Goal: Task Accomplishment & Management: Manage account settings

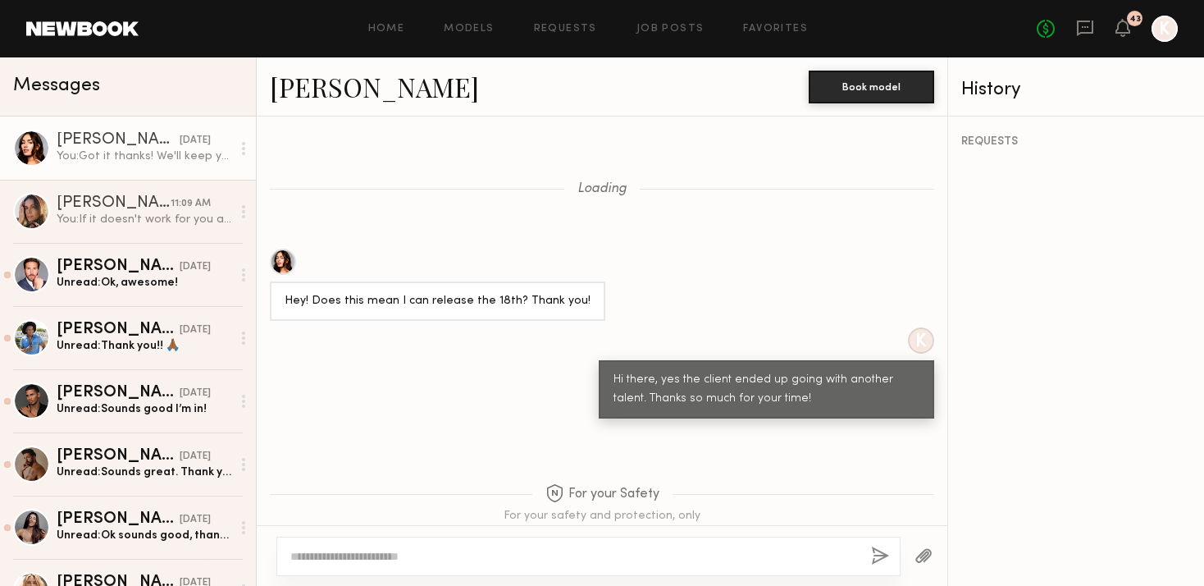
scroll to position [2138, 0]
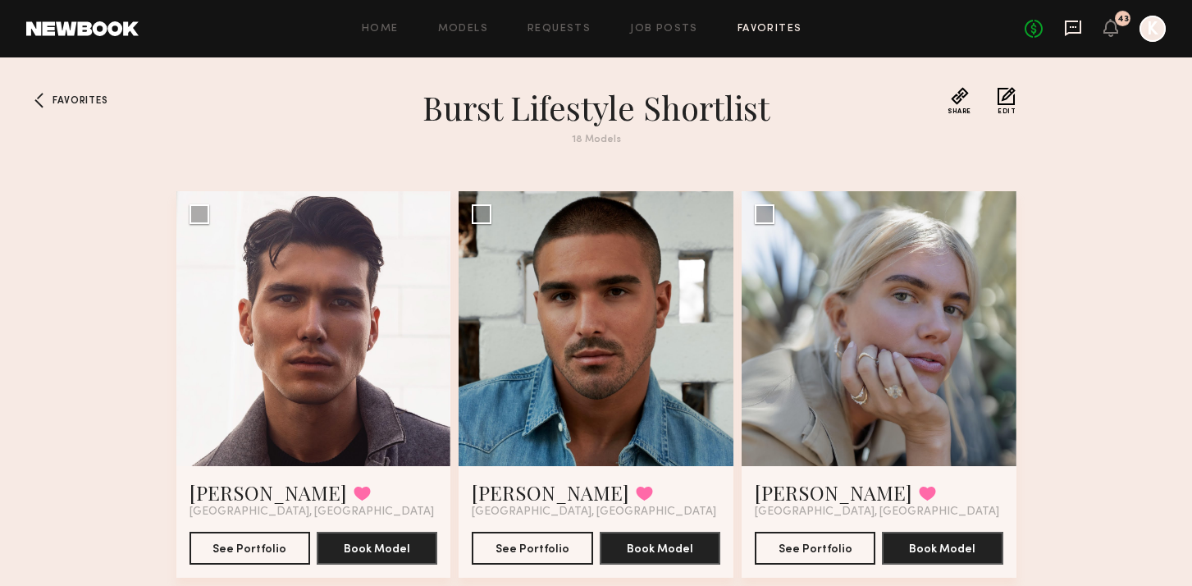
click at [1073, 30] on icon at bounding box center [1073, 28] width 18 height 18
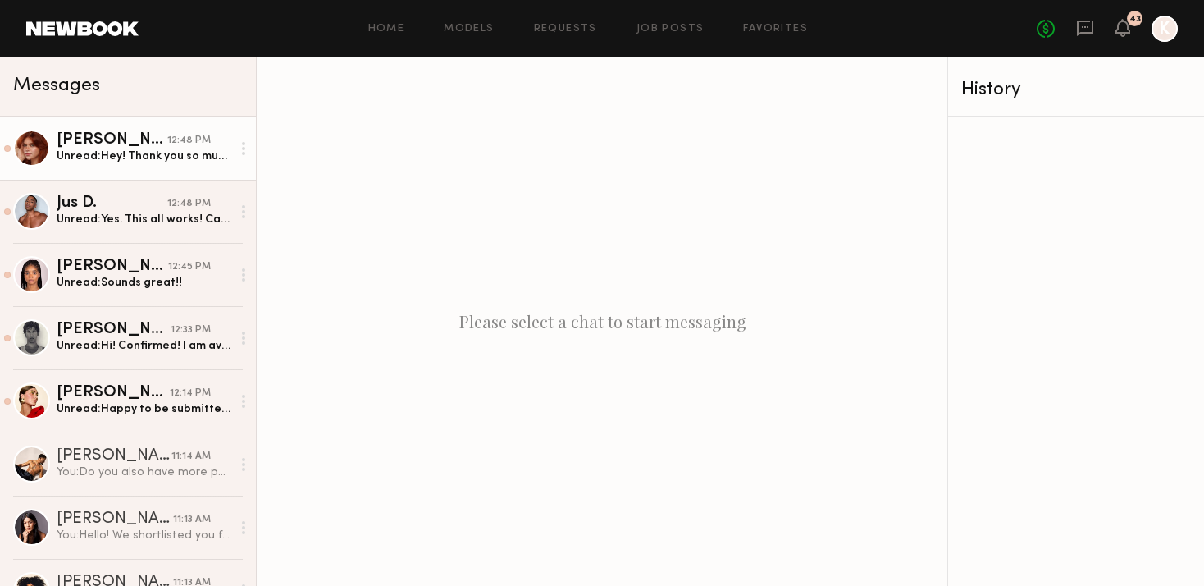
click at [132, 137] on div "Polly R." at bounding box center [112, 140] width 111 height 16
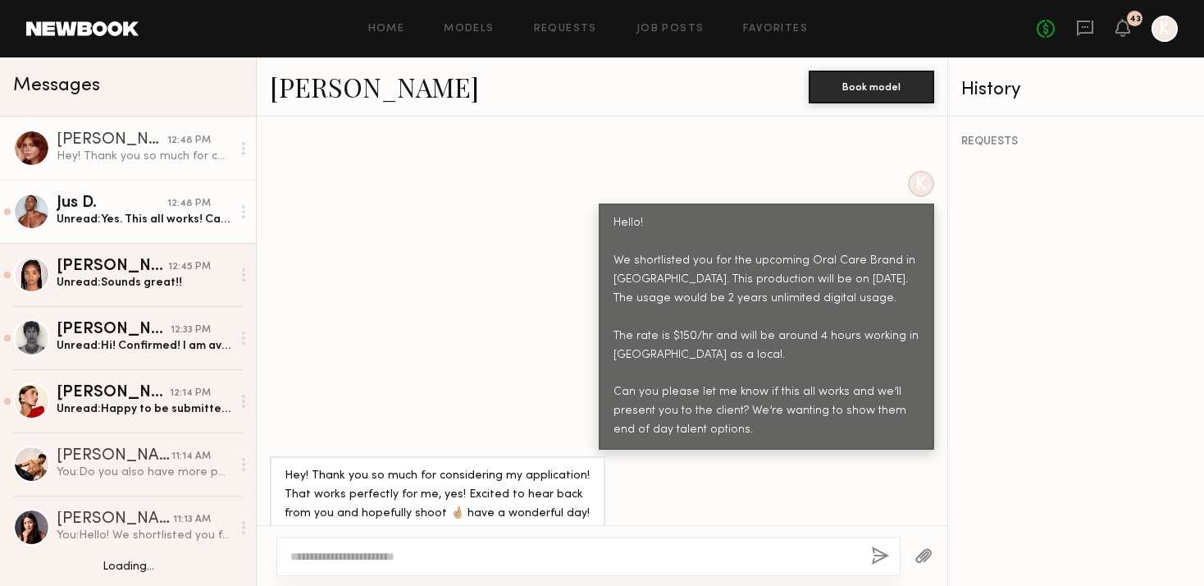
scroll to position [114, 0]
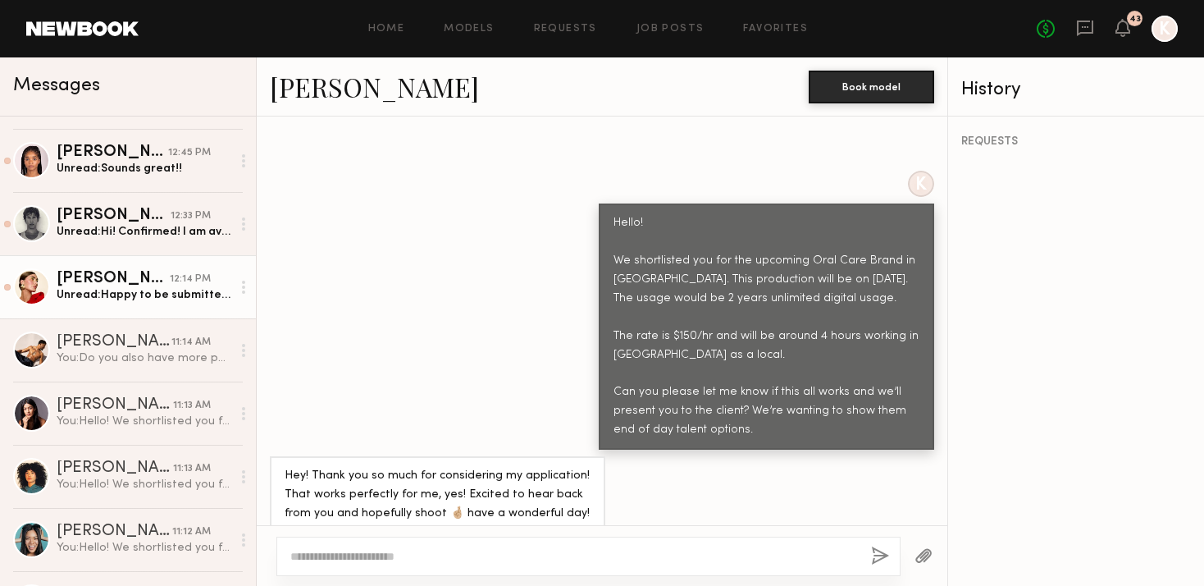
click at [144, 275] on div "Louise M." at bounding box center [113, 279] width 113 height 16
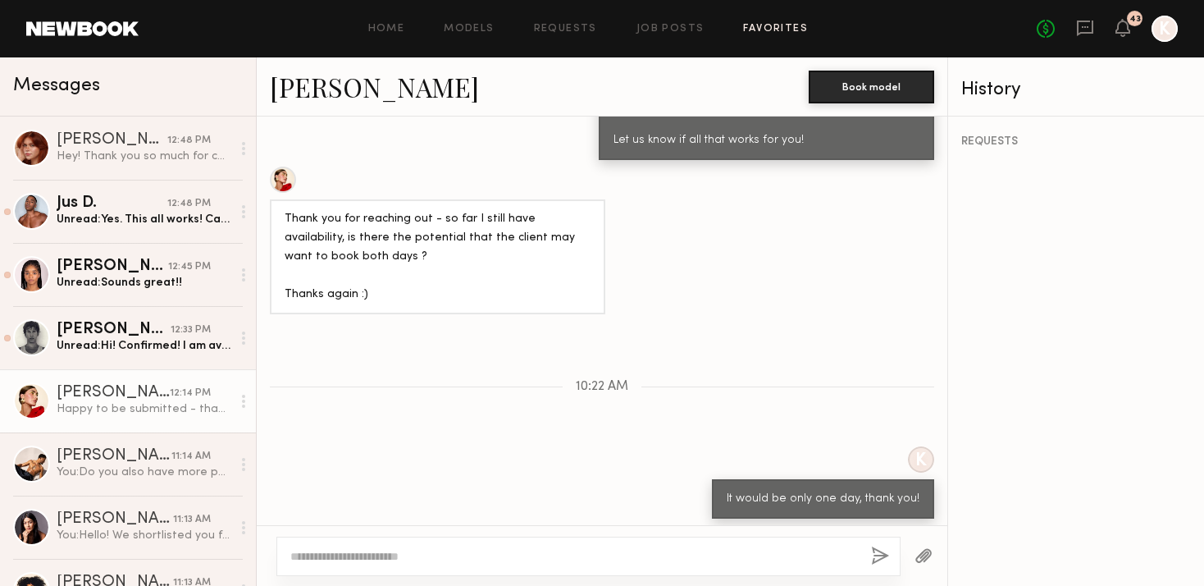
click at [770, 26] on link "Favorites" at bounding box center [775, 29] width 65 height 11
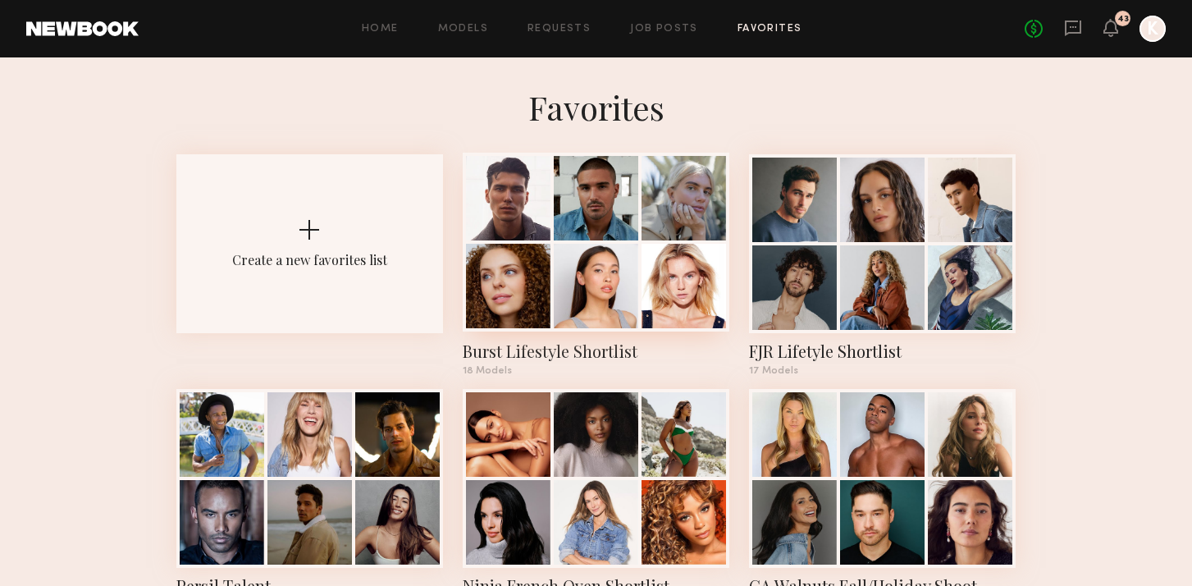
click at [656, 220] on div at bounding box center [684, 198] width 85 height 85
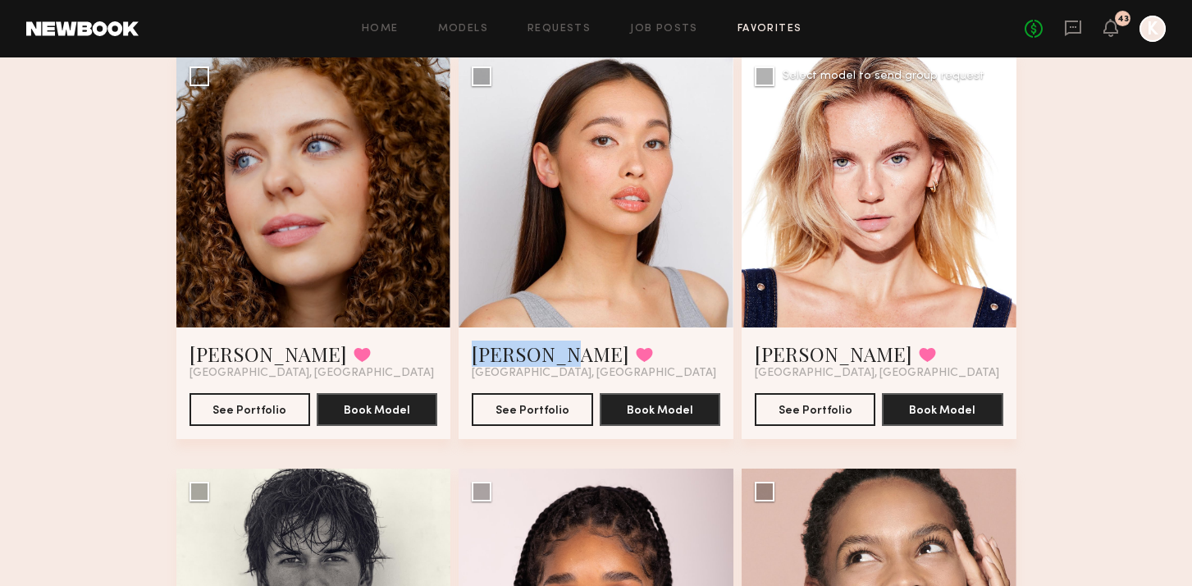
scroll to position [574, 0]
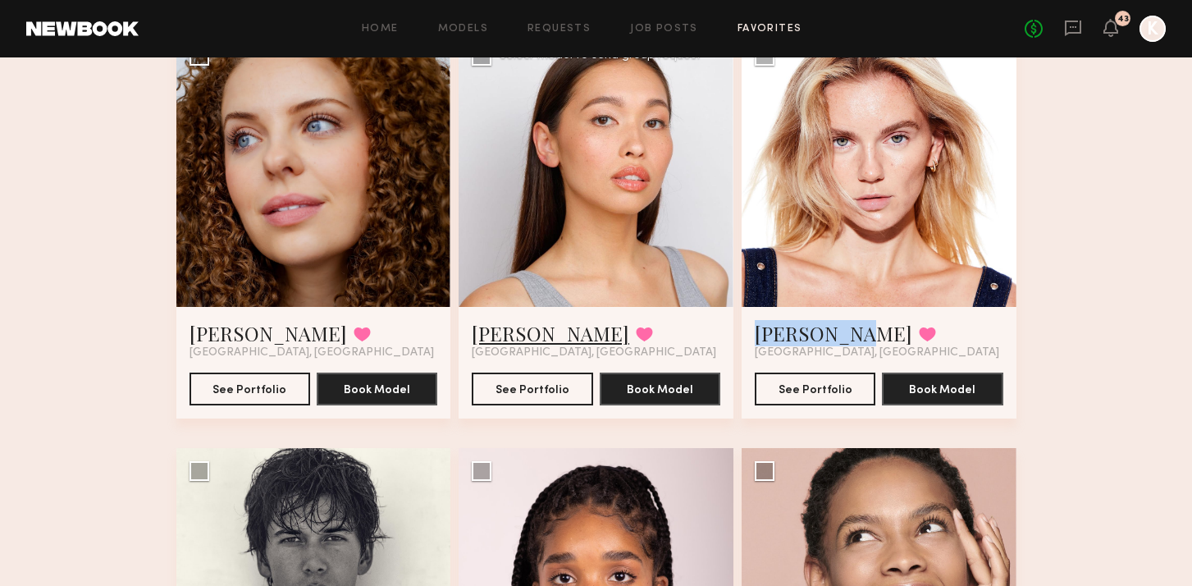
click at [548, 334] on link "[PERSON_NAME]" at bounding box center [551, 333] width 158 height 26
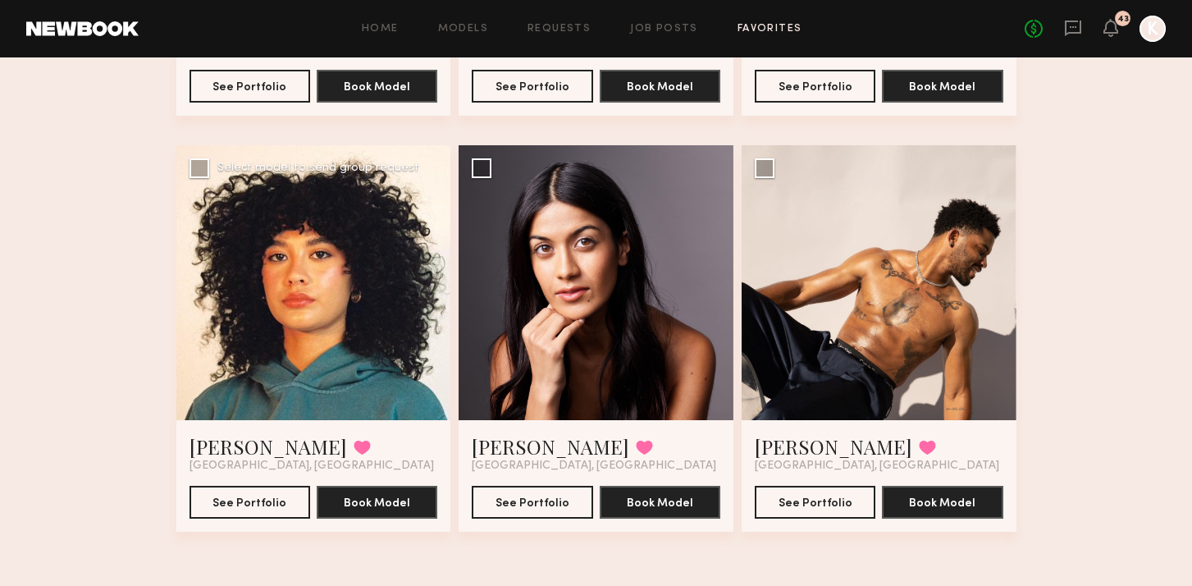
scroll to position [1836, 0]
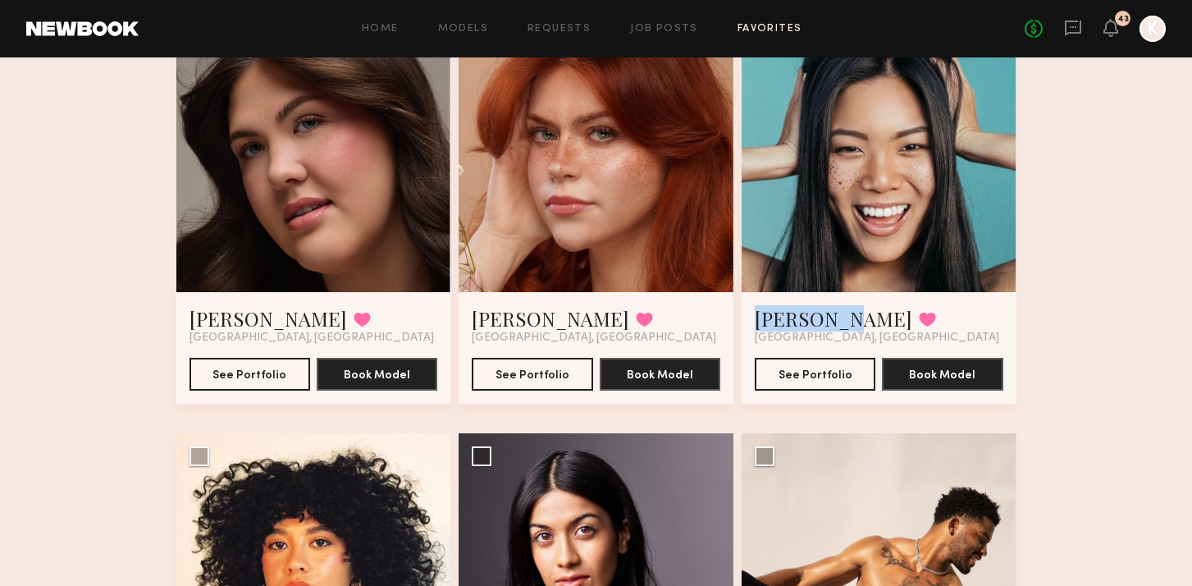
click at [882, 179] on div at bounding box center [879, 155] width 275 height 275
click at [823, 231] on div at bounding box center [879, 155] width 275 height 275
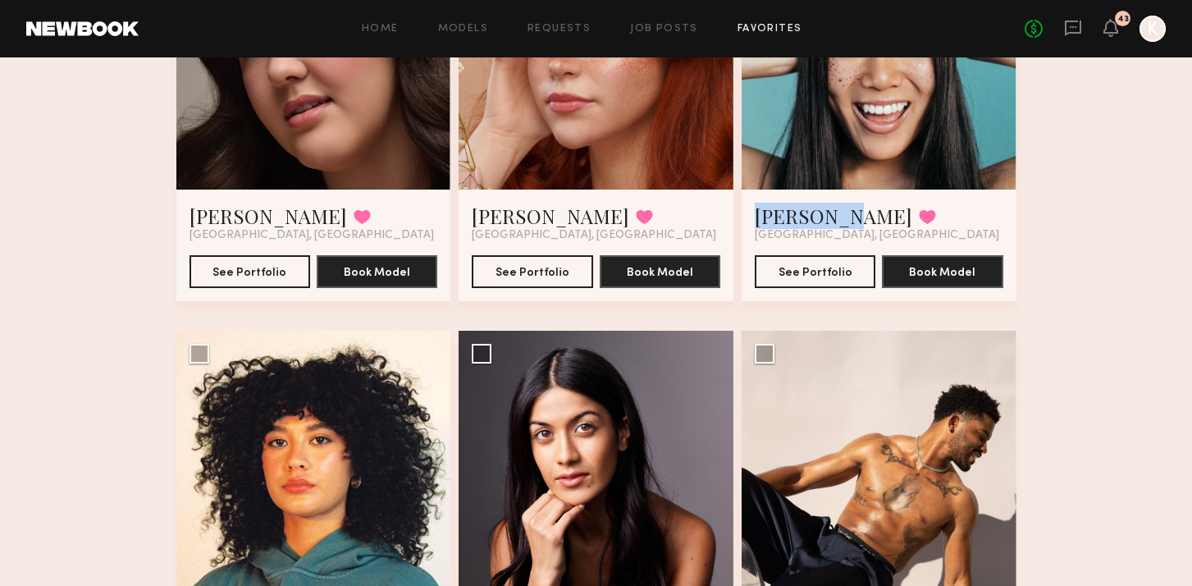
scroll to position [2054, 0]
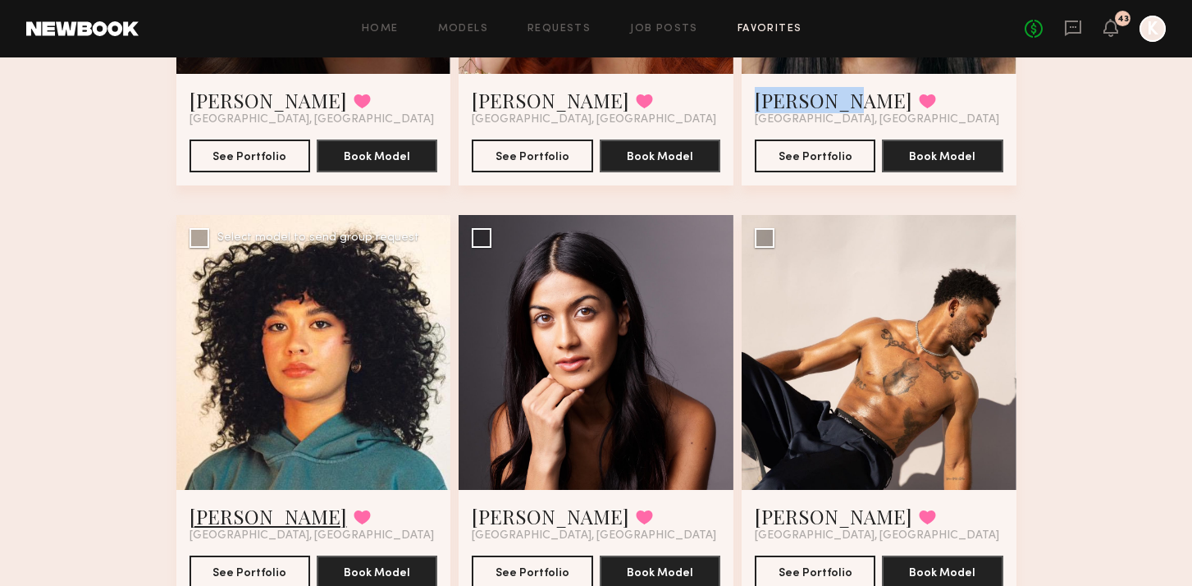
click at [221, 513] on link "Lua J." at bounding box center [269, 516] width 158 height 26
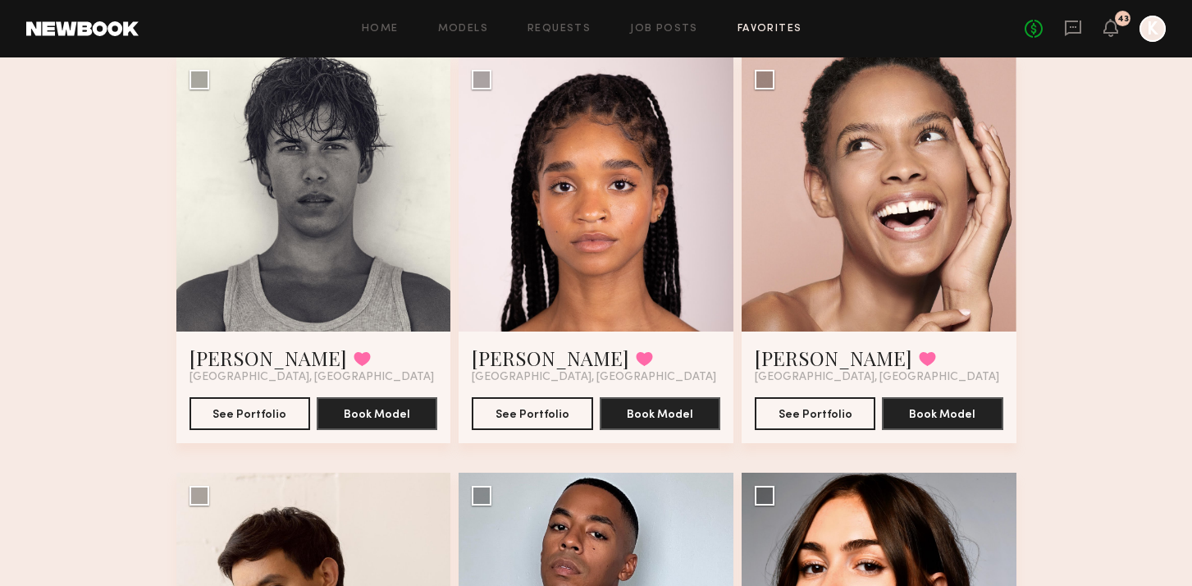
scroll to position [0, 0]
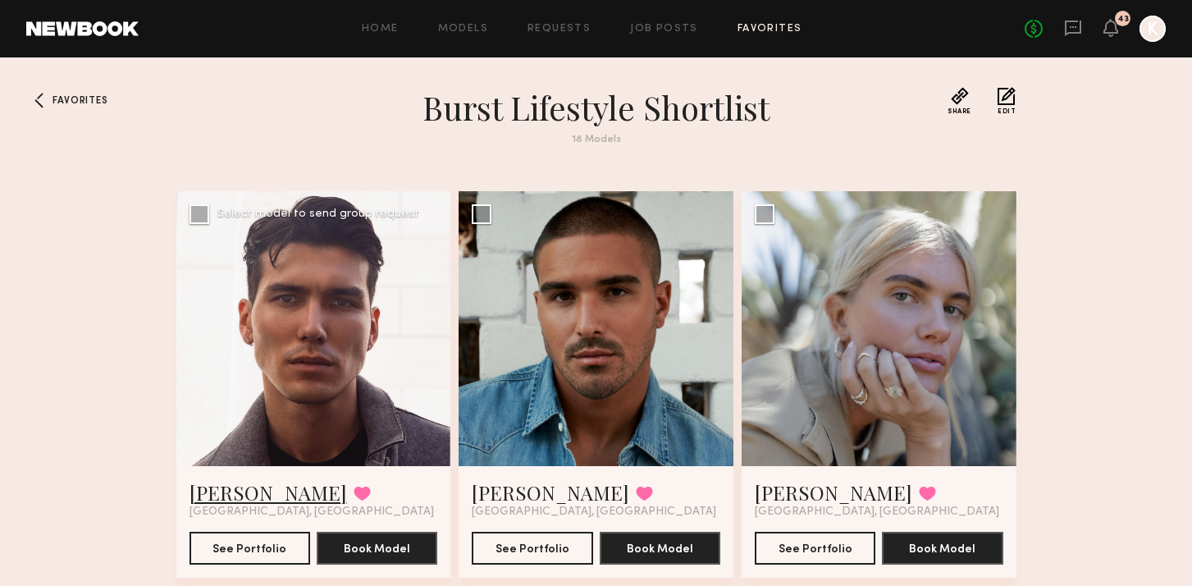
click at [238, 480] on link "Tommy Y." at bounding box center [269, 492] width 158 height 26
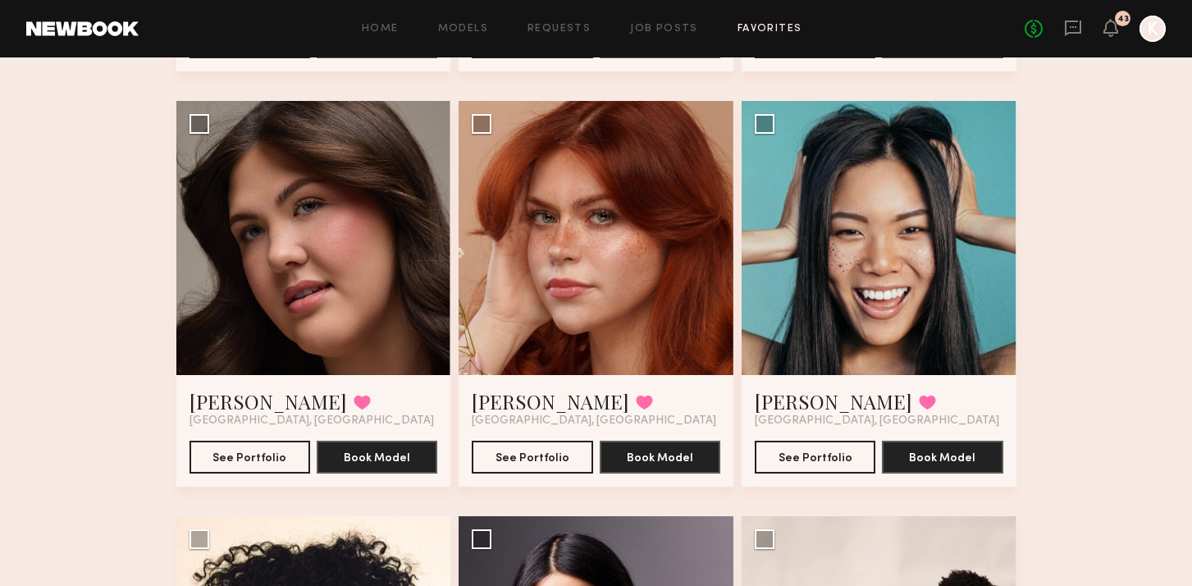
scroll to position [2124, 0]
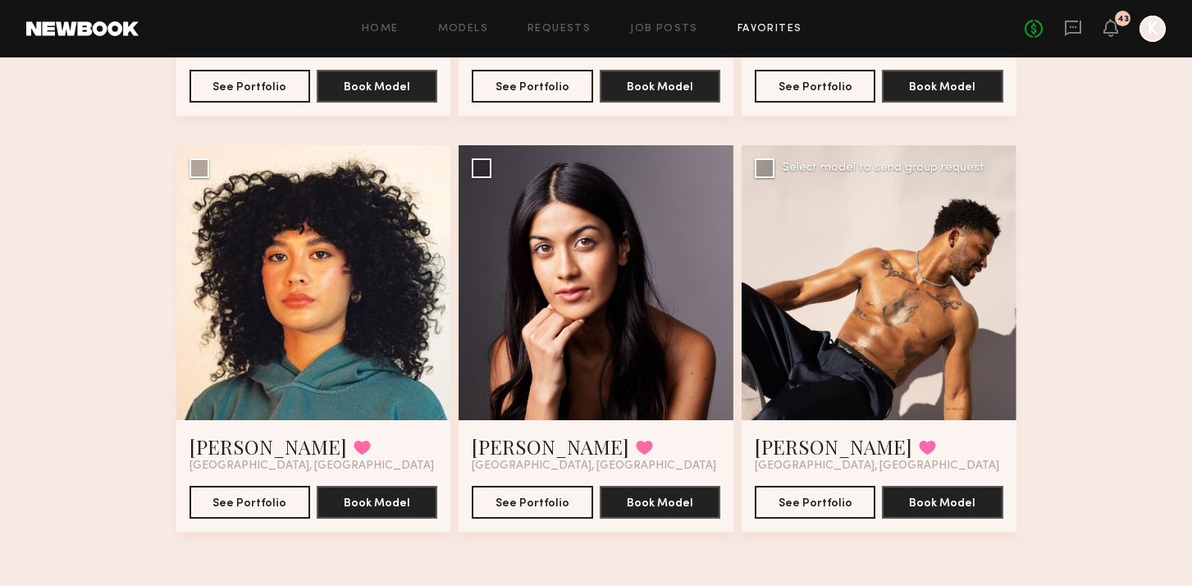
click at [797, 429] on div "Michael A. Favorited Los Angeles, CA See Portfolio Book Model" at bounding box center [879, 476] width 275 height 112
click at [796, 444] on link "Michael A." at bounding box center [834, 446] width 158 height 26
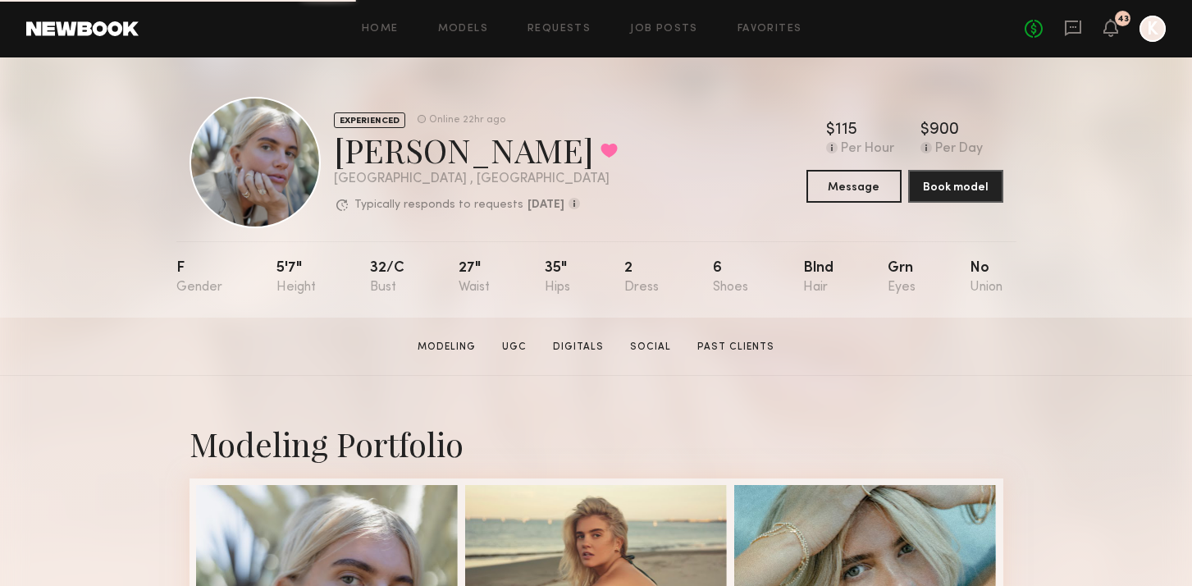
drag, startPoint x: 449, startPoint y: 155, endPoint x: 351, endPoint y: 151, distance: 97.7
click at [362, 151] on div "Katie B. Favorited" at bounding box center [476, 149] width 284 height 43
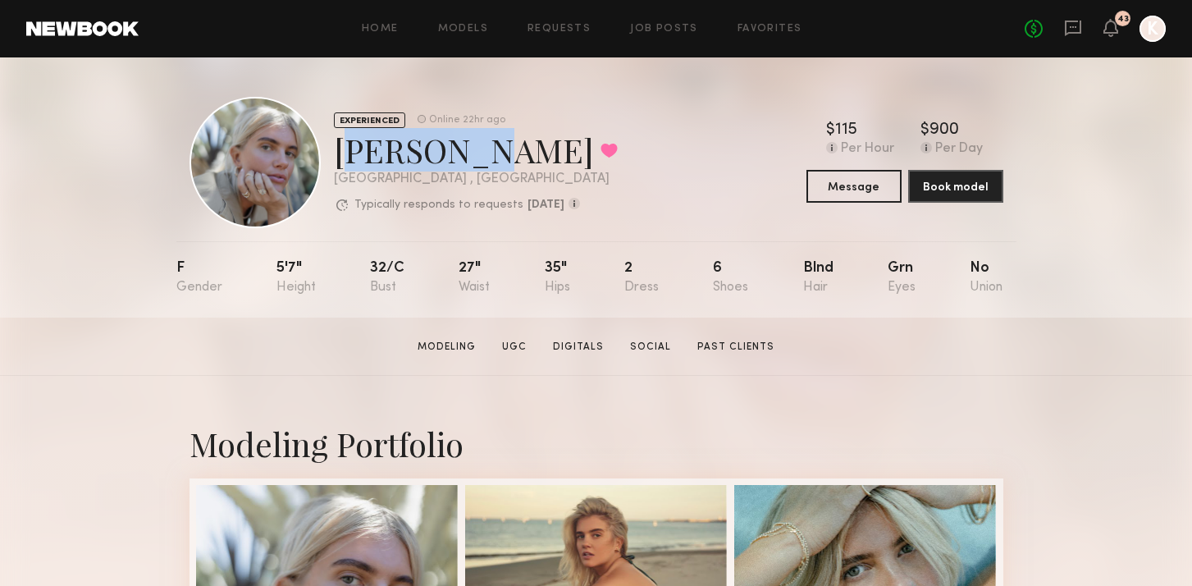
drag, startPoint x: 337, startPoint y: 151, endPoint x: 444, endPoint y: 164, distance: 107.5
click at [444, 164] on div "Katie B. Favorited" at bounding box center [476, 149] width 284 height 43
copy div "Katie B."
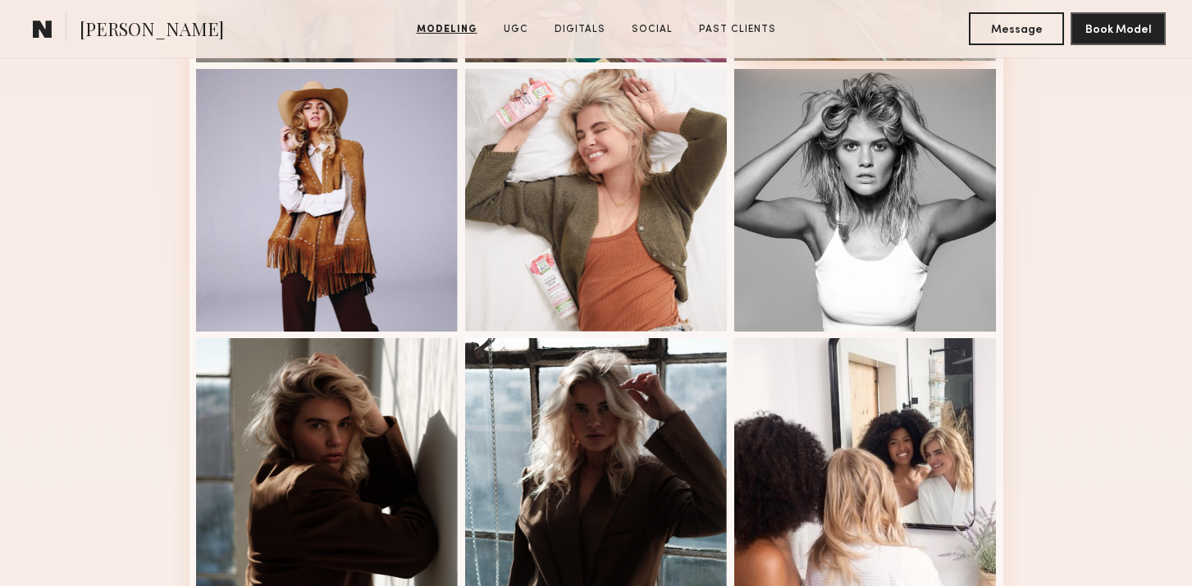
scroll to position [596, 0]
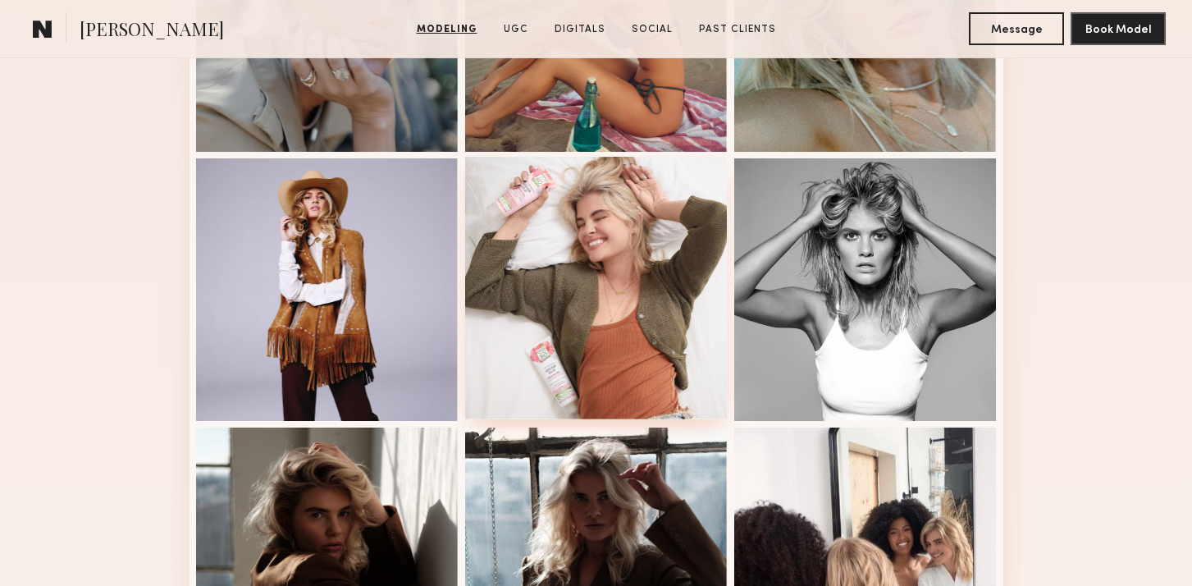
click at [642, 206] on div at bounding box center [596, 288] width 263 height 263
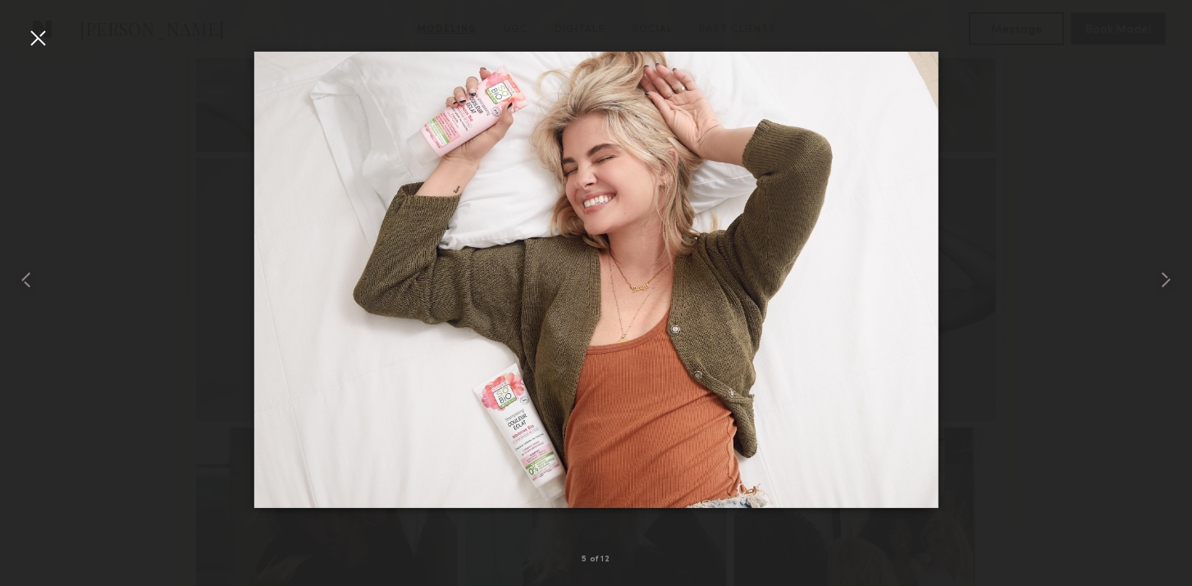
click at [46, 32] on div at bounding box center [38, 38] width 26 height 26
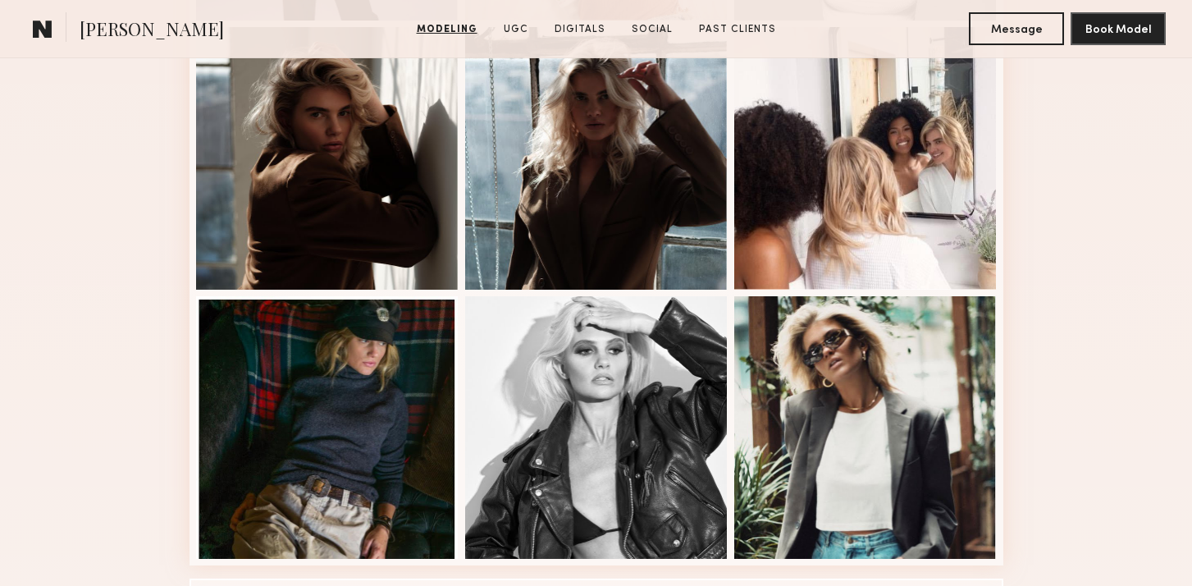
scroll to position [1103, 0]
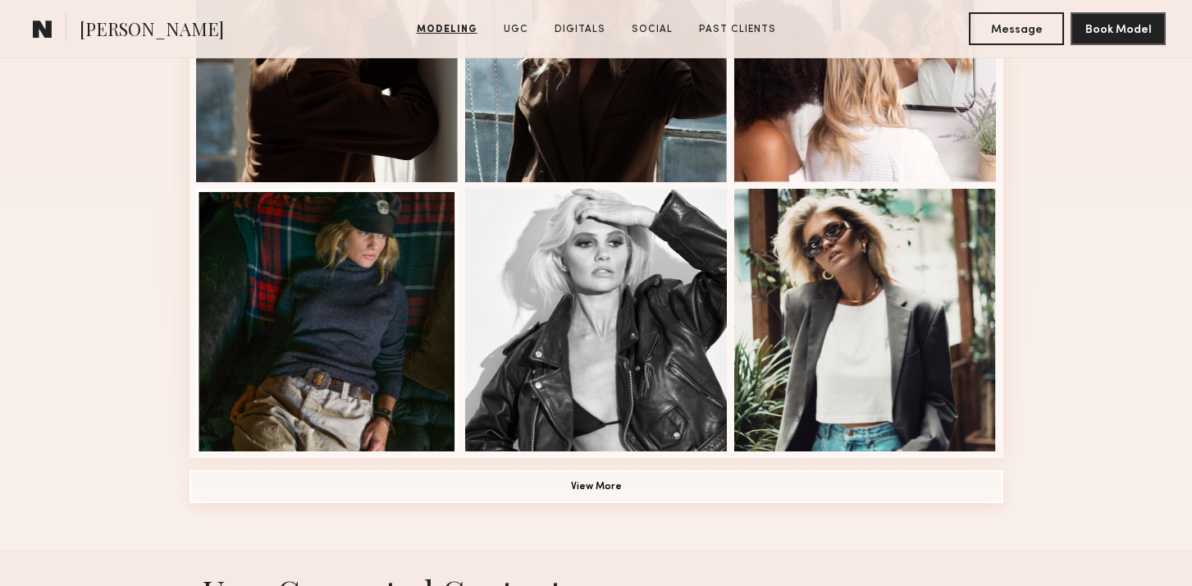
click at [543, 479] on button "View More" at bounding box center [597, 486] width 814 height 33
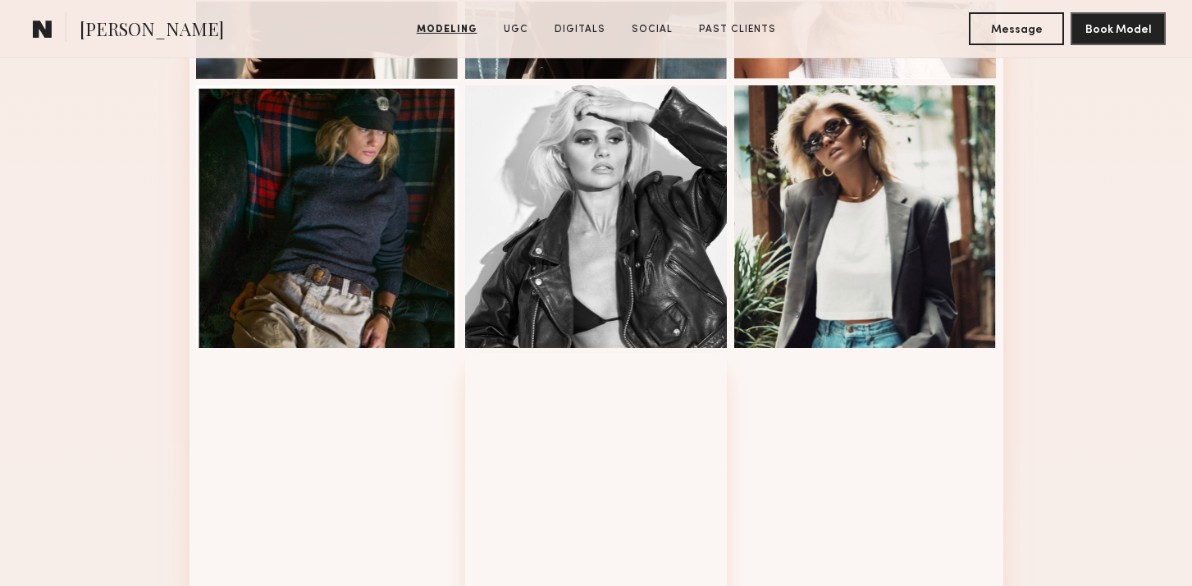
scroll to position [1305, 0]
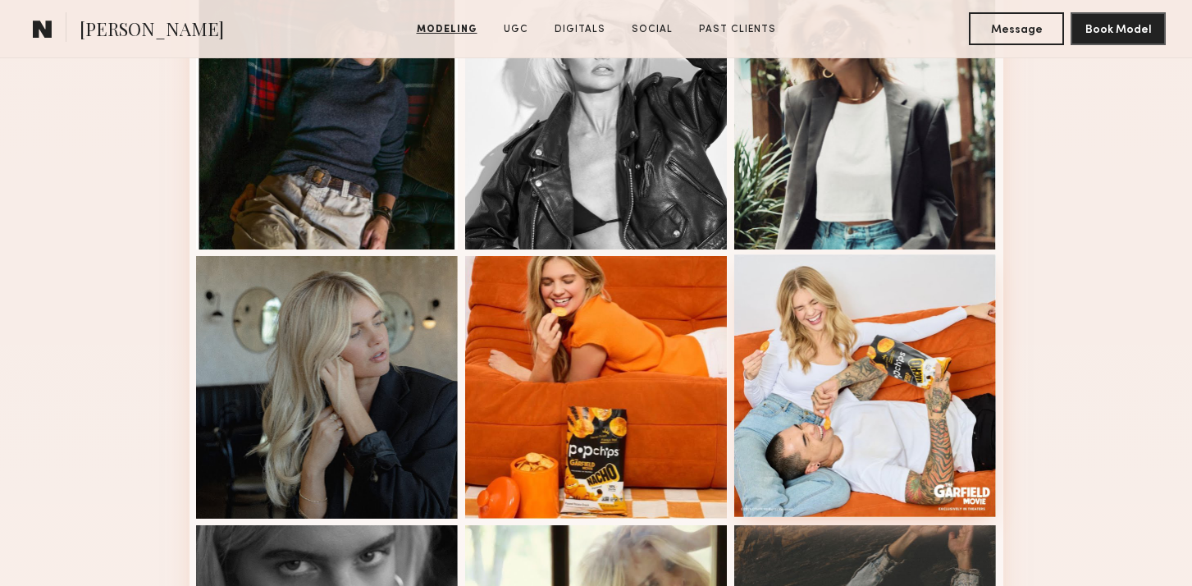
click at [902, 312] on div at bounding box center [865, 385] width 263 height 263
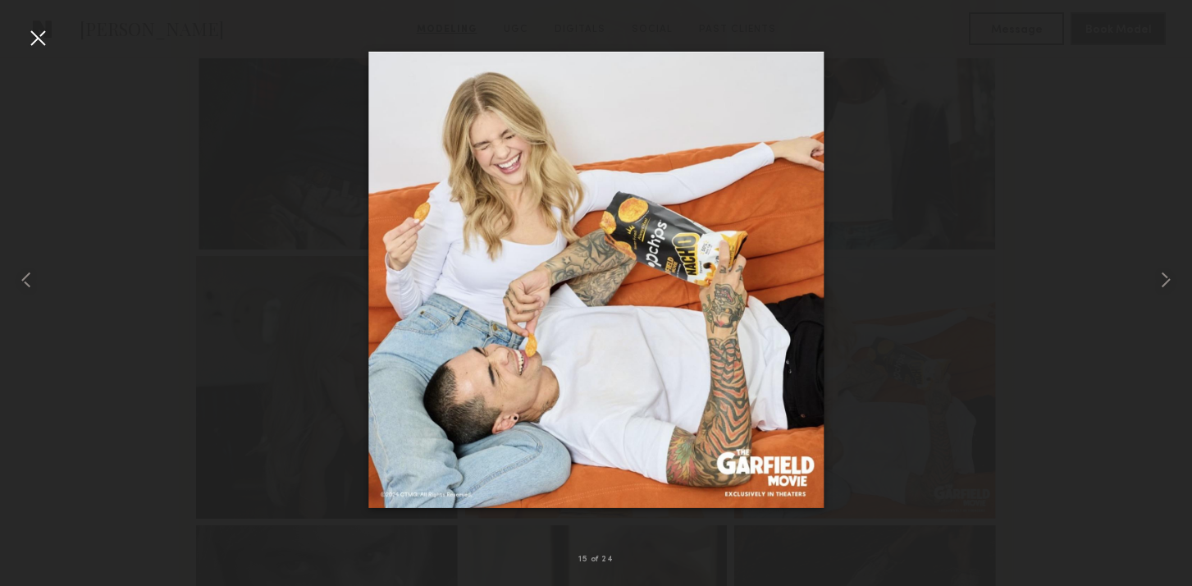
click at [37, 34] on div at bounding box center [38, 38] width 26 height 26
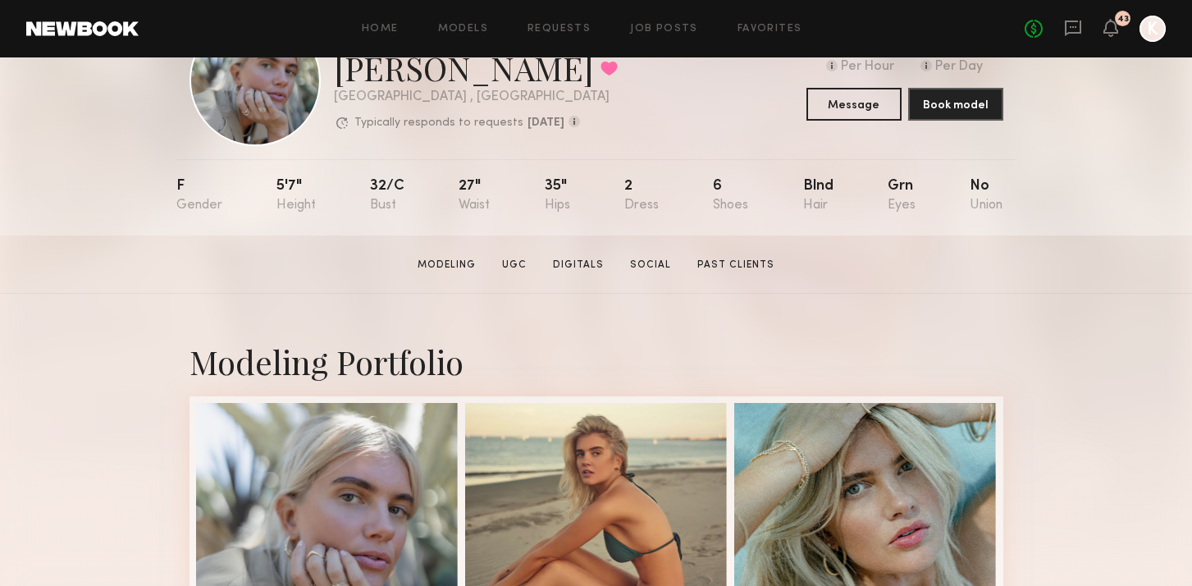
scroll to position [371, 0]
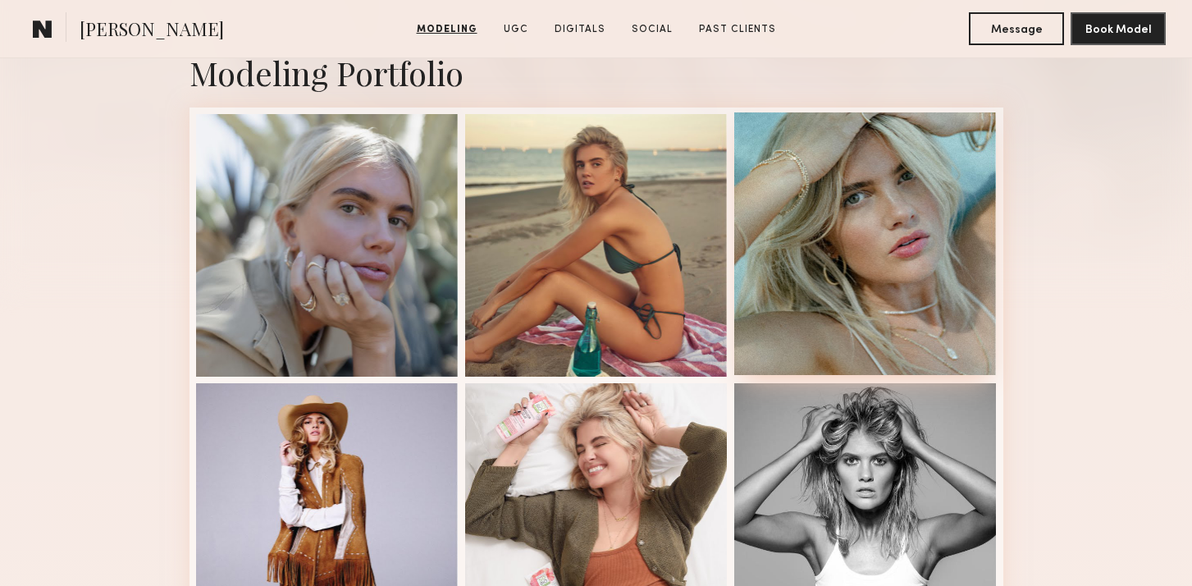
click at [835, 276] on div at bounding box center [865, 243] width 263 height 263
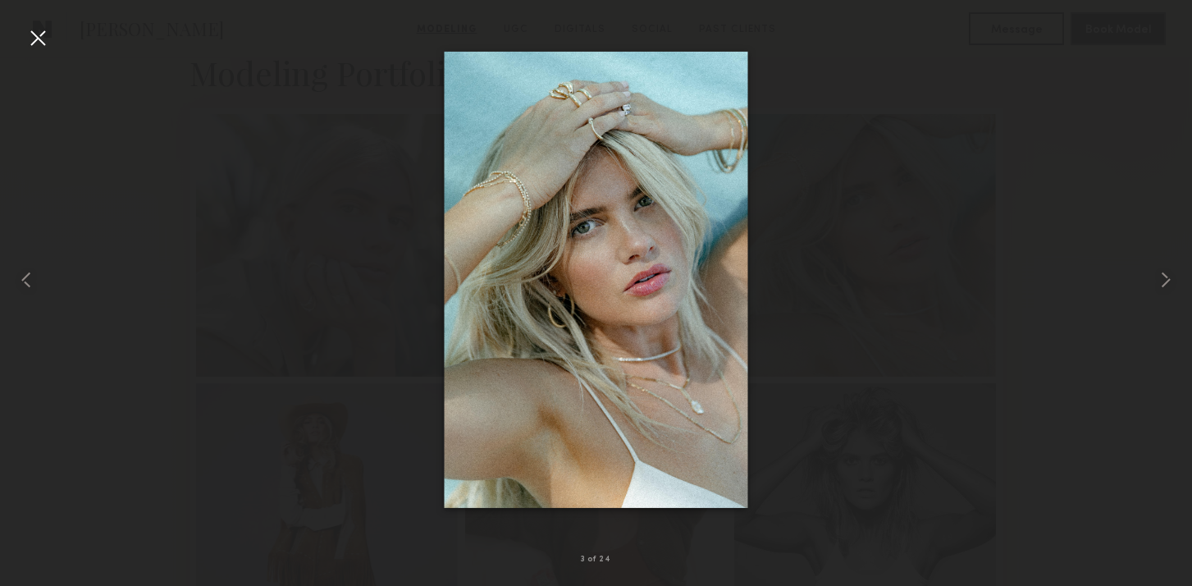
click at [48, 40] on div at bounding box center [38, 38] width 26 height 26
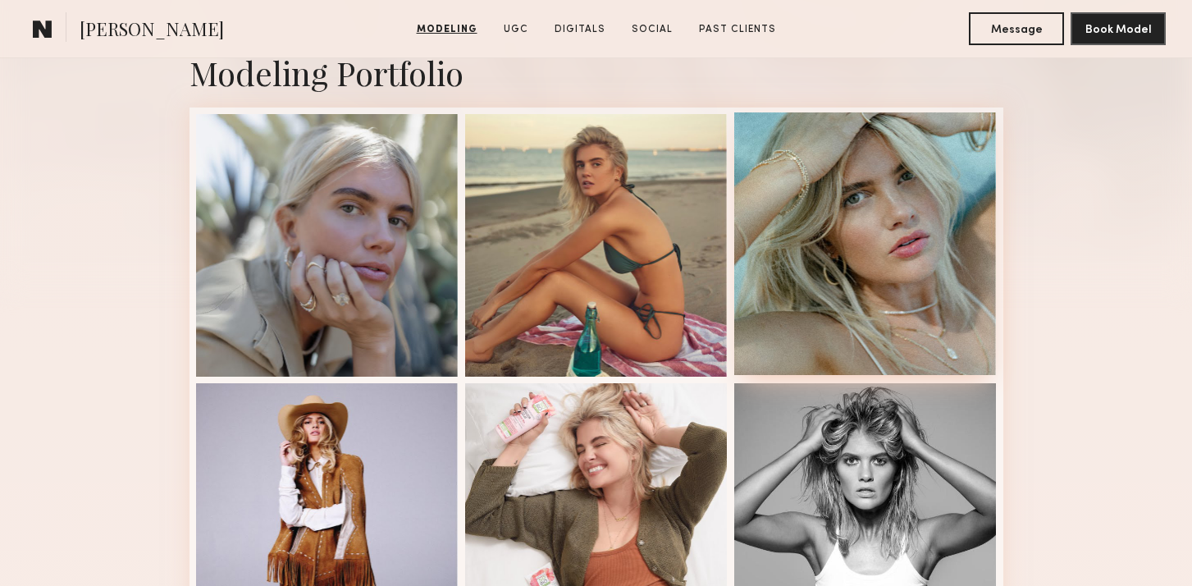
click at [889, 258] on div at bounding box center [865, 243] width 263 height 263
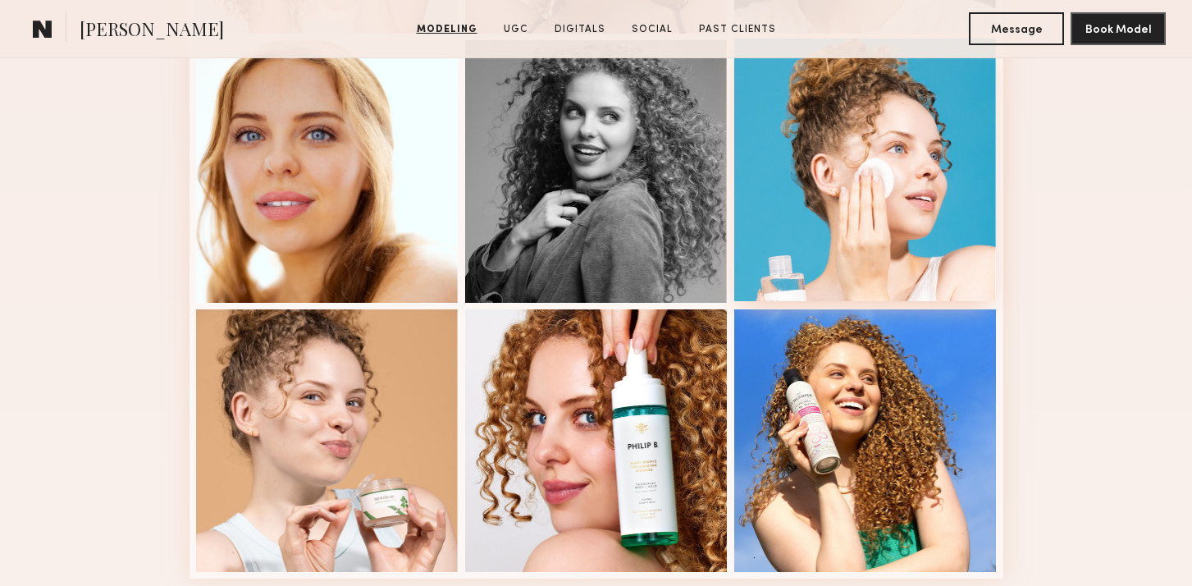
scroll to position [1031, 0]
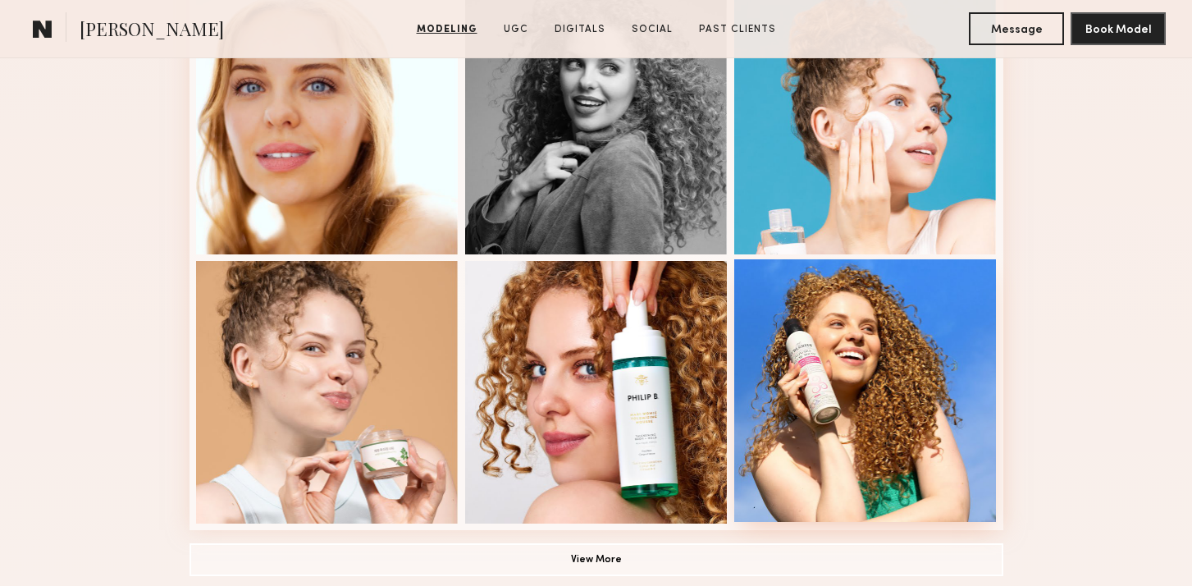
click at [857, 362] on div at bounding box center [865, 390] width 263 height 263
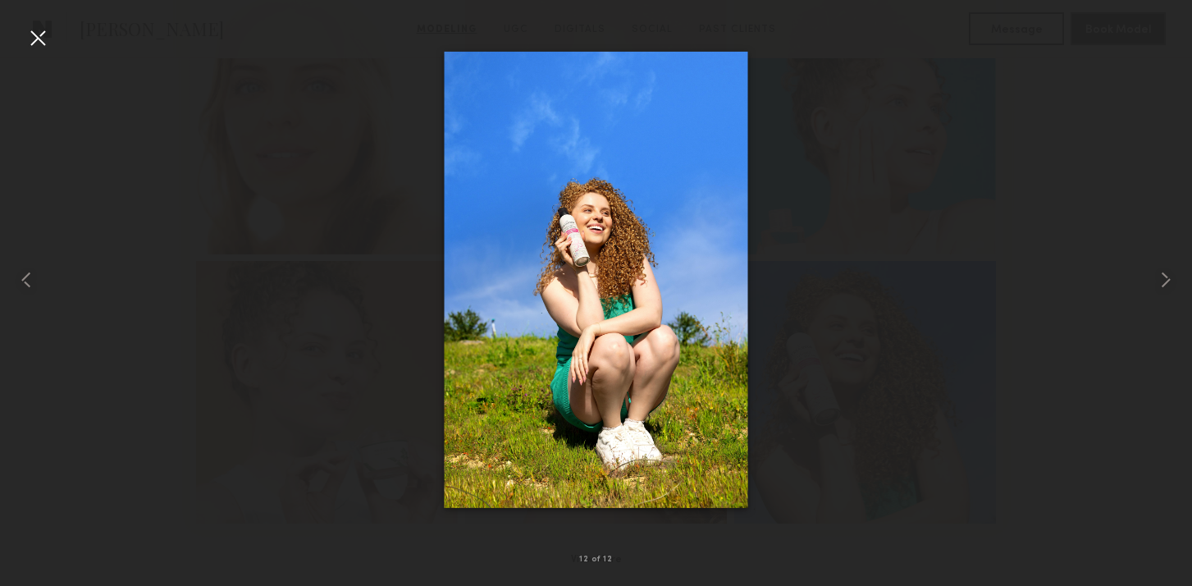
click at [49, 34] on div at bounding box center [38, 38] width 26 height 26
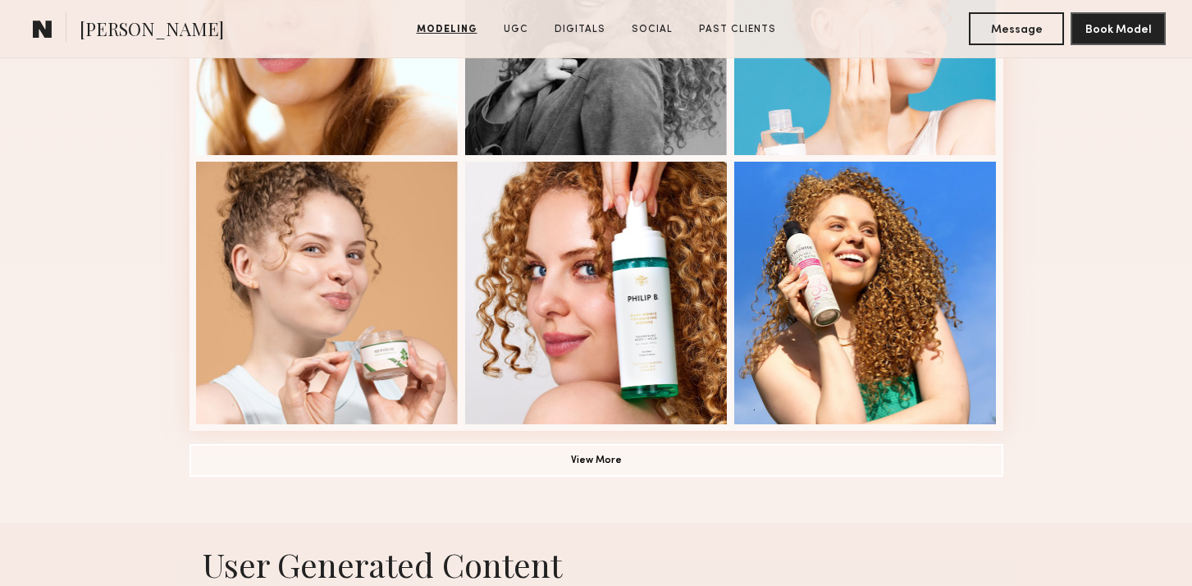
scroll to position [1162, 0]
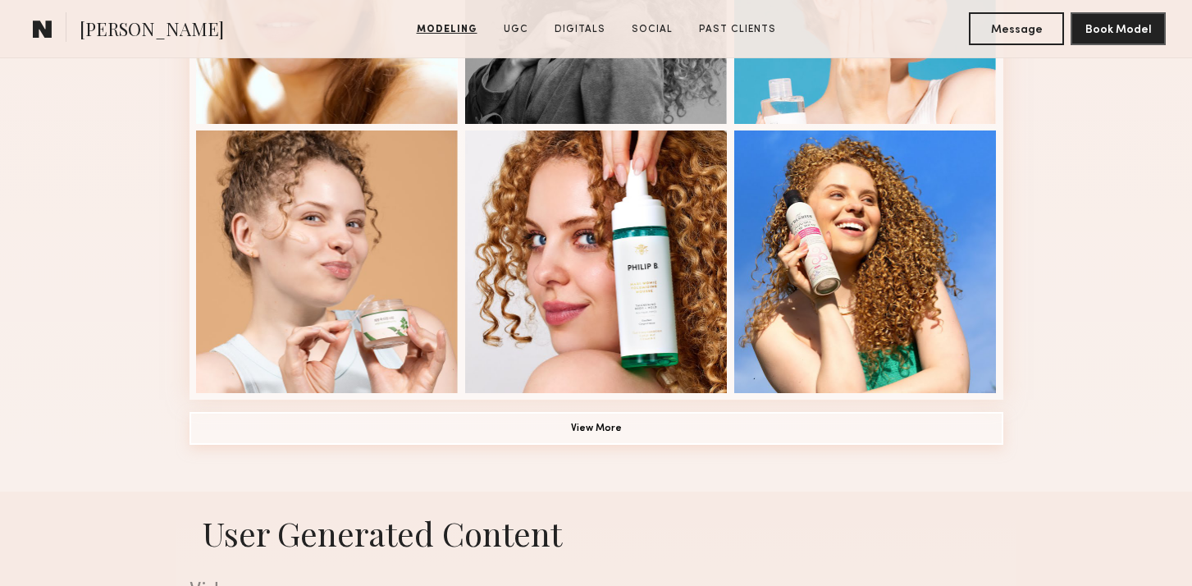
click at [569, 422] on button "View More" at bounding box center [597, 428] width 814 height 33
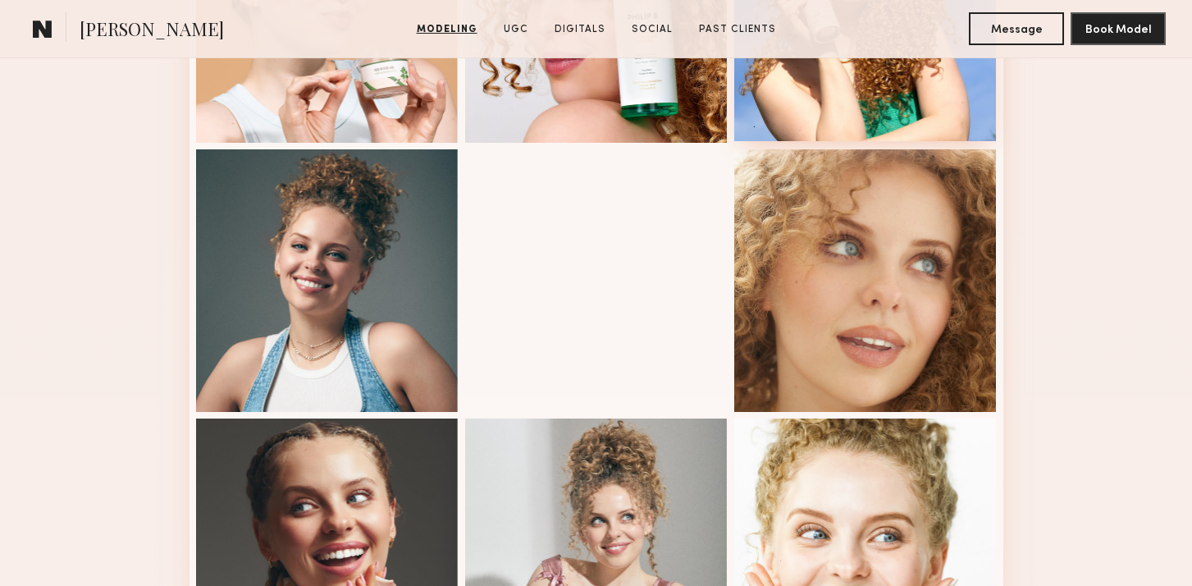
scroll to position [1462, 0]
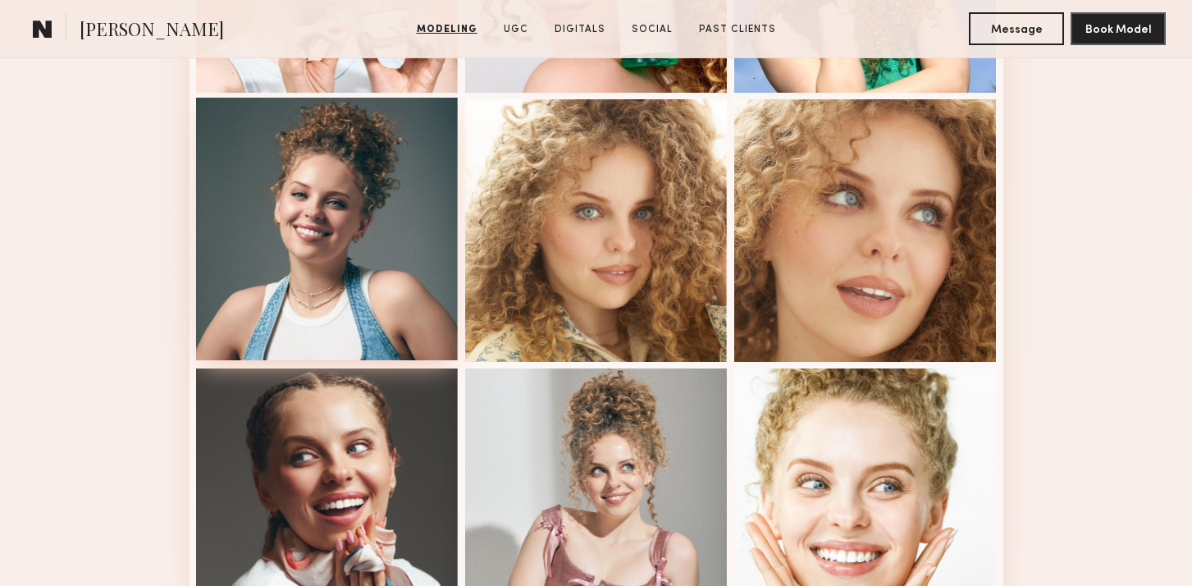
click at [275, 264] on div at bounding box center [327, 229] width 263 height 263
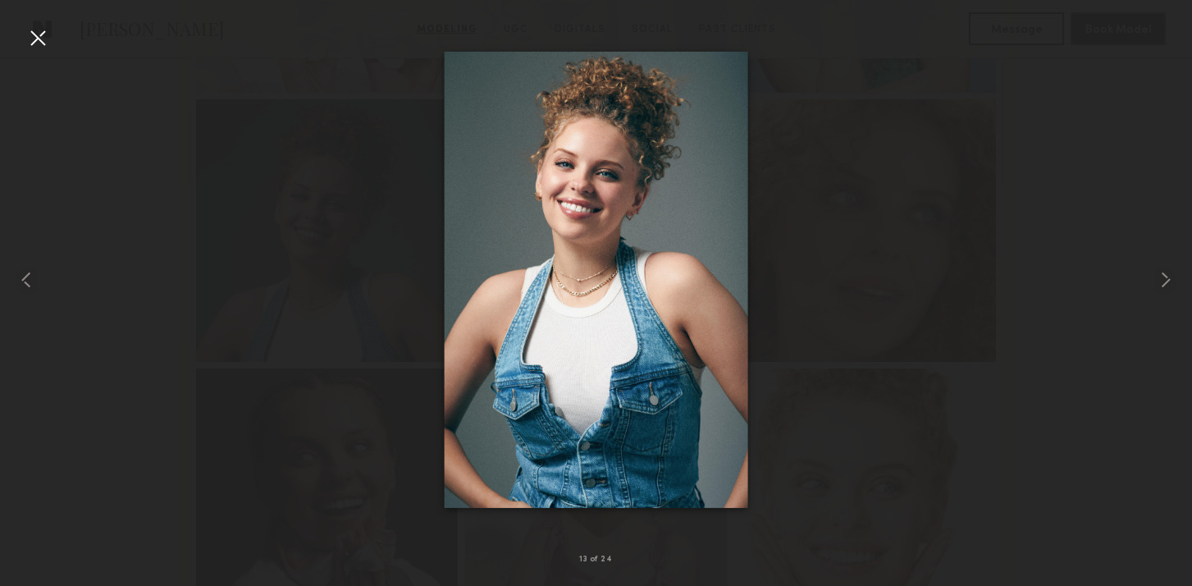
click at [44, 29] on div at bounding box center [38, 38] width 26 height 26
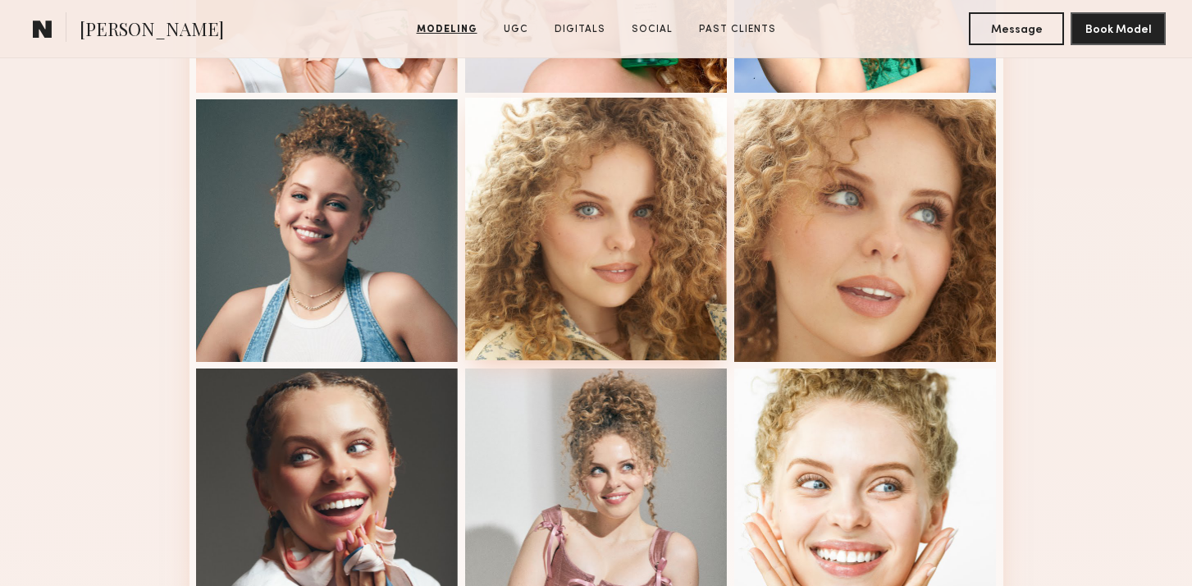
scroll to position [1571, 0]
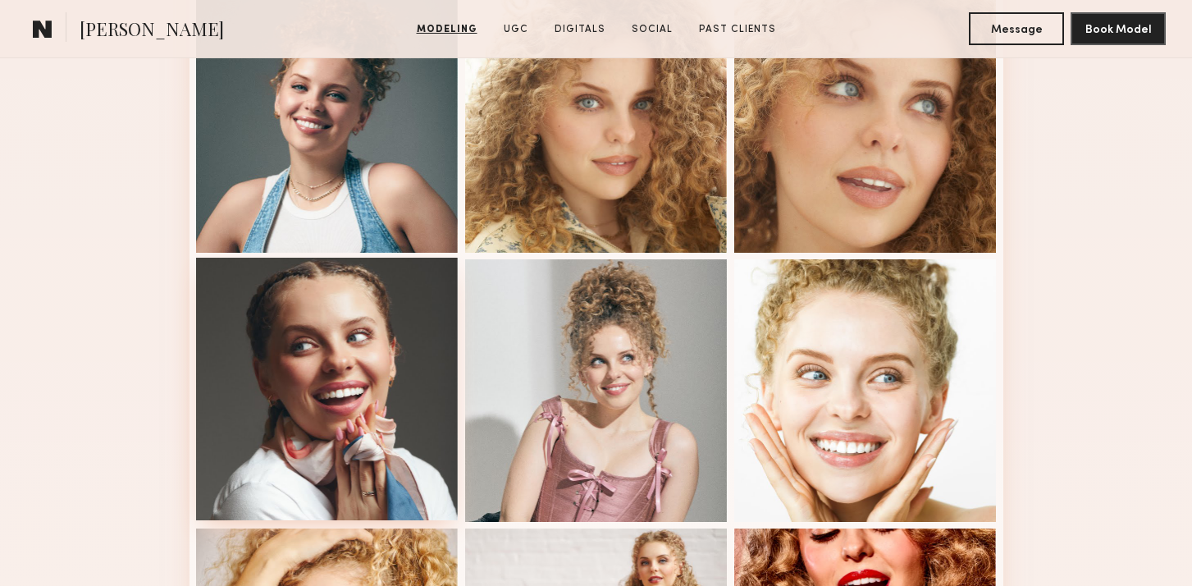
click at [317, 297] on div at bounding box center [327, 389] width 263 height 263
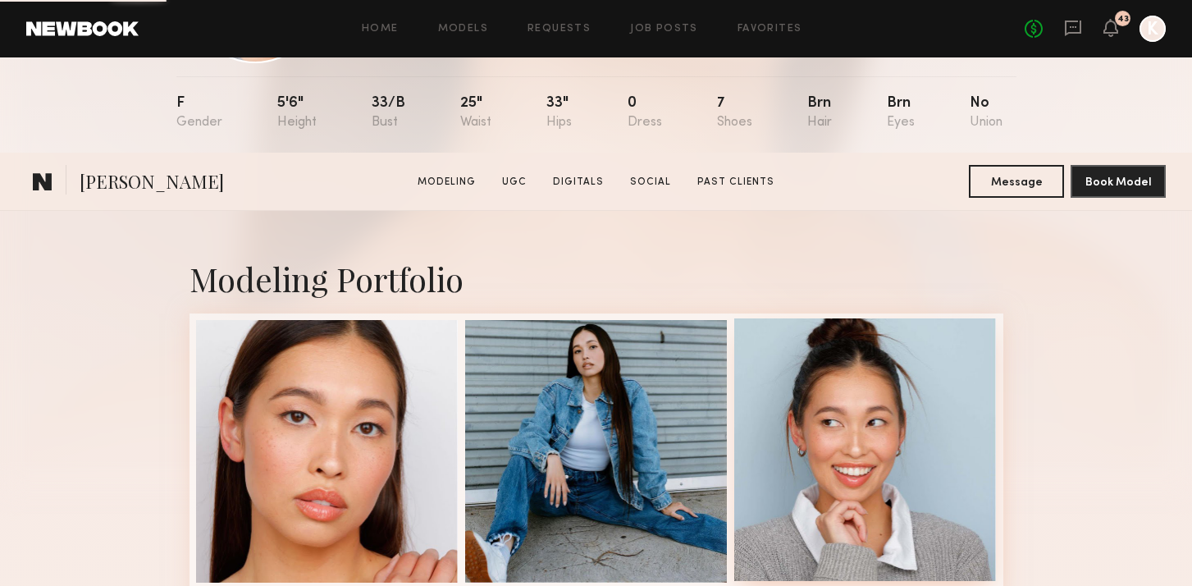
scroll to position [334, 0]
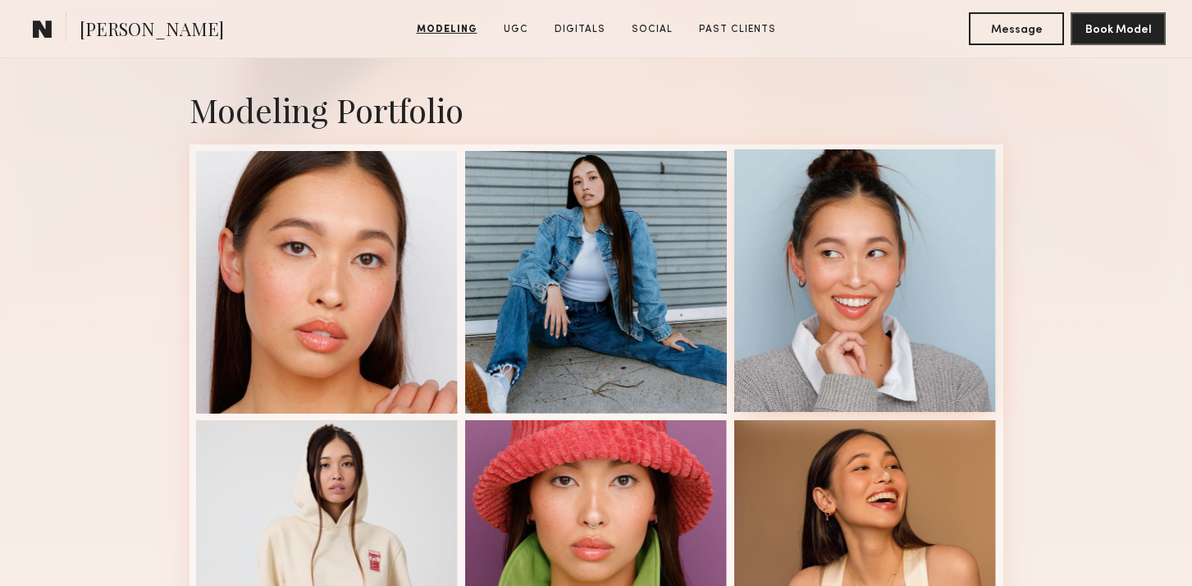
click at [836, 272] on div at bounding box center [865, 280] width 263 height 263
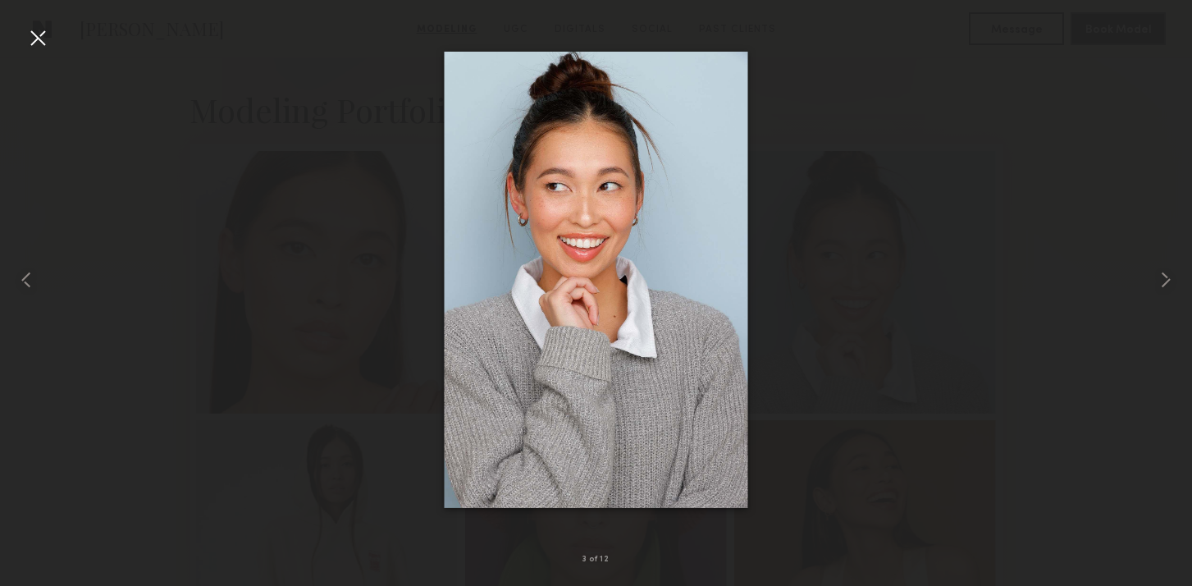
click at [35, 21] on nb-gallery-light "3 of 12" at bounding box center [596, 293] width 1192 height 586
click at [36, 32] on div at bounding box center [38, 38] width 26 height 26
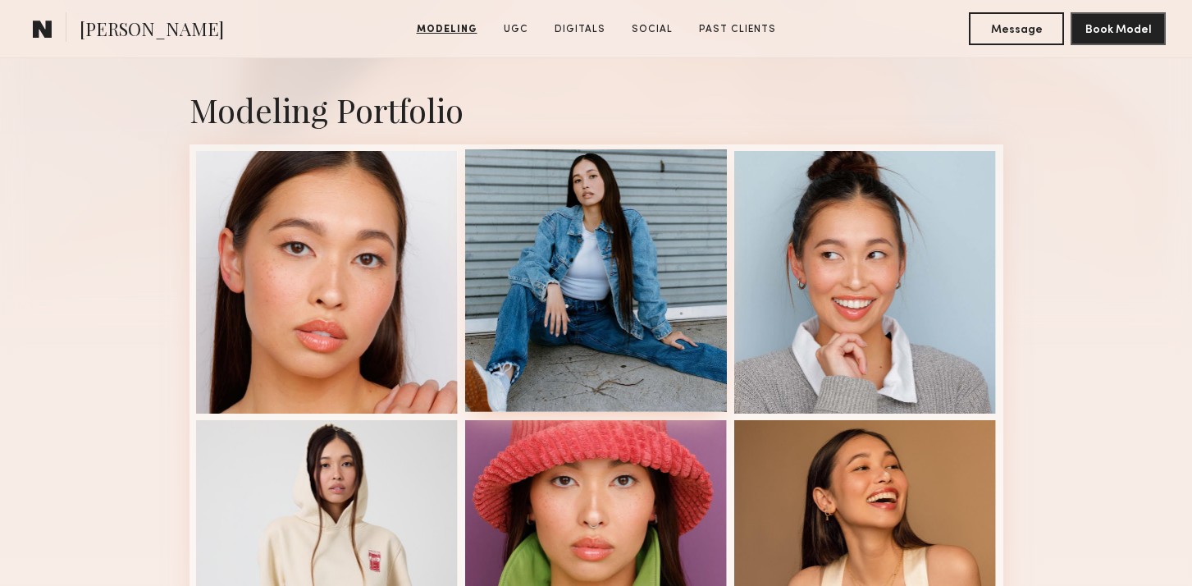
scroll to position [490, 0]
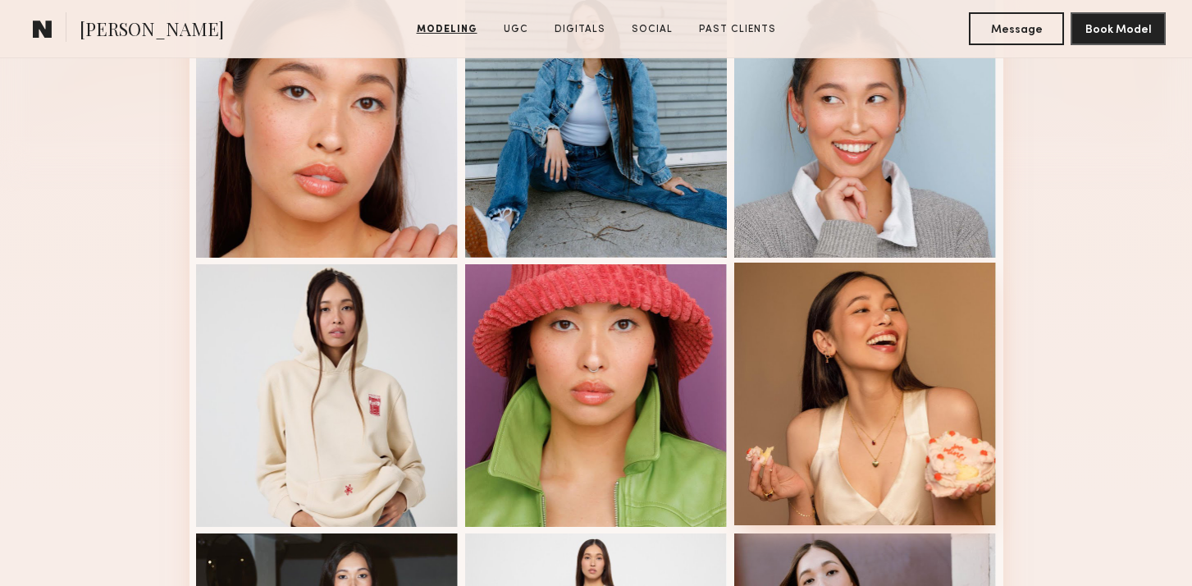
click at [862, 395] on div at bounding box center [865, 394] width 263 height 263
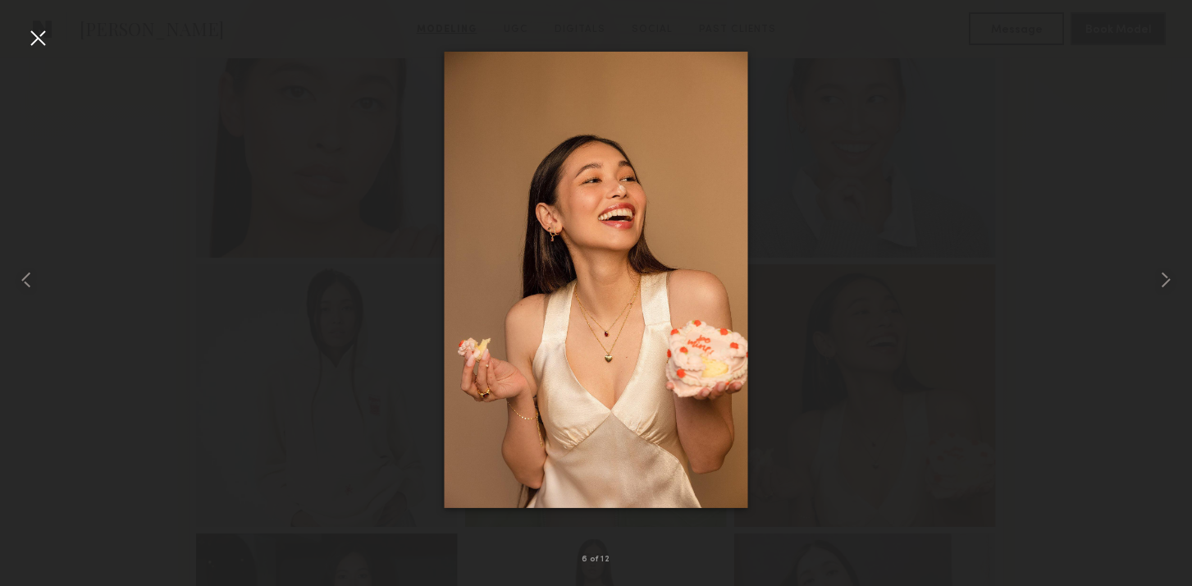
click at [30, 39] on div at bounding box center [38, 38] width 26 height 26
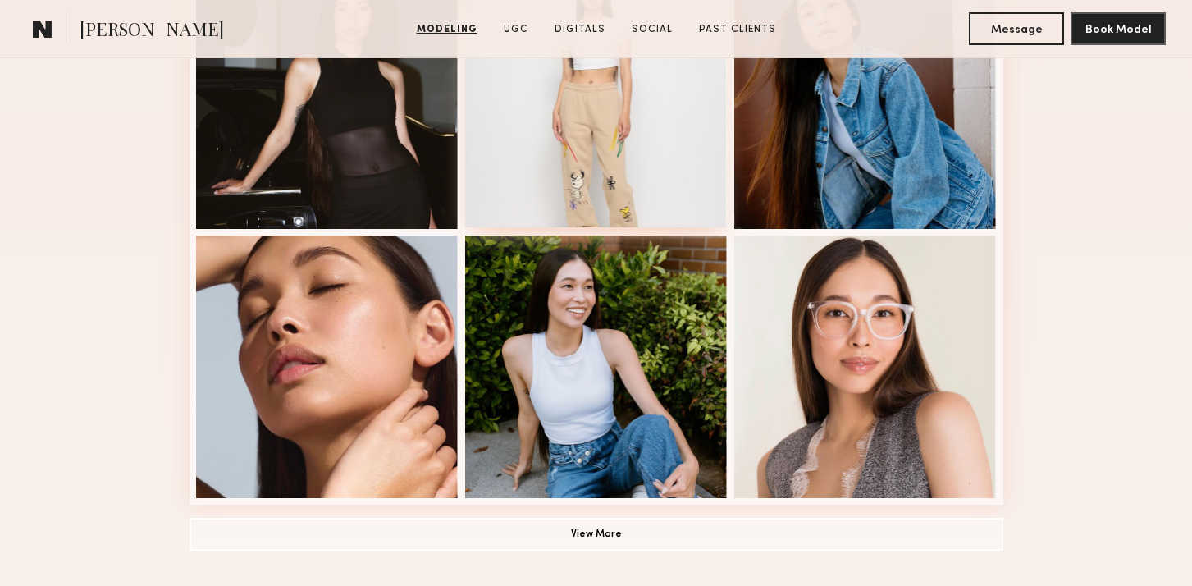
scroll to position [1122, 0]
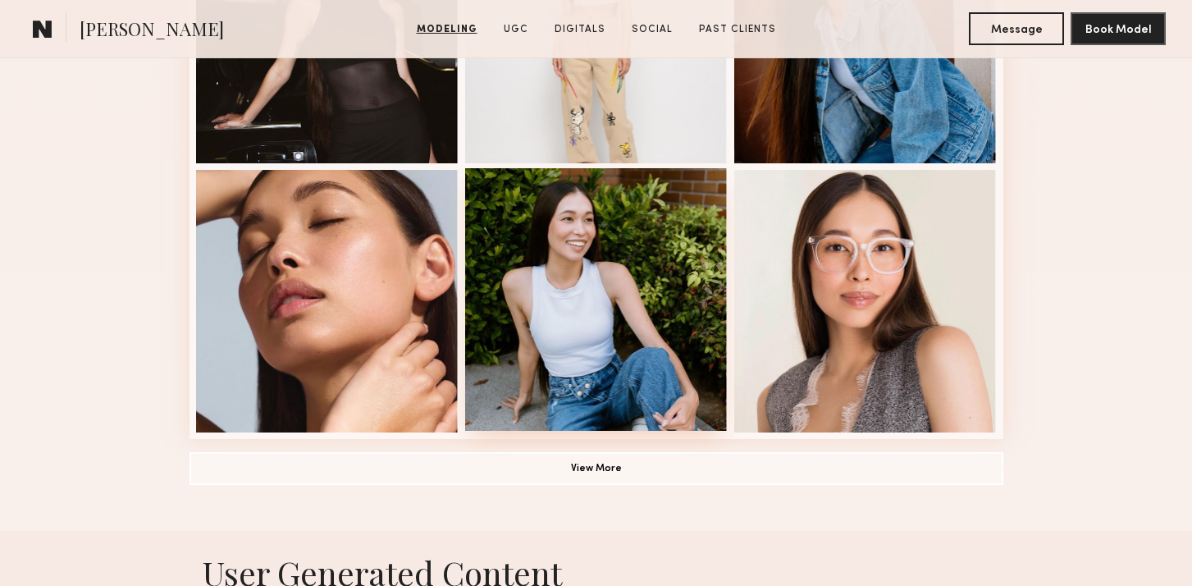
click at [576, 342] on div at bounding box center [596, 299] width 263 height 263
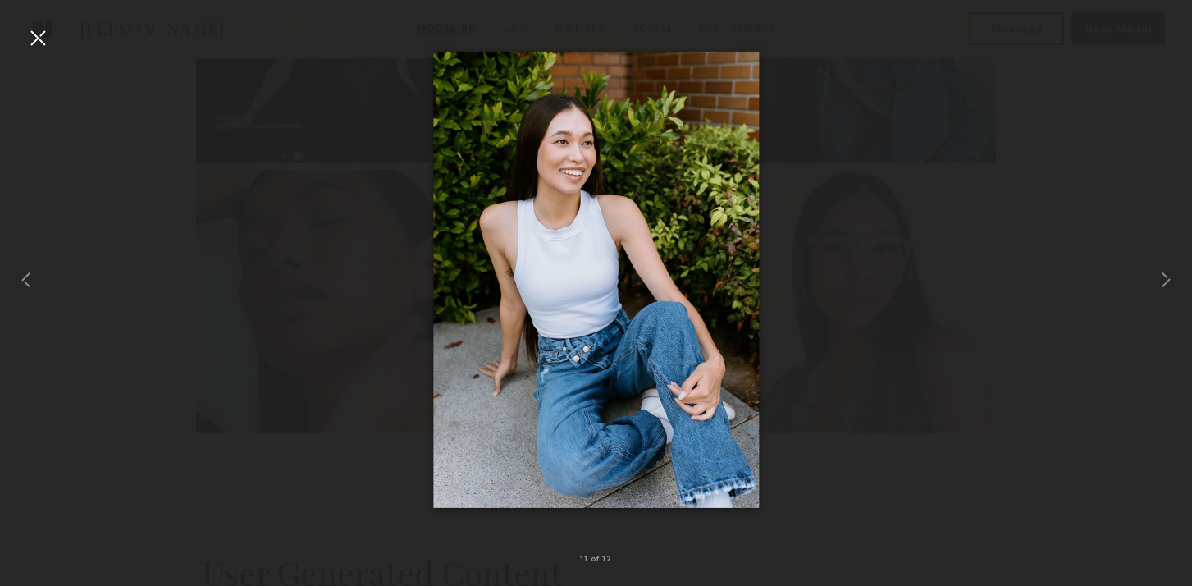
click at [54, 32] on div at bounding box center [596, 279] width 1192 height 507
click at [36, 37] on div at bounding box center [38, 38] width 26 height 26
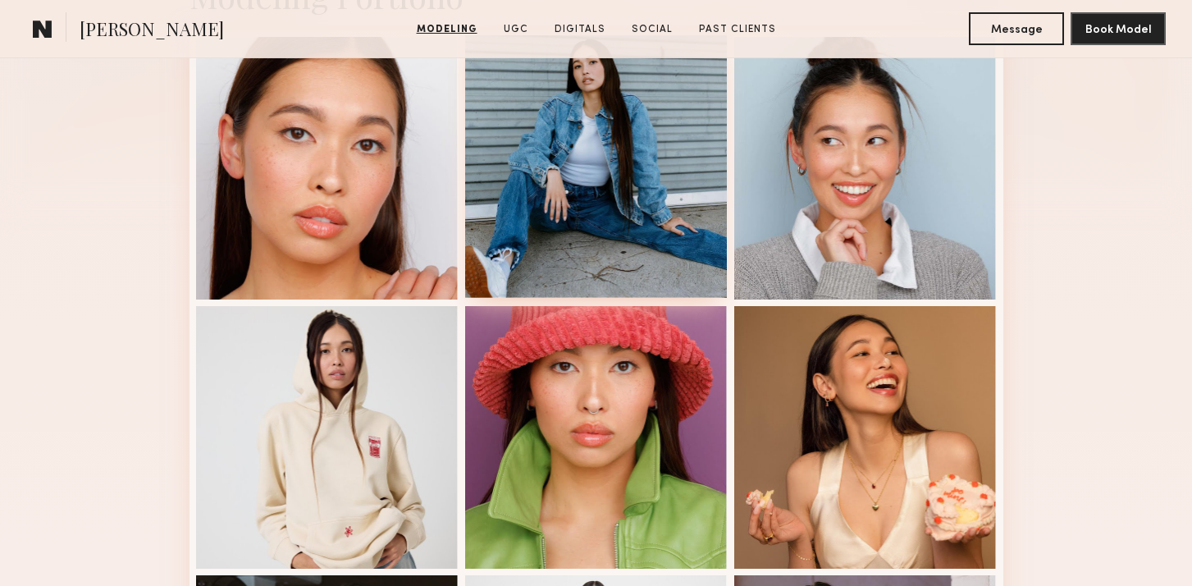
scroll to position [427, 0]
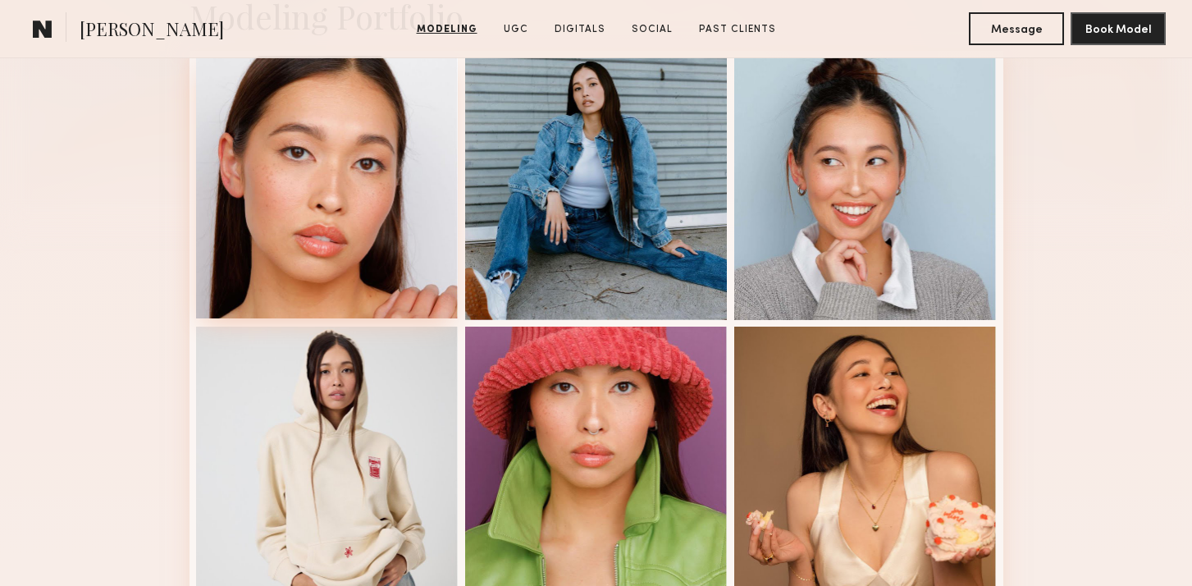
click at [349, 172] on div at bounding box center [327, 187] width 263 height 263
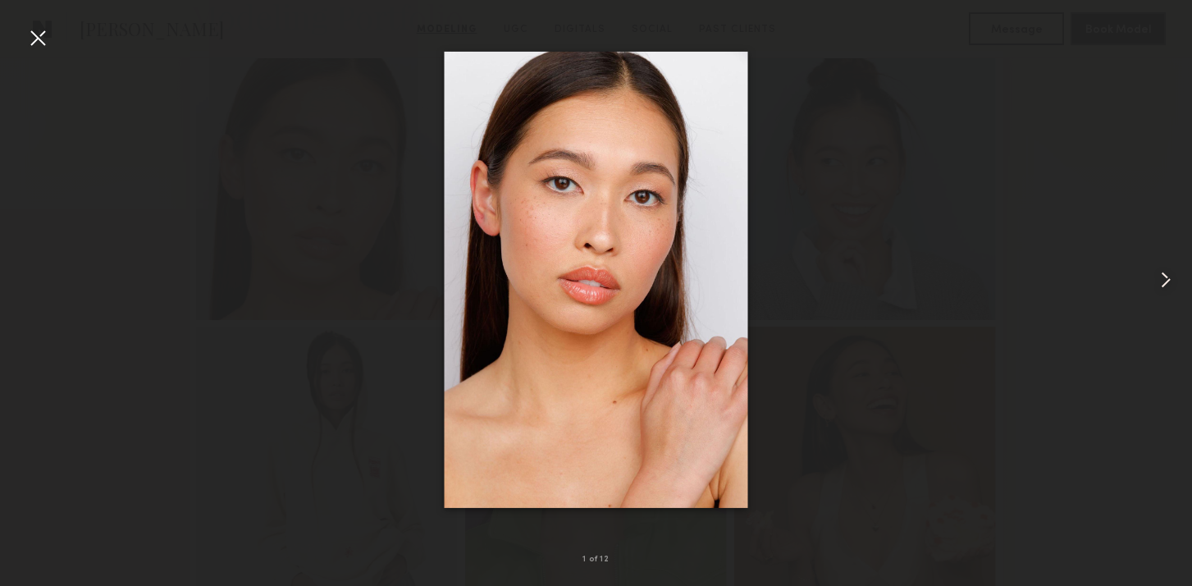
click at [39, 34] on div at bounding box center [38, 38] width 26 height 26
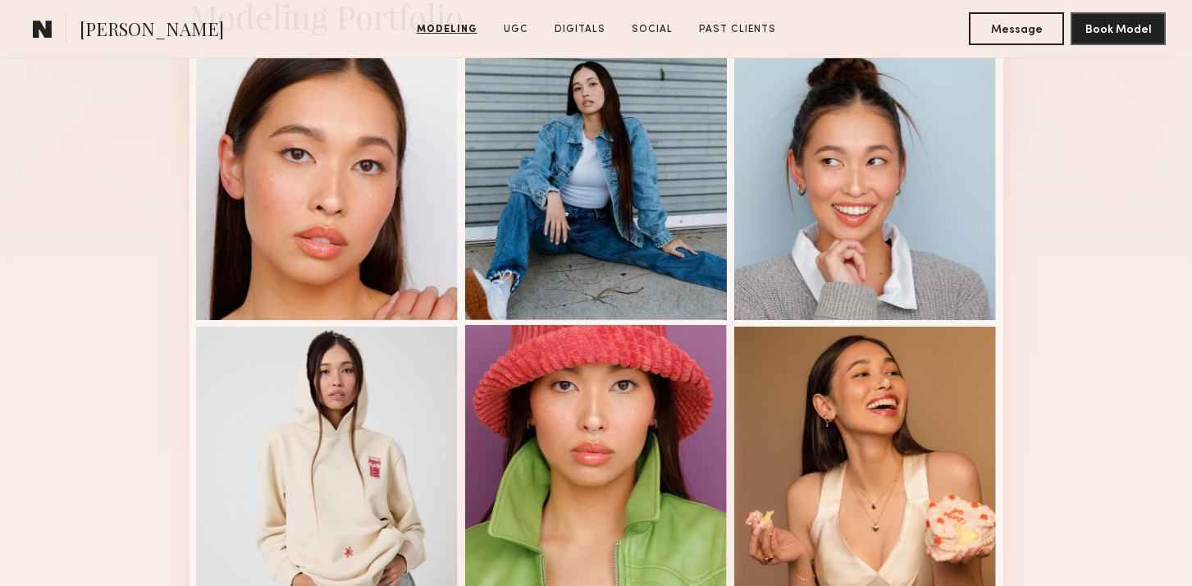
click at [599, 425] on div at bounding box center [596, 456] width 263 height 263
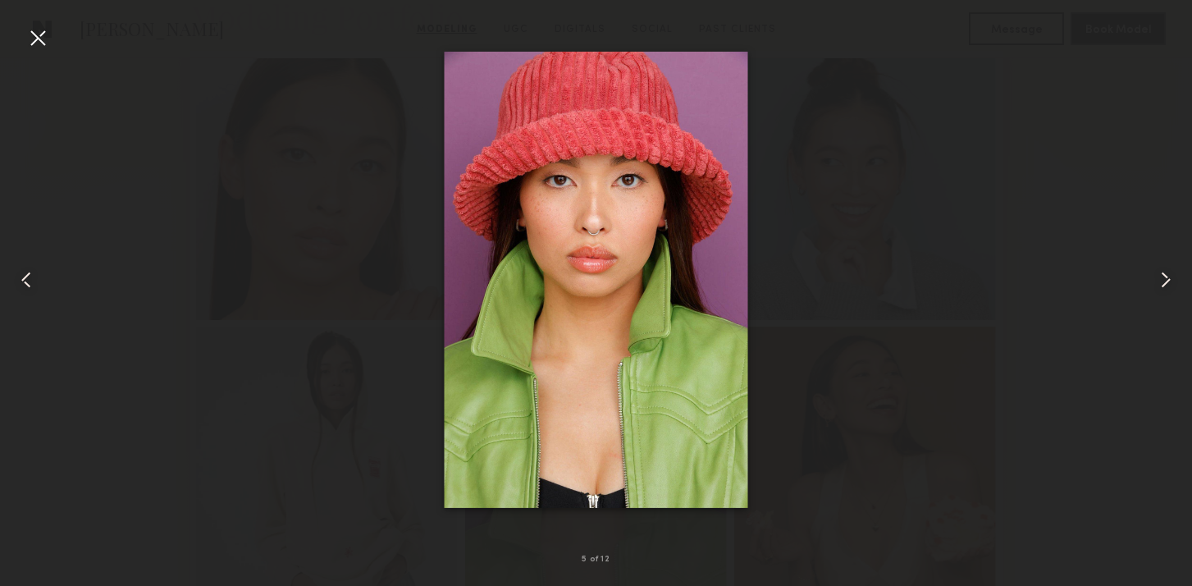
click at [32, 41] on div at bounding box center [38, 38] width 26 height 26
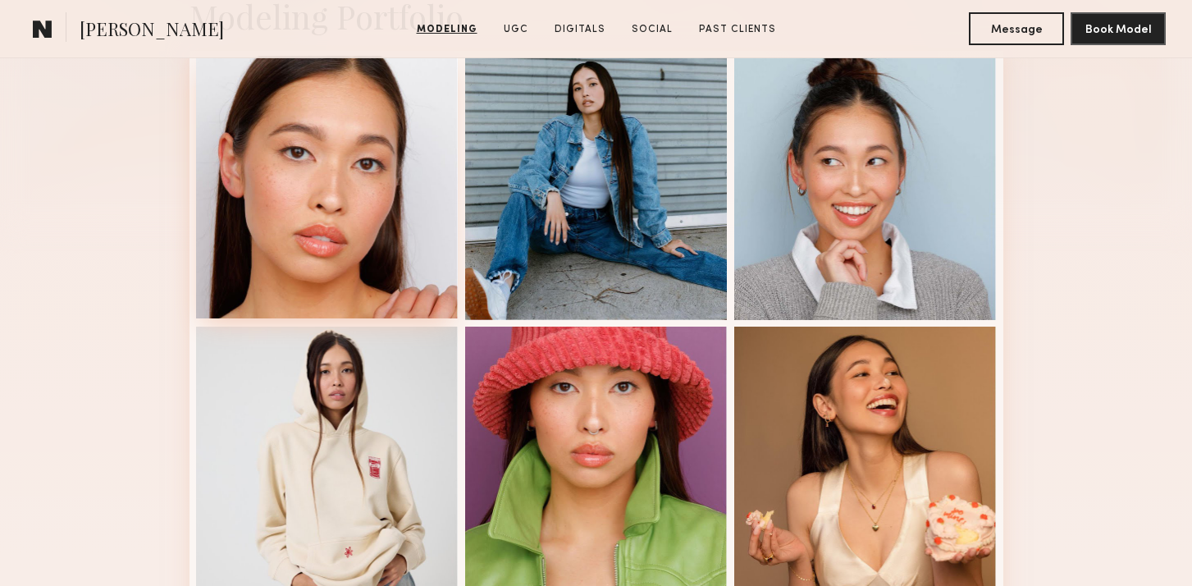
click at [347, 238] on div at bounding box center [327, 187] width 263 height 263
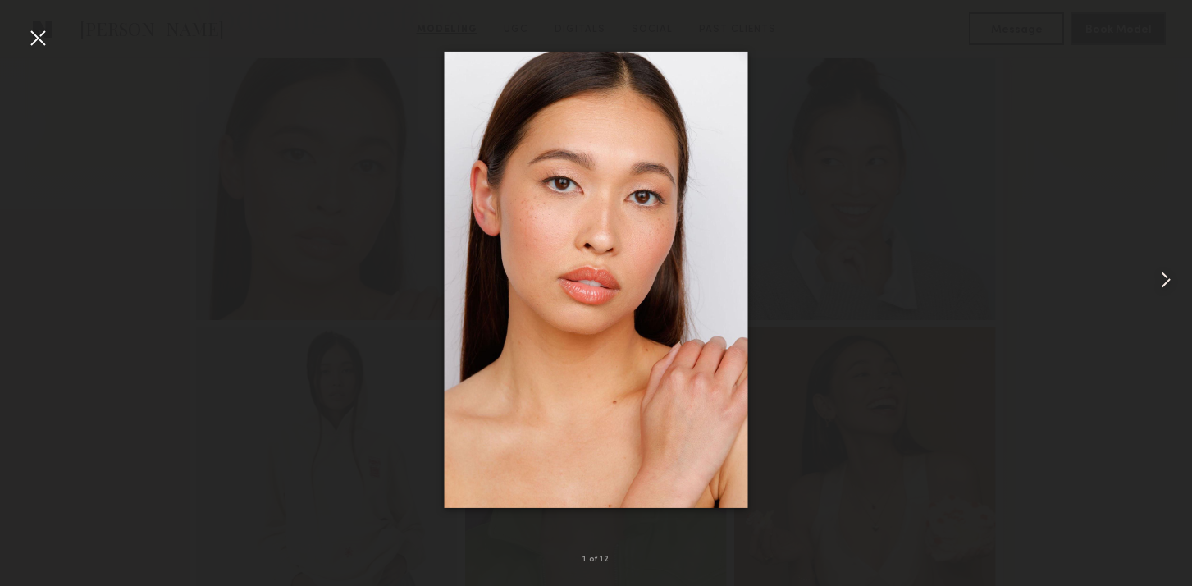
click at [28, 35] on div at bounding box center [38, 38] width 26 height 26
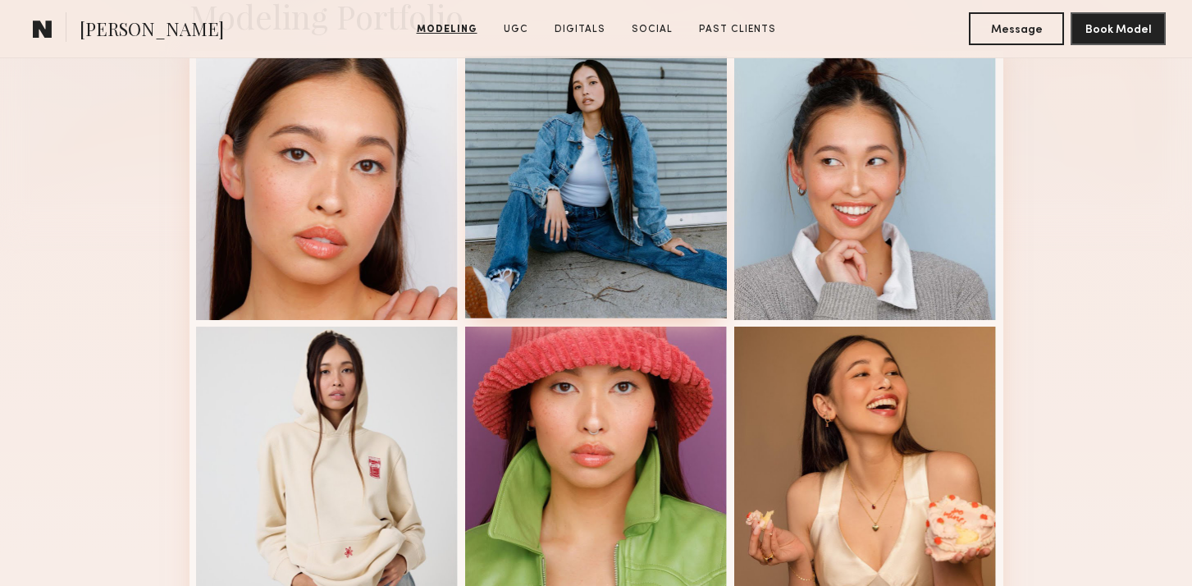
scroll to position [561, 0]
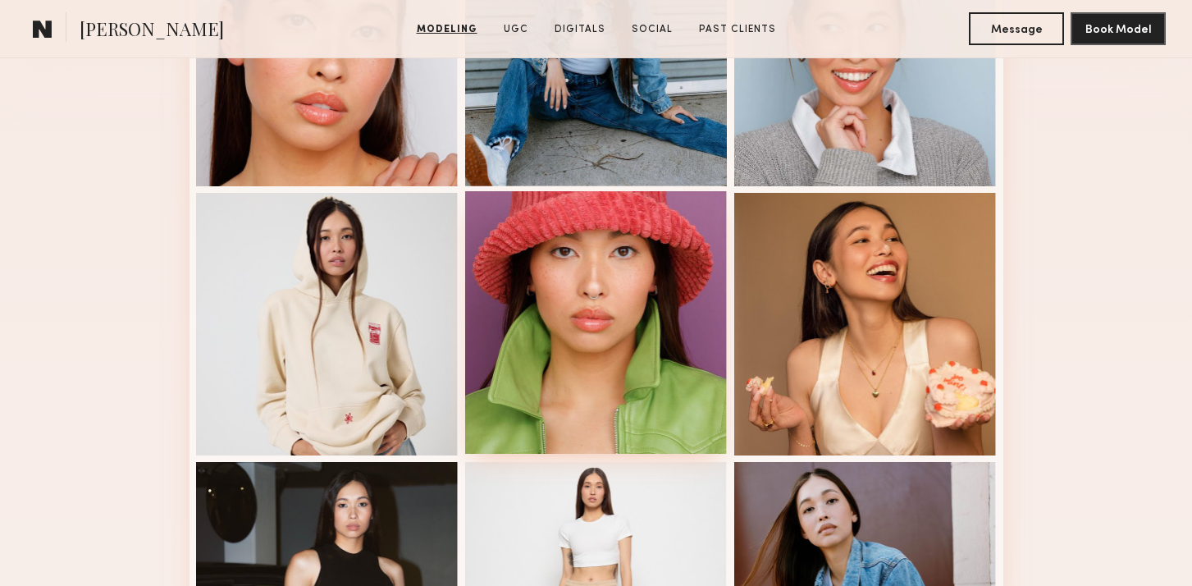
click at [643, 327] on div at bounding box center [596, 322] width 263 height 263
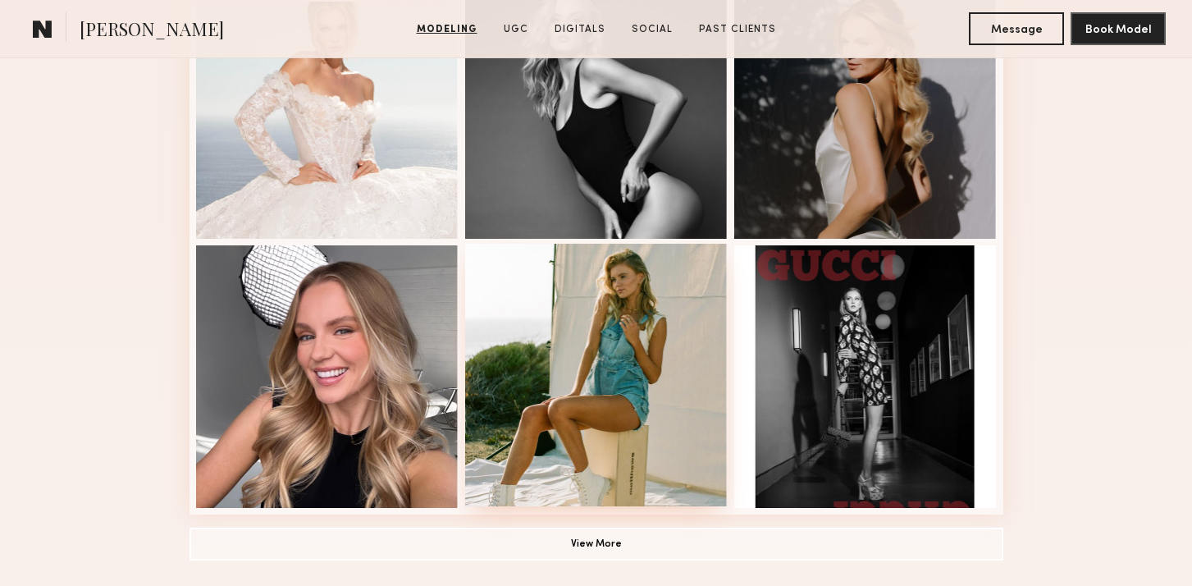
scroll to position [1064, 0]
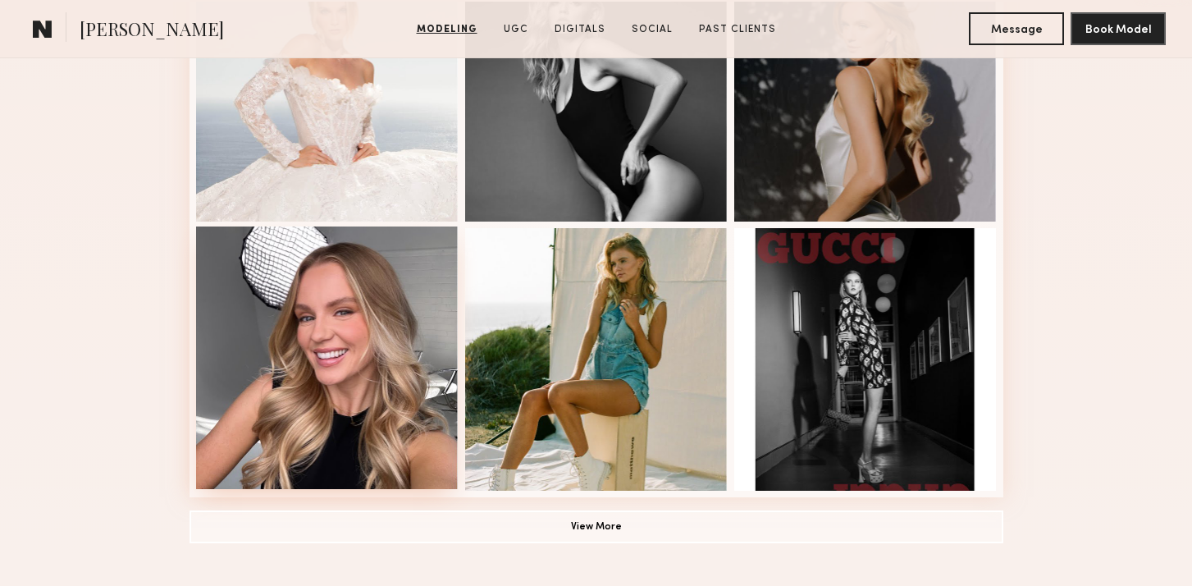
click at [377, 284] on div at bounding box center [327, 357] width 263 height 263
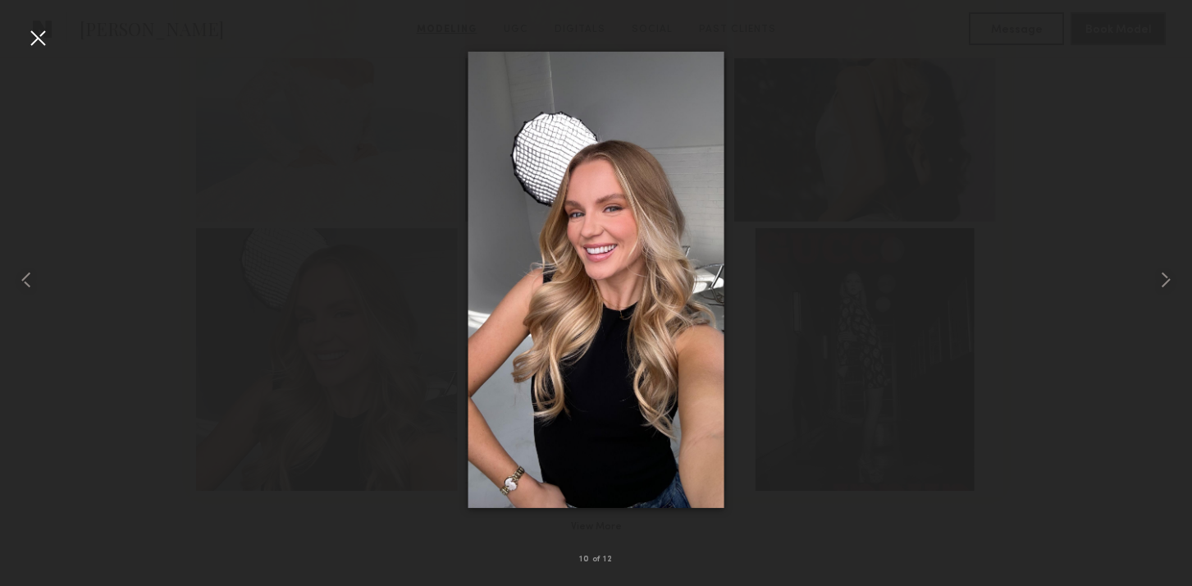
click at [39, 25] on div at bounding box center [38, 38] width 26 height 26
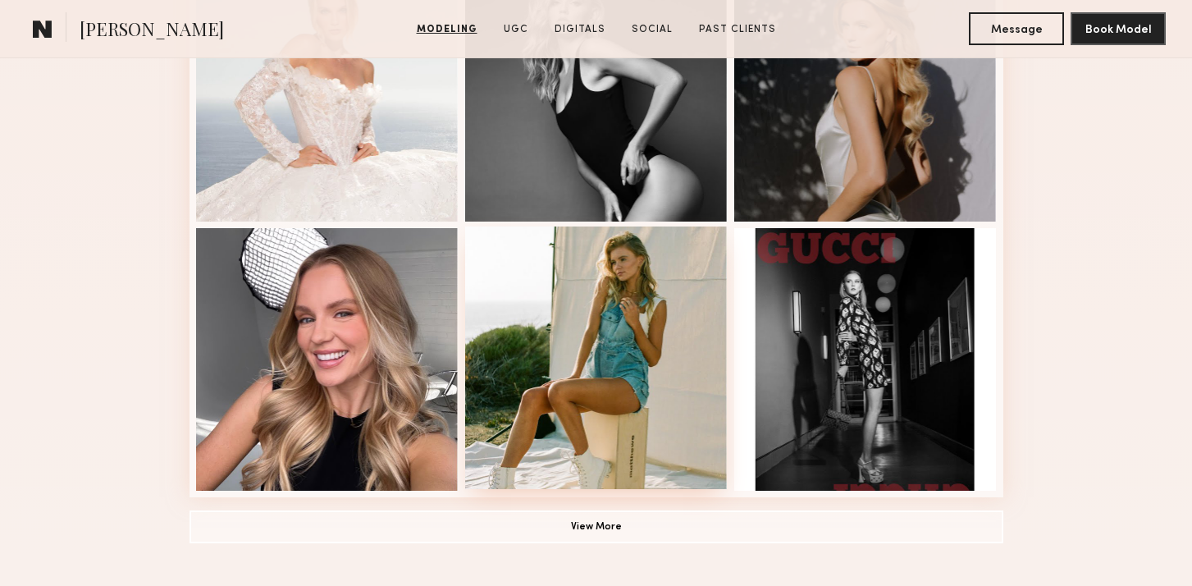
scroll to position [0, 0]
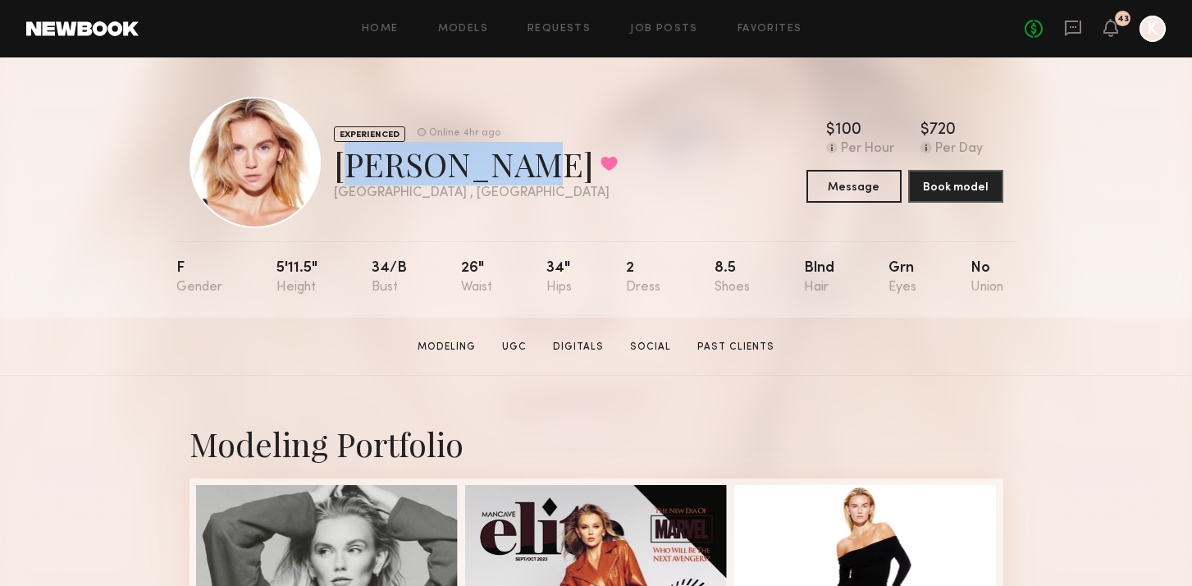
drag, startPoint x: 335, startPoint y: 160, endPoint x: 480, endPoint y: 167, distance: 145.4
click at [480, 167] on div "EXPERIENCED Online 4hr ago Paulina R. Favorited Los Angeles , CA Online 4hr ago" at bounding box center [404, 162] width 428 height 131
copy div "Paulina R."
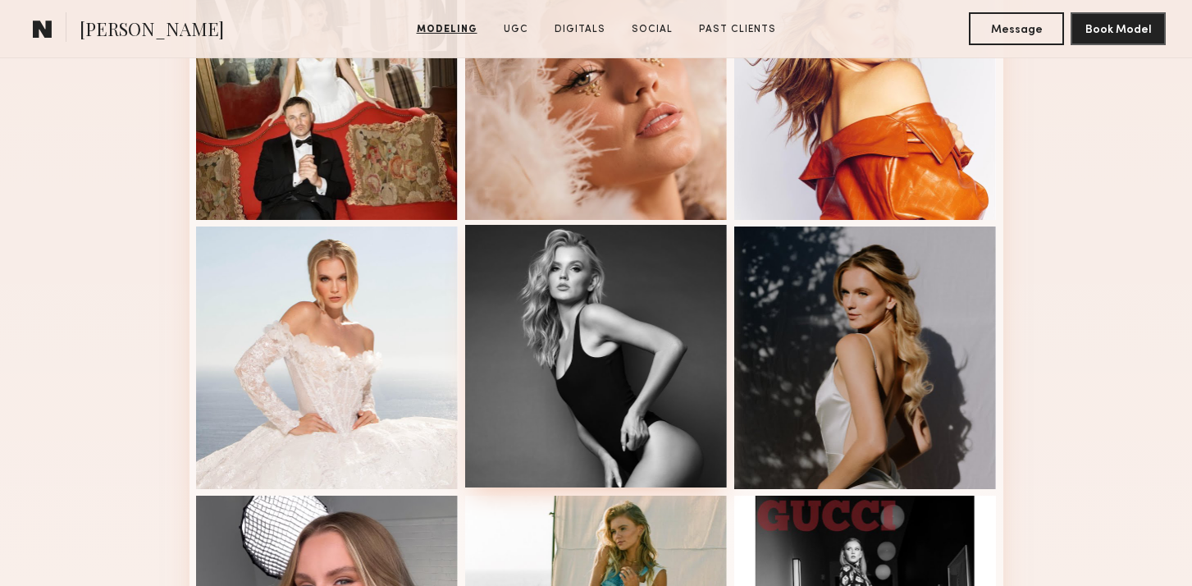
scroll to position [1142, 0]
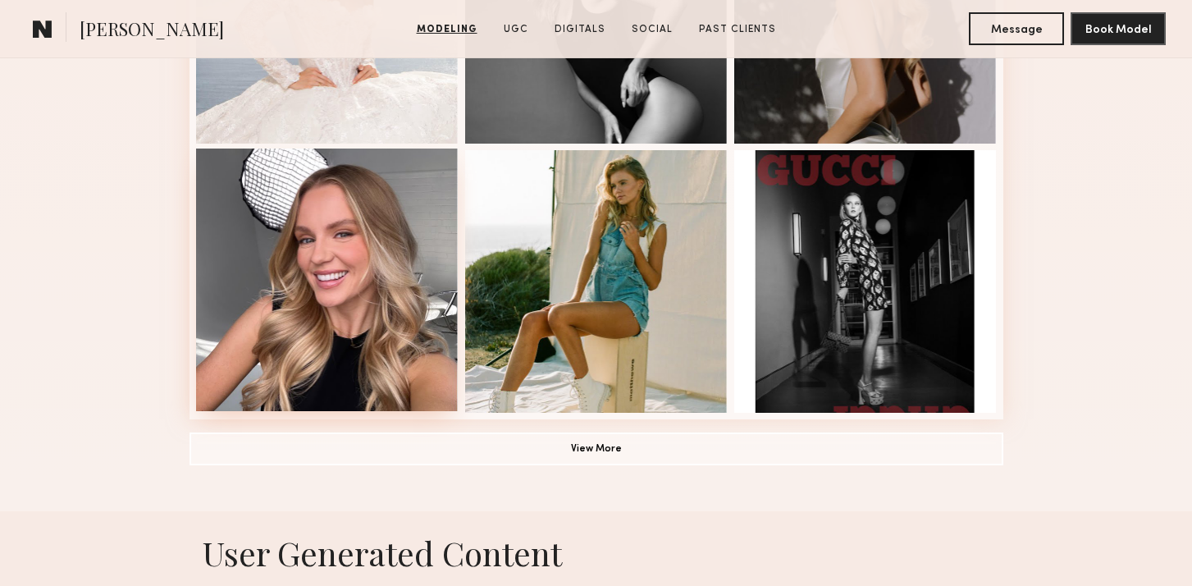
click at [332, 221] on div at bounding box center [327, 279] width 263 height 263
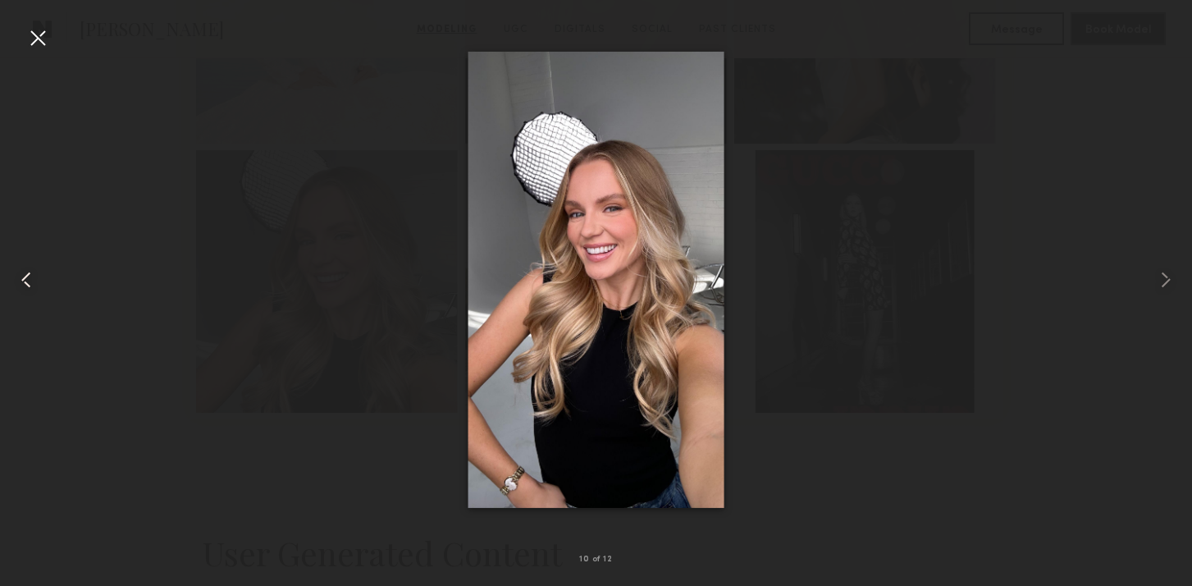
click at [30, 42] on div at bounding box center [38, 38] width 26 height 26
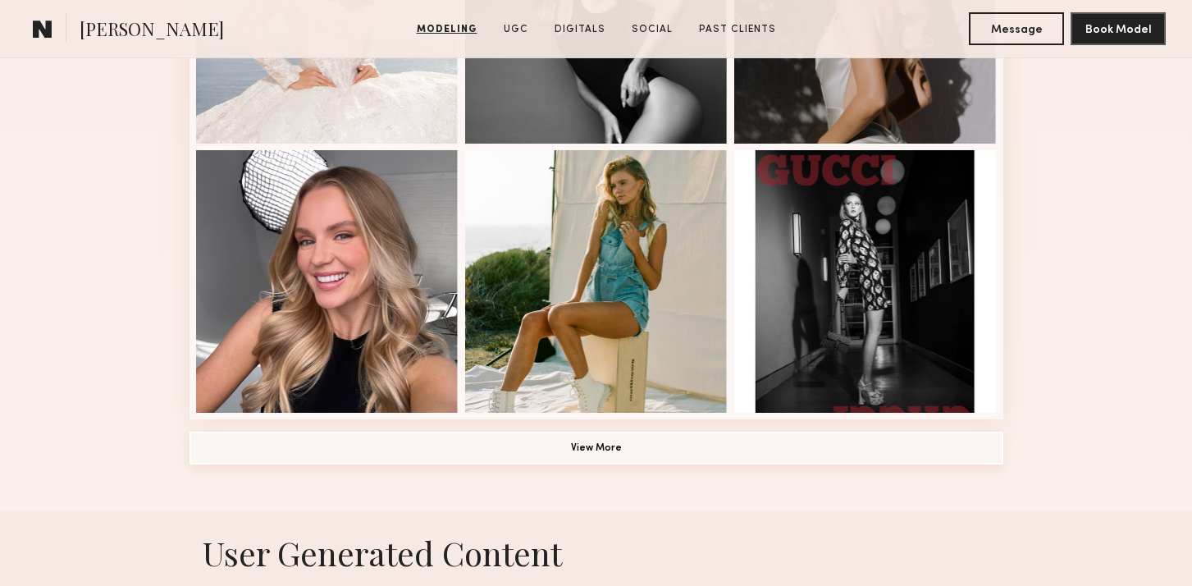
click at [592, 462] on button "View More" at bounding box center [597, 448] width 814 height 33
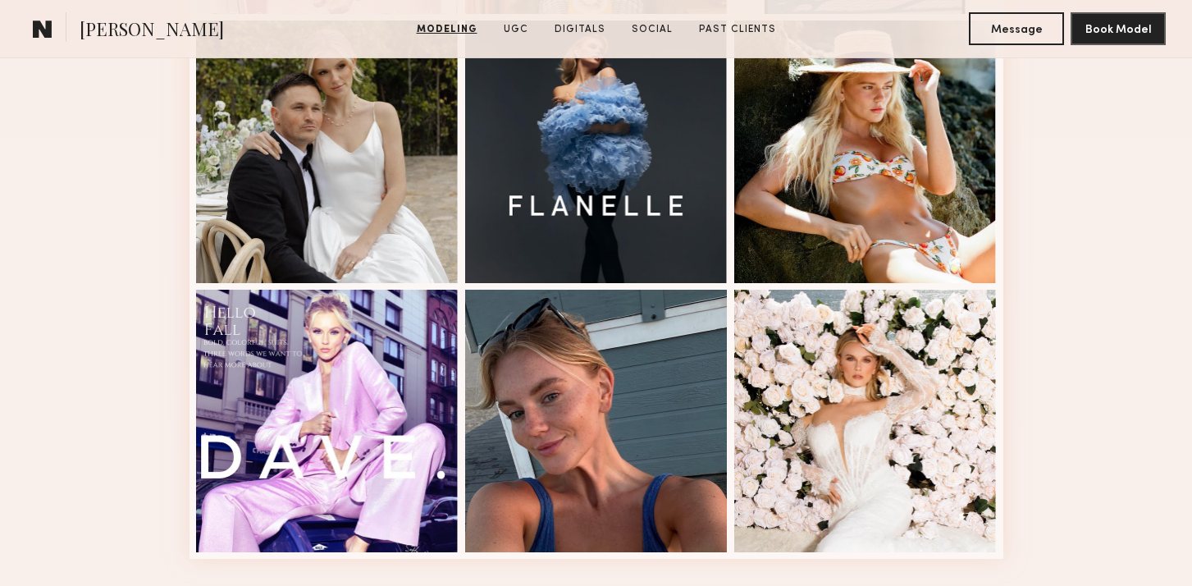
scroll to position [2361, 0]
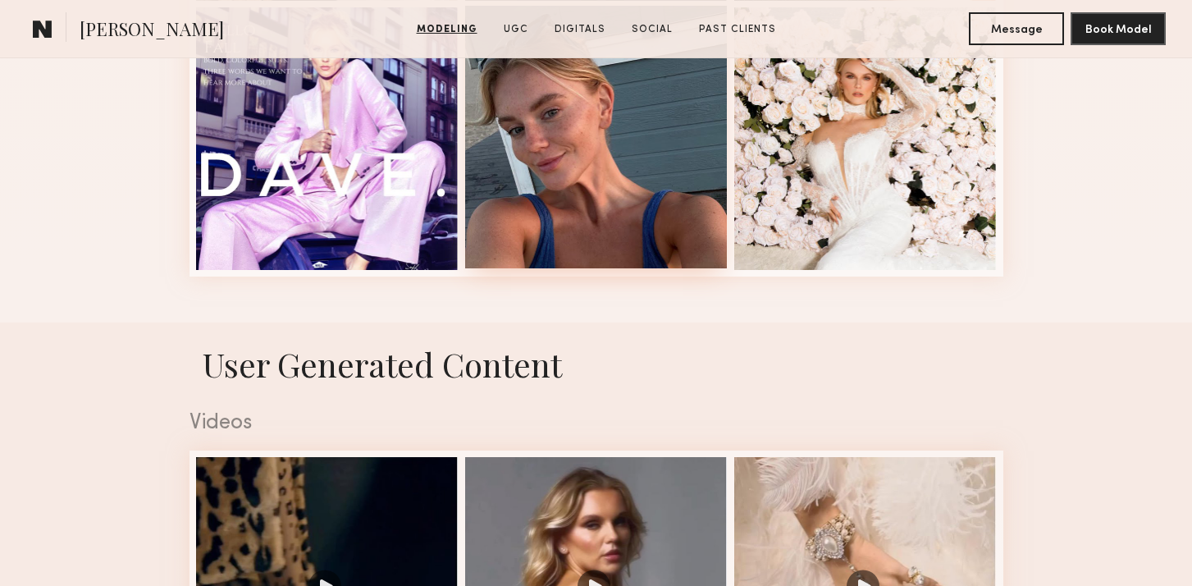
click at [621, 201] on div at bounding box center [596, 137] width 263 height 263
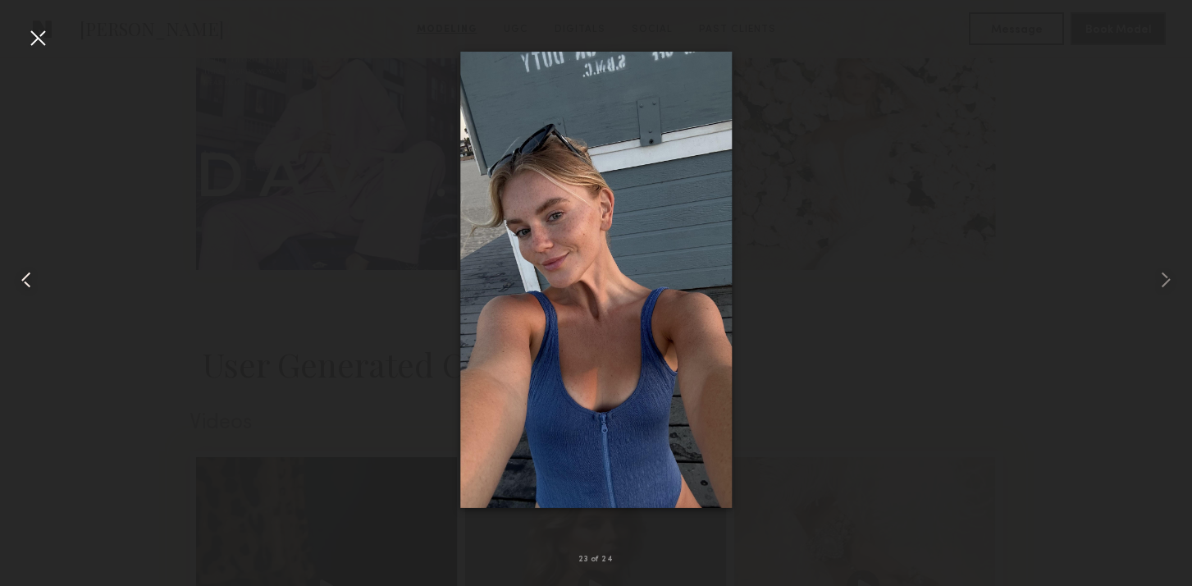
click at [24, 34] on div at bounding box center [24, 279] width 48 height 507
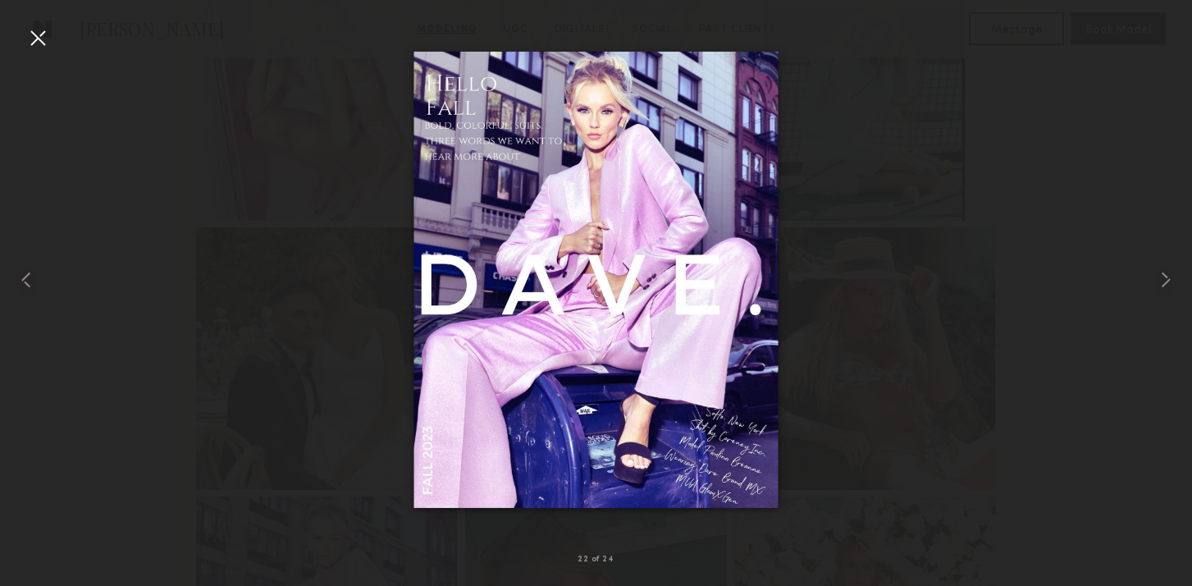
scroll to position [1556, 0]
click at [36, 39] on div at bounding box center [38, 38] width 26 height 26
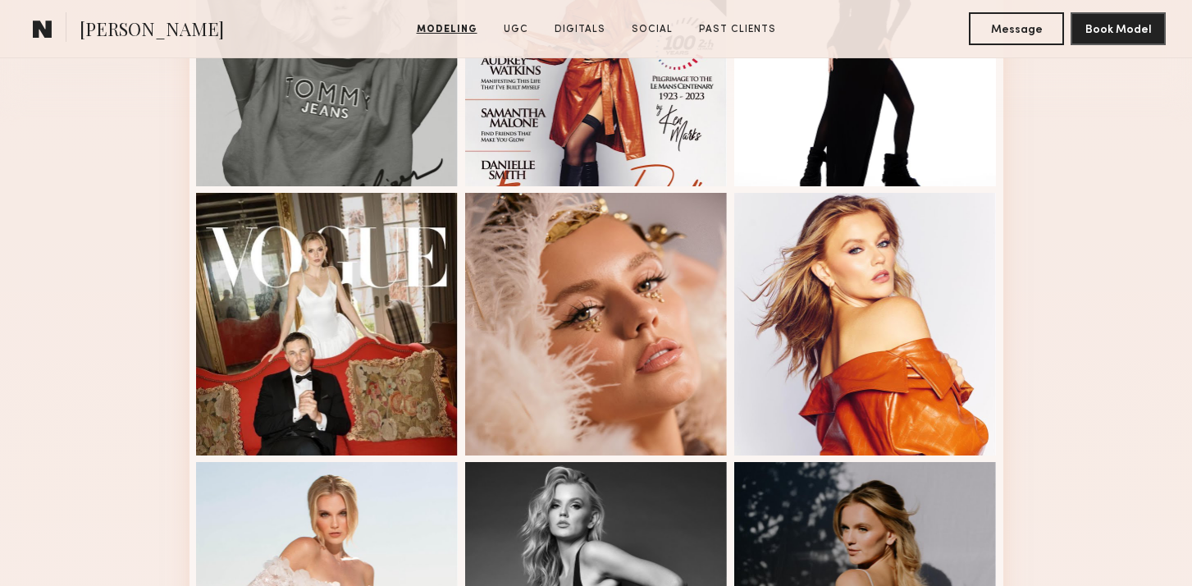
scroll to position [199, 0]
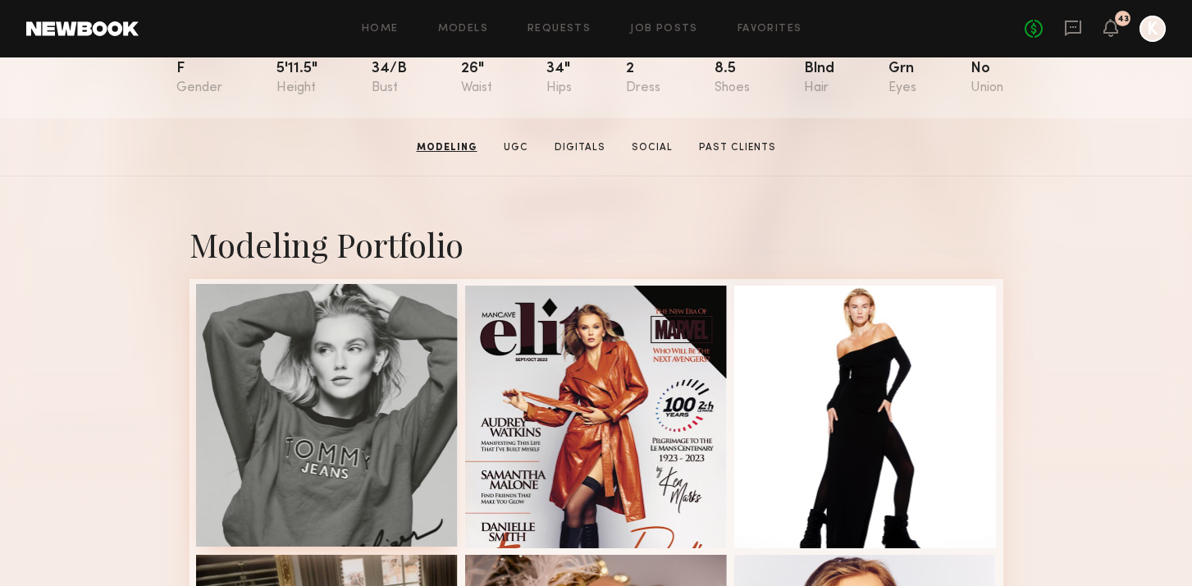
click at [359, 372] on div at bounding box center [327, 415] width 263 height 263
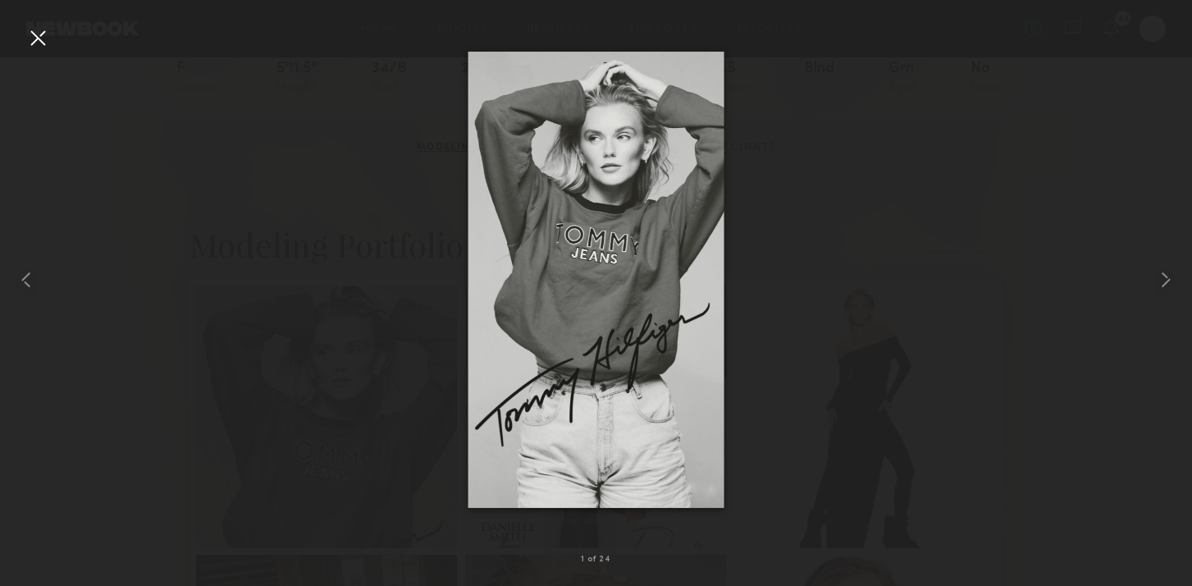
click at [25, 39] on div at bounding box center [38, 38] width 26 height 26
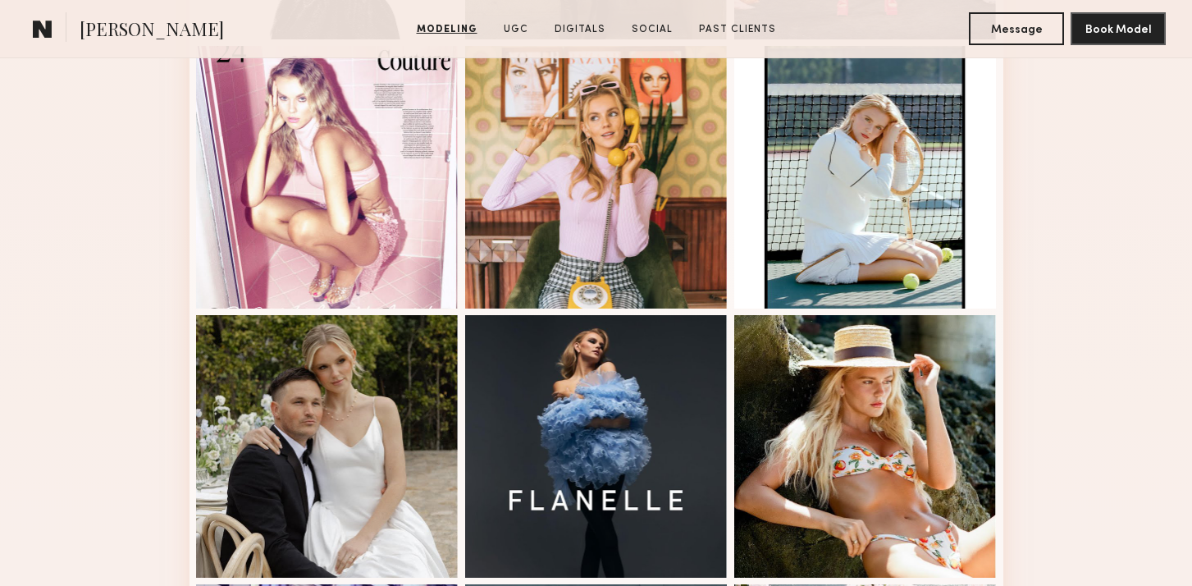
scroll to position [1750, 0]
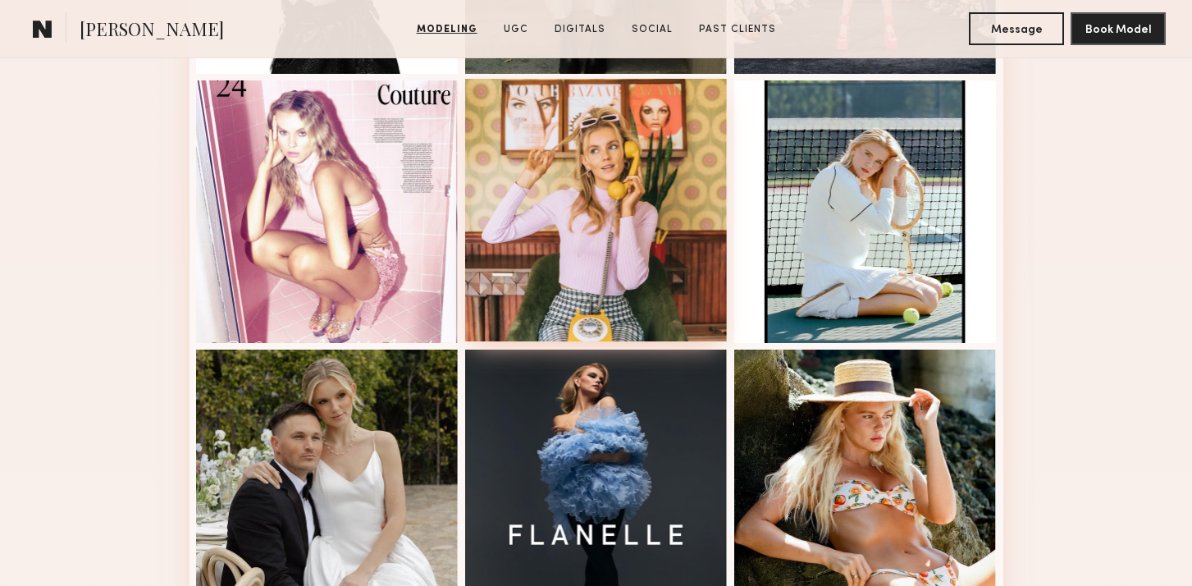
click at [630, 196] on div at bounding box center [596, 210] width 263 height 263
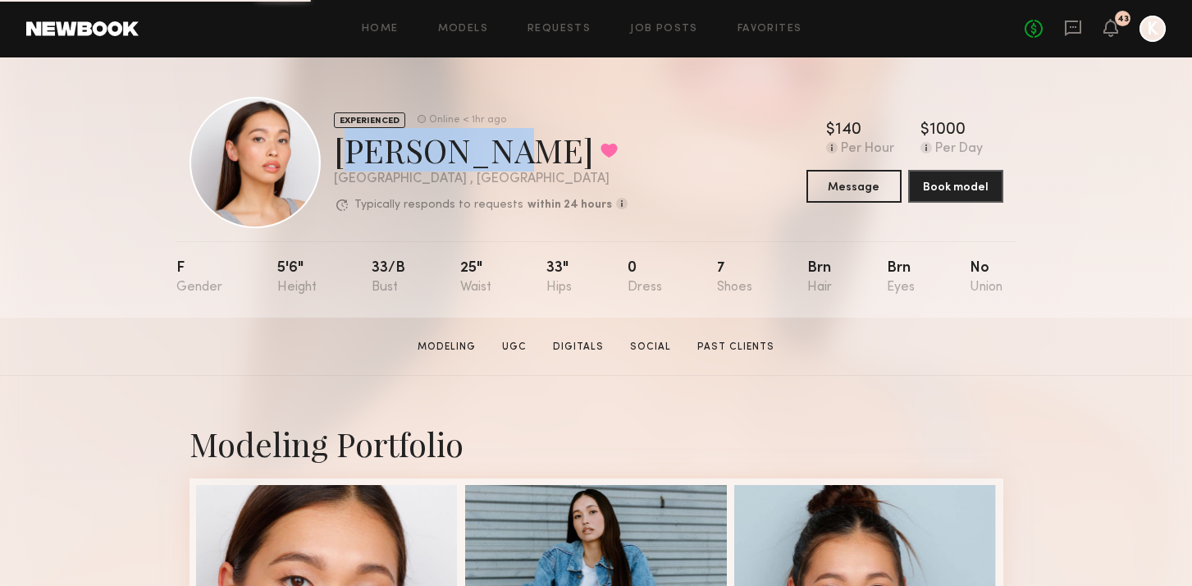
drag, startPoint x: 339, startPoint y: 151, endPoint x: 482, endPoint y: 149, distance: 143.6
click at [482, 149] on div "[PERSON_NAME] Favorited" at bounding box center [481, 149] width 294 height 43
copy div "[PERSON_NAME]"
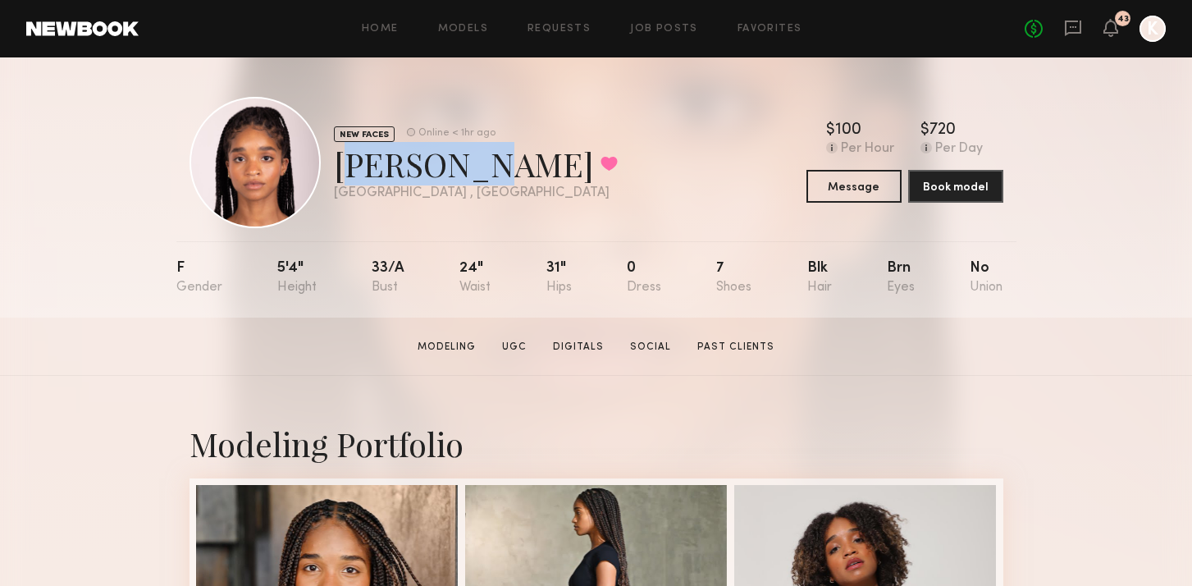
drag, startPoint x: 329, startPoint y: 164, endPoint x: 434, endPoint y: 165, distance: 105.0
click at [434, 165] on div "NEW FACES Online < 1hr ago [PERSON_NAME] Favorited [GEOGRAPHIC_DATA] , [GEOGRAP…" at bounding box center [404, 162] width 428 height 131
copy div "[PERSON_NAME]"
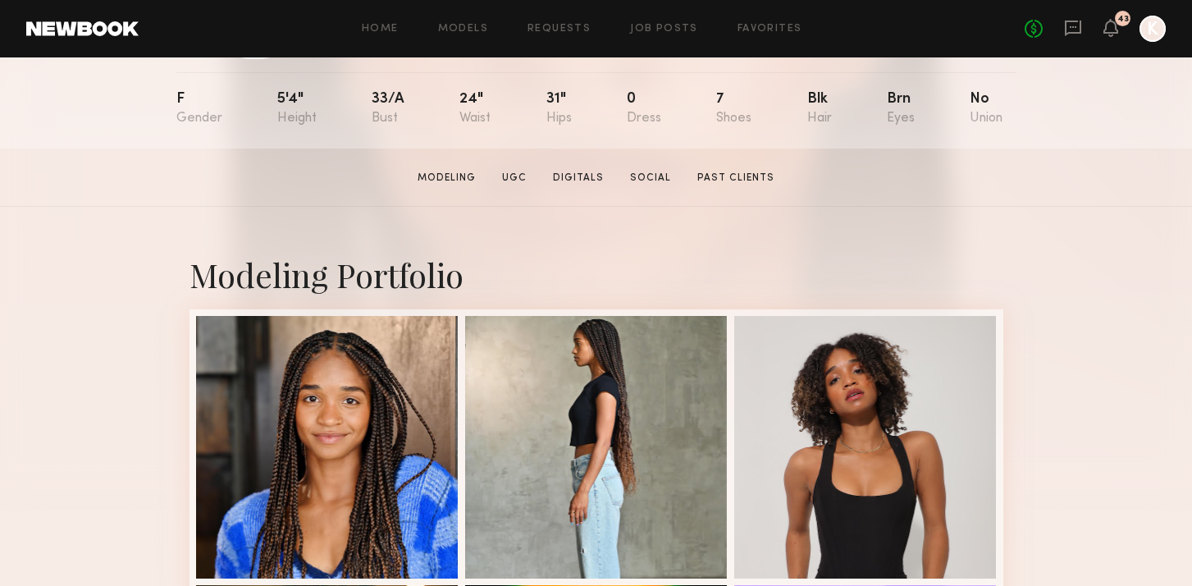
scroll to position [237, 0]
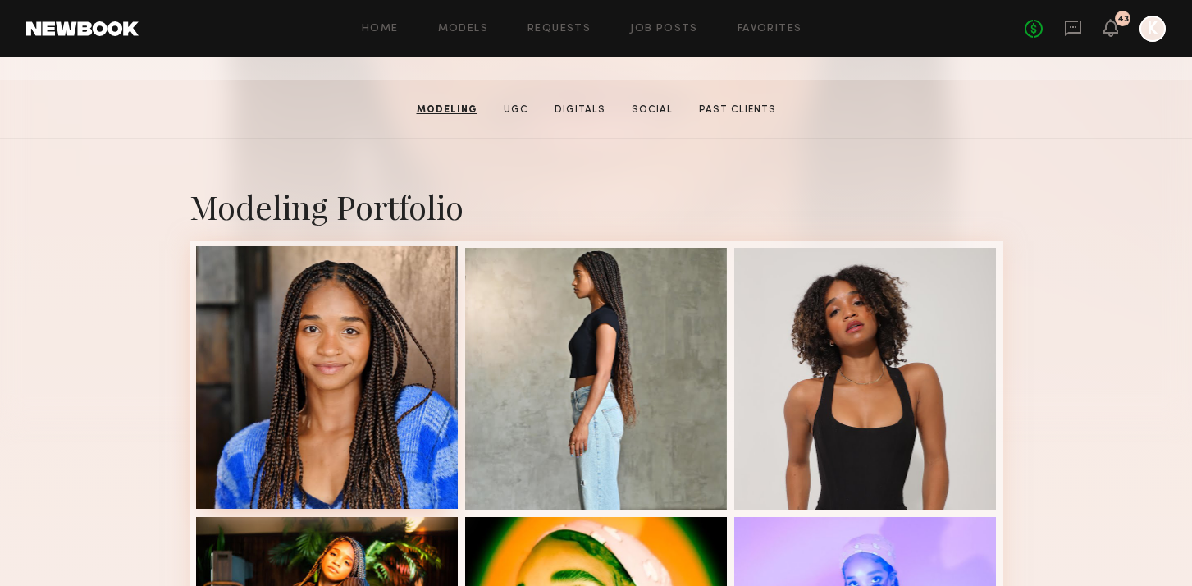
click at [357, 290] on div at bounding box center [327, 377] width 263 height 263
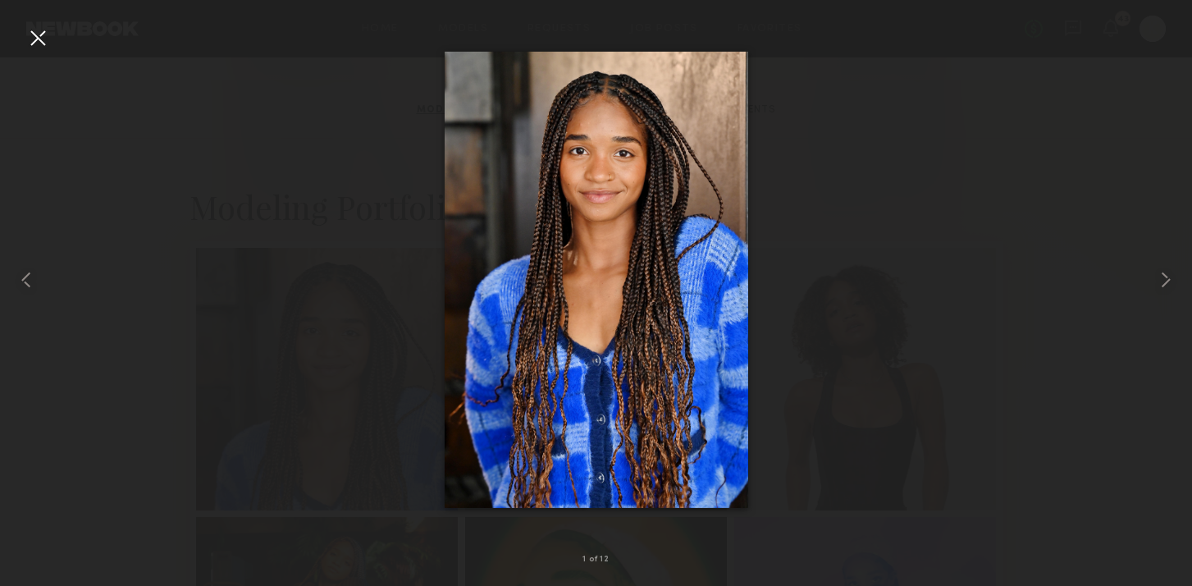
click at [43, 34] on div at bounding box center [38, 38] width 26 height 26
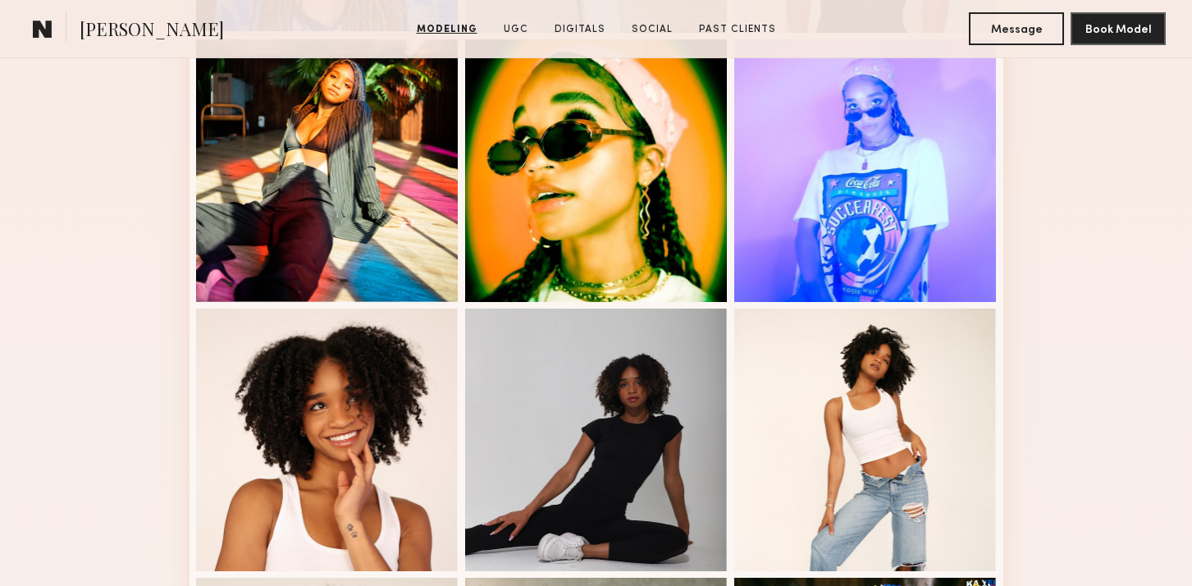
scroll to position [822, 0]
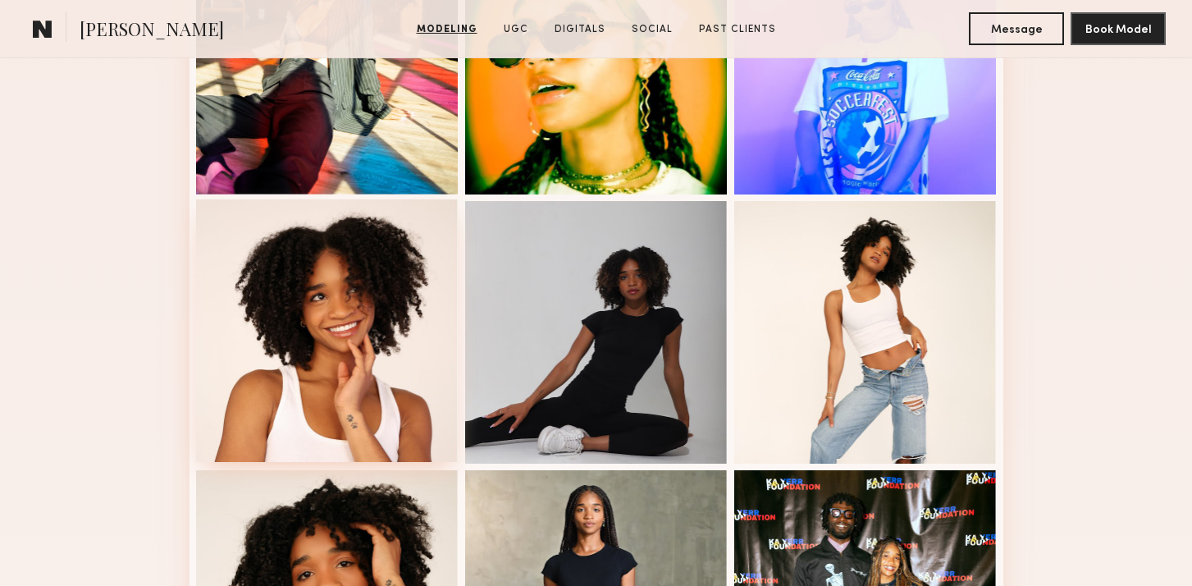
click at [377, 307] on div at bounding box center [327, 330] width 263 height 263
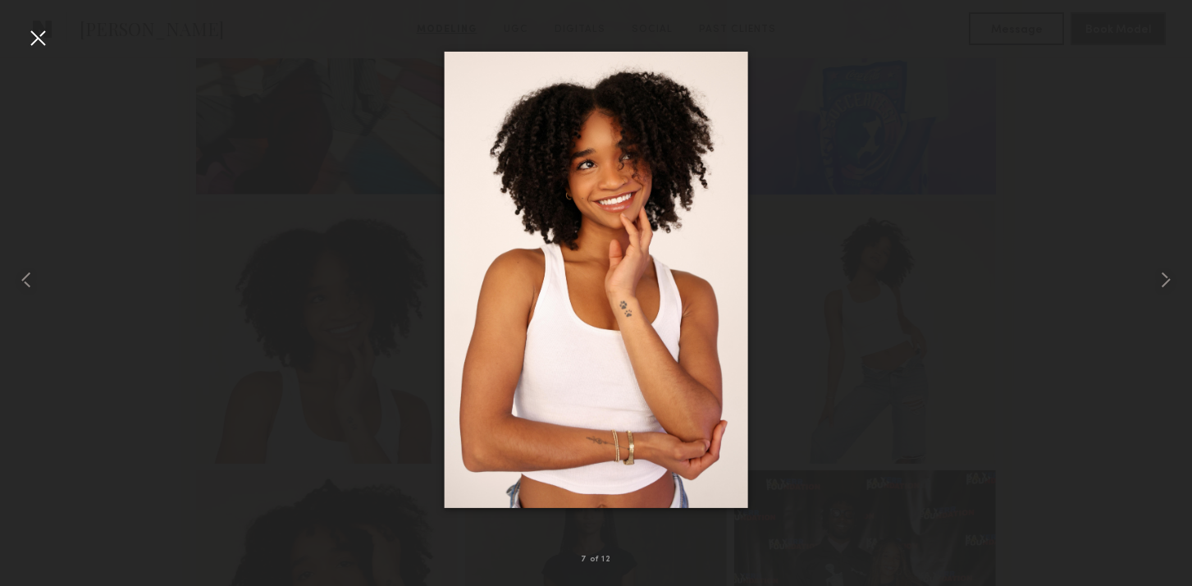
click at [31, 38] on div at bounding box center [38, 38] width 26 height 26
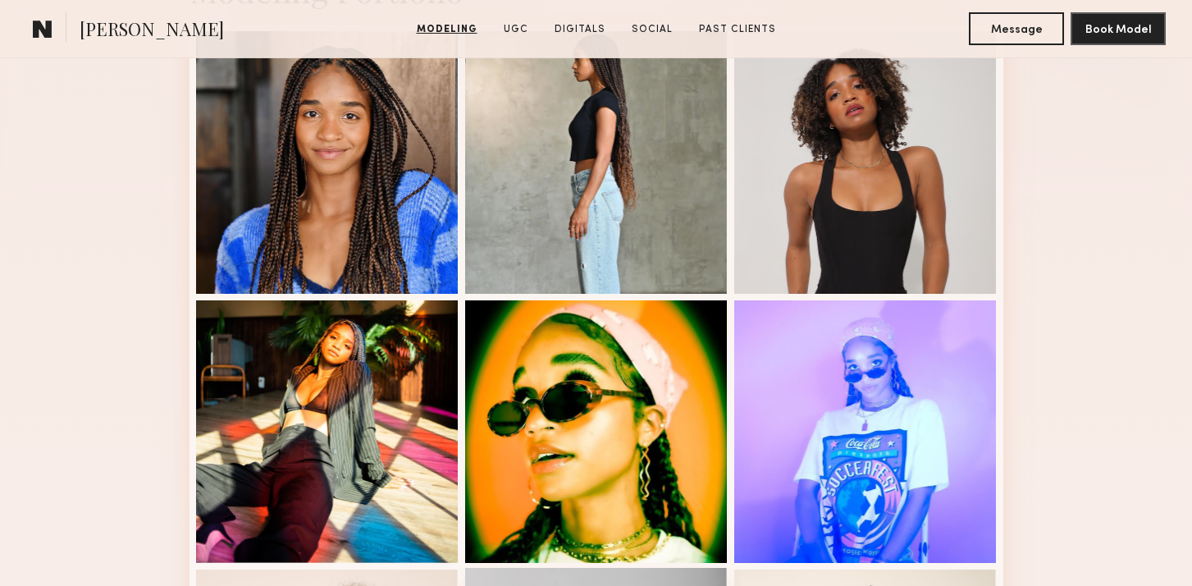
scroll to position [435, 0]
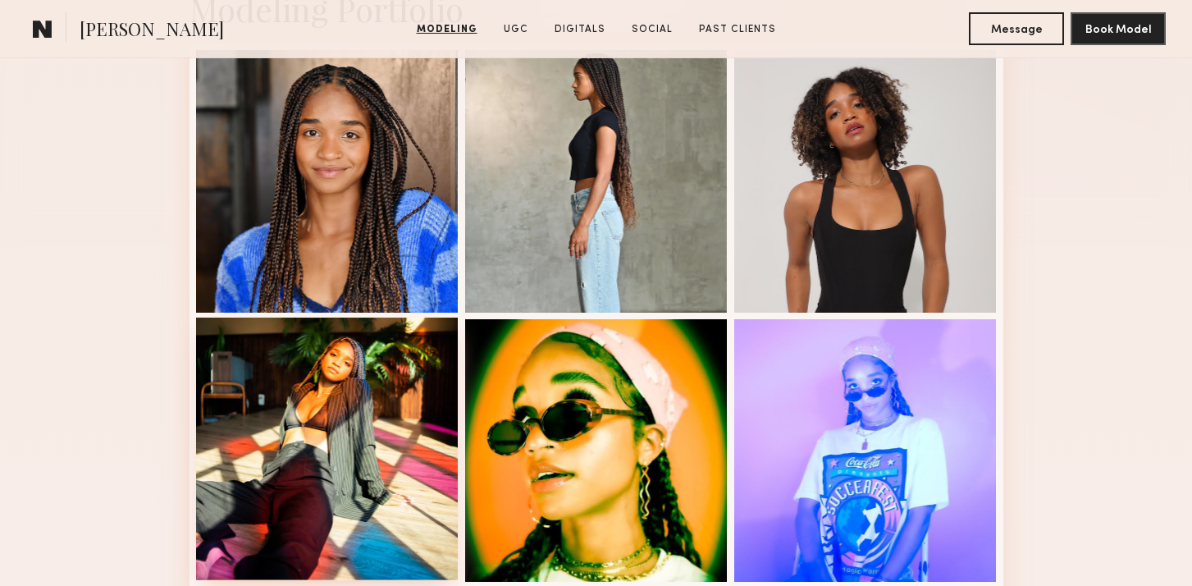
click at [358, 399] on div at bounding box center [327, 448] width 263 height 263
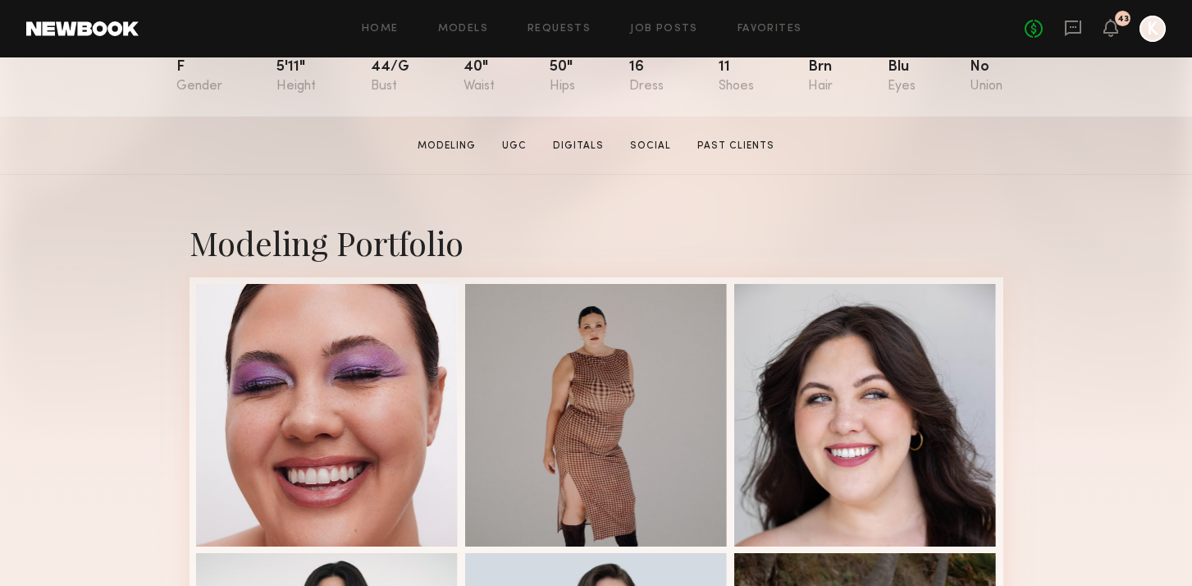
scroll to position [317, 0]
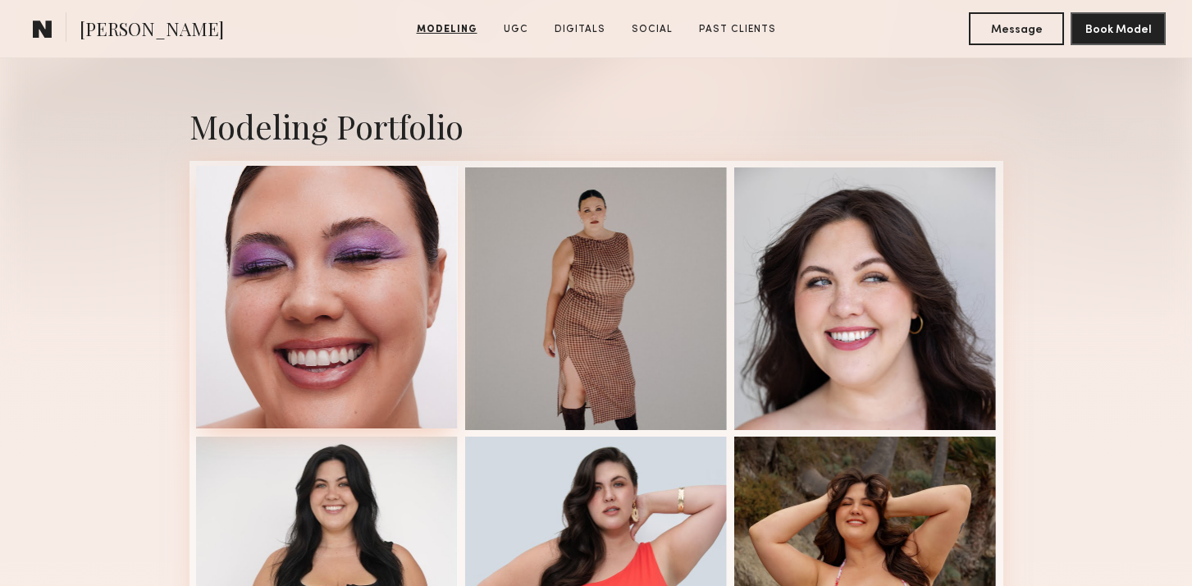
click at [372, 255] on div at bounding box center [327, 297] width 263 height 263
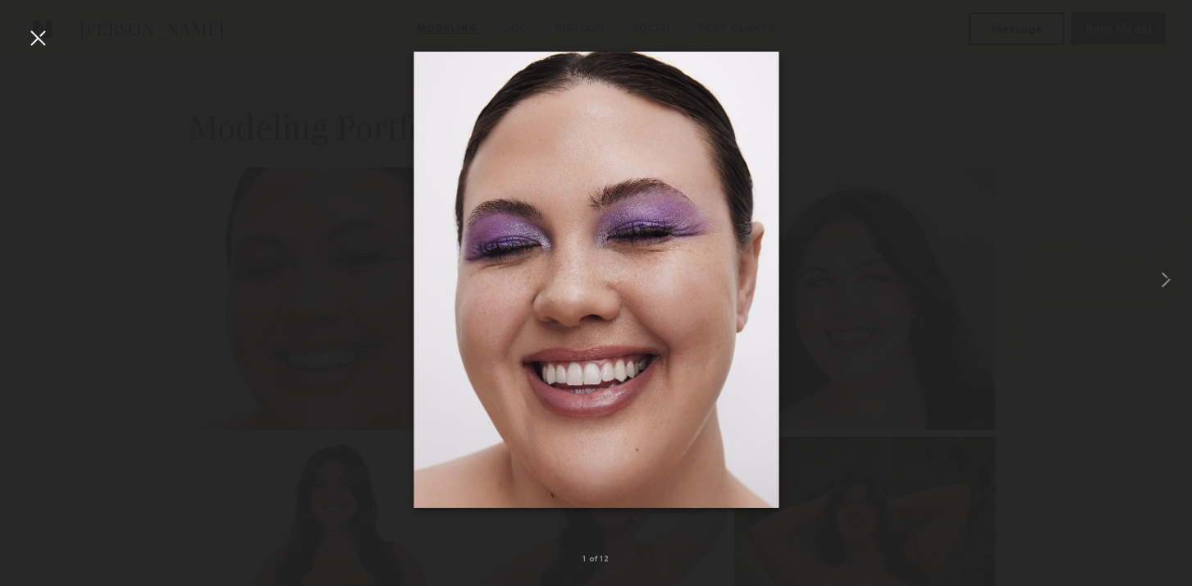
click at [46, 38] on div at bounding box center [38, 38] width 26 height 26
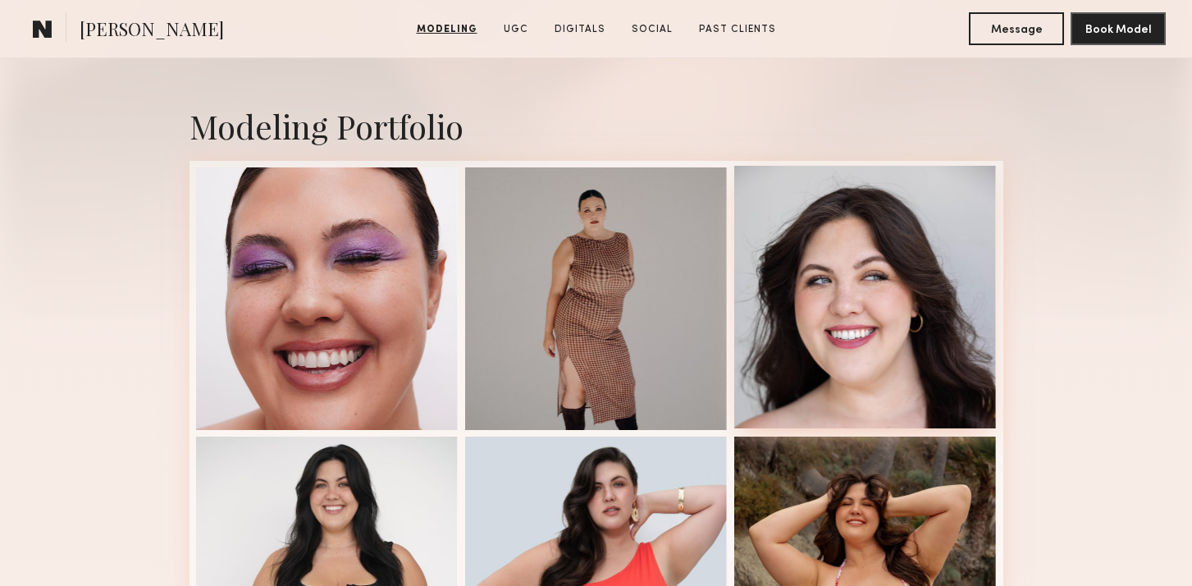
click at [906, 246] on div at bounding box center [865, 297] width 263 height 263
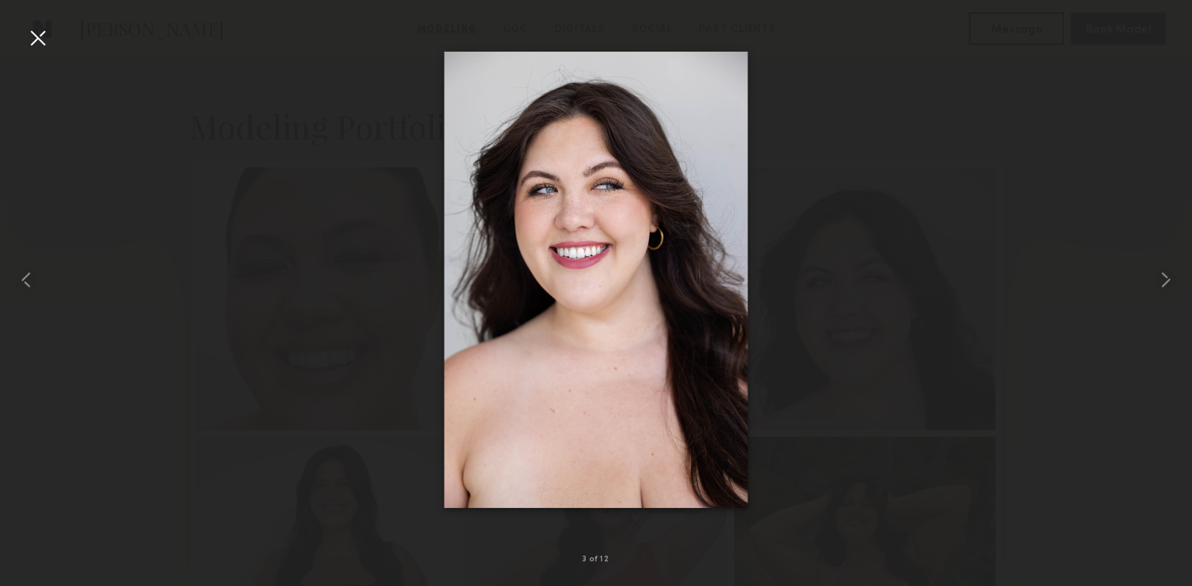
click at [35, 36] on div at bounding box center [38, 38] width 26 height 26
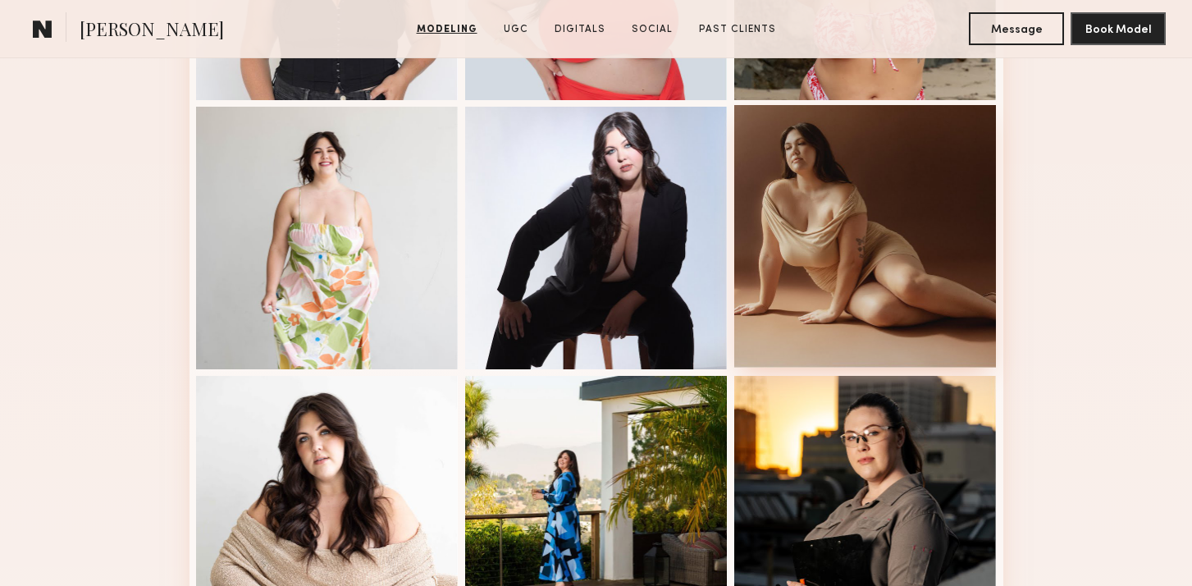
scroll to position [973, 0]
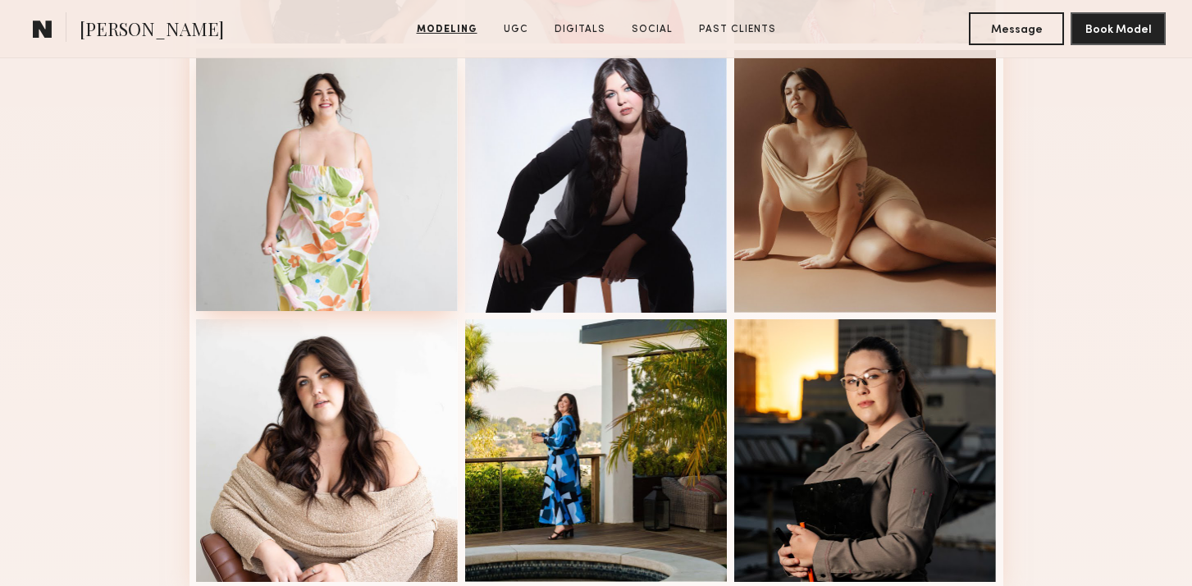
click at [365, 228] on div at bounding box center [327, 179] width 263 height 263
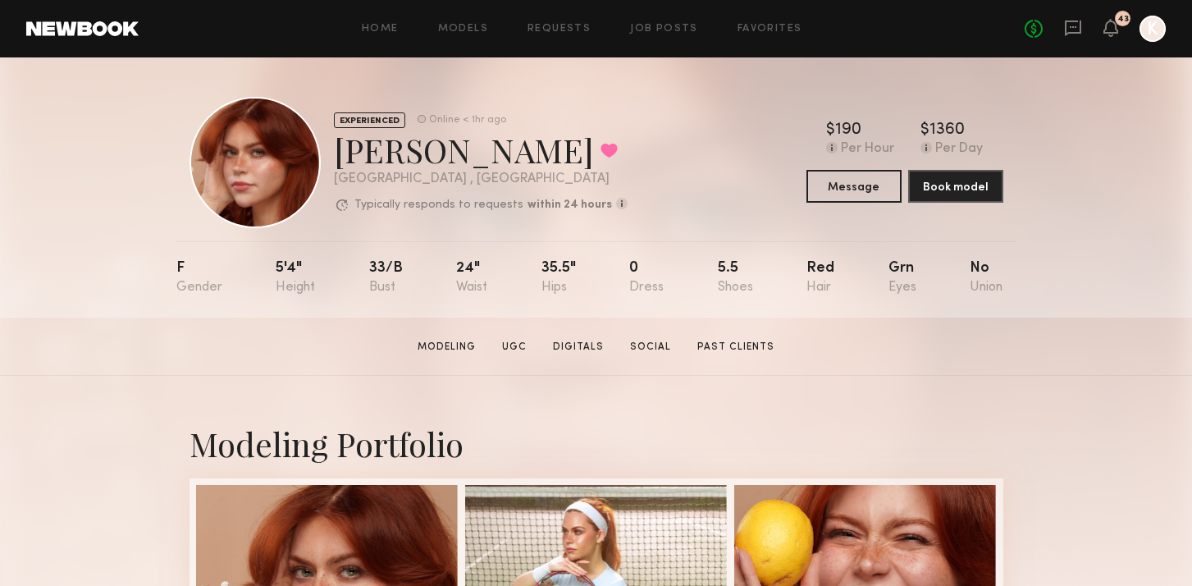
scroll to position [419, 0]
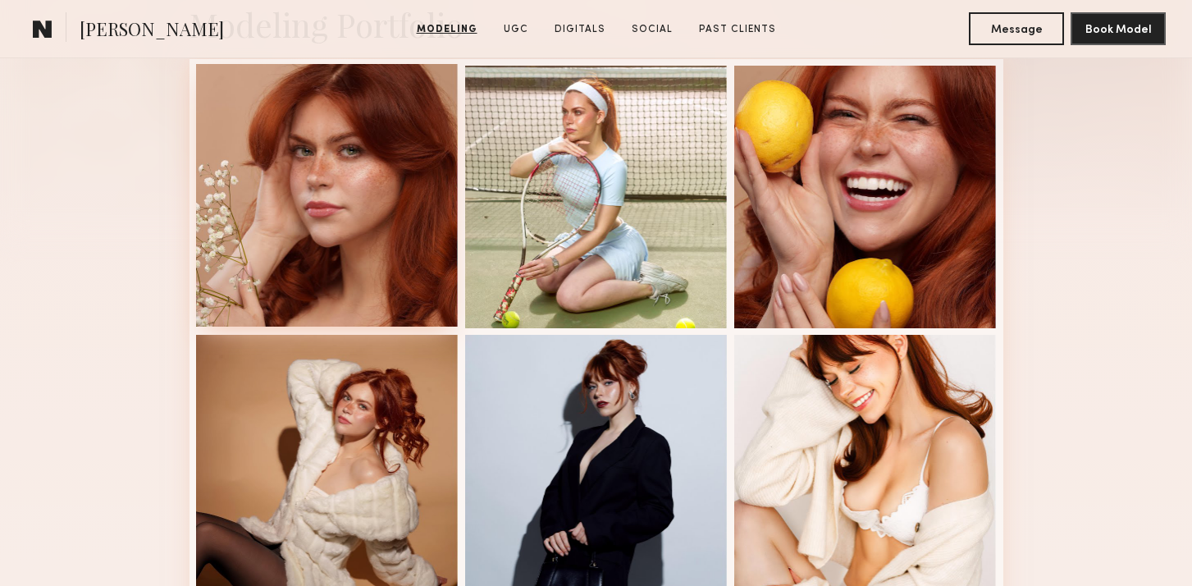
click at [322, 195] on div at bounding box center [327, 195] width 263 height 263
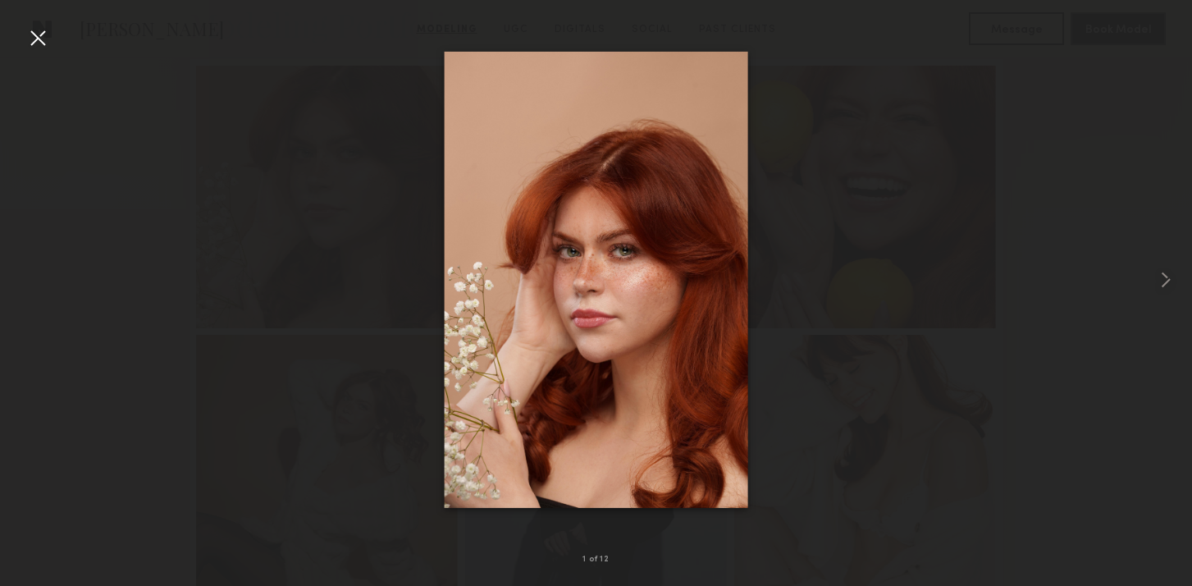
click at [42, 35] on div at bounding box center [38, 38] width 26 height 26
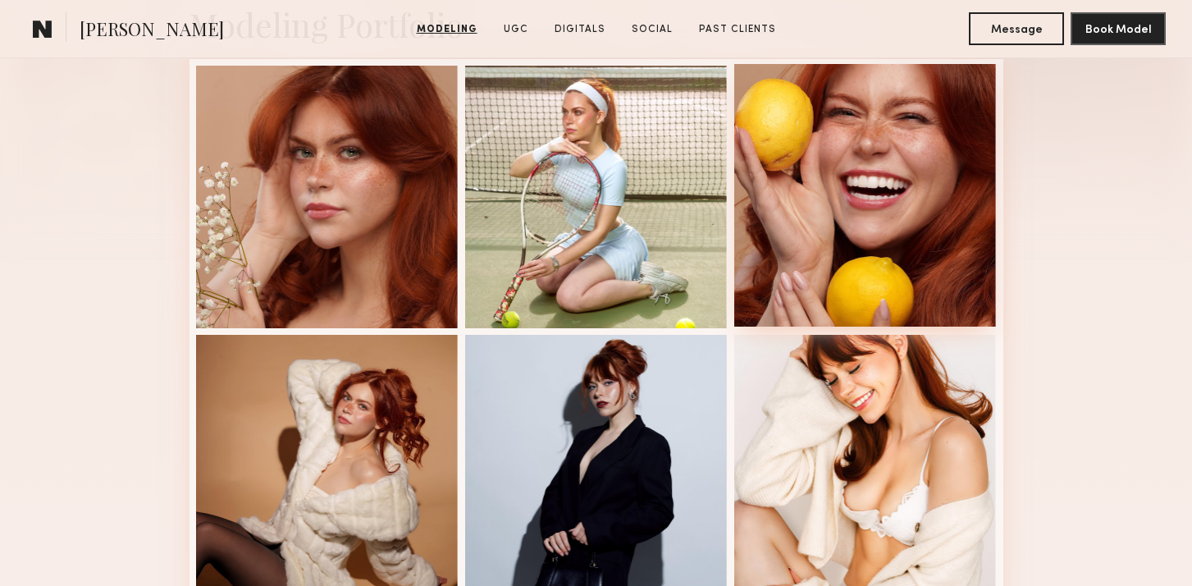
click at [880, 214] on div at bounding box center [865, 195] width 263 height 263
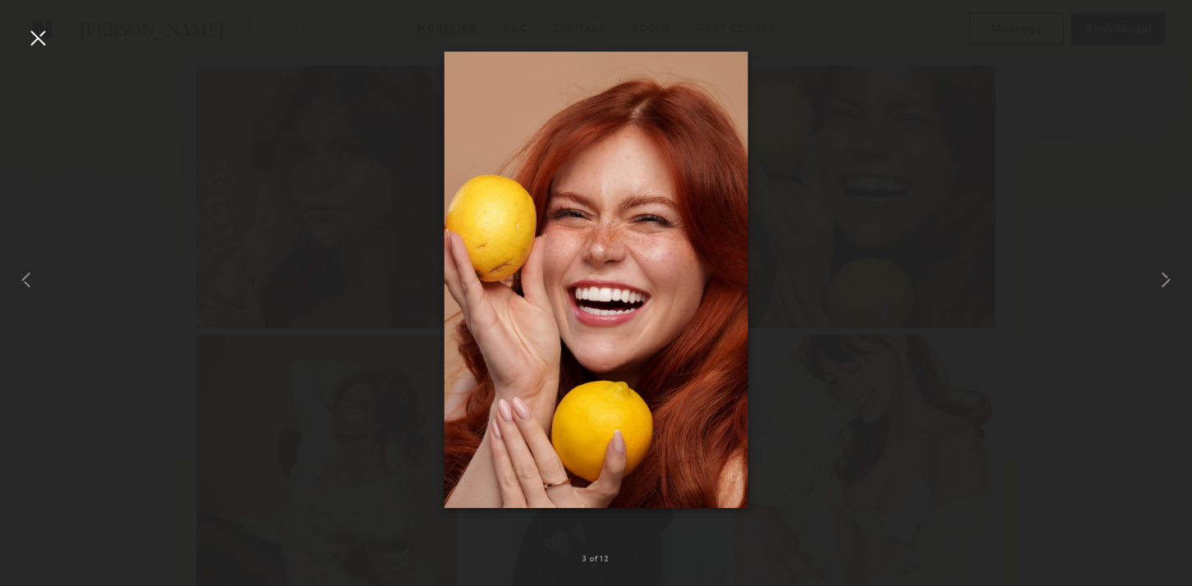
click at [39, 30] on div at bounding box center [38, 38] width 26 height 26
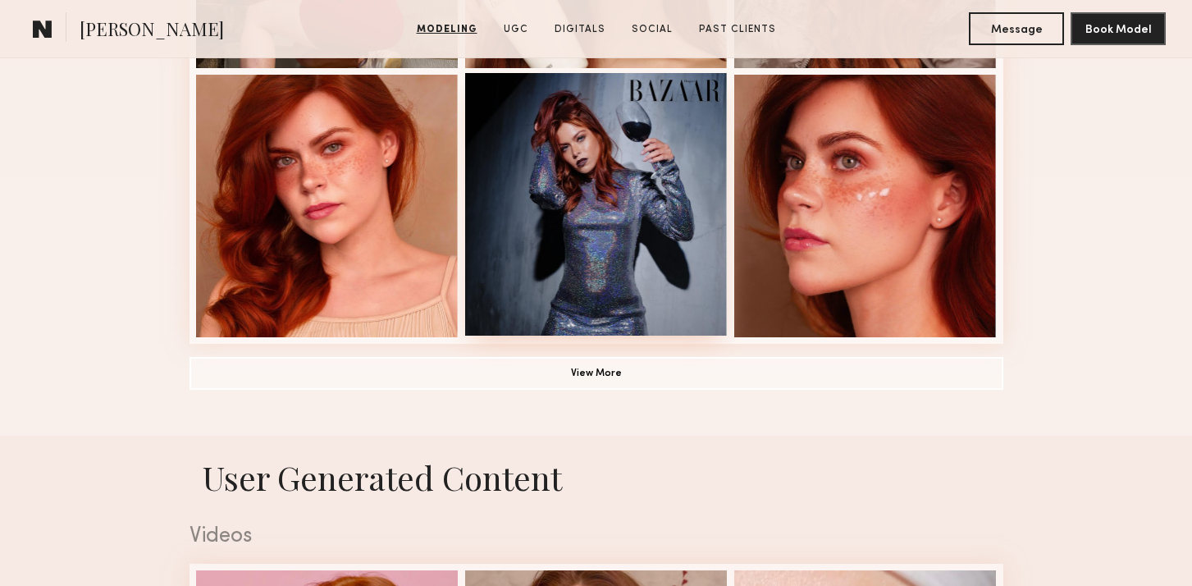
scroll to position [1241, 0]
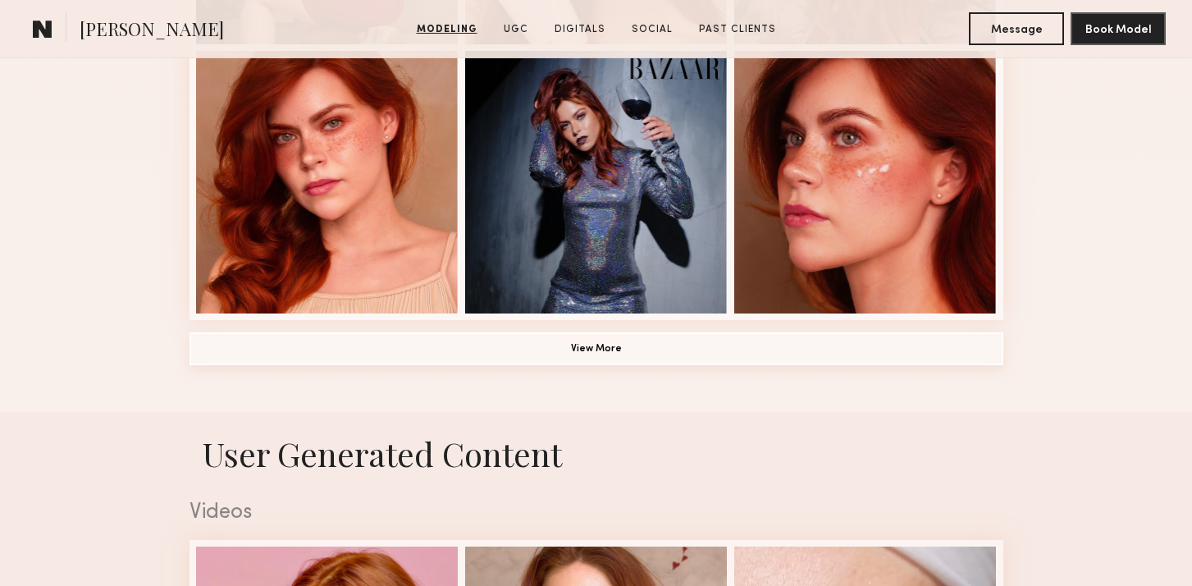
click at [556, 356] on button "View More" at bounding box center [597, 348] width 814 height 33
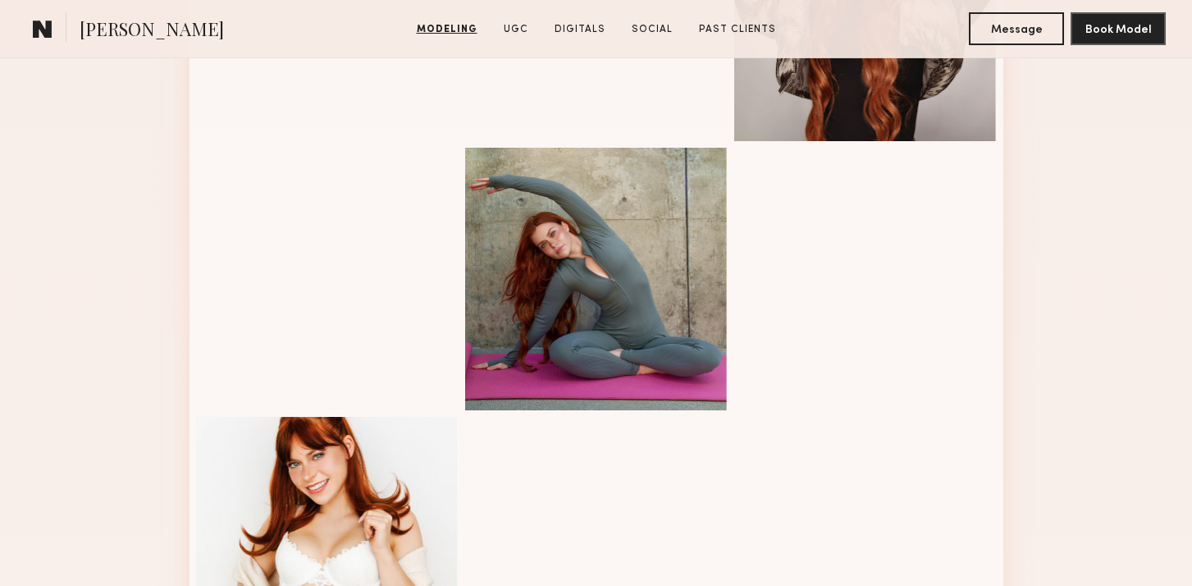
scroll to position [1446, 0]
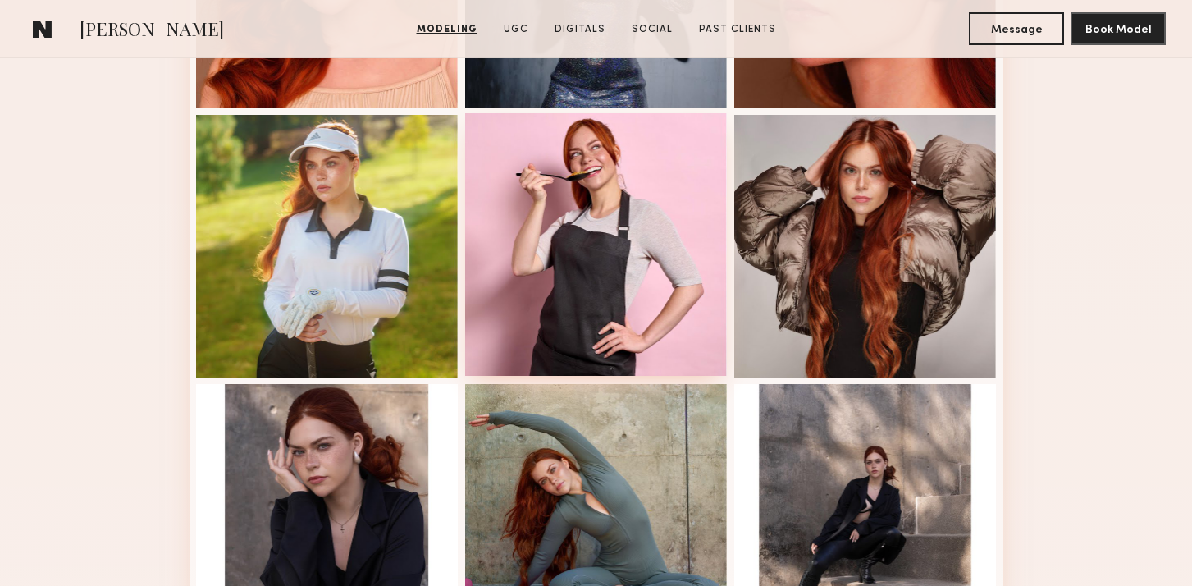
click at [668, 221] on div at bounding box center [596, 244] width 263 height 263
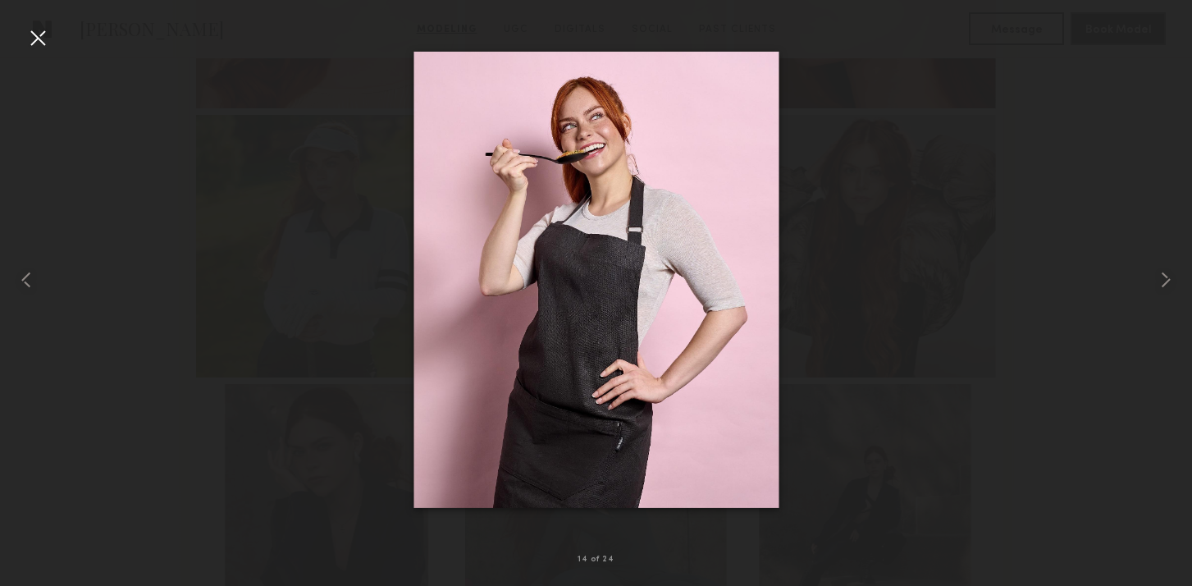
click at [43, 47] on div at bounding box center [38, 38] width 26 height 26
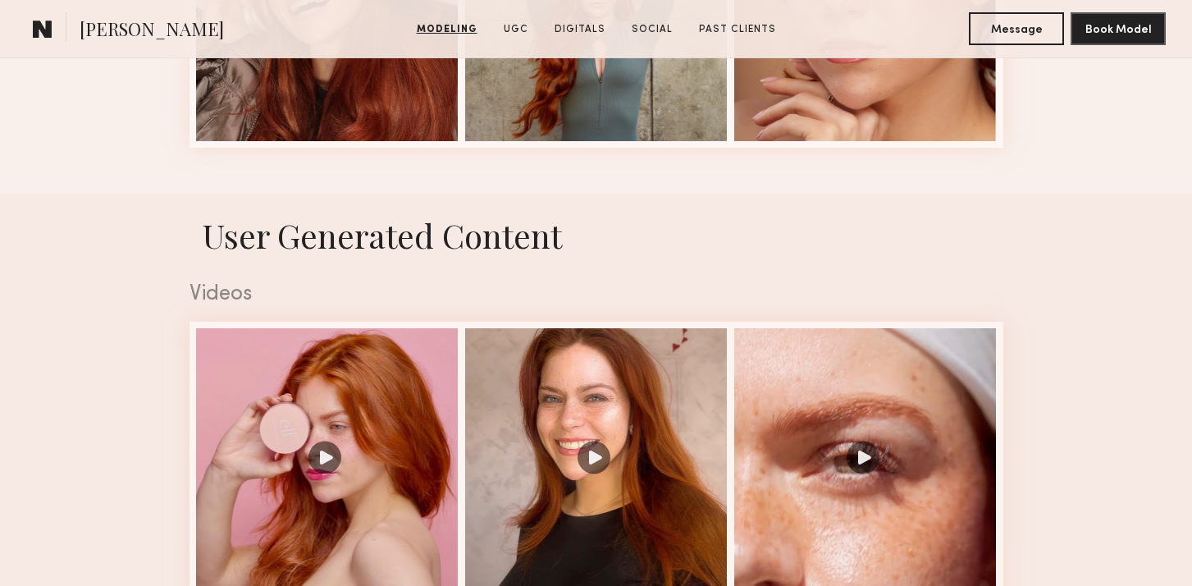
scroll to position [2684, 0]
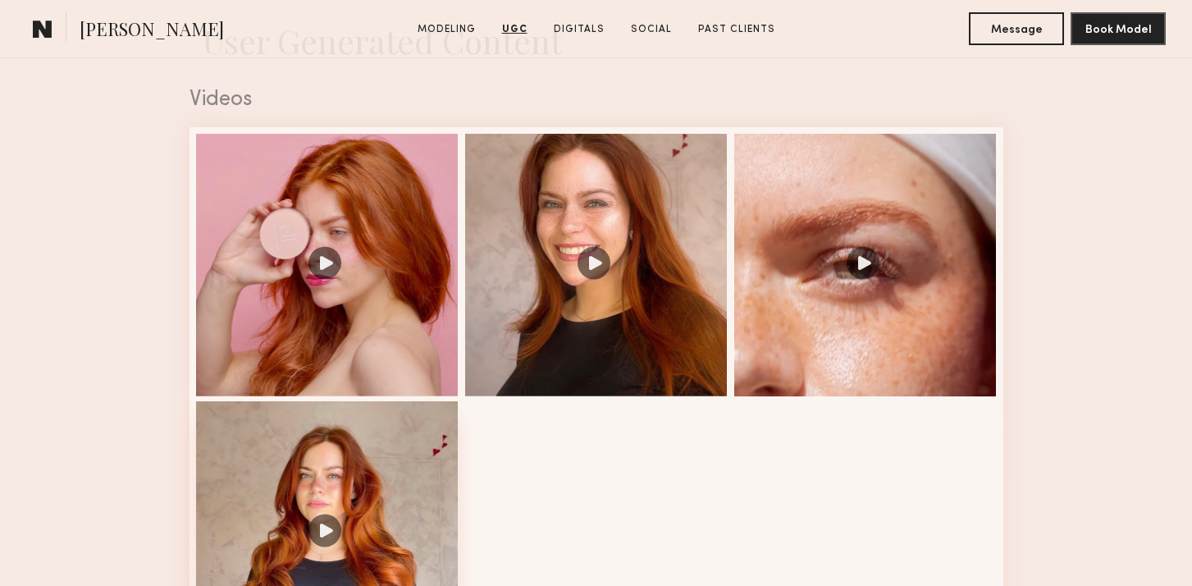
click at [398, 487] on div at bounding box center [327, 532] width 263 height 263
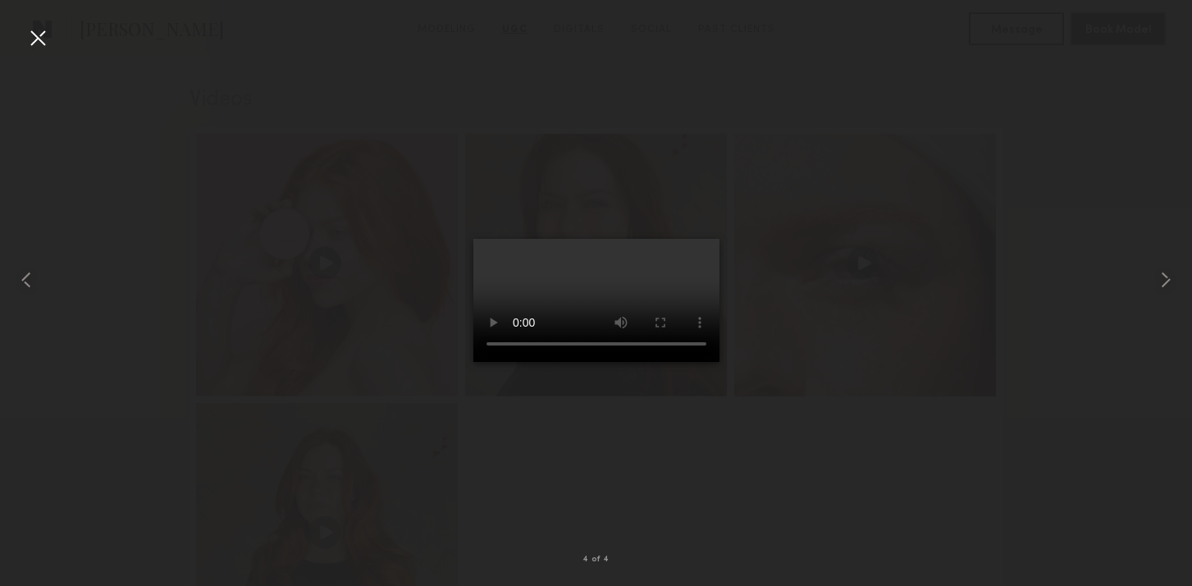
click at [38, 41] on div at bounding box center [38, 38] width 26 height 26
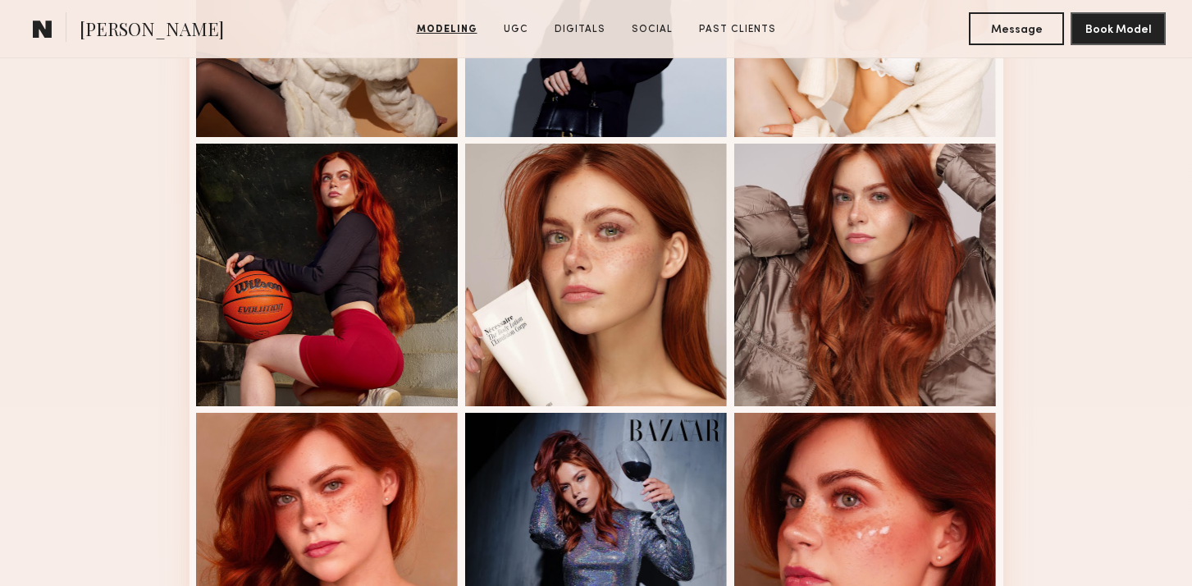
scroll to position [690, 0]
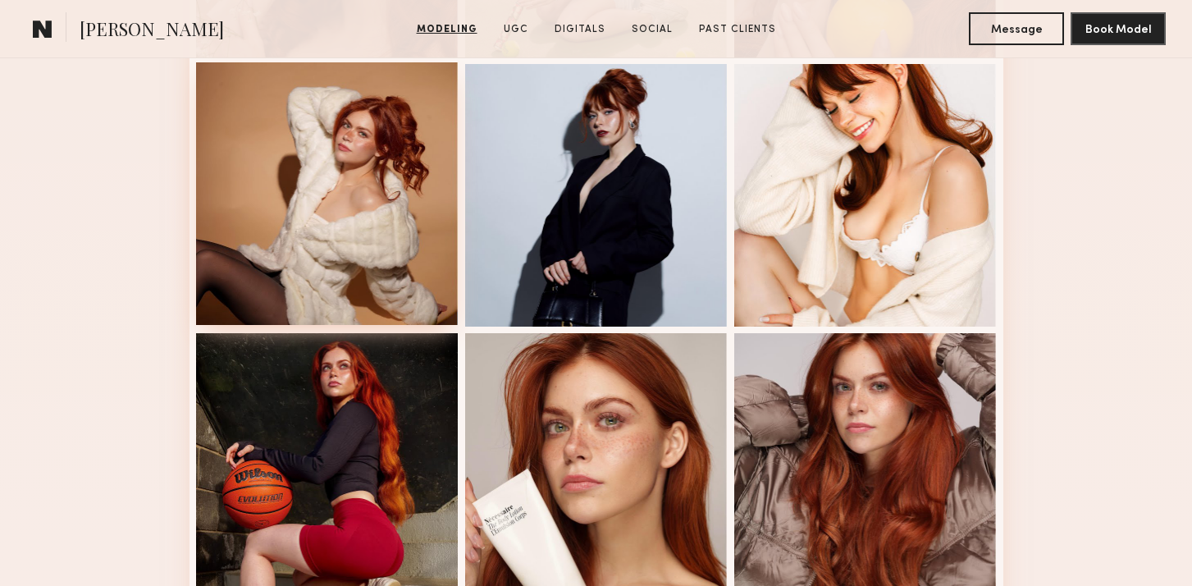
click at [375, 155] on div at bounding box center [327, 193] width 263 height 263
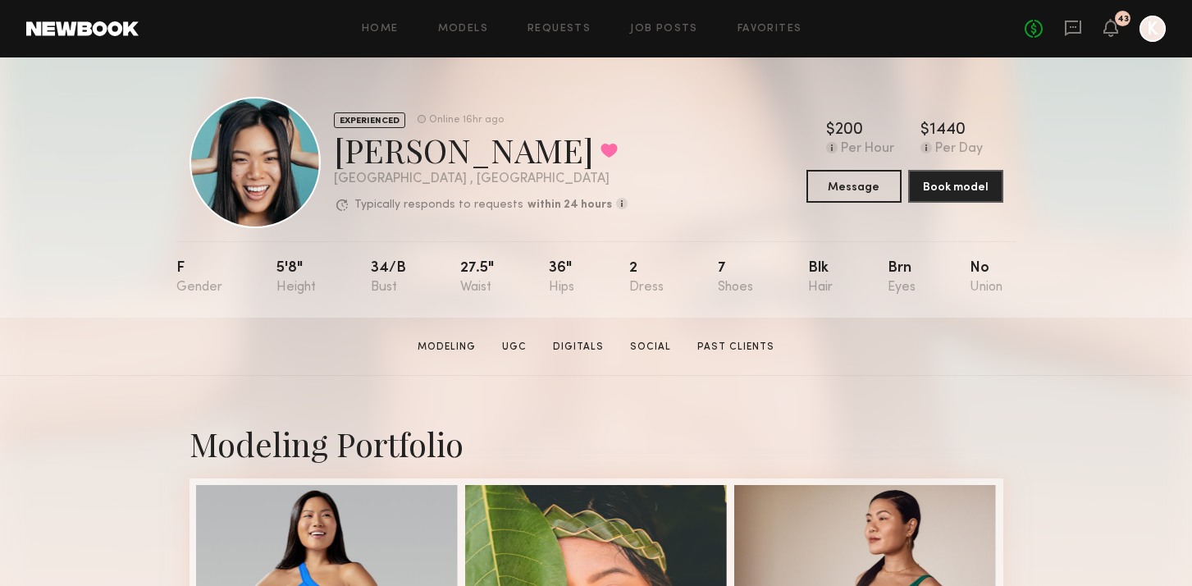
scroll to position [335, 0]
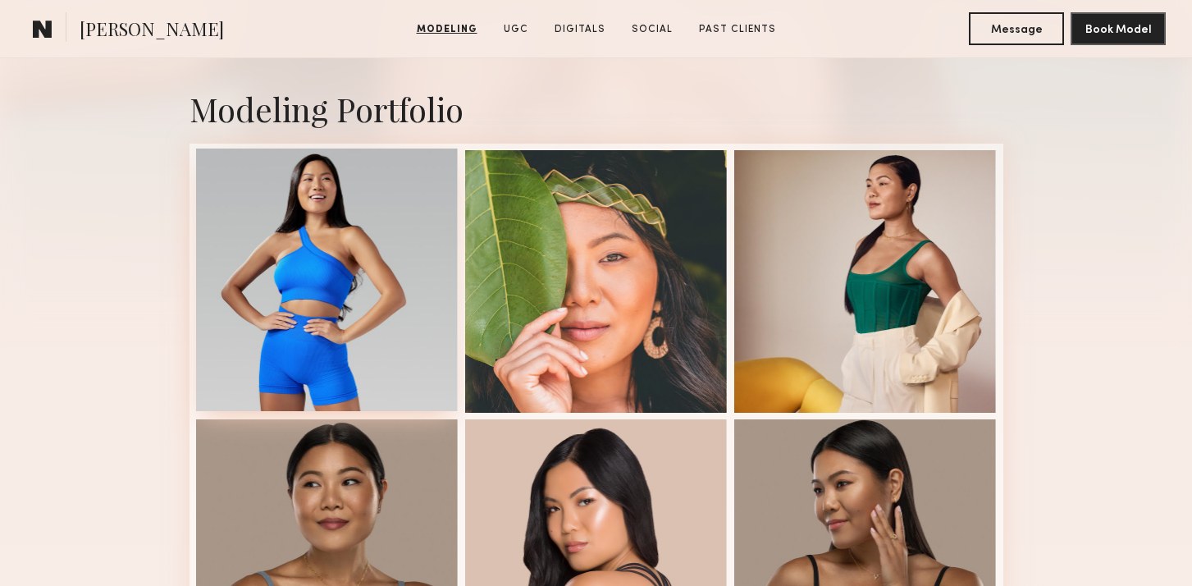
click at [331, 171] on div at bounding box center [327, 279] width 263 height 263
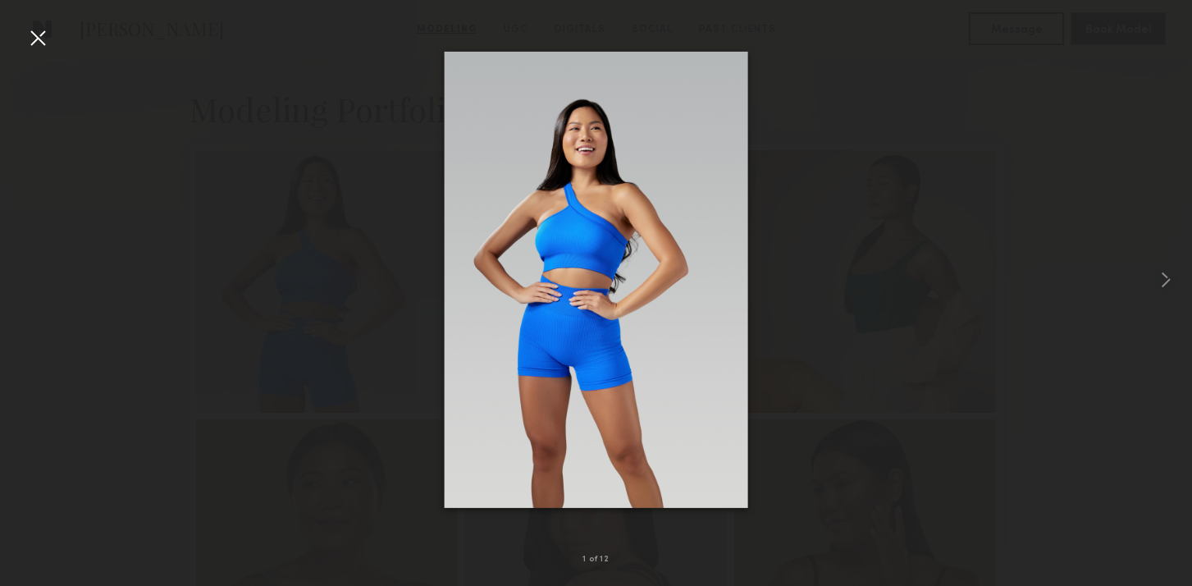
click at [53, 33] on div at bounding box center [596, 279] width 1192 height 507
click at [41, 34] on div at bounding box center [38, 38] width 26 height 26
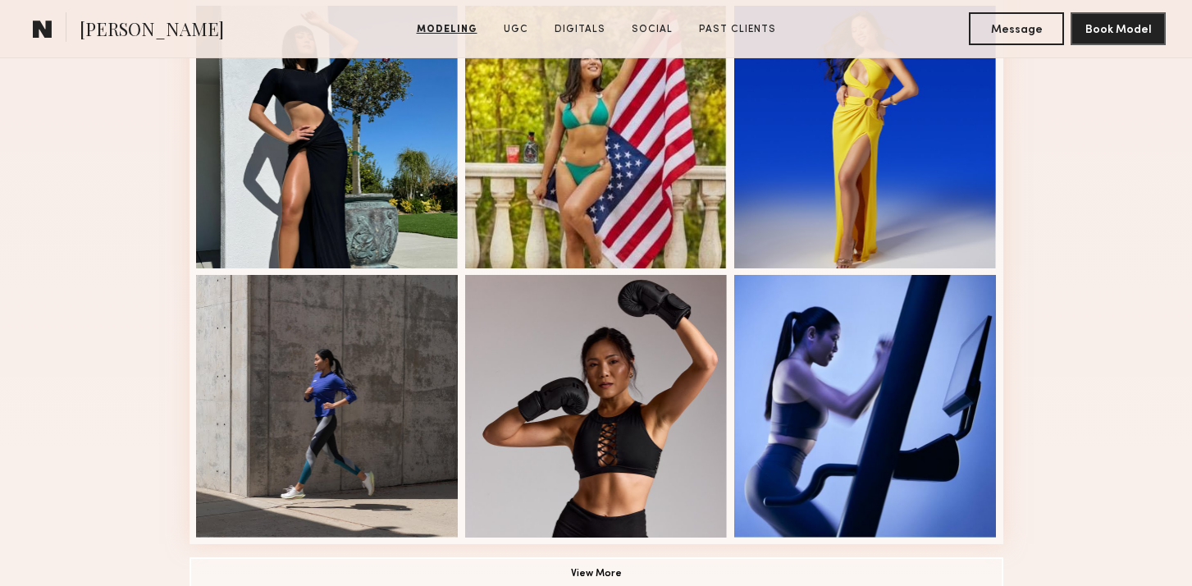
scroll to position [1365, 0]
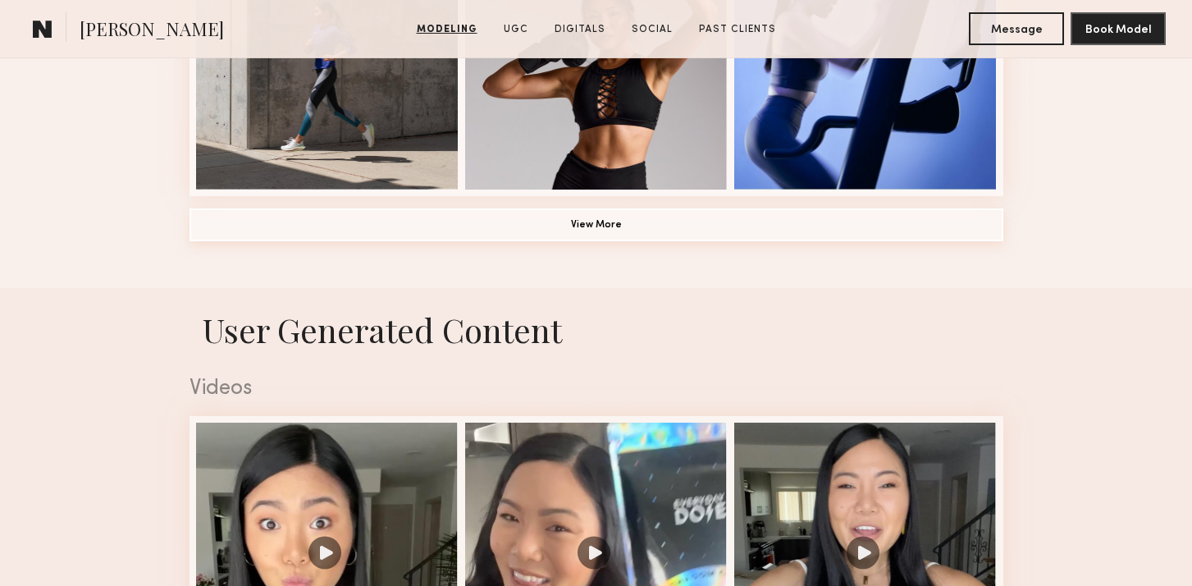
click at [567, 214] on button "View More" at bounding box center [597, 224] width 814 height 33
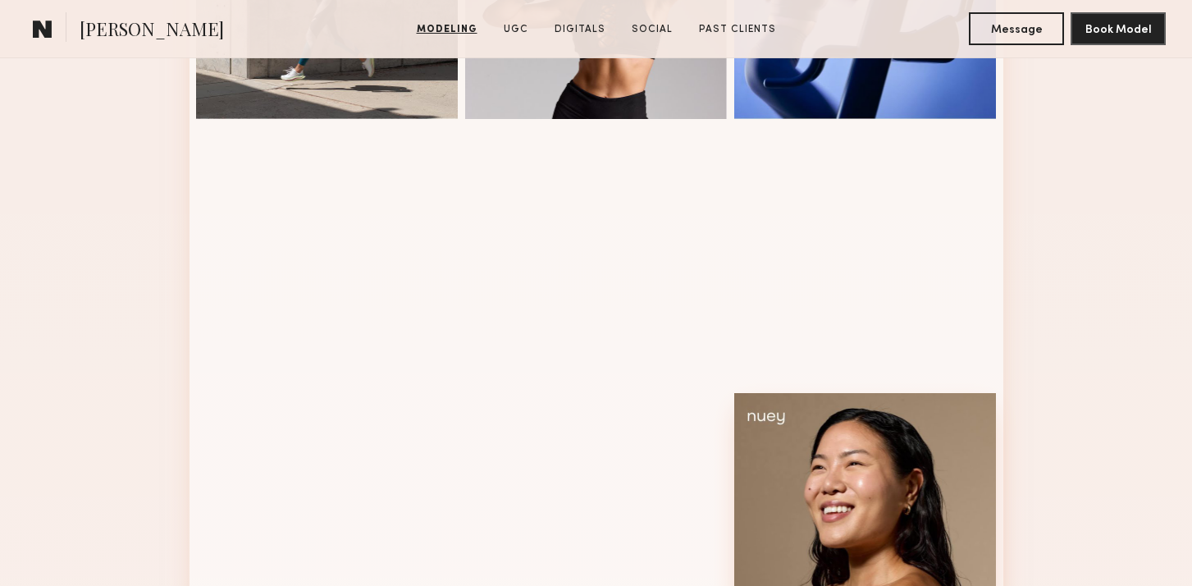
scroll to position [1504, 0]
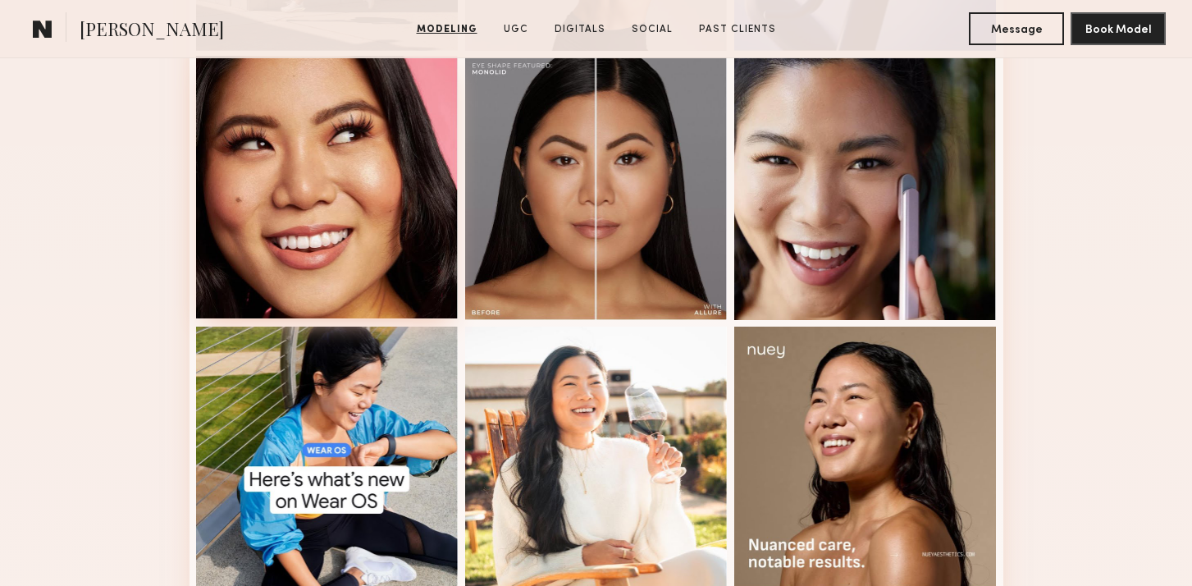
click at [343, 211] on div at bounding box center [327, 187] width 263 height 263
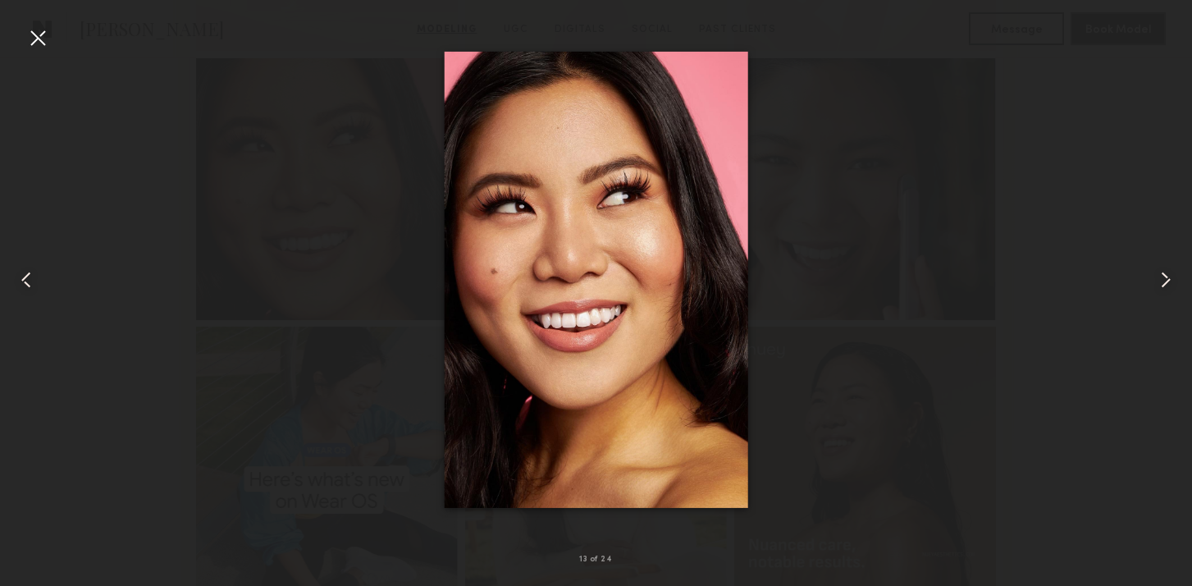
click at [25, 25] on div at bounding box center [38, 38] width 26 height 26
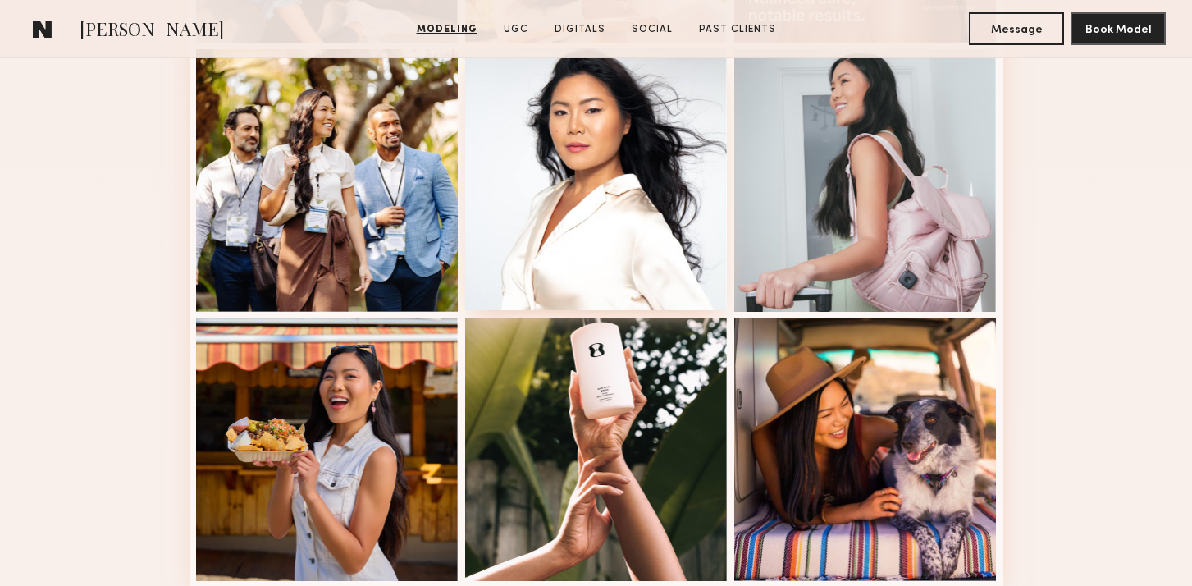
scroll to position [1487, 0]
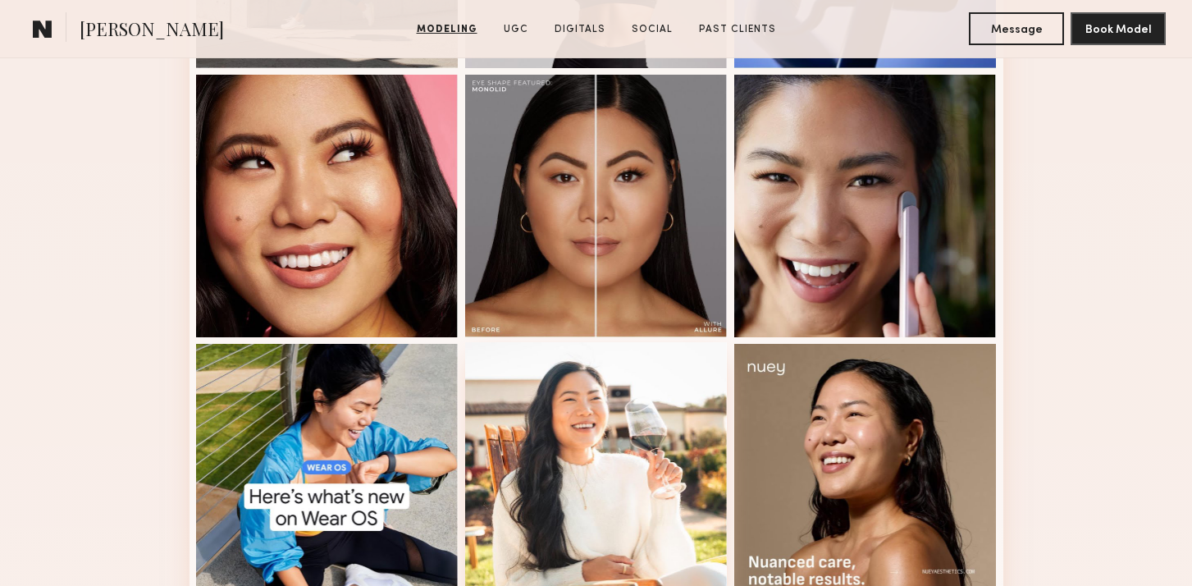
click at [632, 426] on div at bounding box center [596, 473] width 263 height 263
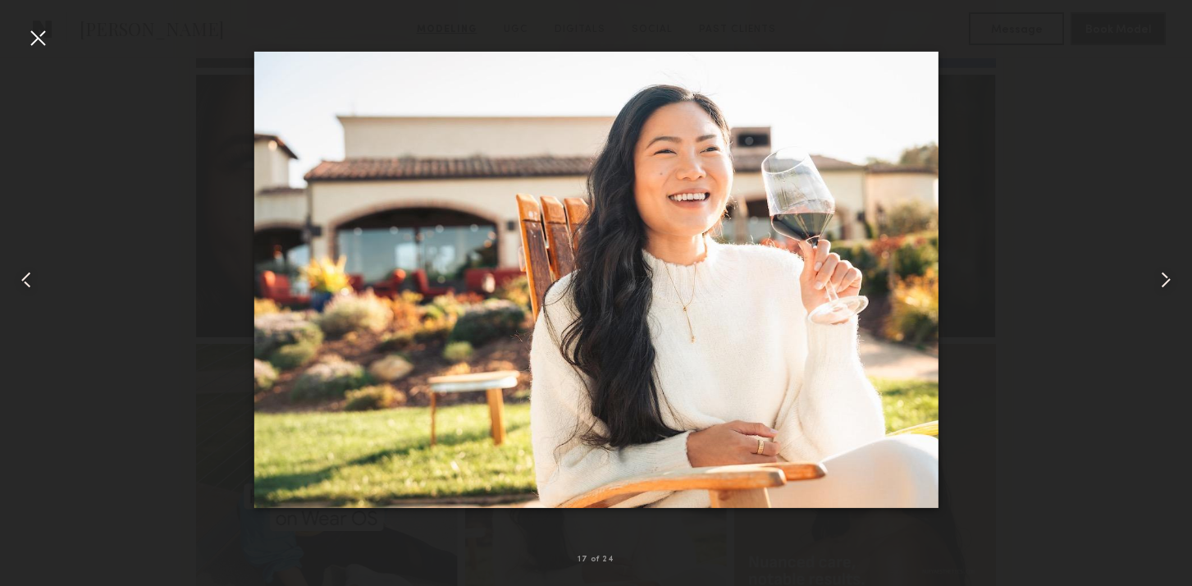
click at [33, 31] on div at bounding box center [38, 38] width 26 height 26
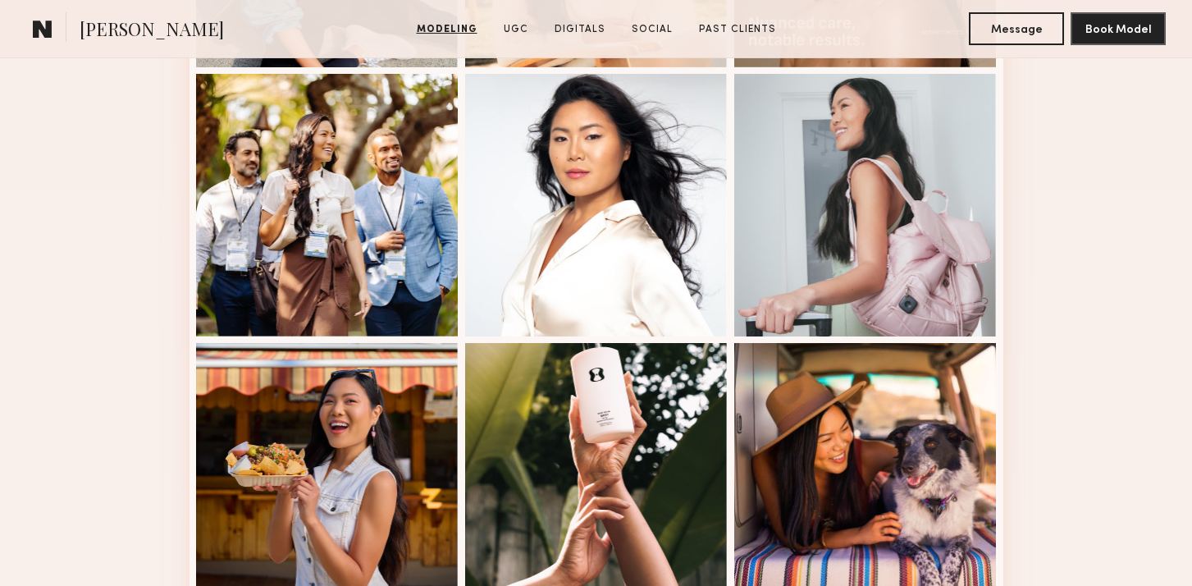
scroll to position [2182, 0]
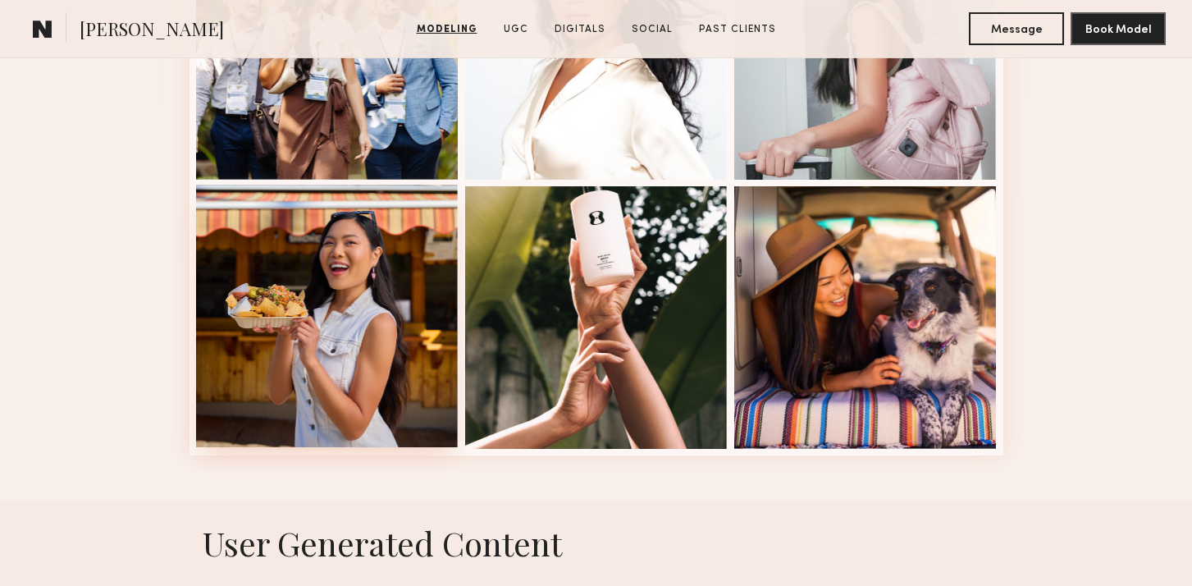
click at [395, 270] on div at bounding box center [327, 316] width 263 height 263
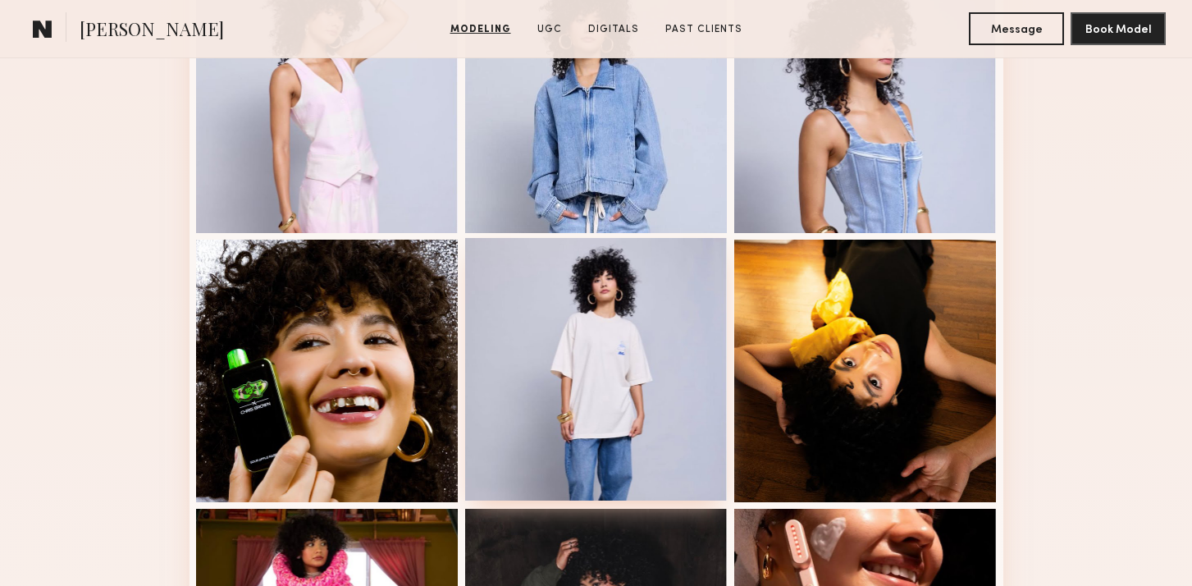
scroll to position [1144, 0]
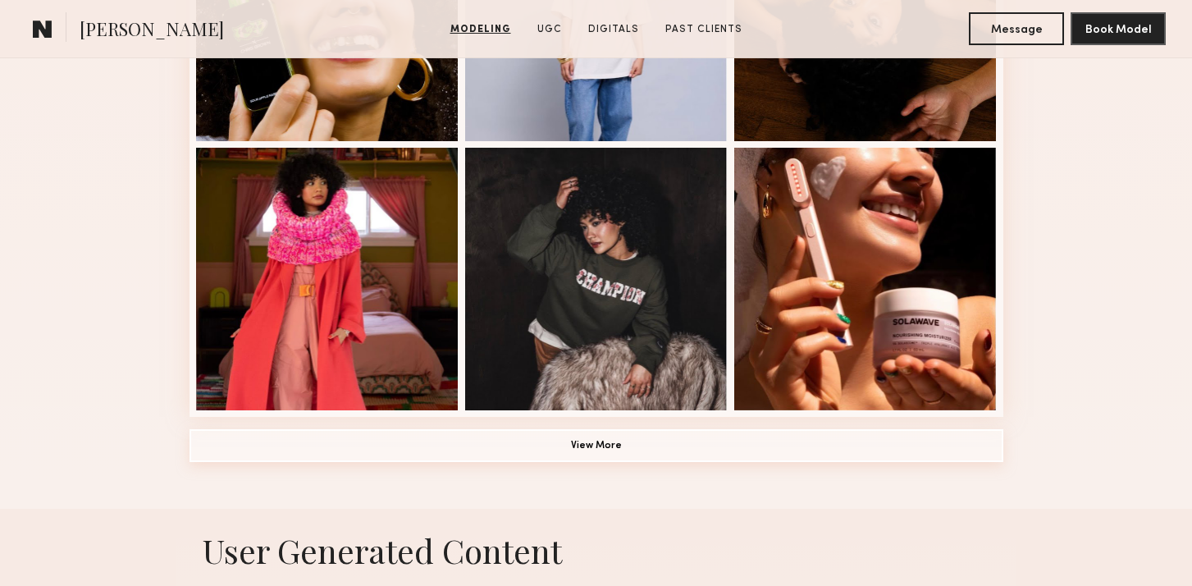
click at [587, 442] on button "View More" at bounding box center [597, 445] width 814 height 33
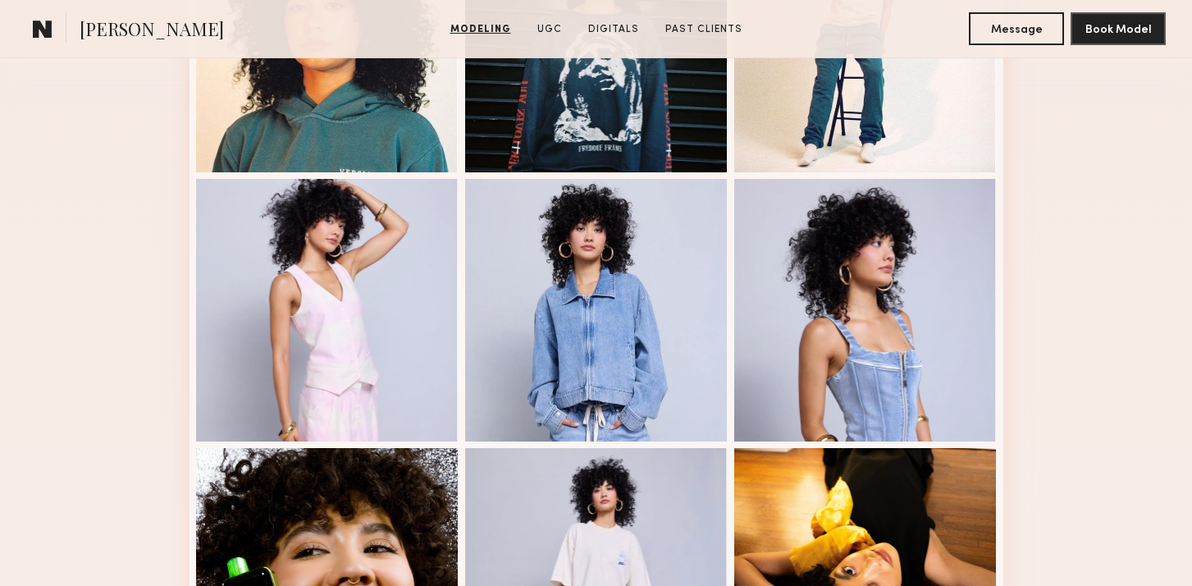
scroll to position [915, 0]
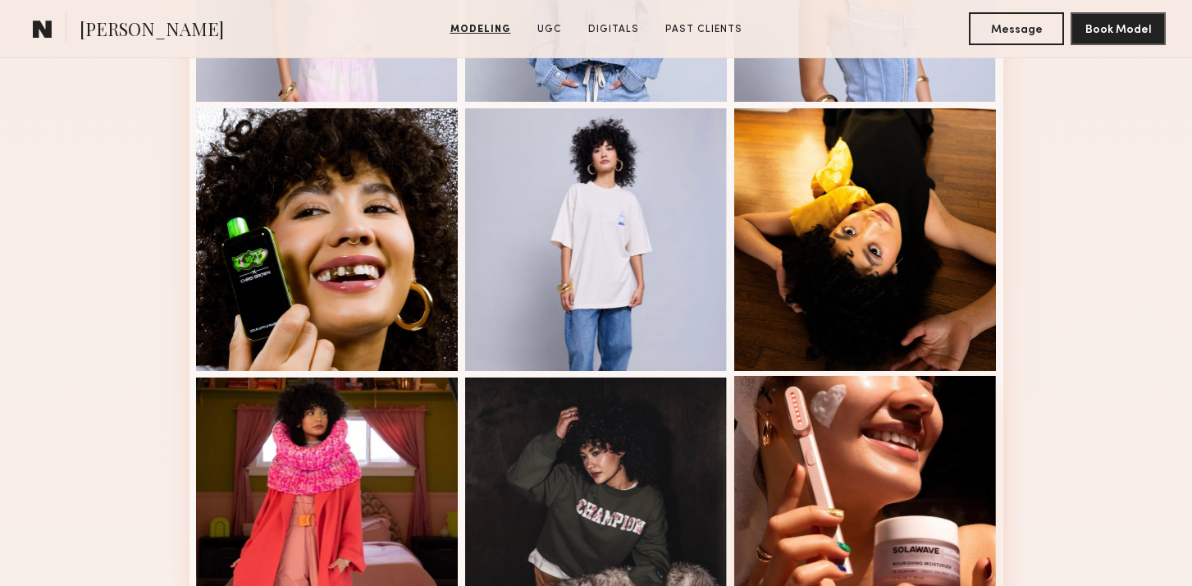
click at [885, 400] on div at bounding box center [865, 507] width 263 height 263
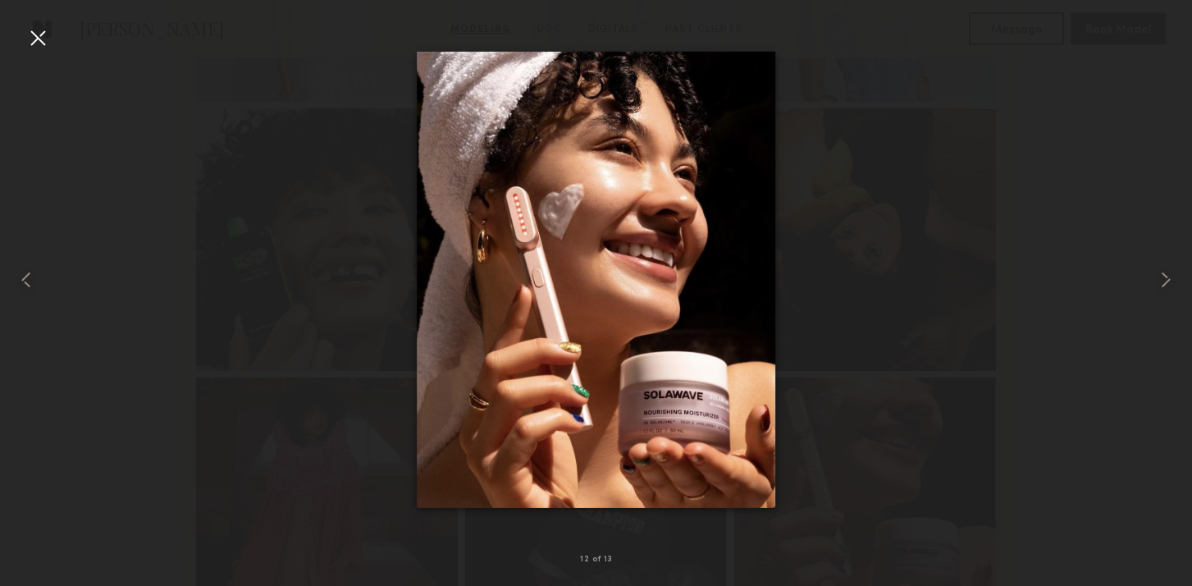
click at [39, 36] on div at bounding box center [38, 38] width 26 height 26
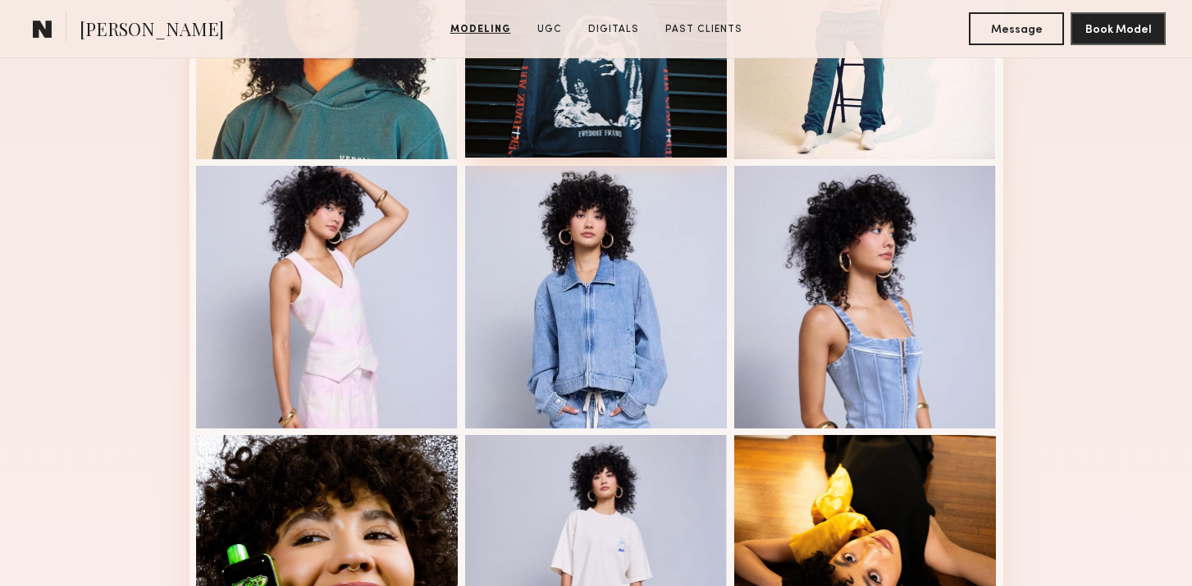
scroll to position [856, 0]
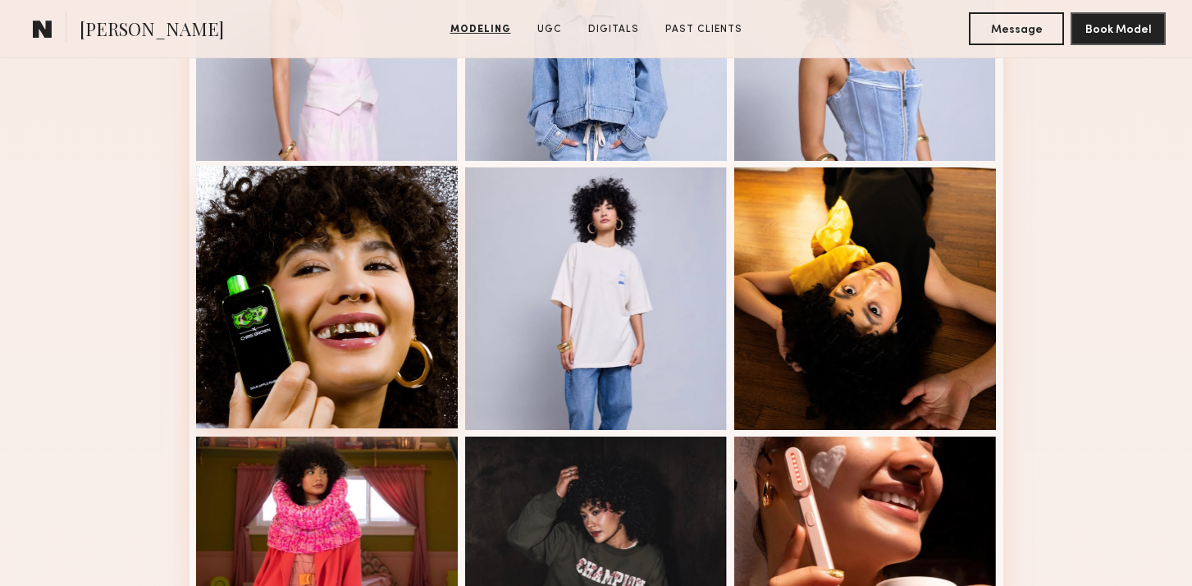
click at [363, 283] on div at bounding box center [327, 297] width 263 height 263
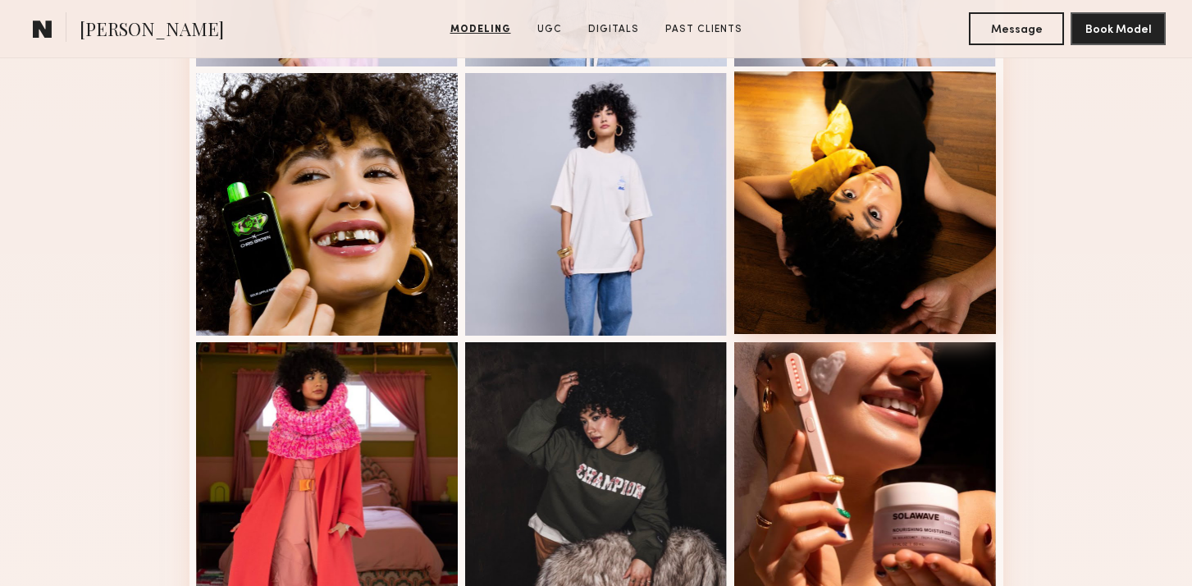
scroll to position [1107, 0]
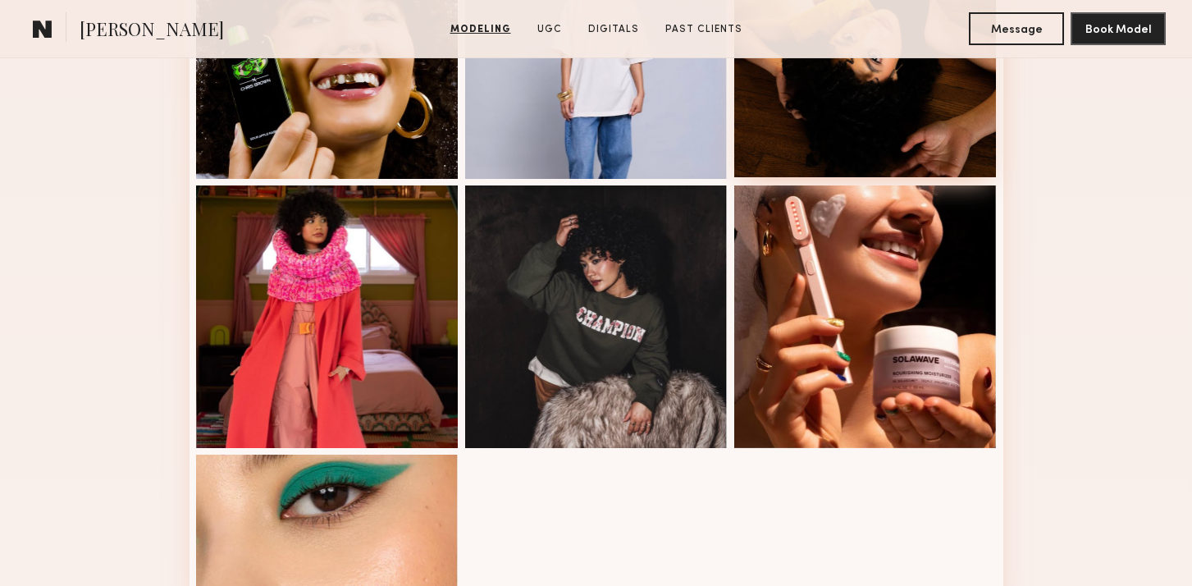
click at [838, 107] on div at bounding box center [865, 46] width 263 height 263
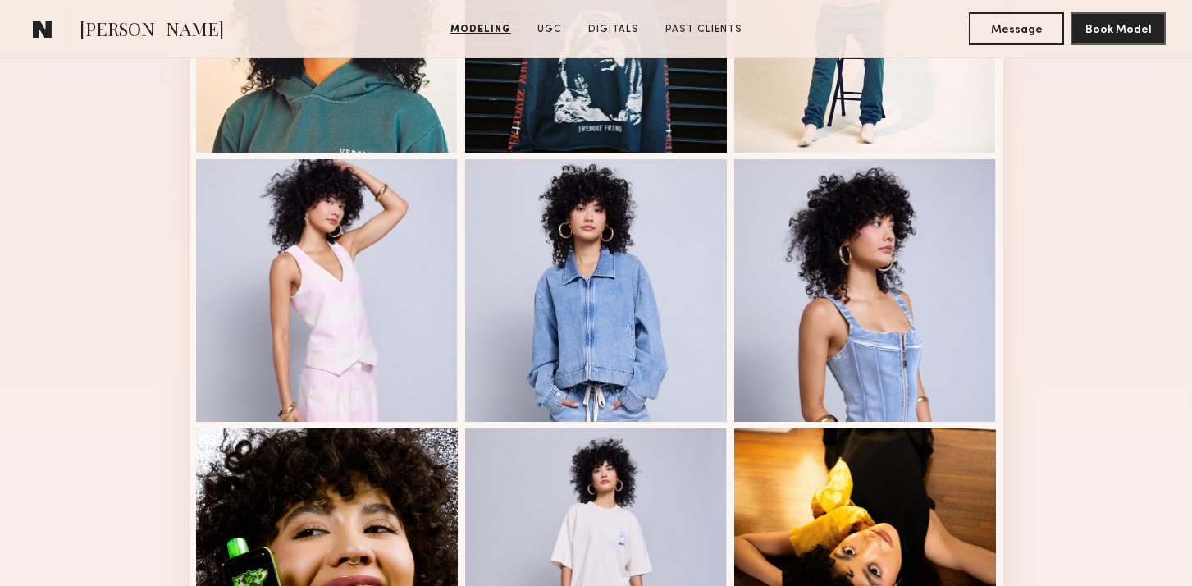
scroll to position [411, 0]
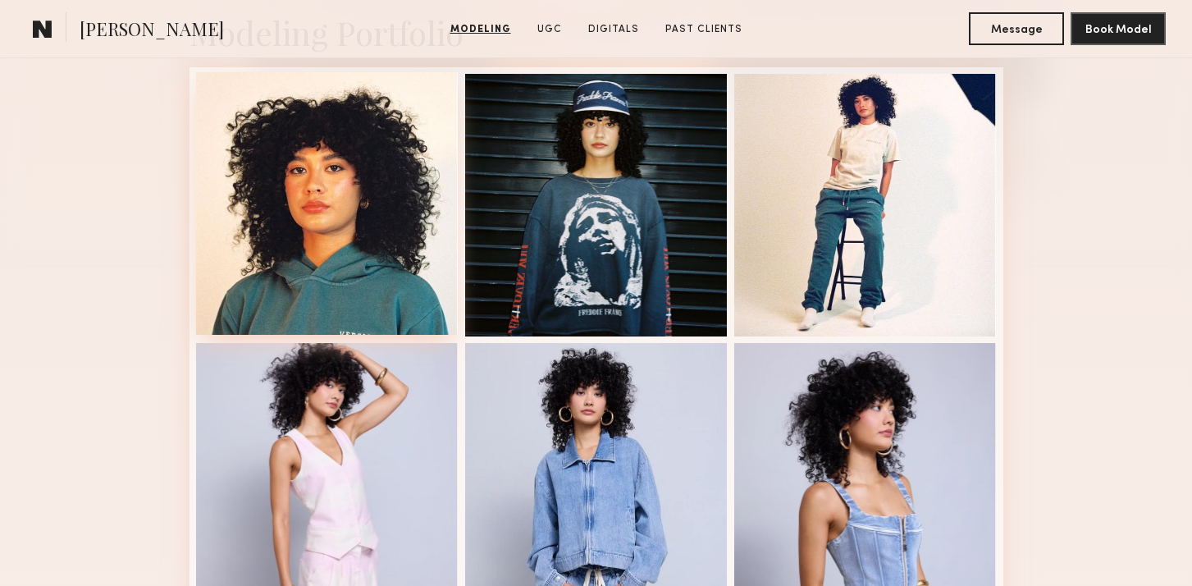
click at [334, 226] on div at bounding box center [327, 203] width 263 height 263
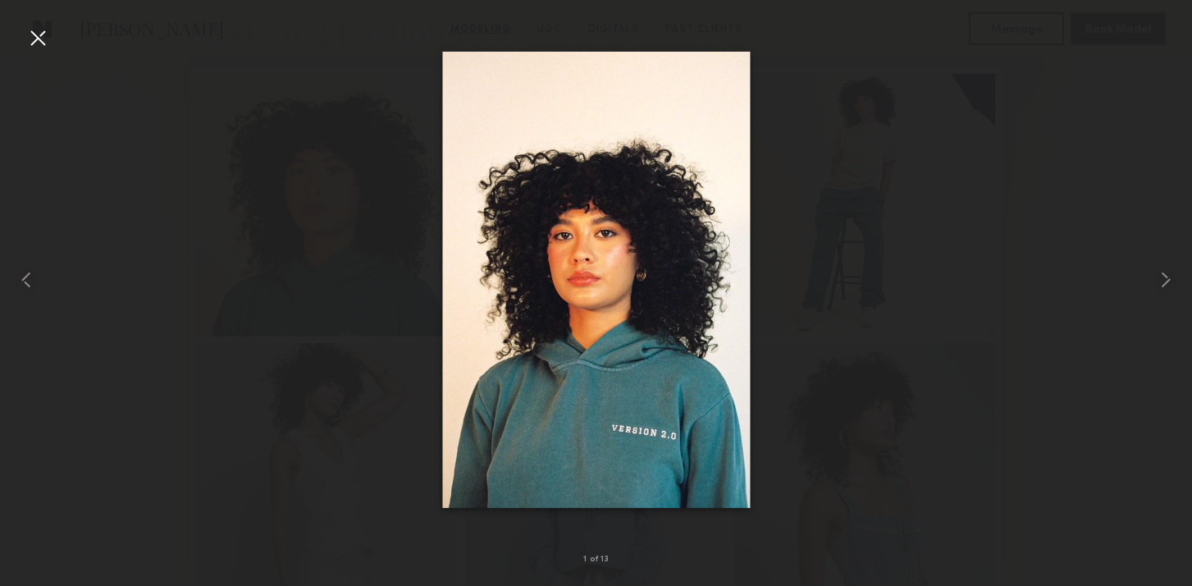
click at [35, 30] on div at bounding box center [38, 38] width 26 height 26
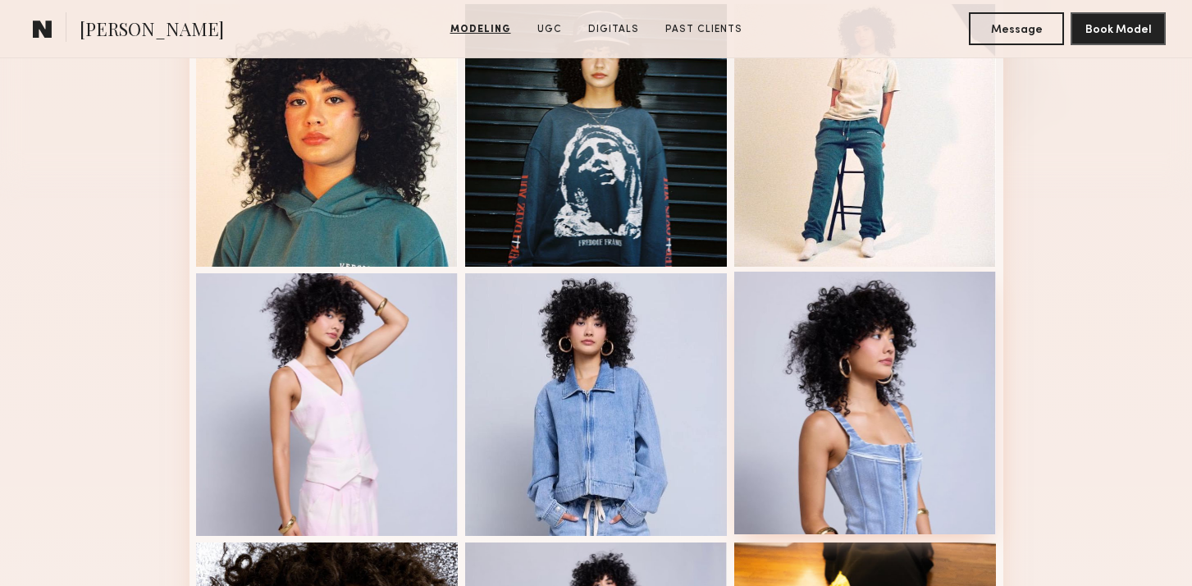
scroll to position [404, 0]
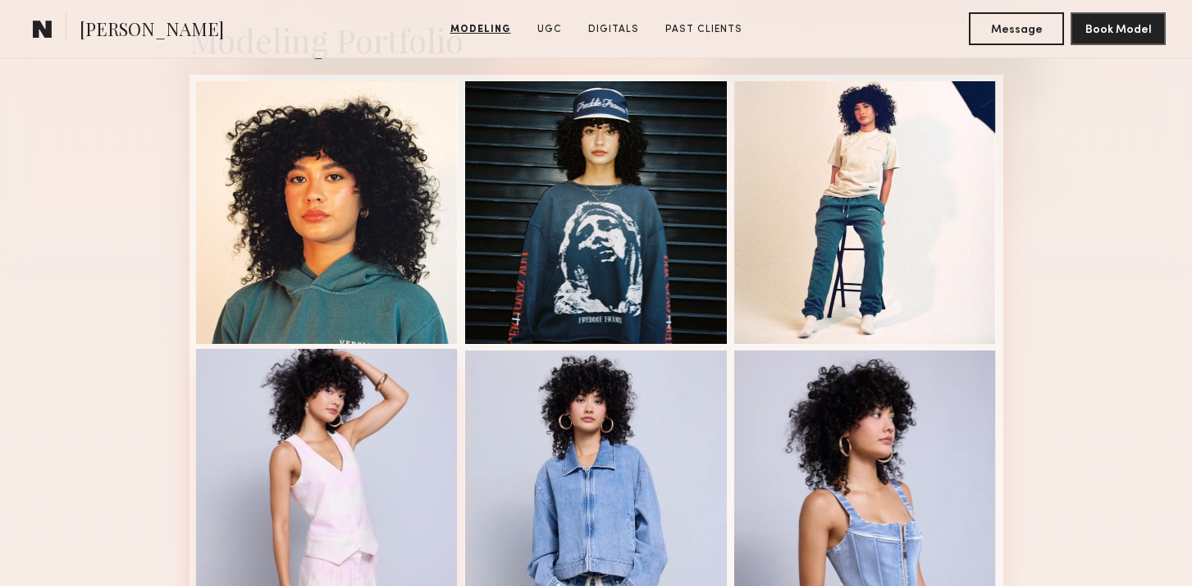
click at [347, 445] on div at bounding box center [327, 480] width 263 height 263
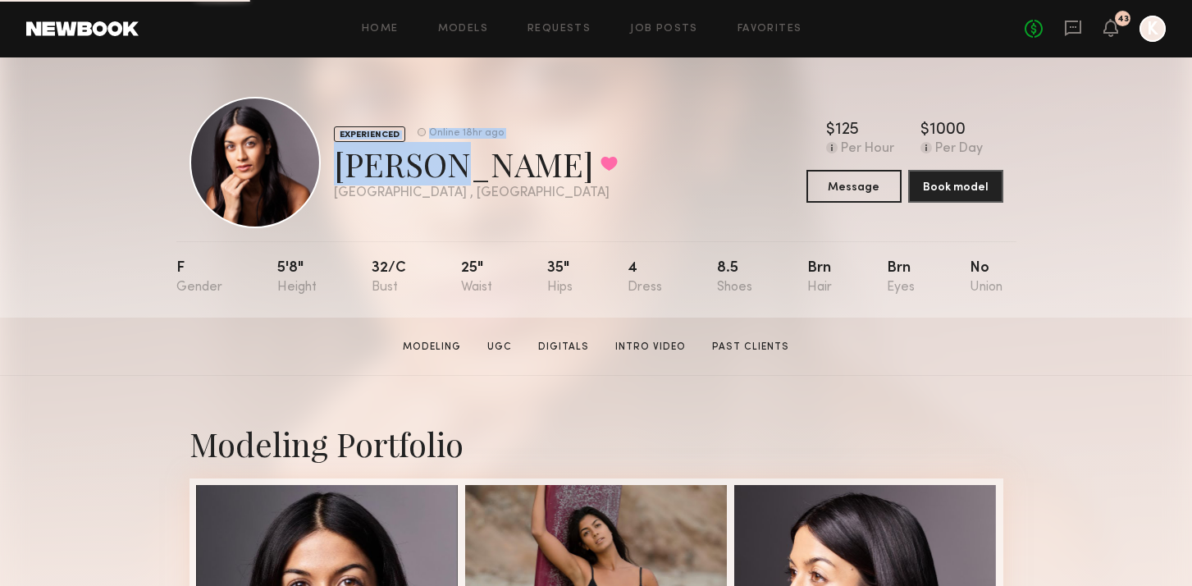
drag, startPoint x: 323, startPoint y: 152, endPoint x: 458, endPoint y: 158, distance: 134.7
click at [458, 158] on div "EXPERIENCED Online 18hr ago Amby M. Favorited Los Angeles , CA Online 18hr ago" at bounding box center [404, 162] width 428 height 131
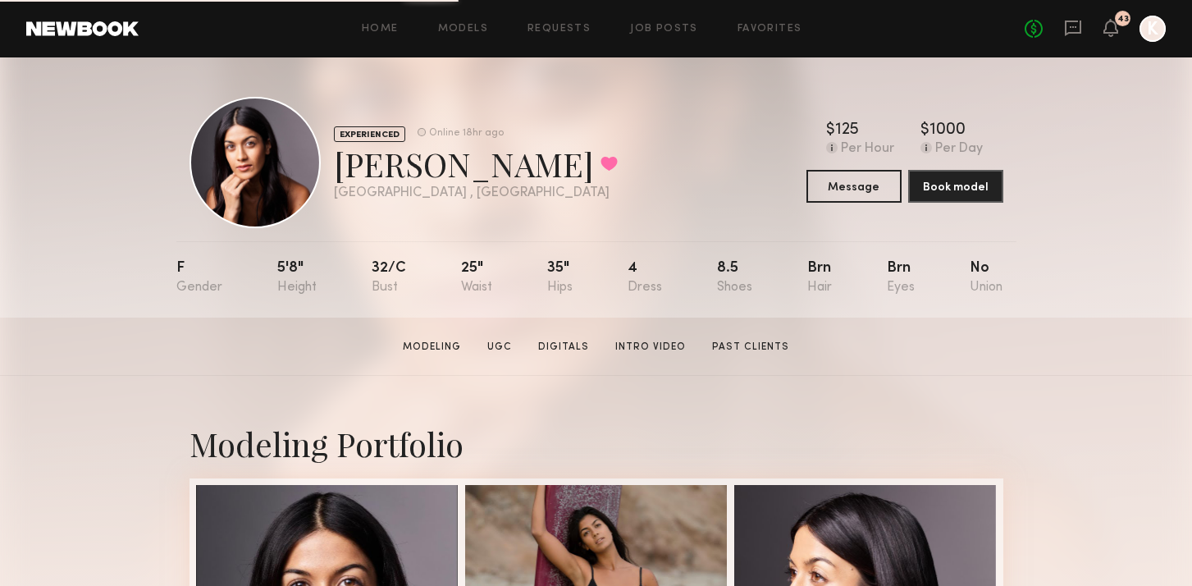
click at [459, 161] on div "Amby M. Favorited" at bounding box center [476, 163] width 284 height 43
drag, startPoint x: 464, startPoint y: 166, endPoint x: 340, endPoint y: 161, distance: 124.8
click at [340, 161] on div "Amby M. Favorited" at bounding box center [476, 163] width 284 height 43
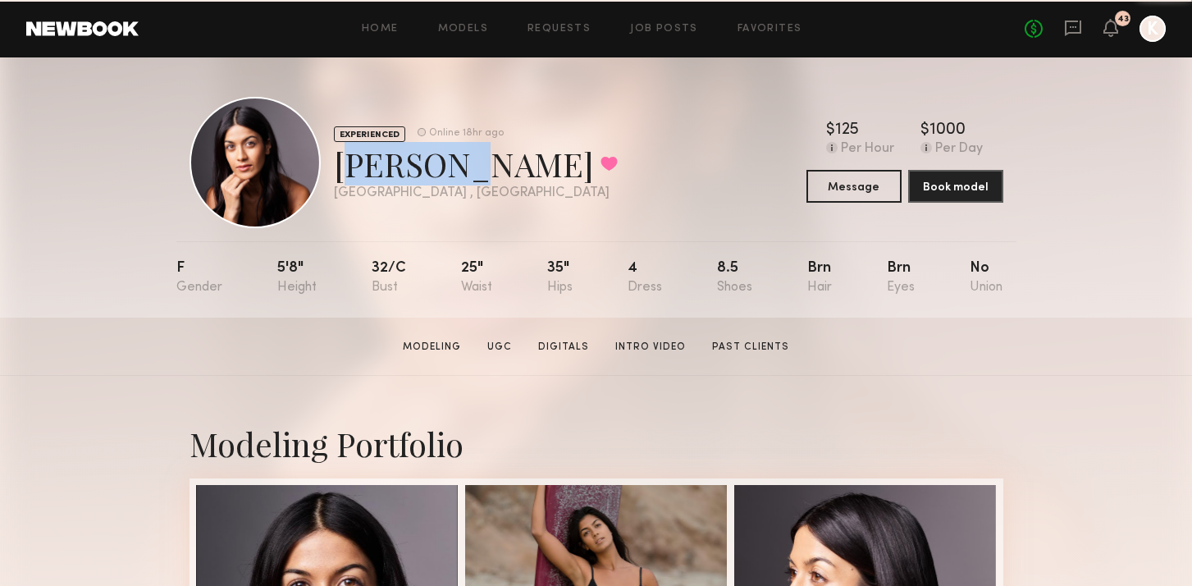
copy div "Amby M."
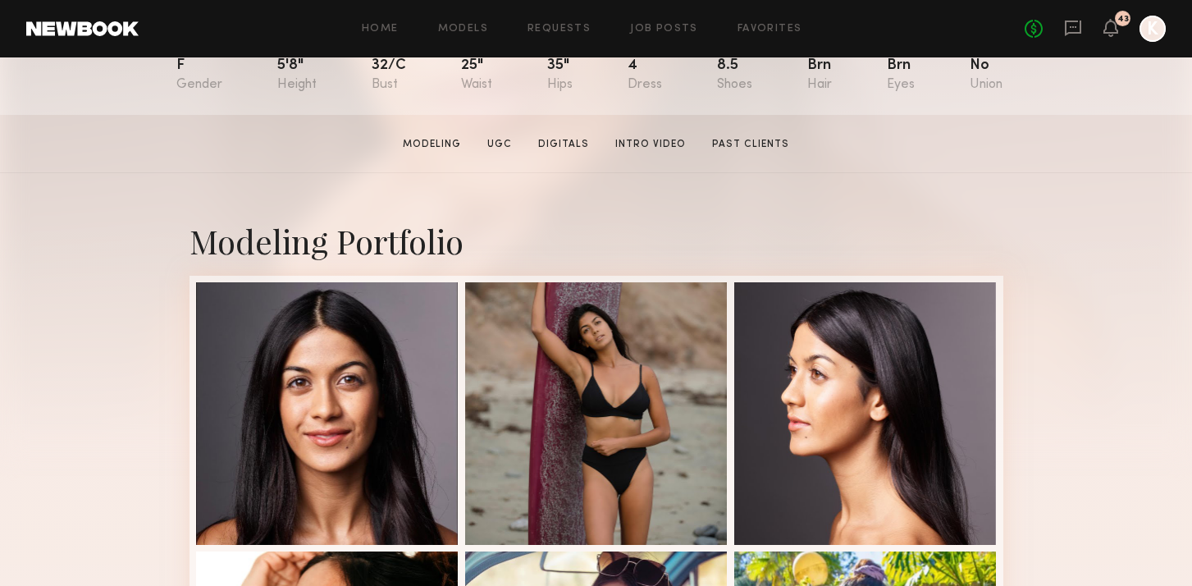
scroll to position [464, 0]
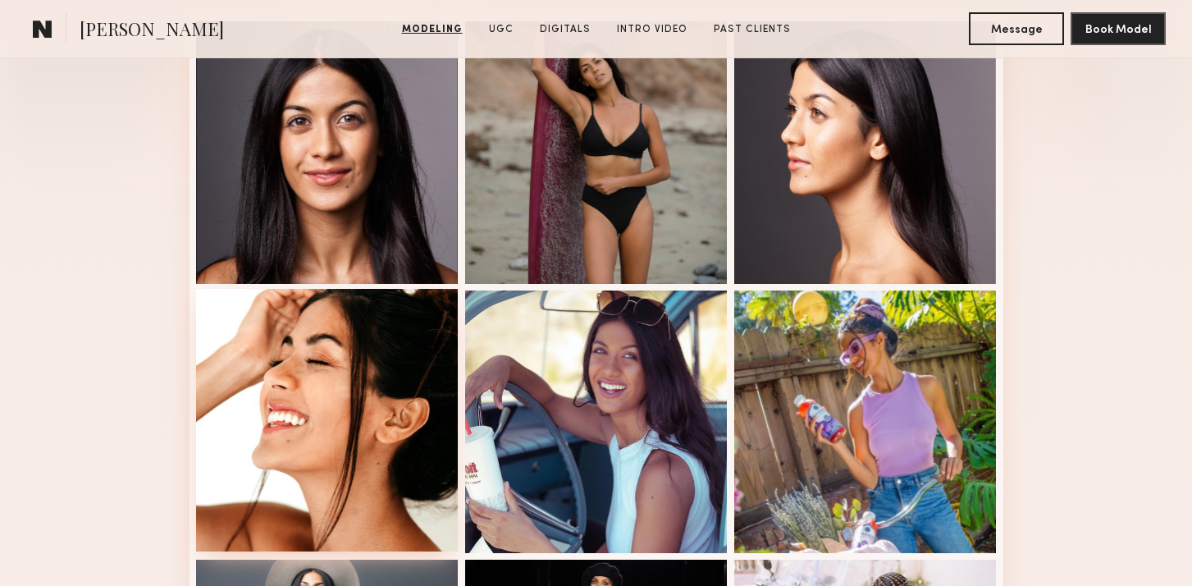
click at [329, 296] on div at bounding box center [327, 420] width 263 height 263
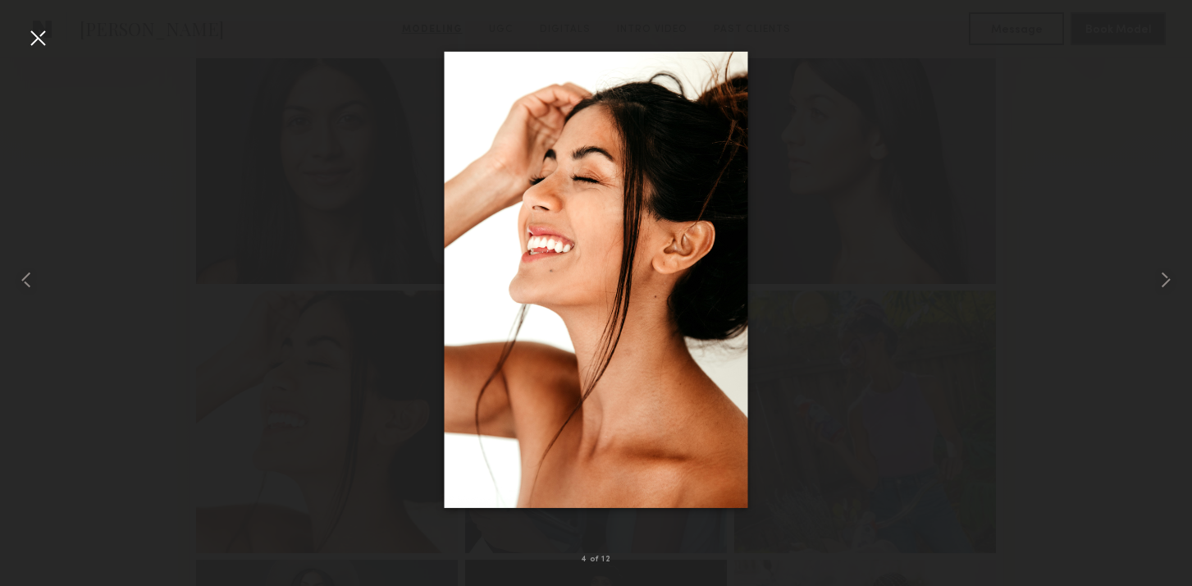
click at [47, 40] on div at bounding box center [38, 38] width 26 height 26
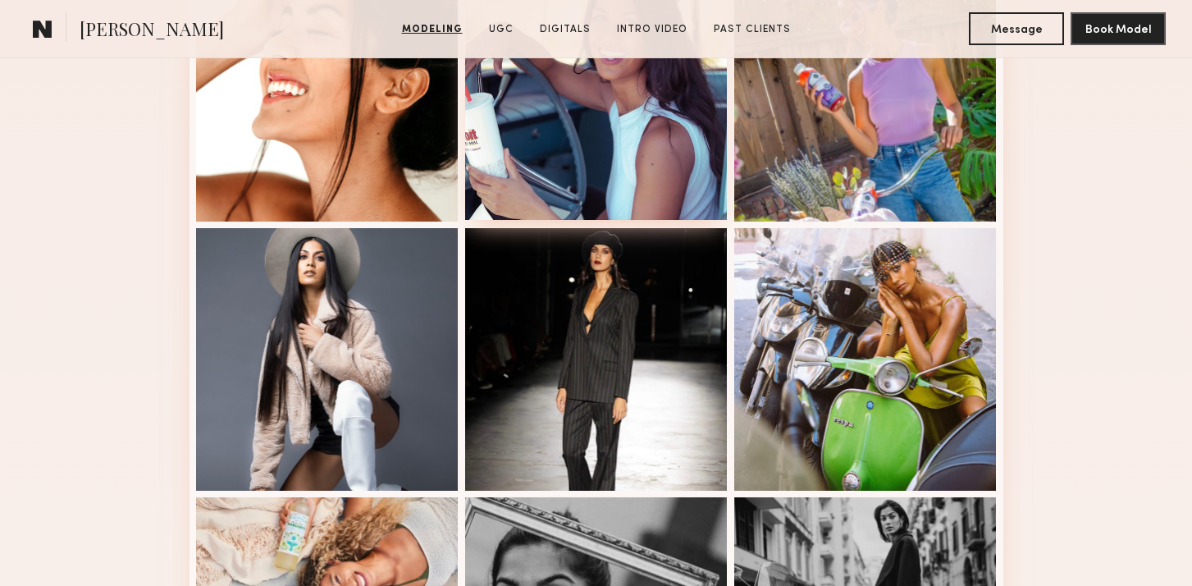
scroll to position [1054, 0]
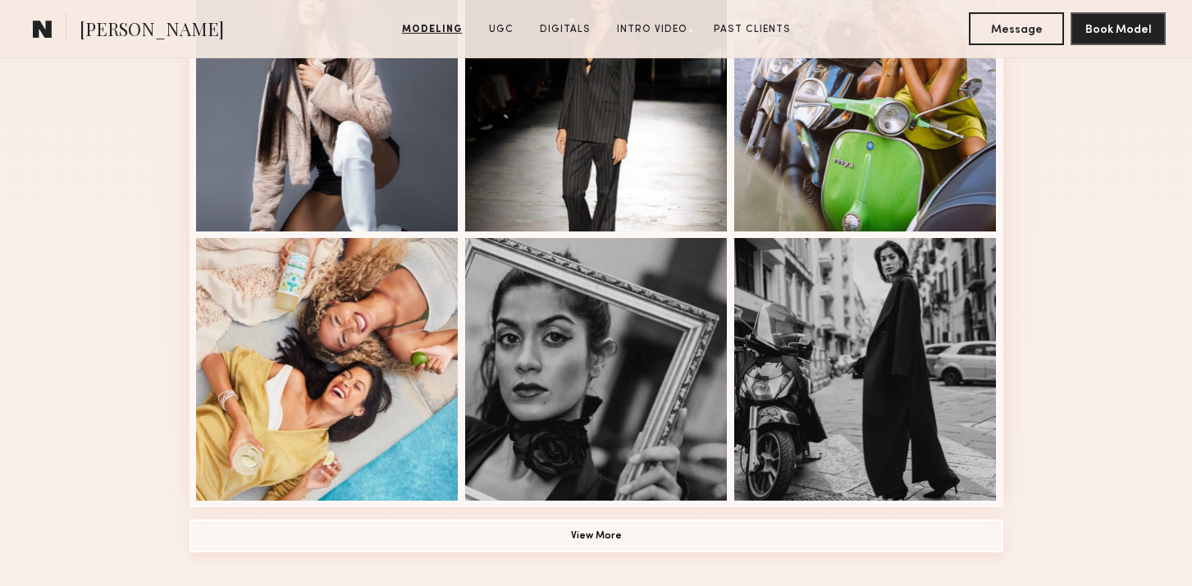
click at [546, 526] on button "View More" at bounding box center [597, 535] width 814 height 33
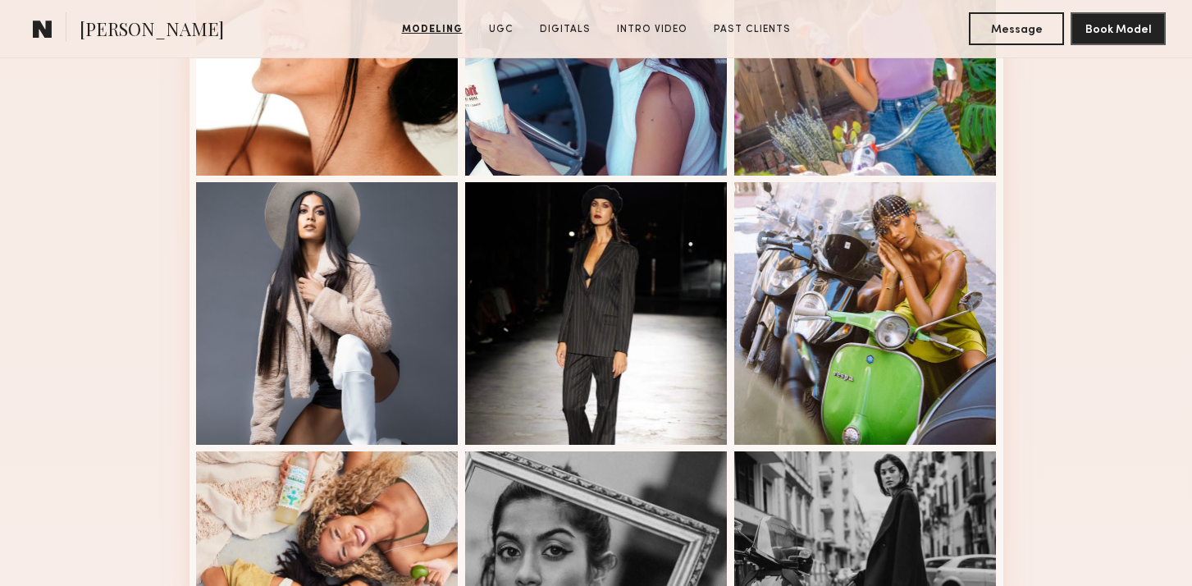
scroll to position [415, 0]
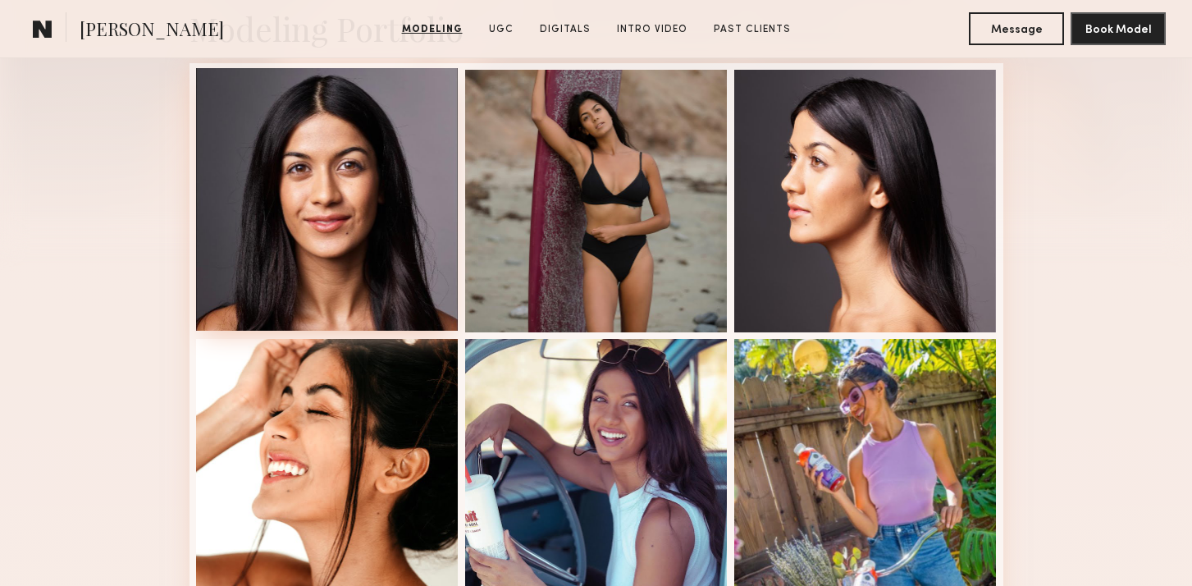
click at [344, 188] on div at bounding box center [327, 199] width 263 height 263
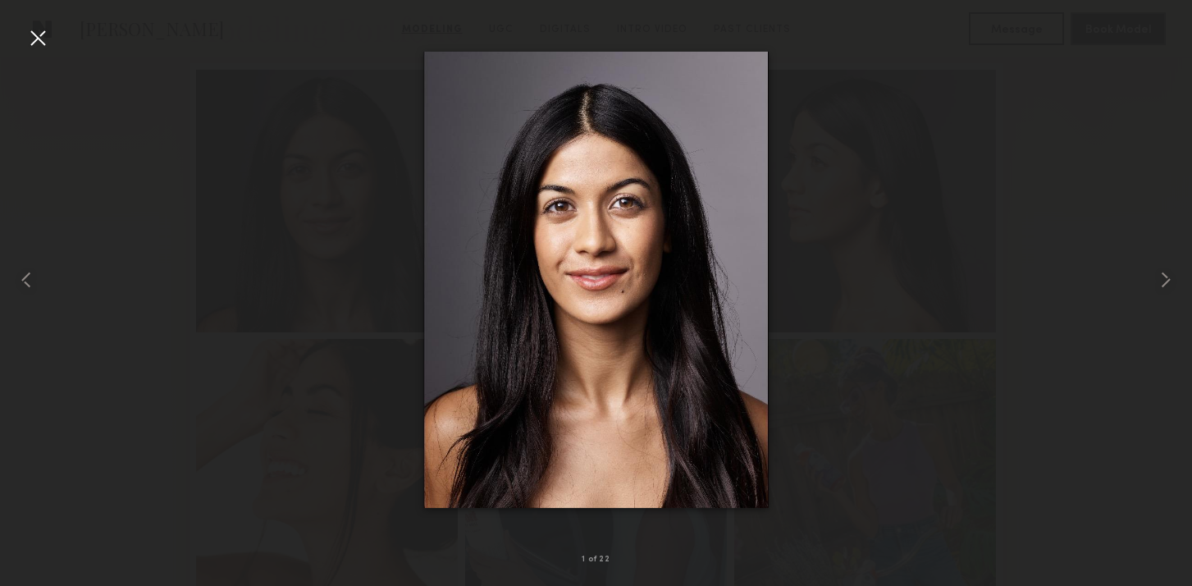
click at [40, 36] on div at bounding box center [38, 38] width 26 height 26
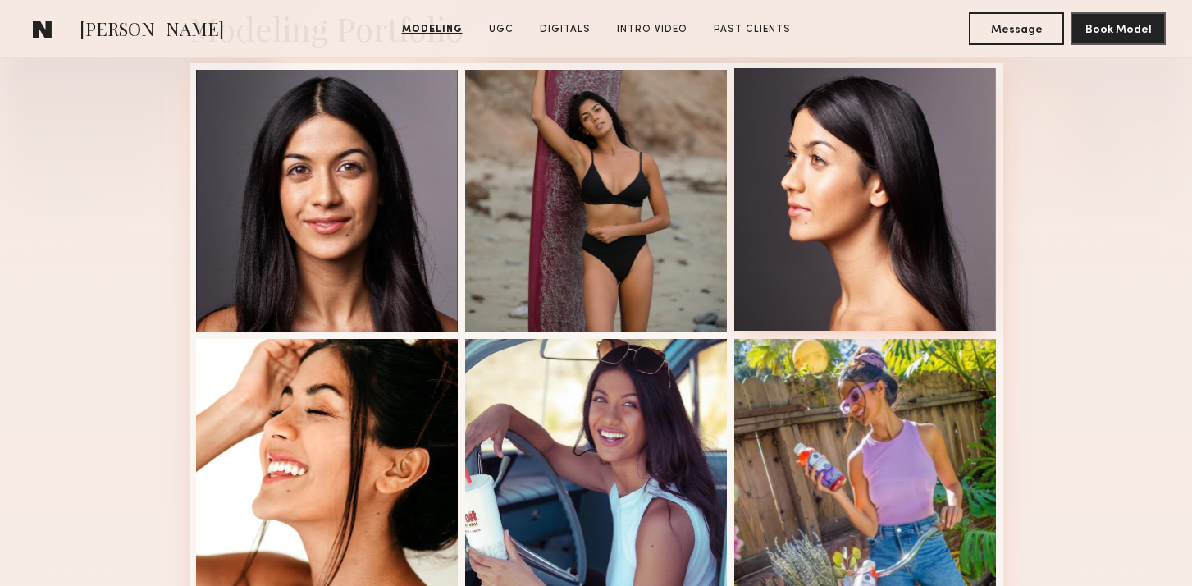
scroll to position [583, 0]
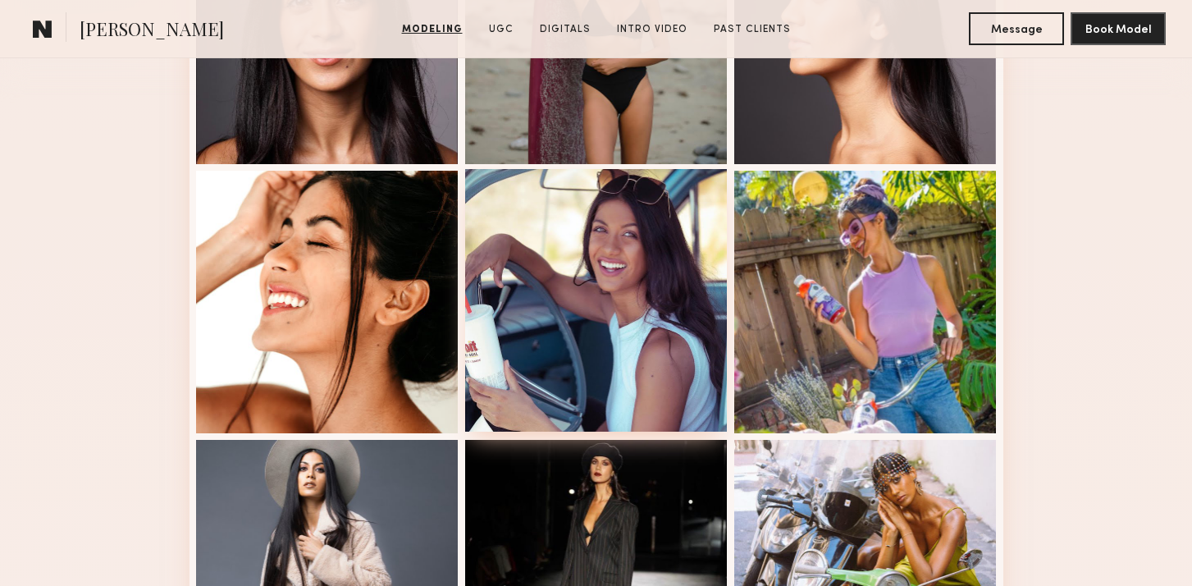
click at [678, 282] on div at bounding box center [596, 300] width 263 height 263
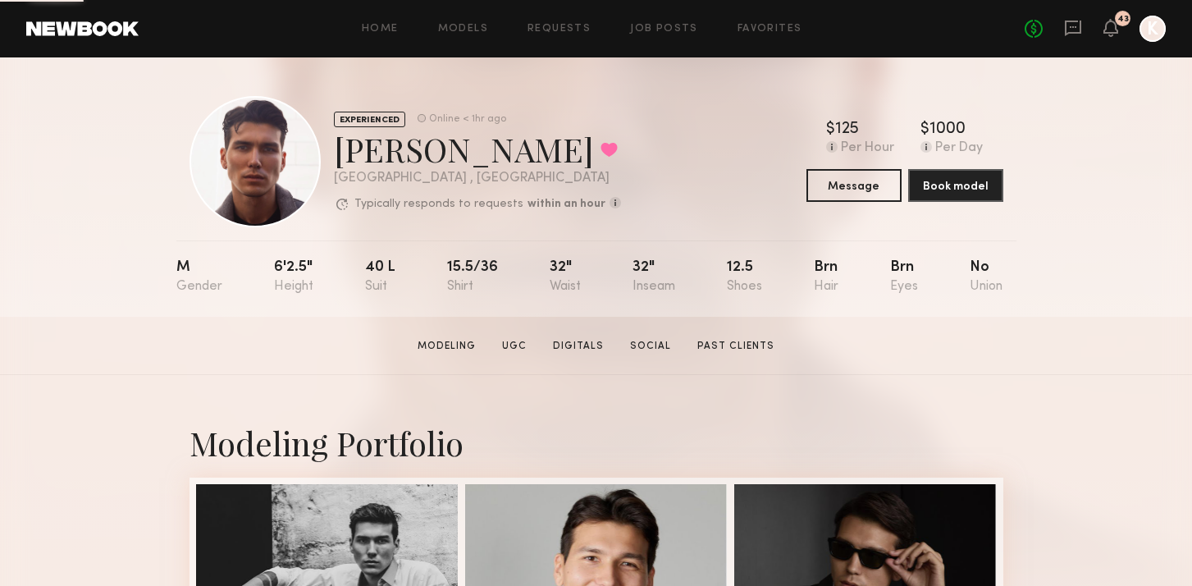
scroll to position [423, 0]
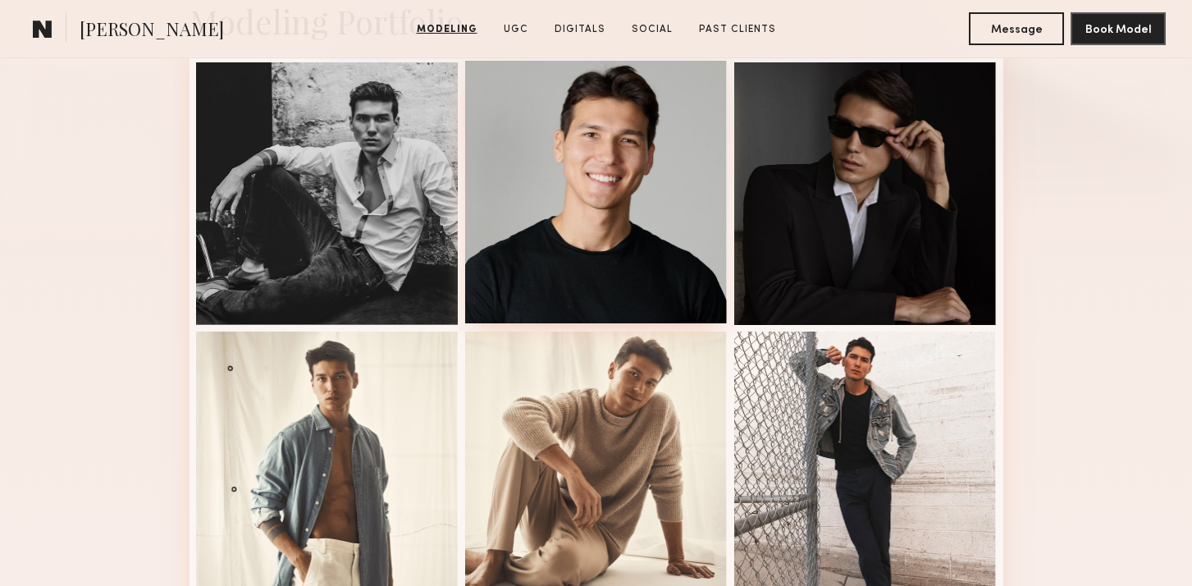
click at [584, 236] on div at bounding box center [596, 192] width 263 height 263
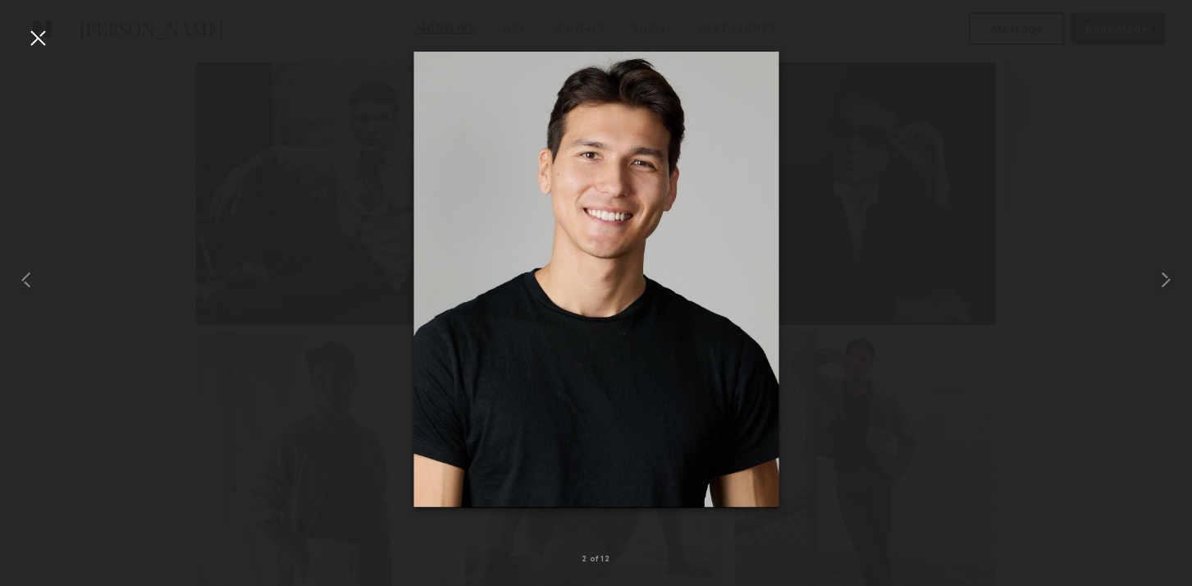
click at [32, 30] on div at bounding box center [38, 38] width 26 height 26
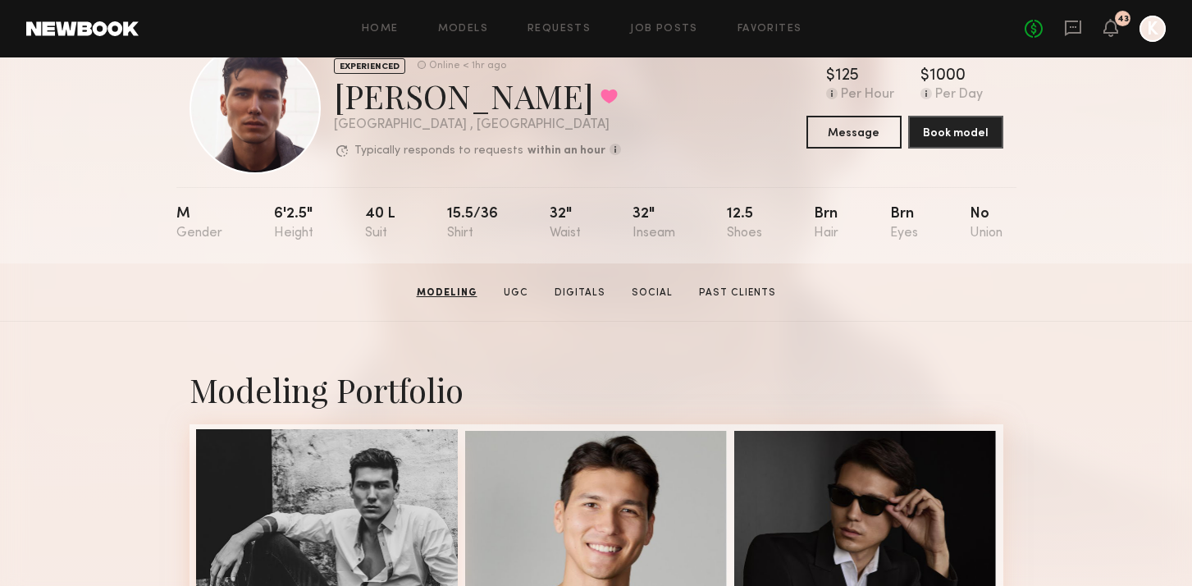
scroll to position [13, 0]
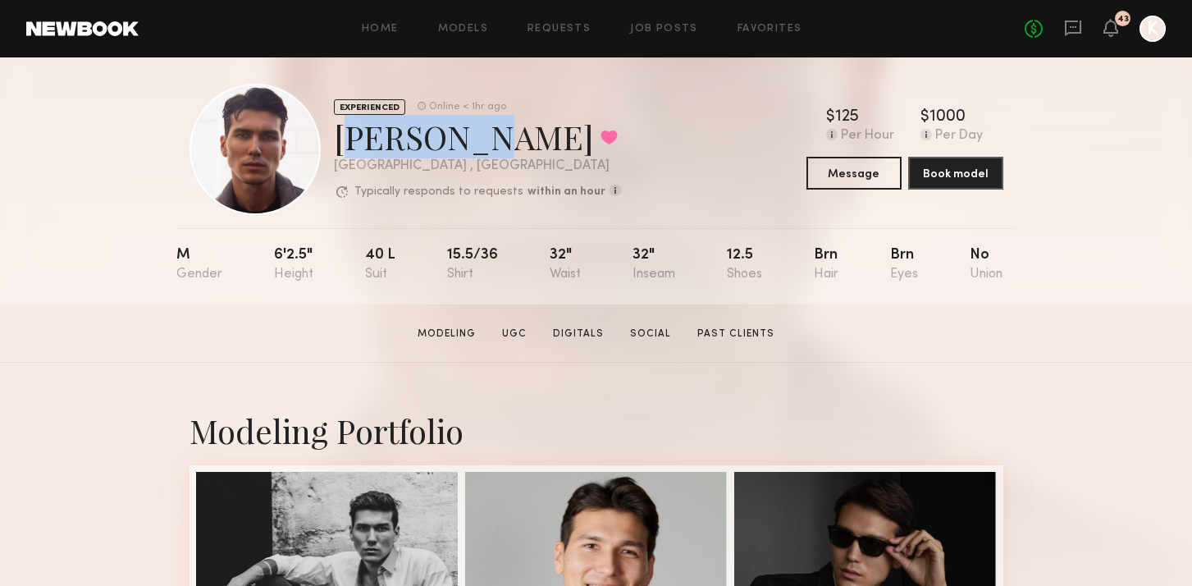
drag, startPoint x: 335, startPoint y: 134, endPoint x: 480, endPoint y: 135, distance: 145.2
click at [480, 135] on div "[PERSON_NAME] Favorited" at bounding box center [477, 136] width 287 height 43
copy div "[PERSON_NAME]"
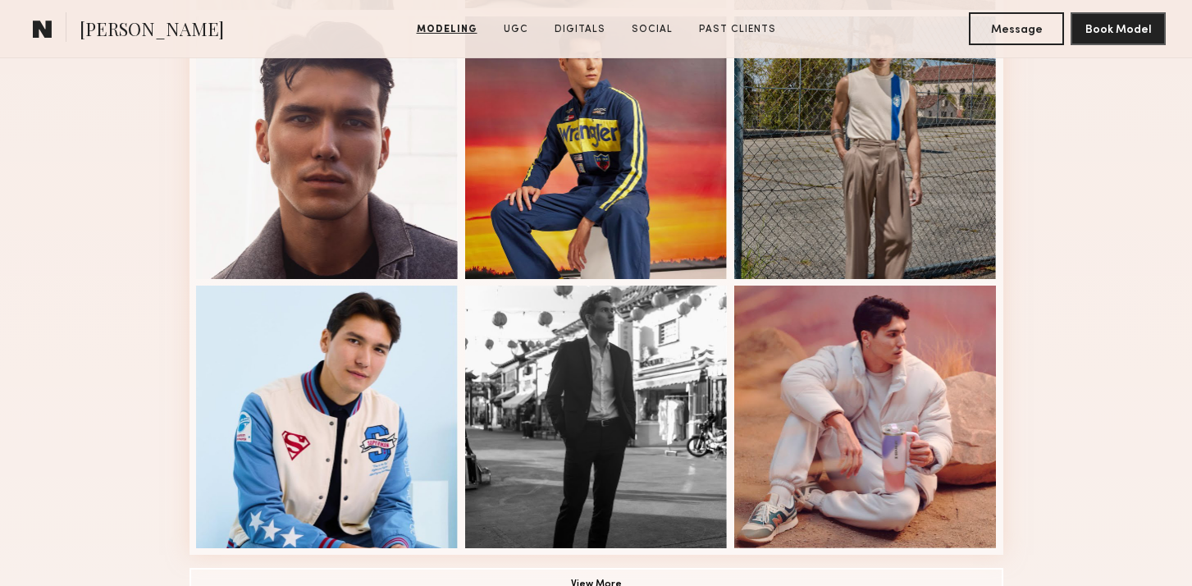
scroll to position [1126, 0]
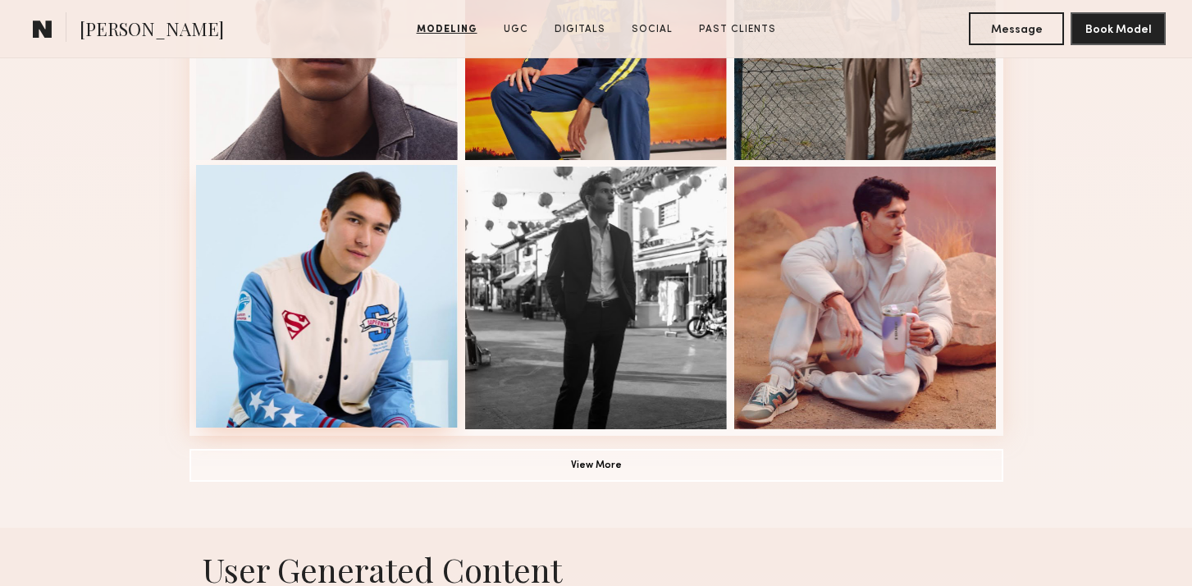
click at [349, 272] on div at bounding box center [327, 296] width 263 height 263
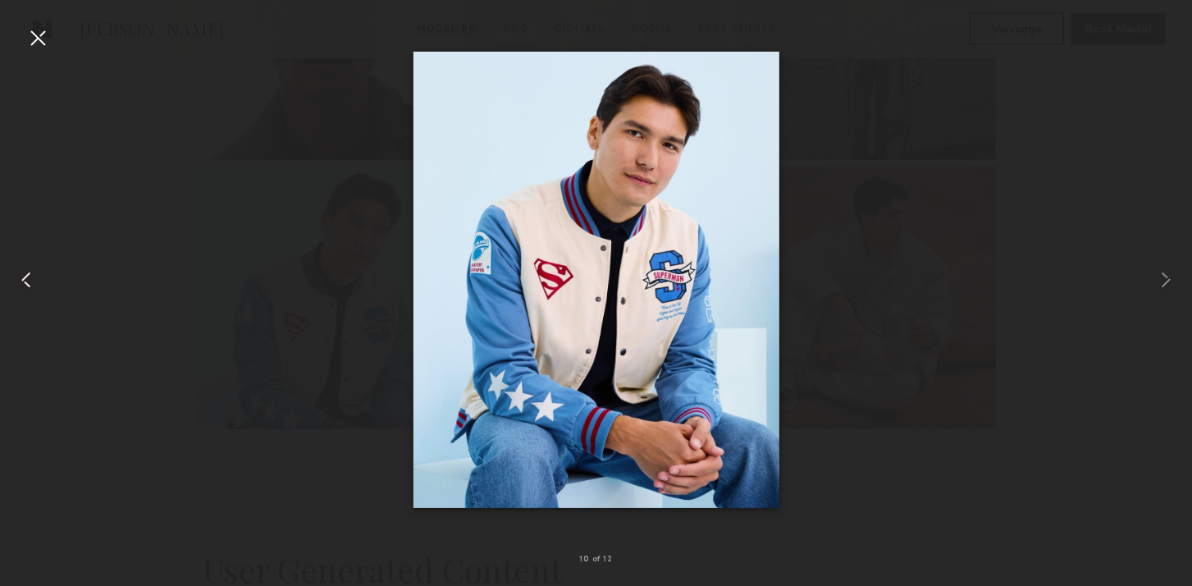
click at [23, 32] on div at bounding box center [24, 279] width 48 height 507
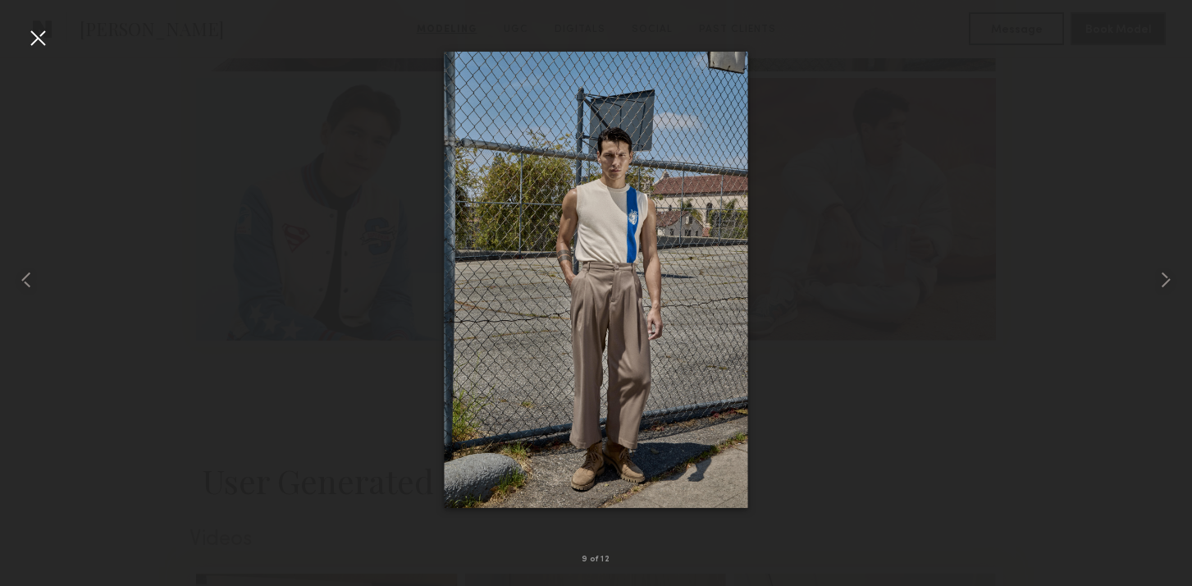
scroll to position [1278, 0]
click at [34, 49] on div at bounding box center [38, 38] width 26 height 26
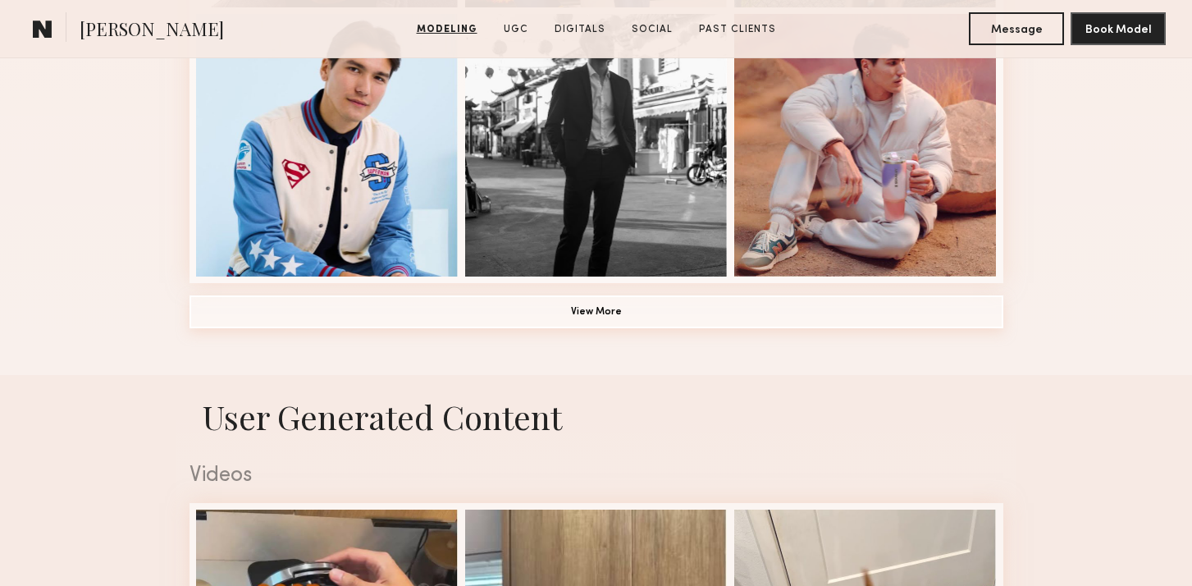
click at [567, 318] on button "View More" at bounding box center [597, 311] width 814 height 33
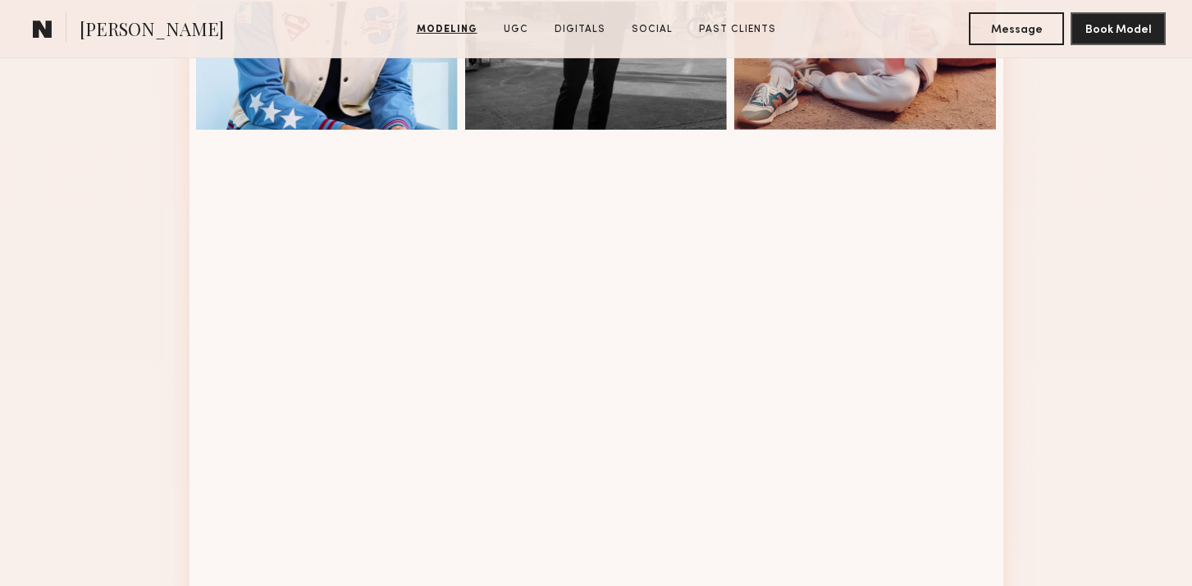
scroll to position [1538, 0]
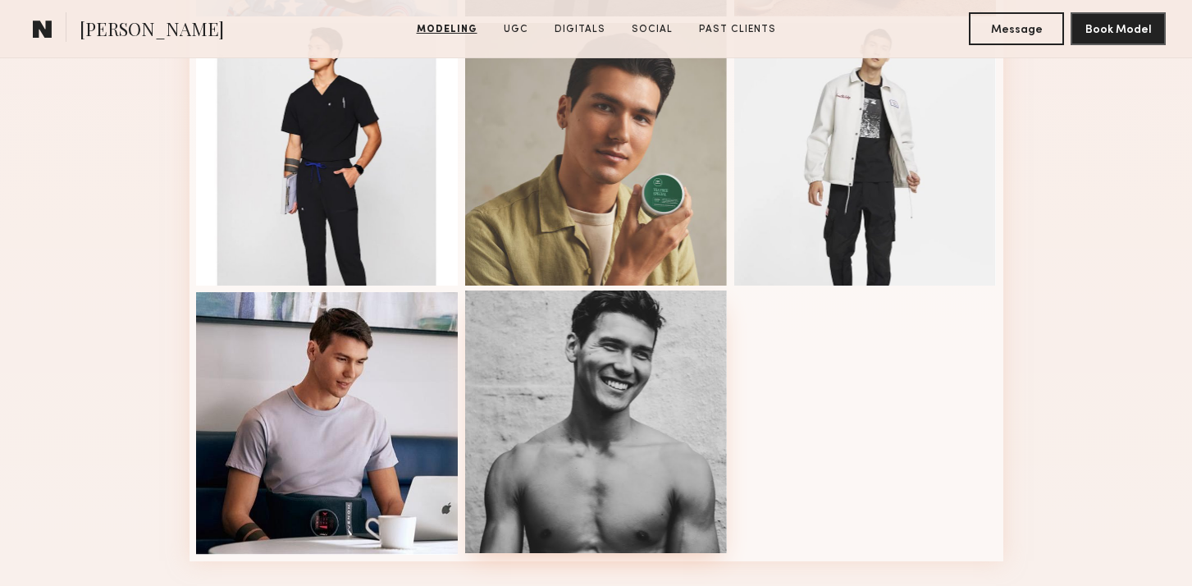
click at [665, 363] on div at bounding box center [596, 421] width 263 height 263
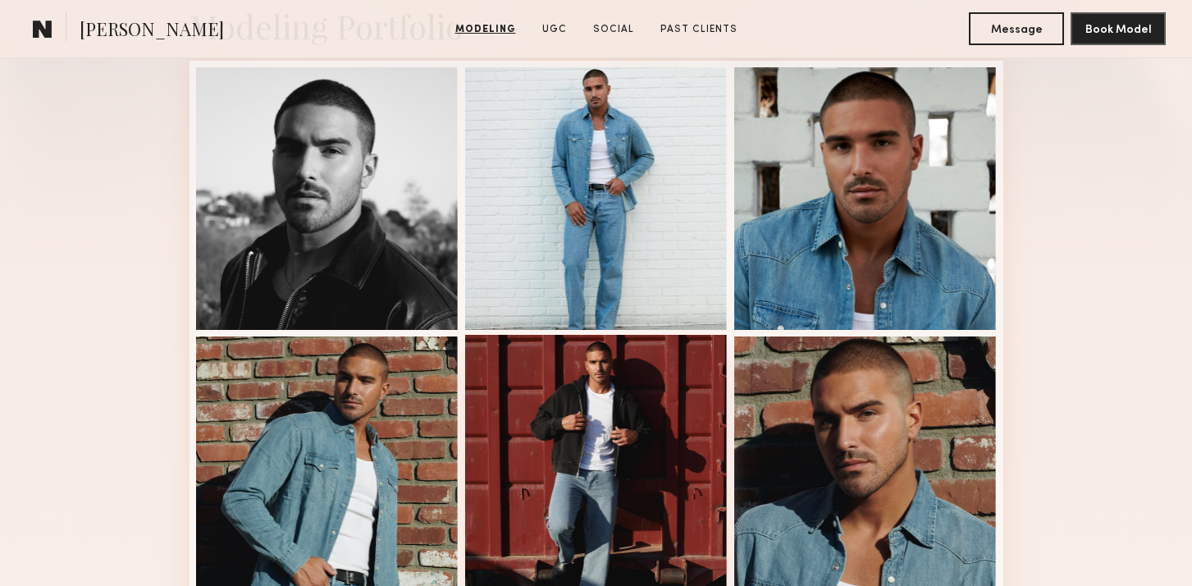
scroll to position [496, 0]
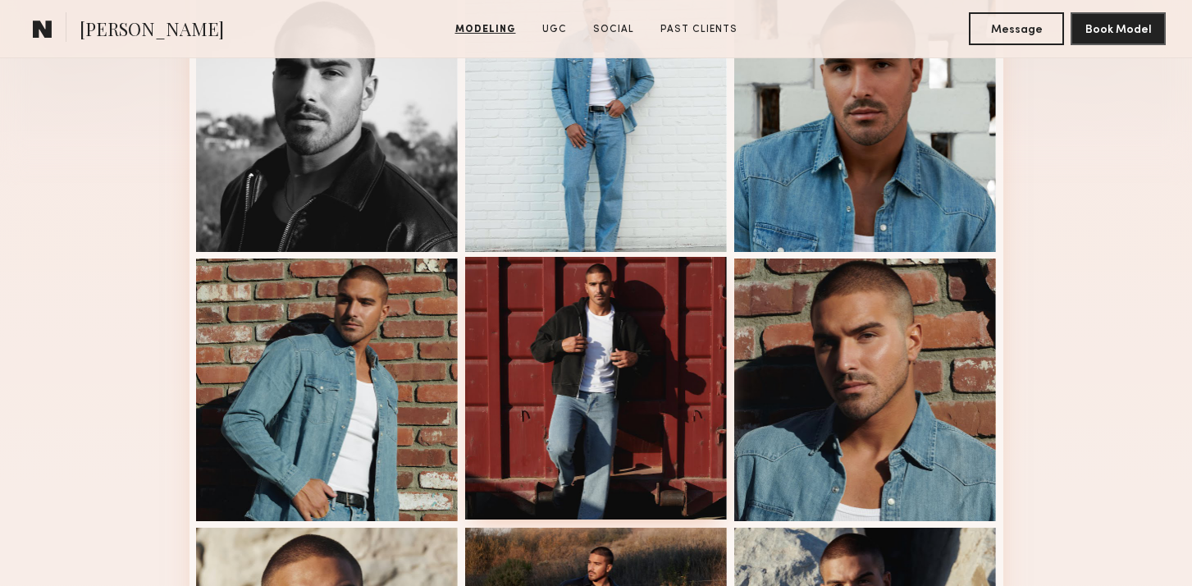
click at [632, 336] on div at bounding box center [596, 388] width 263 height 263
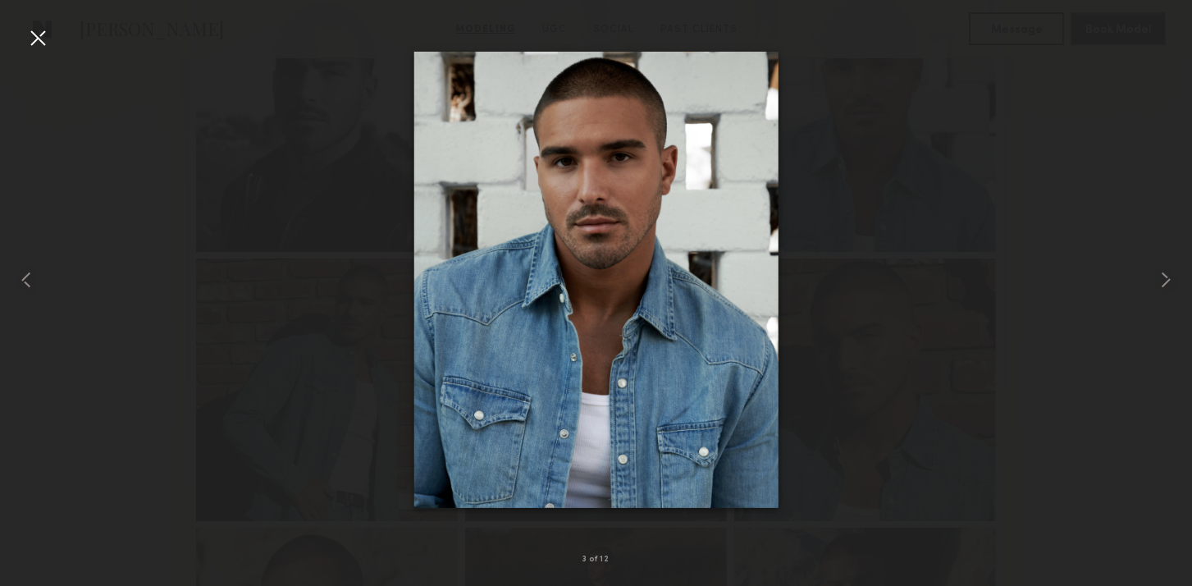
click at [39, 40] on div at bounding box center [38, 38] width 26 height 26
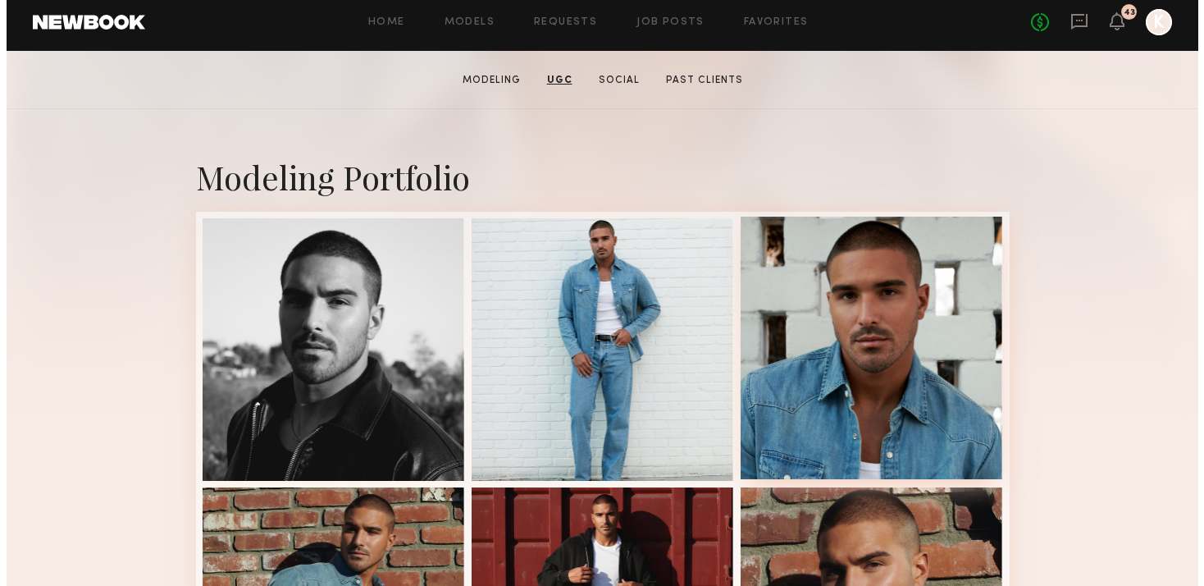
scroll to position [0, 0]
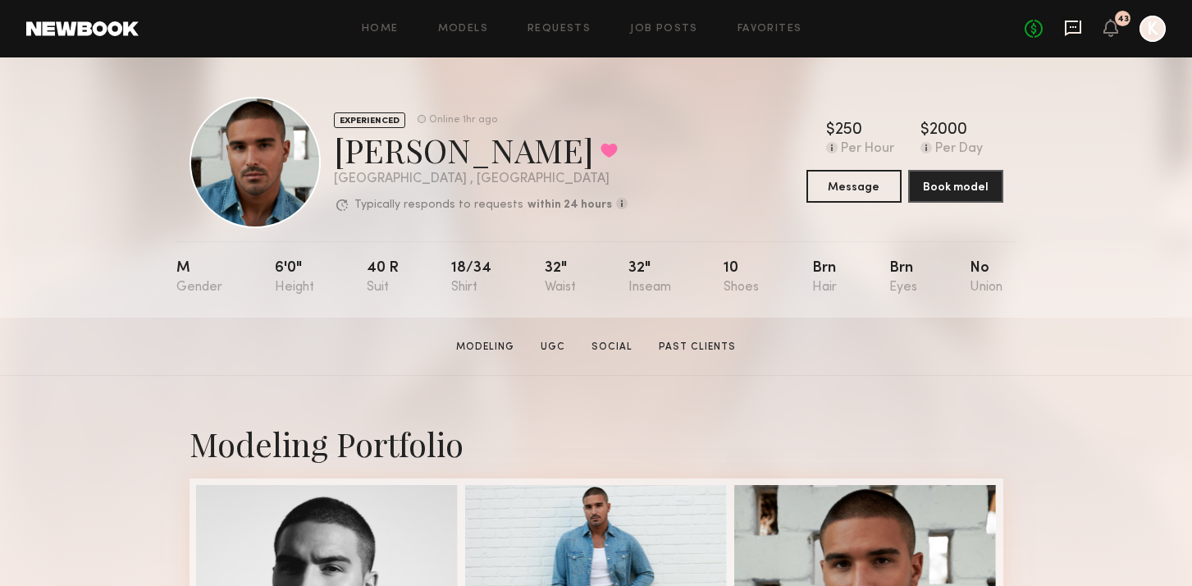
click at [1080, 32] on icon at bounding box center [1073, 29] width 16 height 16
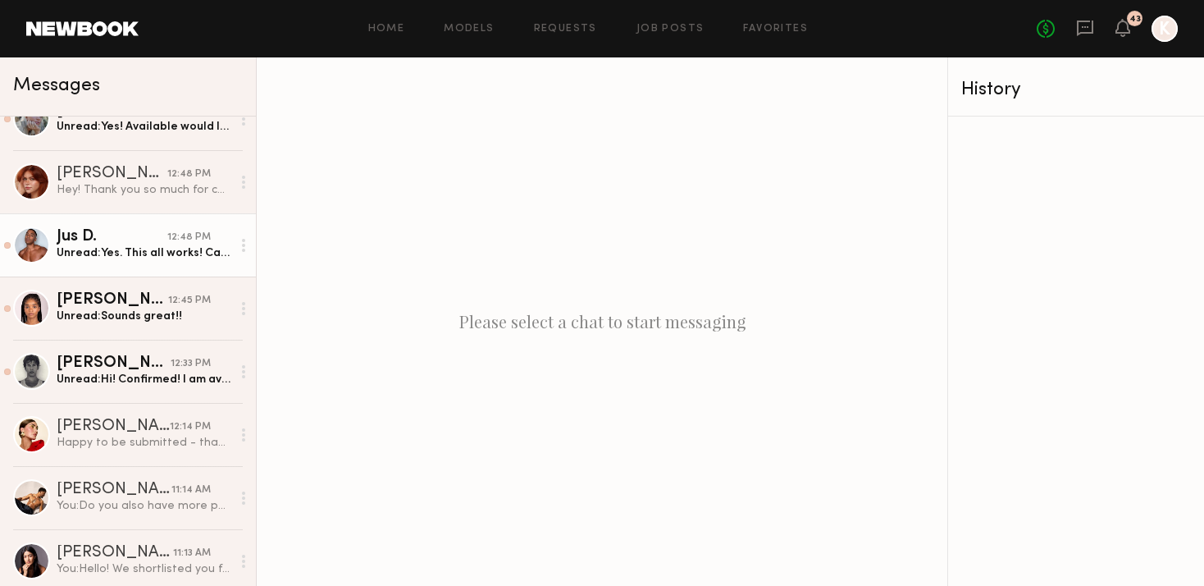
scroll to position [130, 0]
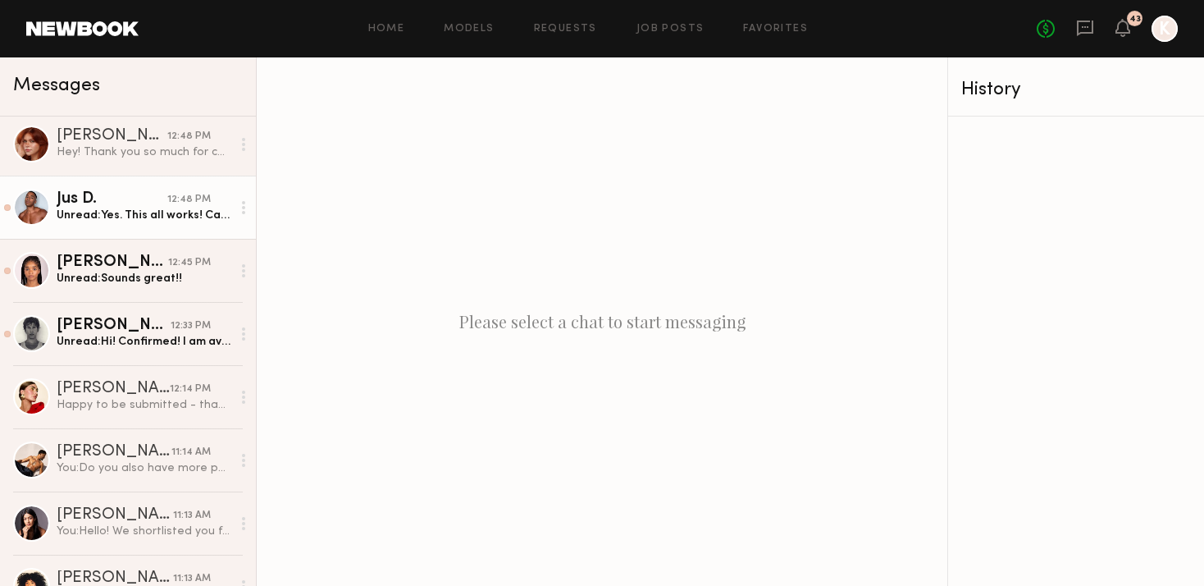
click at [108, 212] on div "Unread: Yes. This all works! Can confirm for all." at bounding box center [144, 216] width 175 height 16
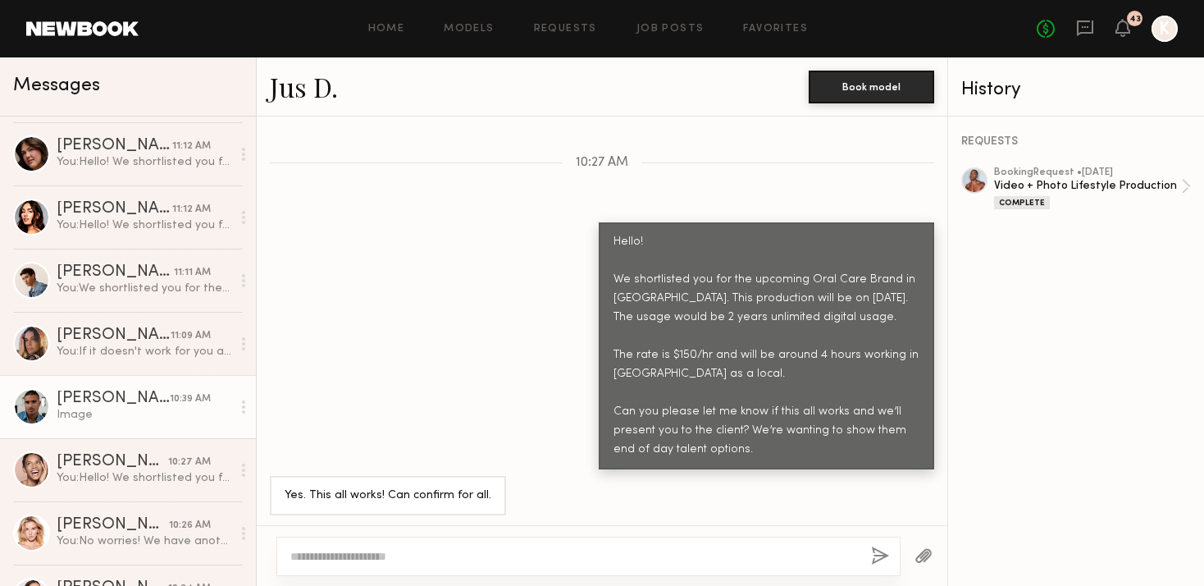
scroll to position [744, 0]
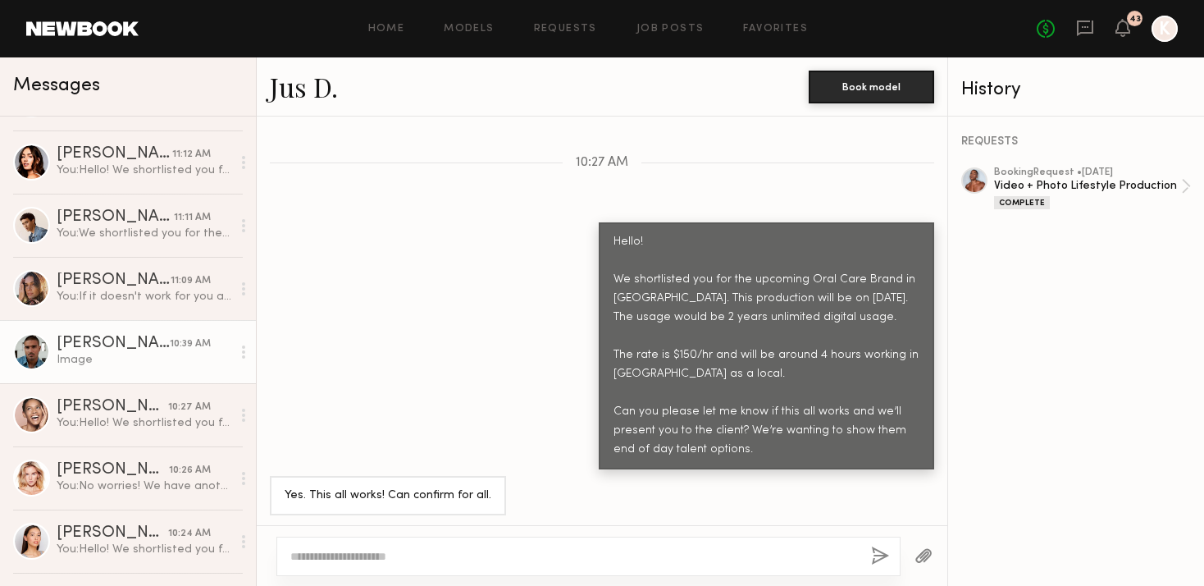
click at [133, 343] on div "[PERSON_NAME]" at bounding box center [113, 344] width 113 height 16
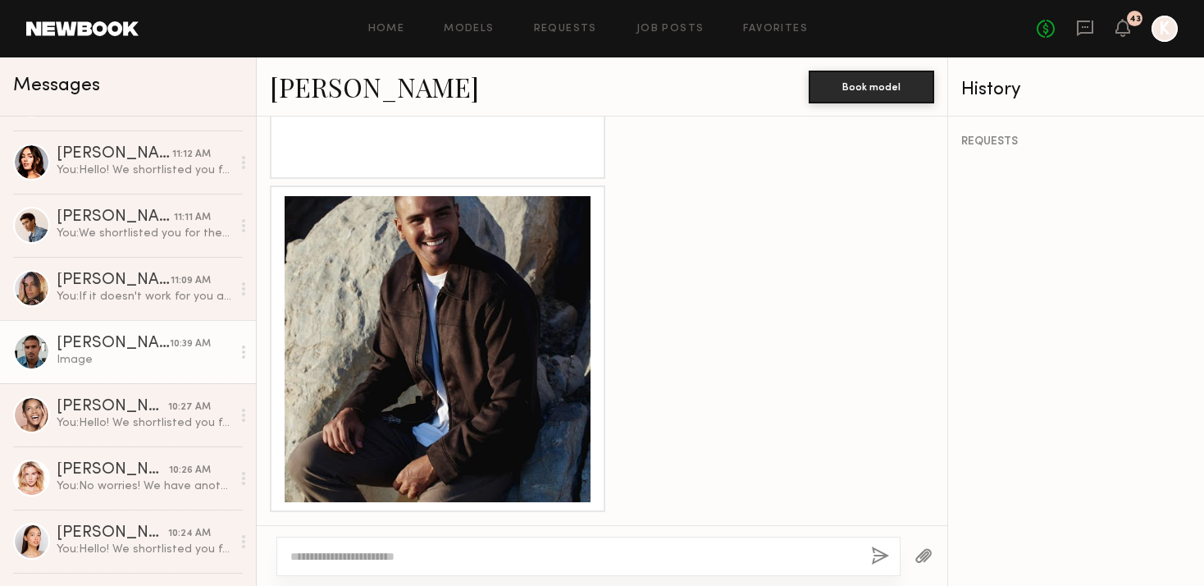
scroll to position [1852, 0]
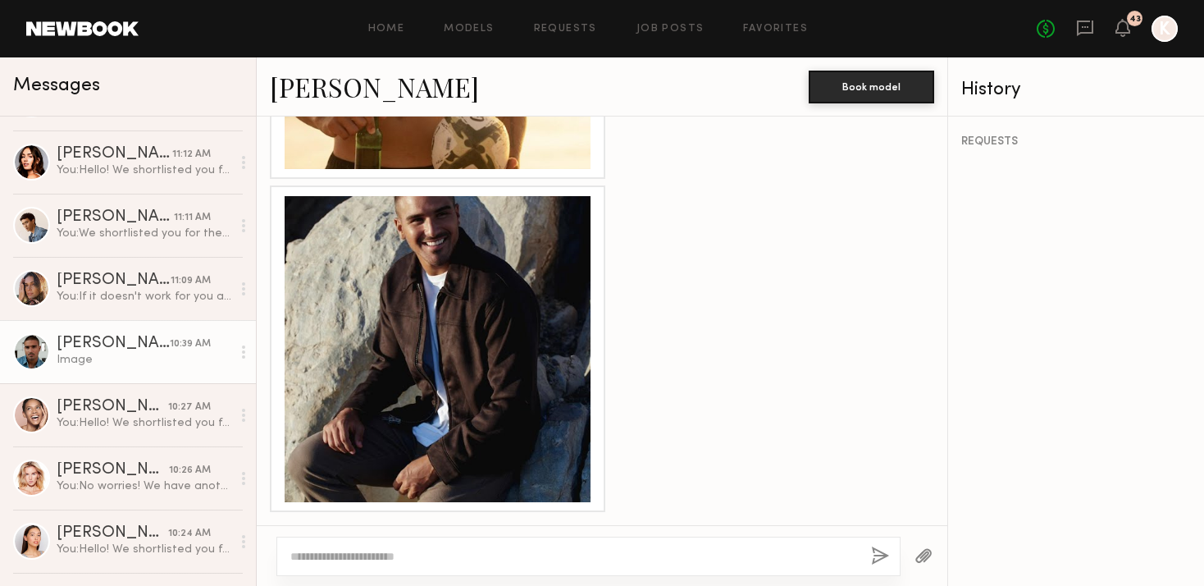
click at [401, 559] on textarea at bounding box center [574, 556] width 568 height 16
type textarea "**********"
click at [876, 554] on button "button" at bounding box center [880, 556] width 18 height 21
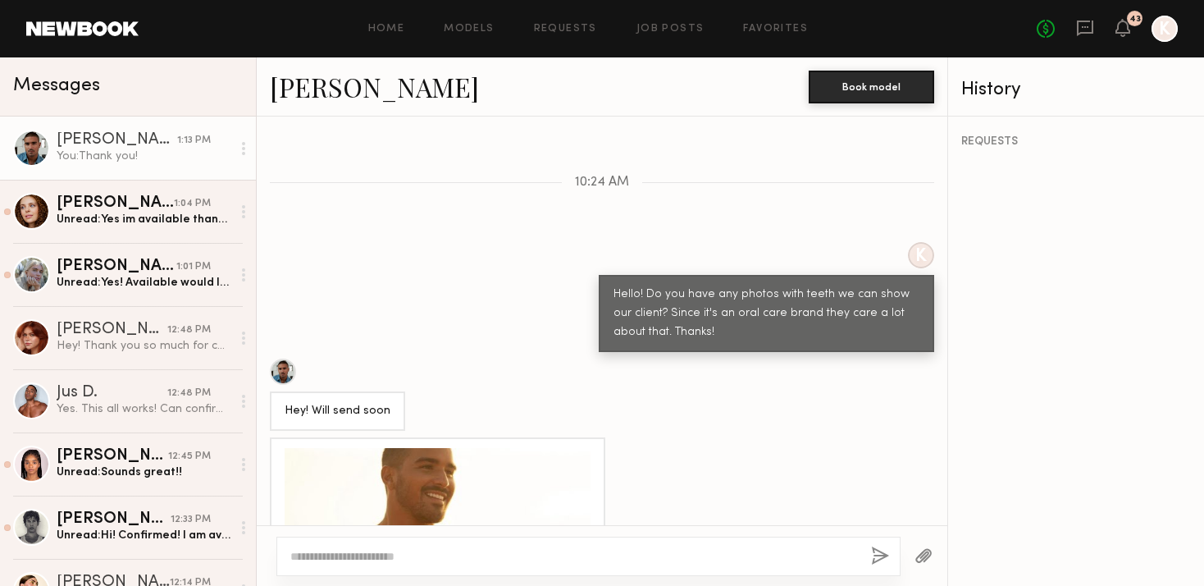
scroll to position [1482, 0]
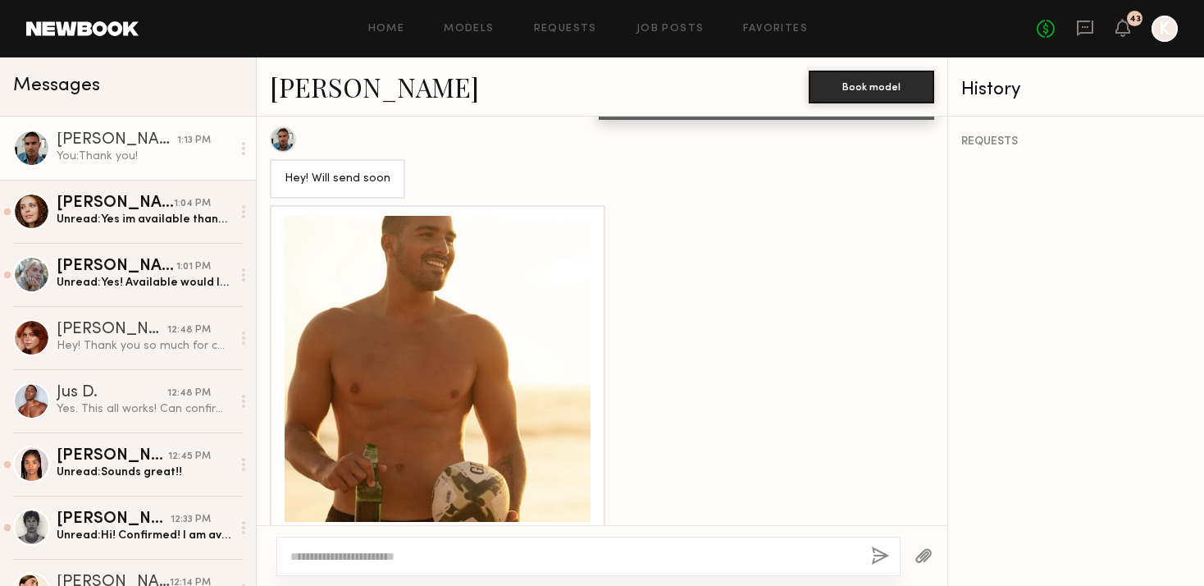
click at [425, 270] on div at bounding box center [438, 369] width 306 height 306
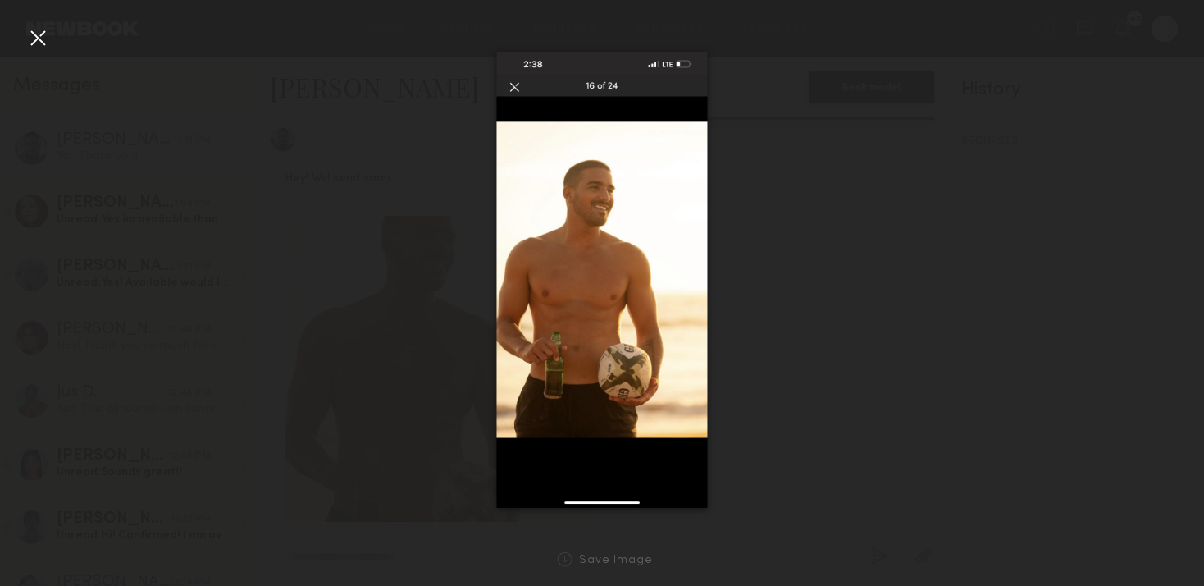
click at [26, 43] on div at bounding box center [38, 38] width 26 height 26
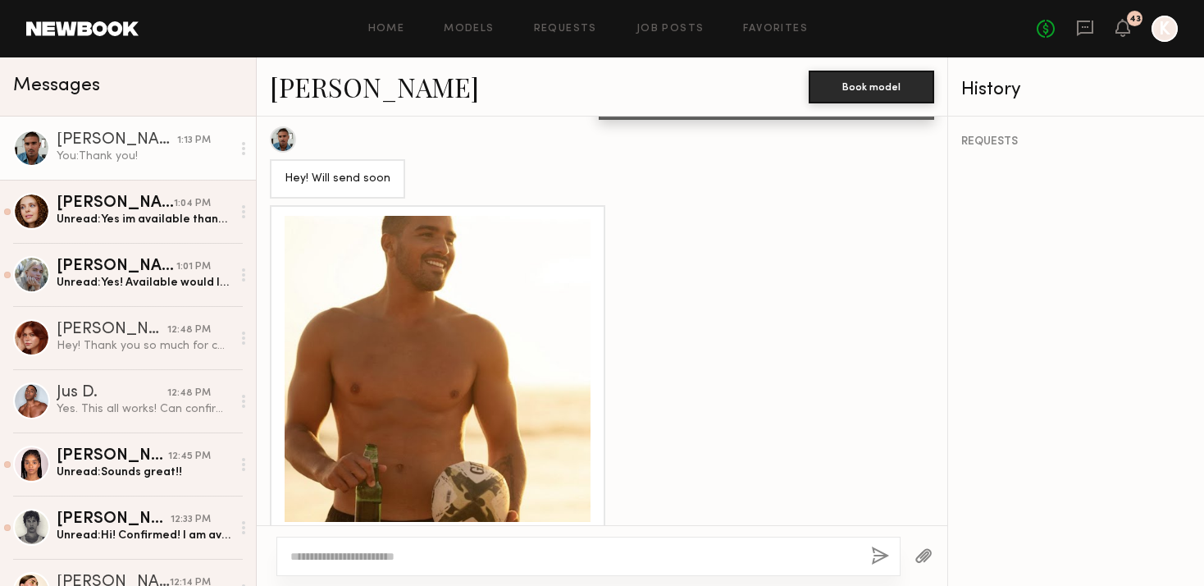
scroll to position [1945, 0]
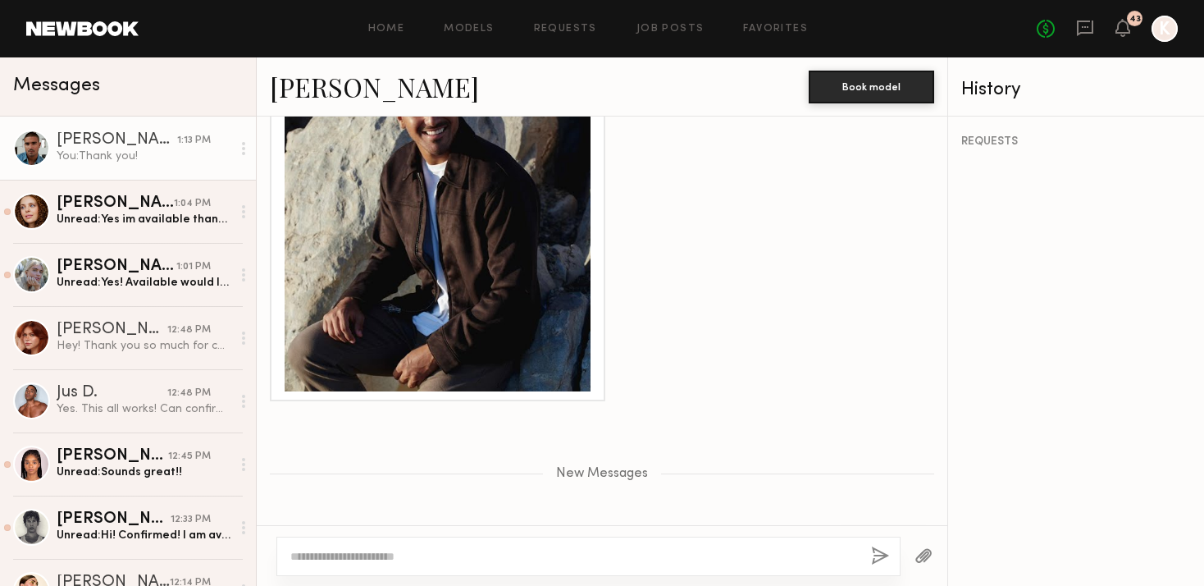
click at [477, 252] on div at bounding box center [438, 238] width 306 height 306
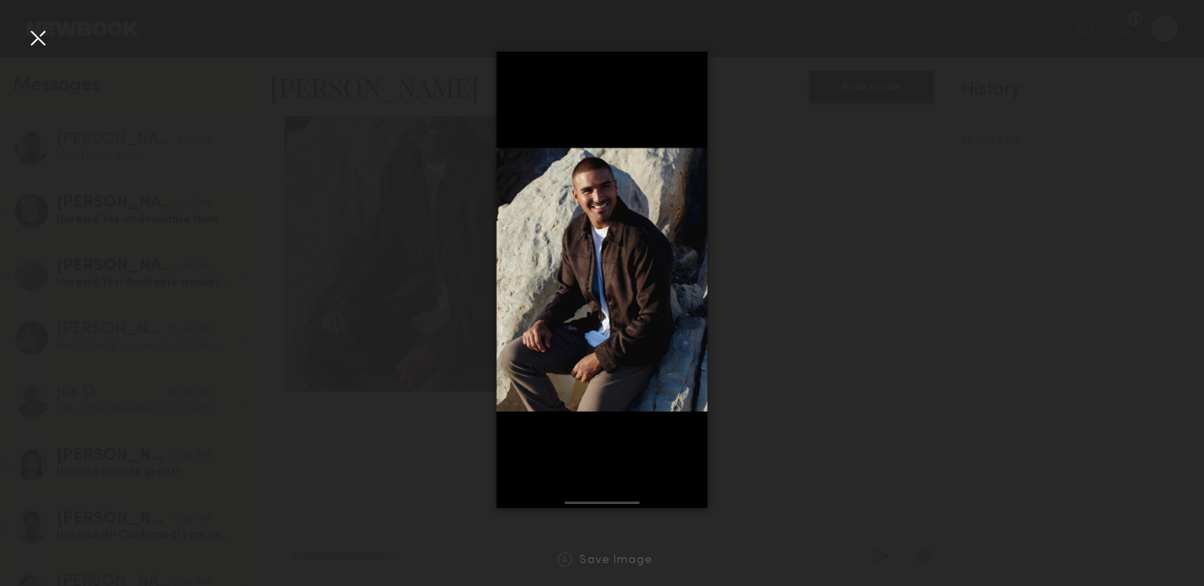
click at [44, 41] on div at bounding box center [38, 38] width 26 height 26
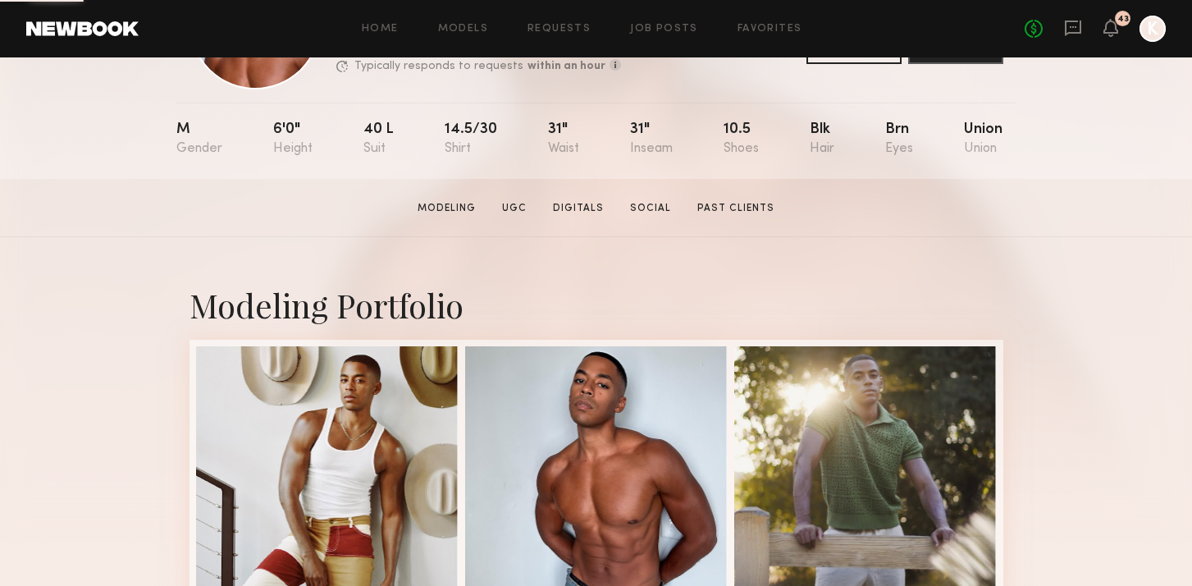
scroll to position [423, 0]
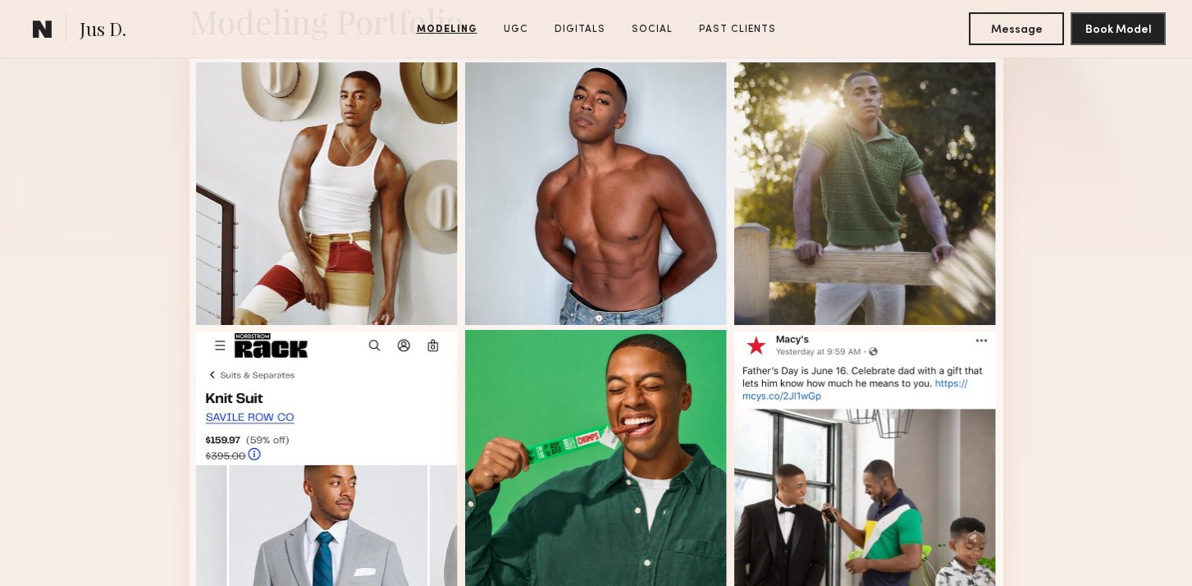
click at [565, 388] on div at bounding box center [596, 461] width 263 height 263
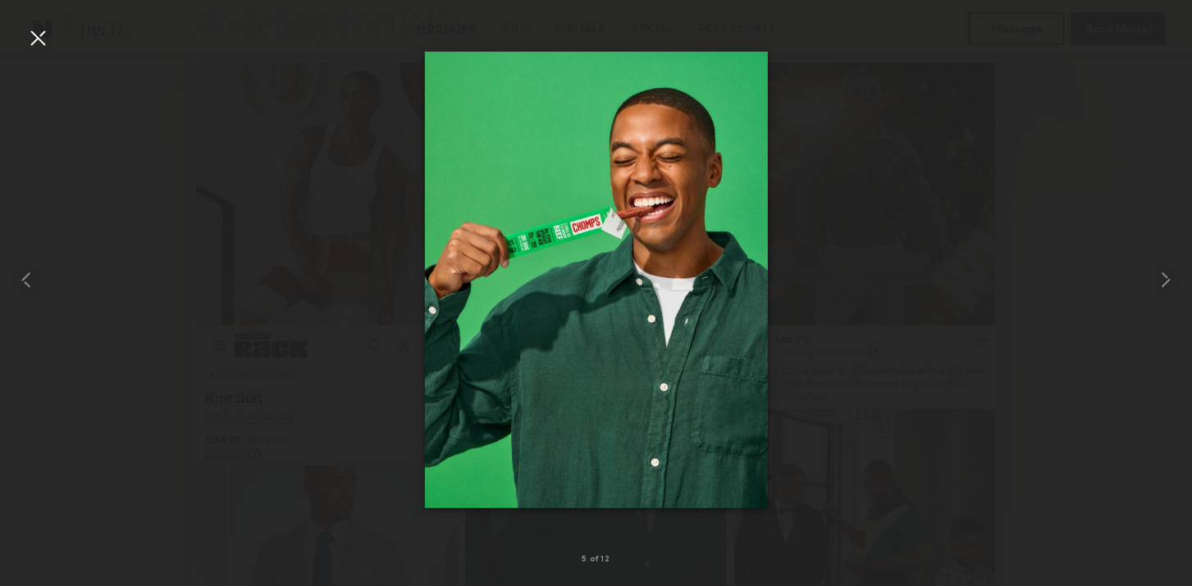
click at [34, 27] on div at bounding box center [38, 38] width 26 height 26
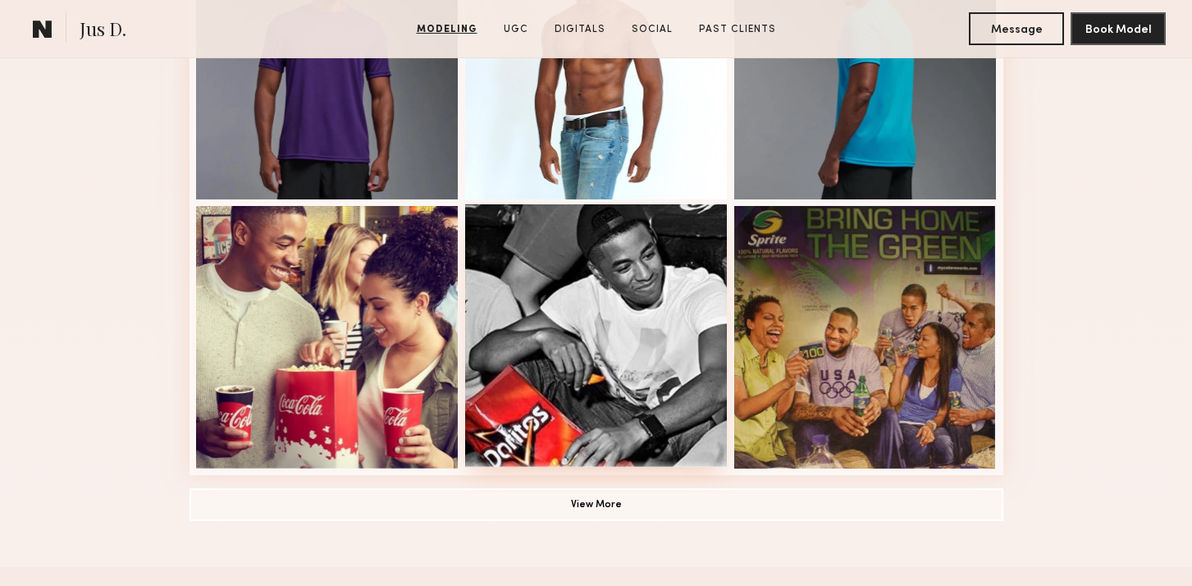
scroll to position [1149, 0]
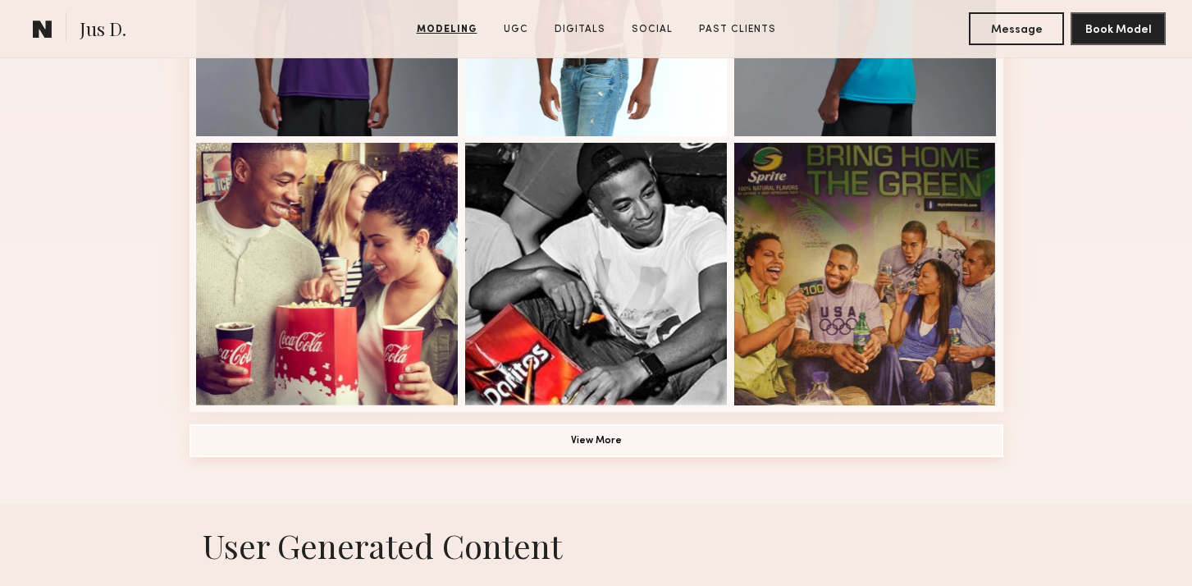
click at [588, 448] on button "View More" at bounding box center [597, 440] width 814 height 33
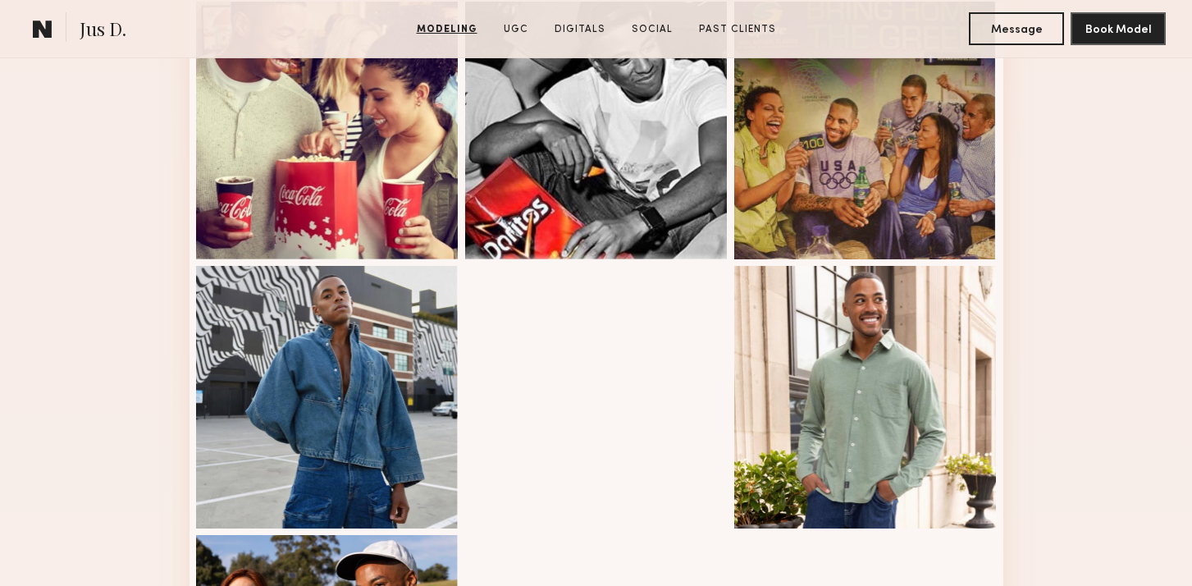
scroll to position [1409, 0]
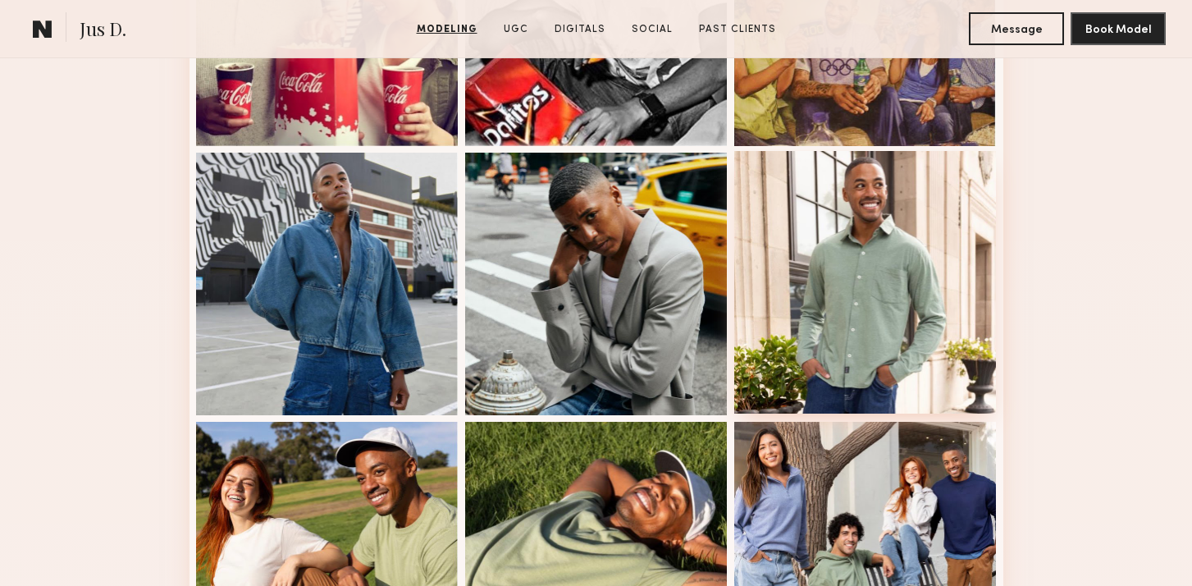
click at [825, 235] on div at bounding box center [865, 282] width 263 height 263
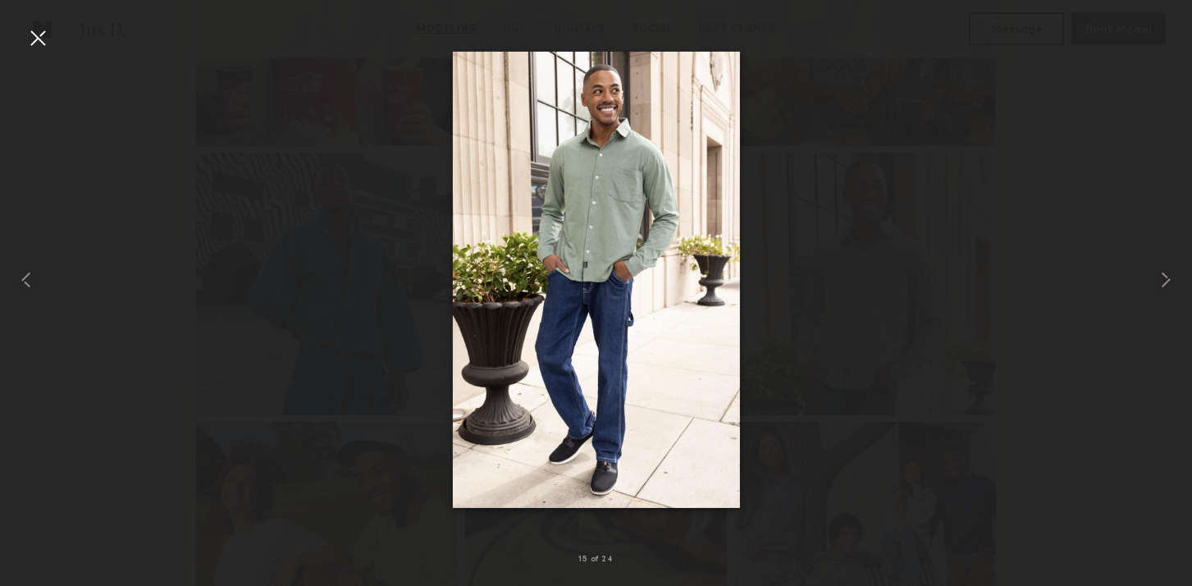
click at [41, 30] on div at bounding box center [38, 38] width 26 height 26
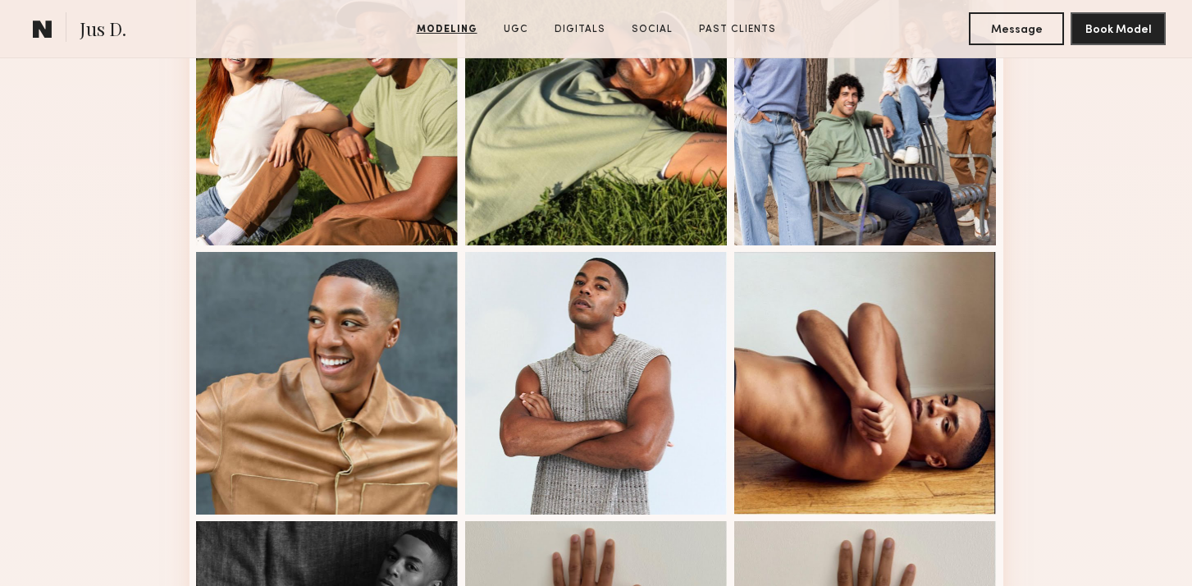
scroll to position [1869, 0]
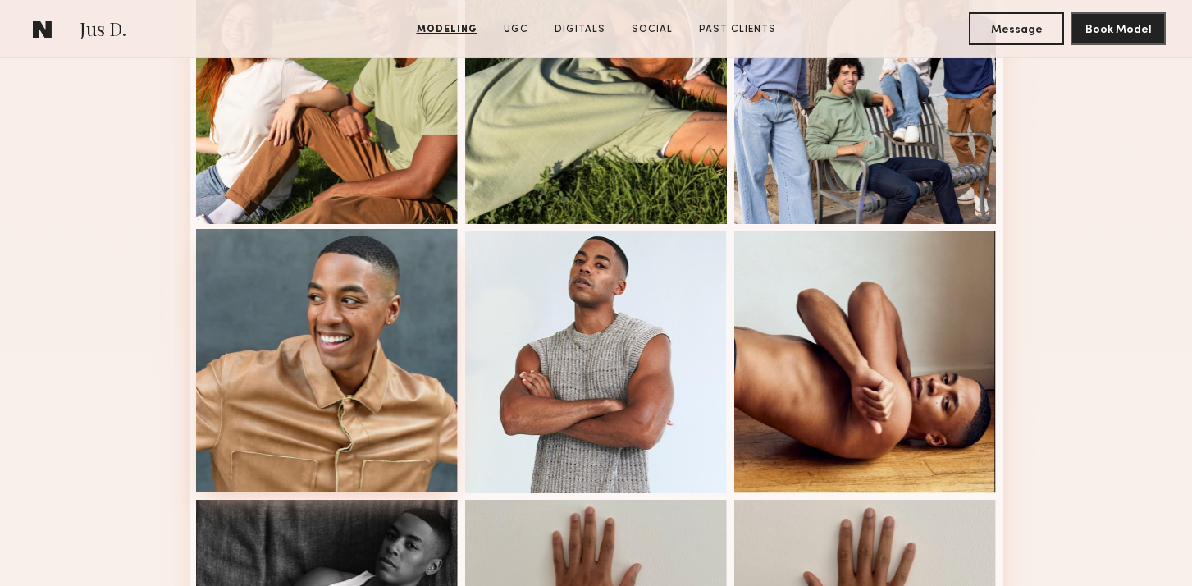
click at [372, 287] on div at bounding box center [327, 360] width 263 height 263
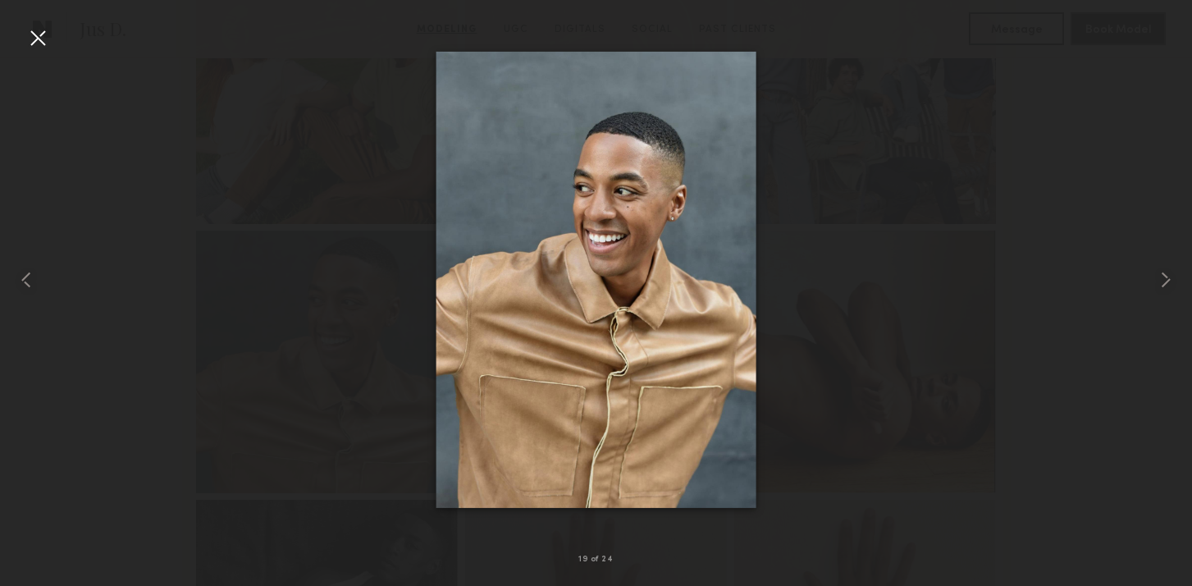
click at [43, 32] on div at bounding box center [38, 38] width 26 height 26
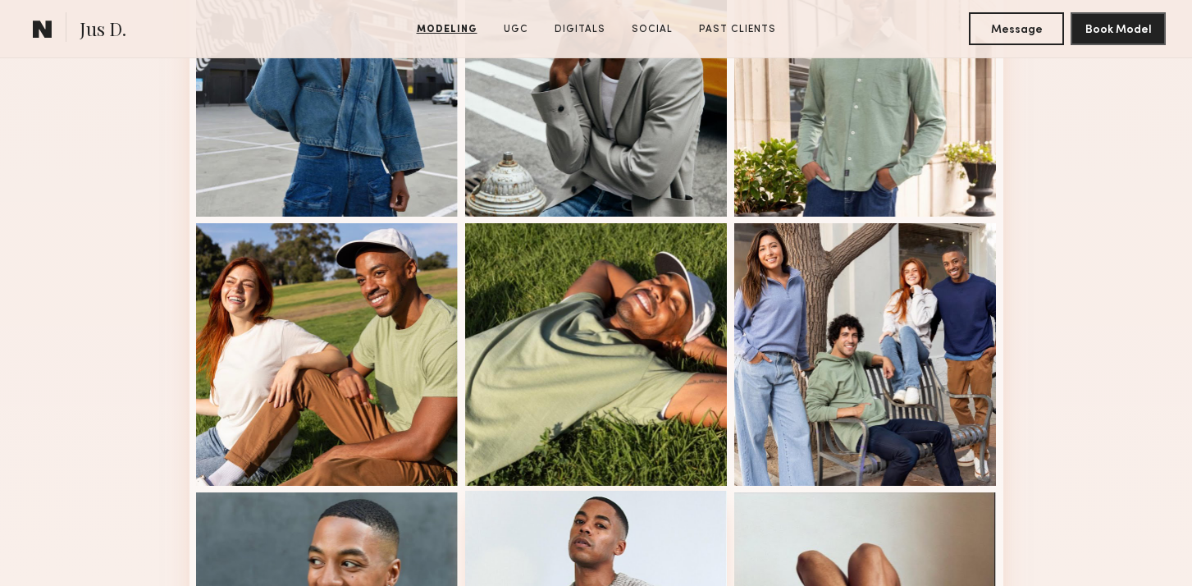
scroll to position [1851, 0]
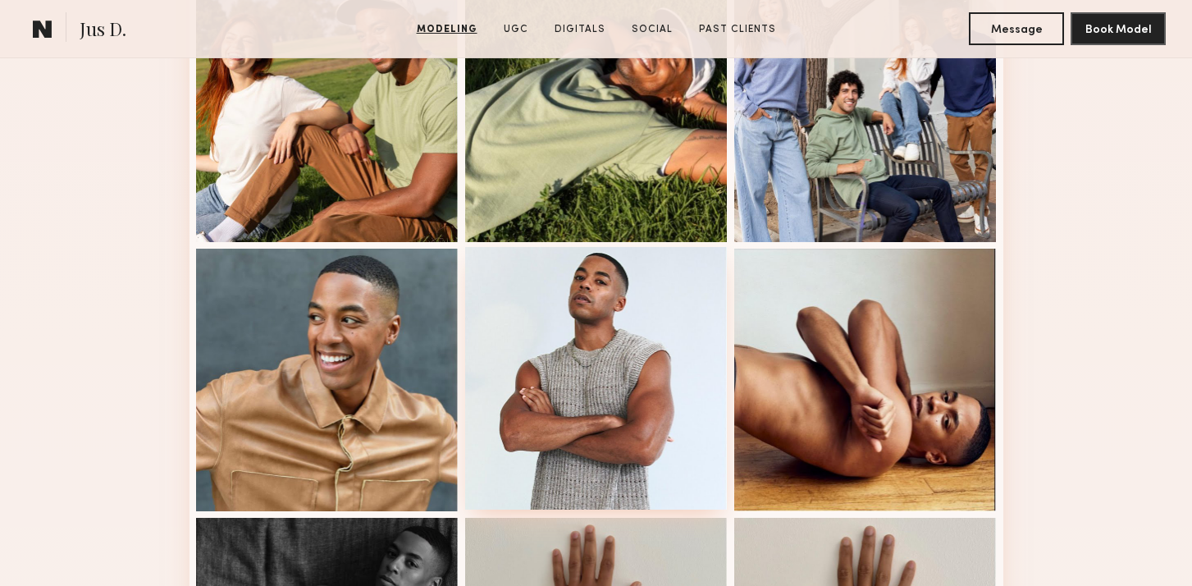
click at [606, 324] on div at bounding box center [596, 378] width 263 height 263
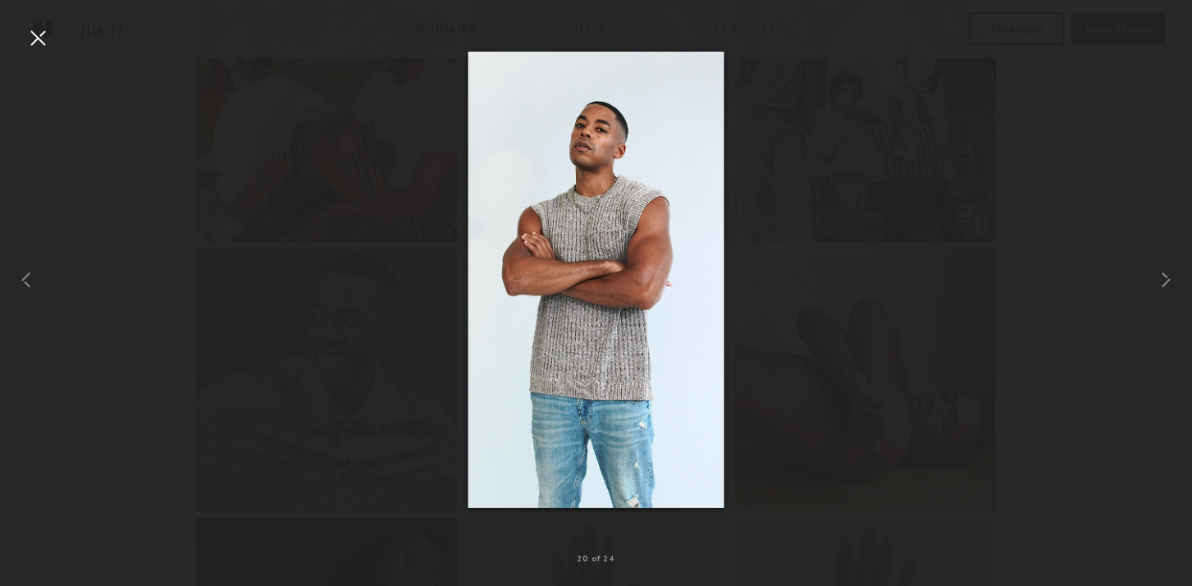
click at [38, 44] on div at bounding box center [38, 38] width 26 height 26
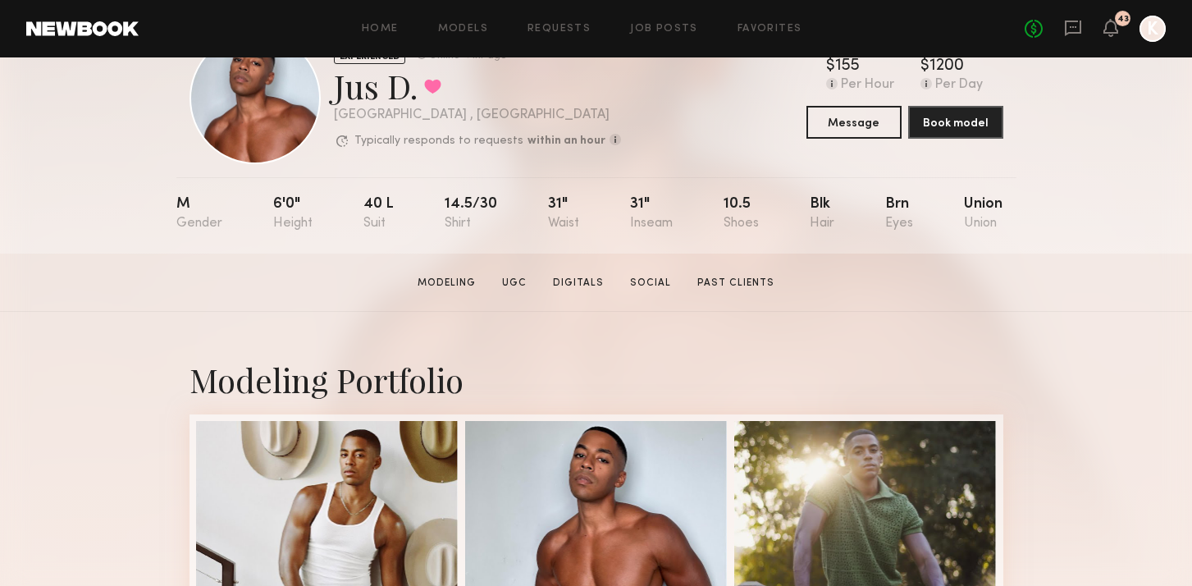
scroll to position [464, 0]
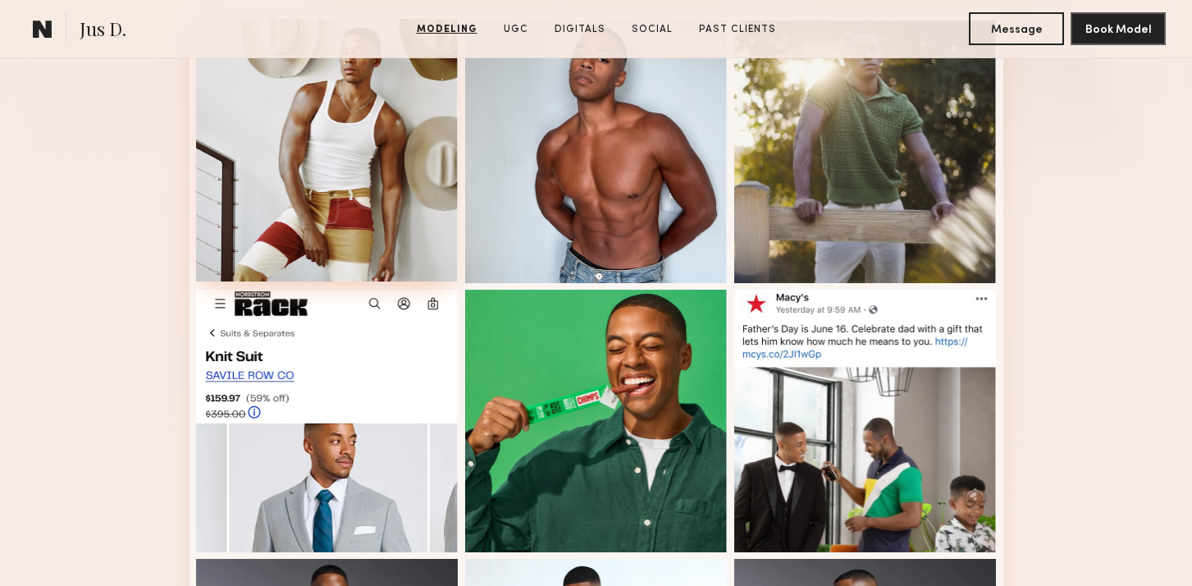
click at [310, 162] on div at bounding box center [327, 150] width 263 height 263
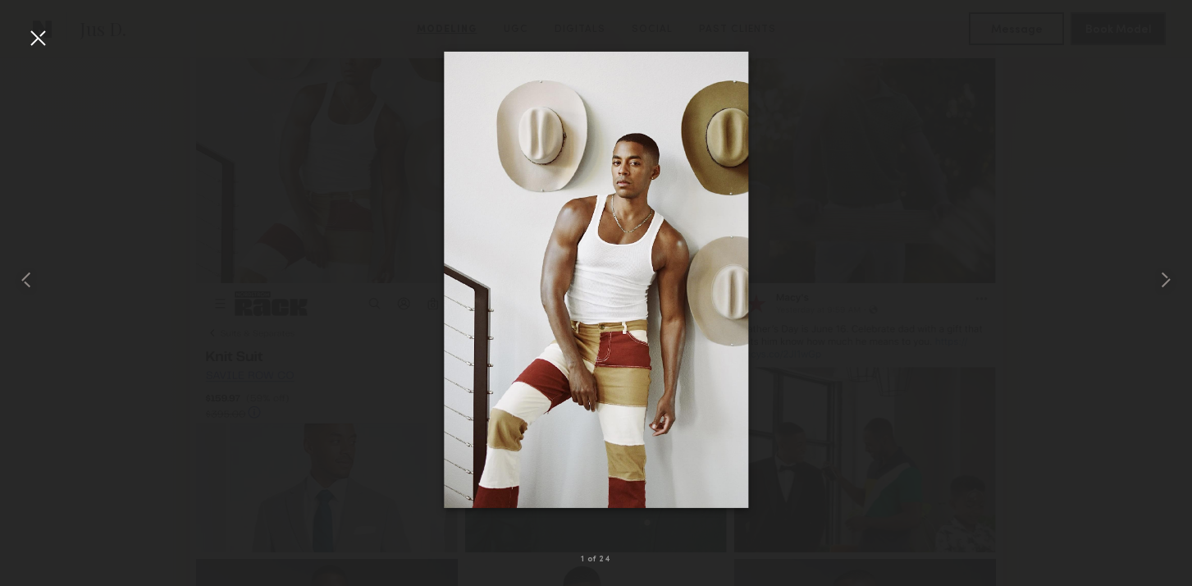
click at [42, 38] on div at bounding box center [38, 38] width 26 height 26
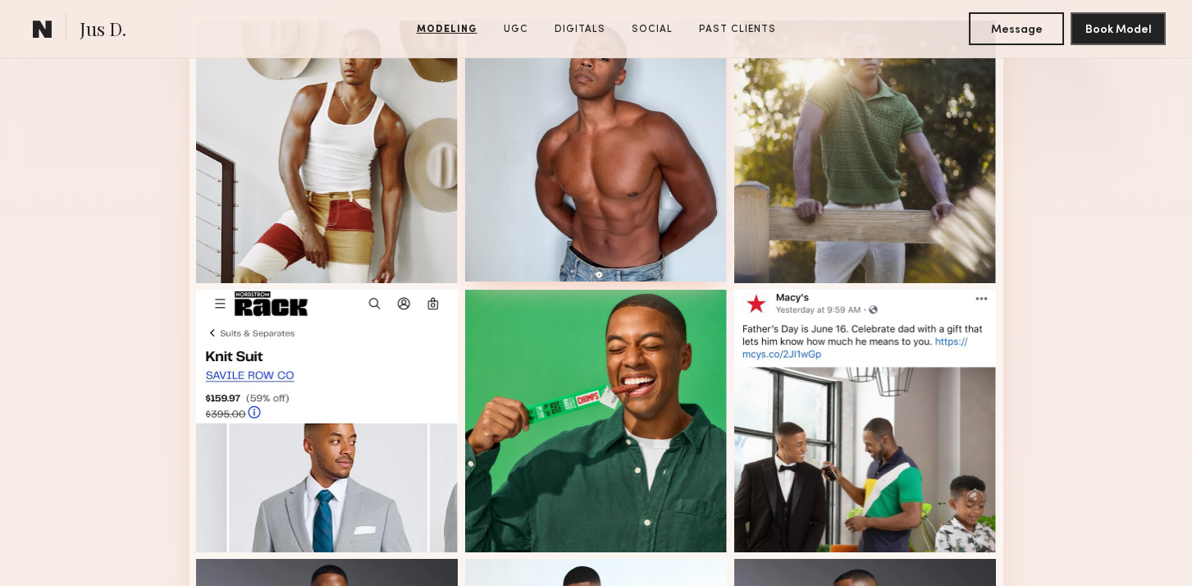
scroll to position [0, 0]
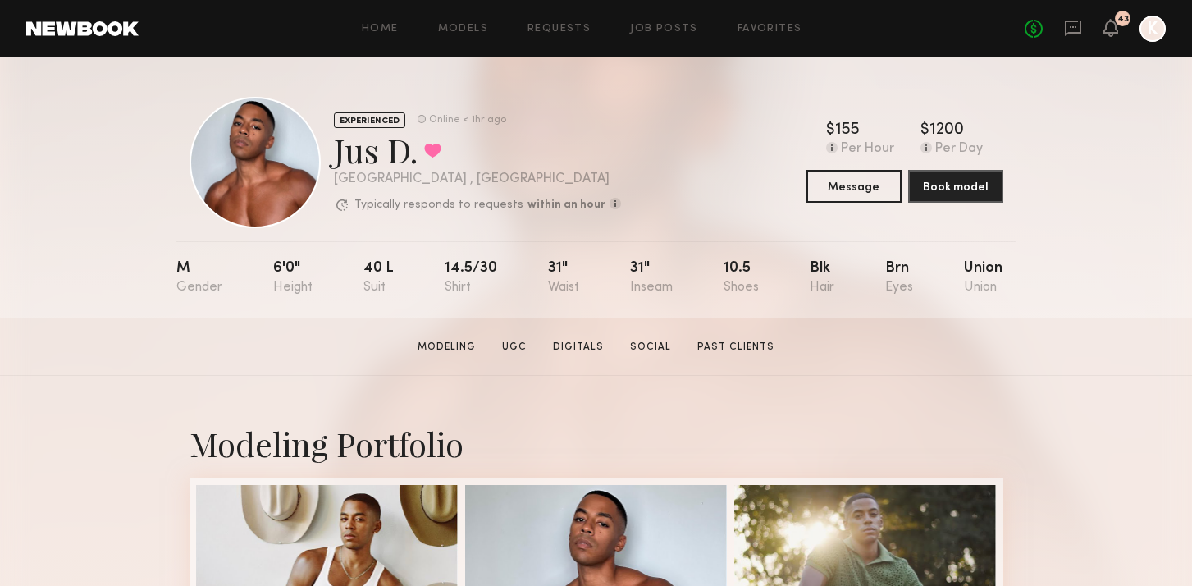
drag, startPoint x: 332, startPoint y: 147, endPoint x: 416, endPoint y: 148, distance: 83.7
click at [416, 149] on div "EXPERIENCED Online < 1hr ago Jus D. Favorited Los Angeles , CA Typically respon…" at bounding box center [406, 162] width 432 height 131
copy div "Jus D."
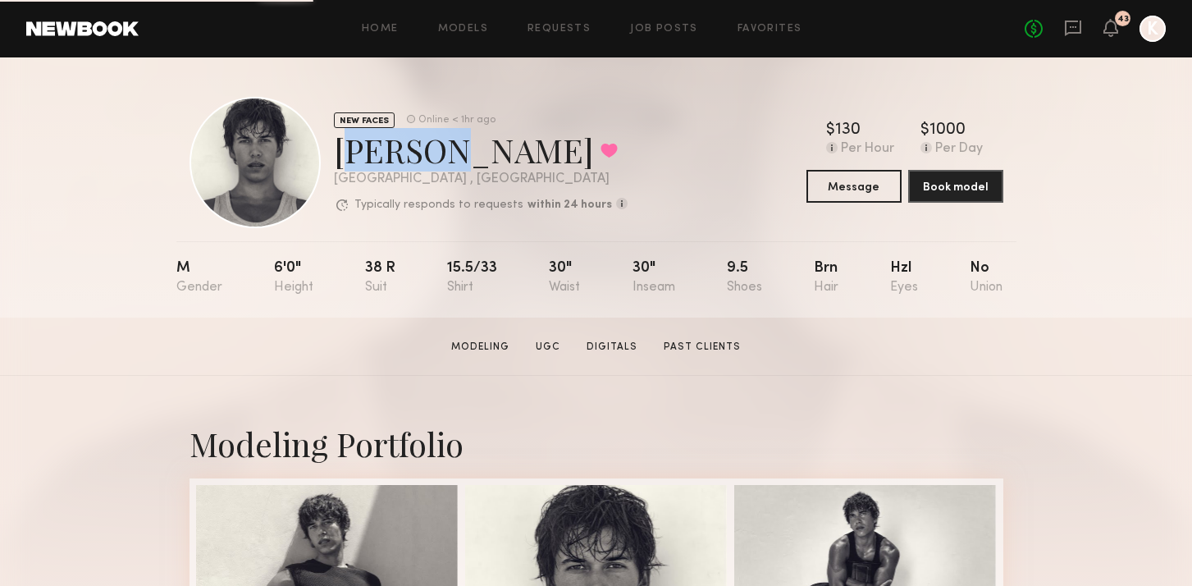
drag, startPoint x: 329, startPoint y: 151, endPoint x: 430, endPoint y: 149, distance: 100.9
click at [430, 149] on div "NEW FACES Online < 1hr ago Nick B. Favorited Los Angeles , CA Typically respond…" at bounding box center [409, 162] width 438 height 131
drag, startPoint x: 439, startPoint y: 157, endPoint x: 337, endPoint y: 148, distance: 102.1
click at [337, 148] on div "Nick B. Favorited" at bounding box center [481, 149] width 294 height 43
drag, startPoint x: 337, startPoint y: 148, endPoint x: 433, endPoint y: 148, distance: 96.0
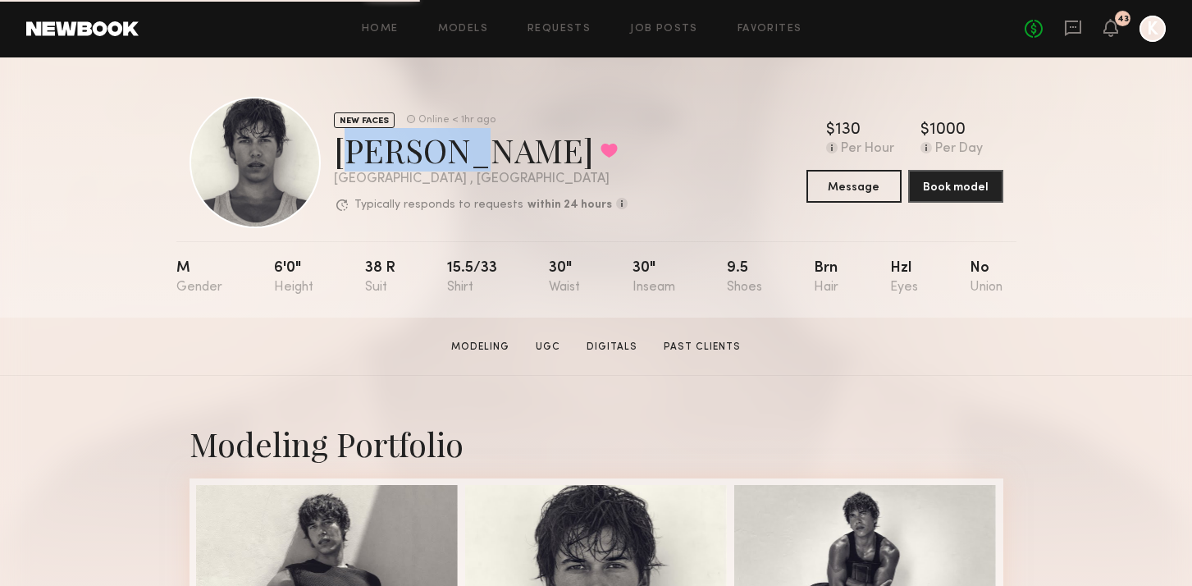
click at [433, 148] on div "Nick B. Favorited" at bounding box center [481, 149] width 294 height 43
copy div "Nick B."
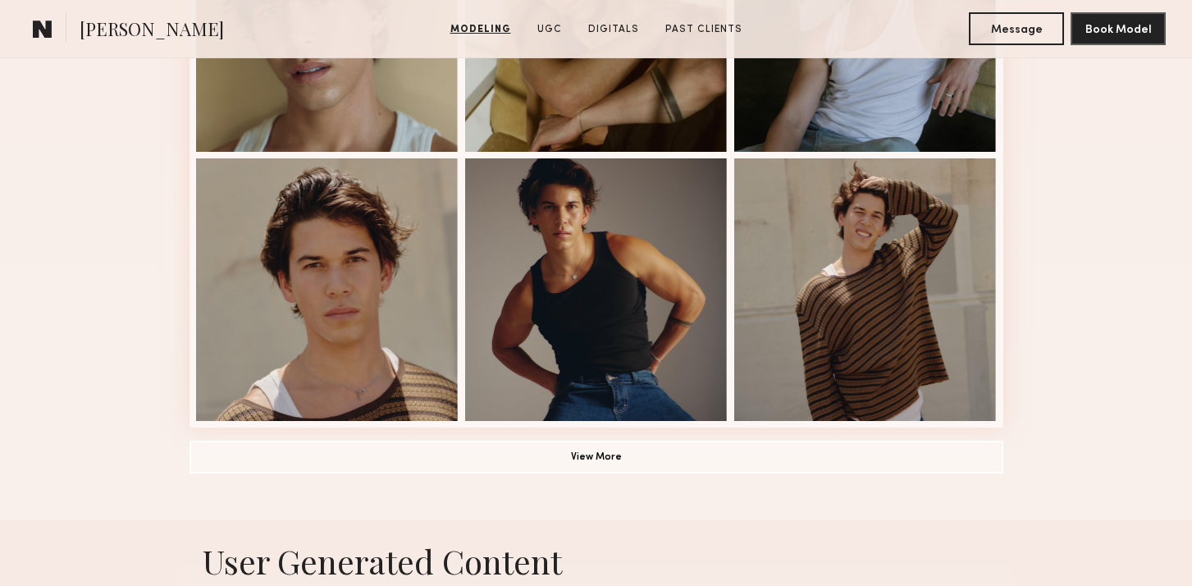
scroll to position [1375, 0]
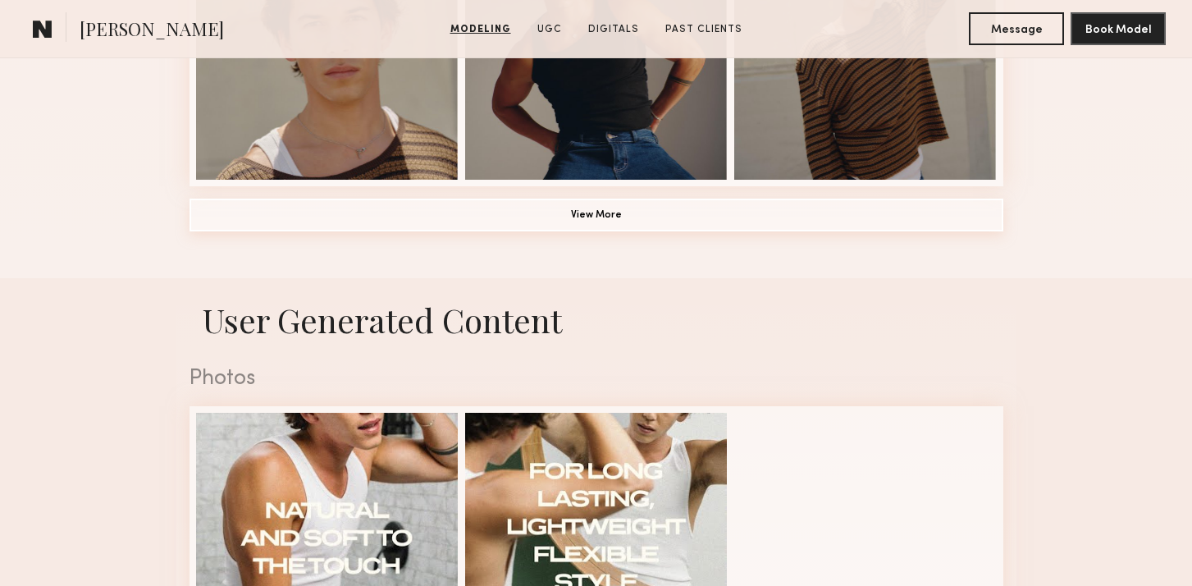
click at [573, 205] on button "View More" at bounding box center [597, 215] width 814 height 33
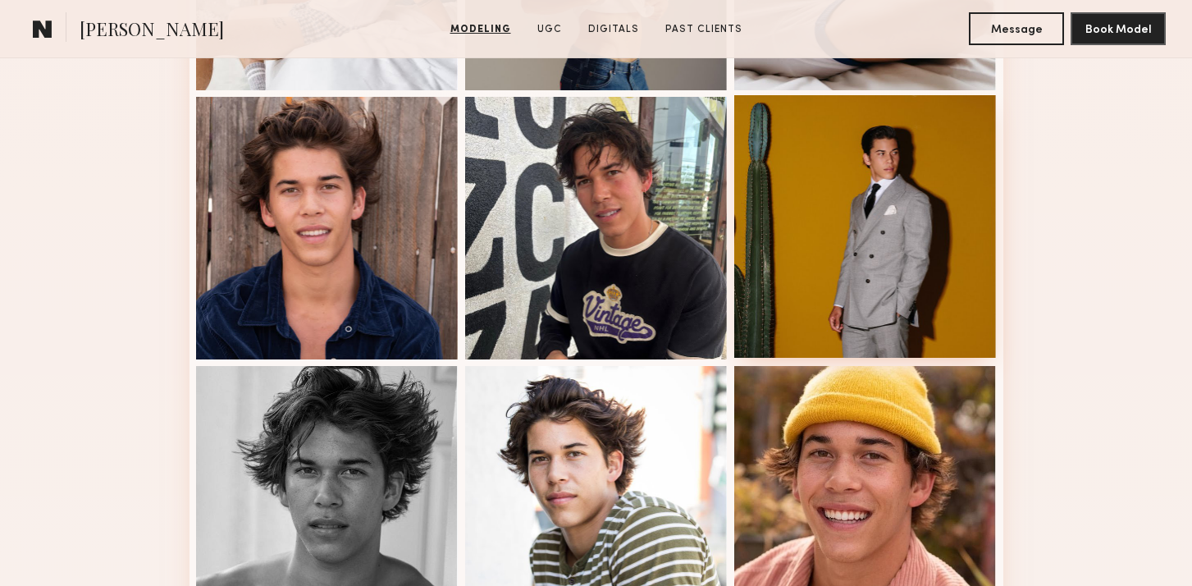
scroll to position [2143, 0]
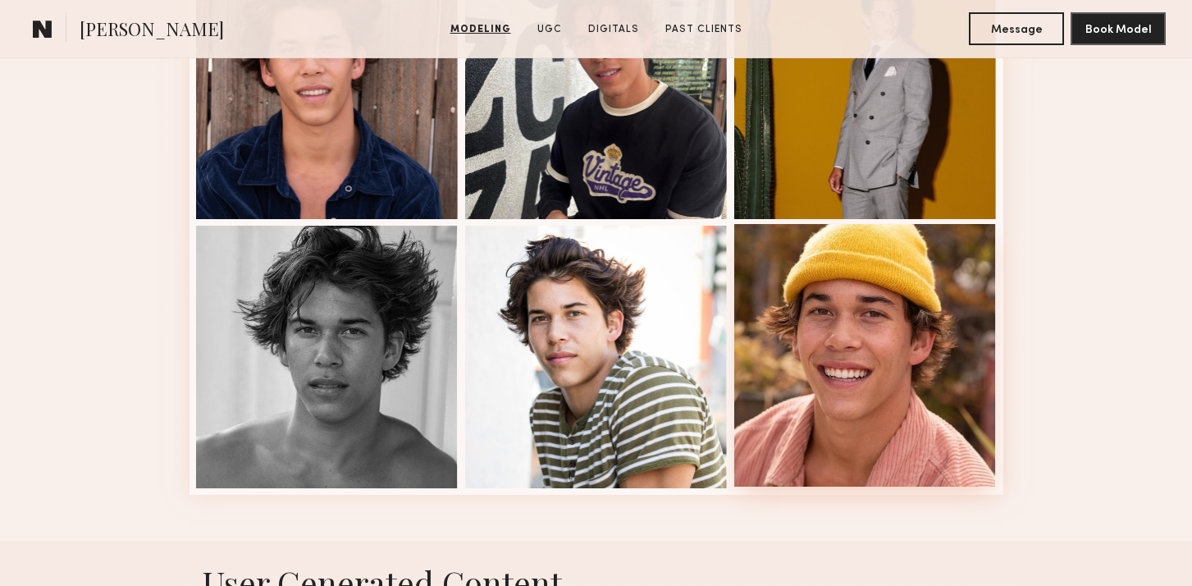
click at [835, 360] on div at bounding box center [865, 355] width 263 height 263
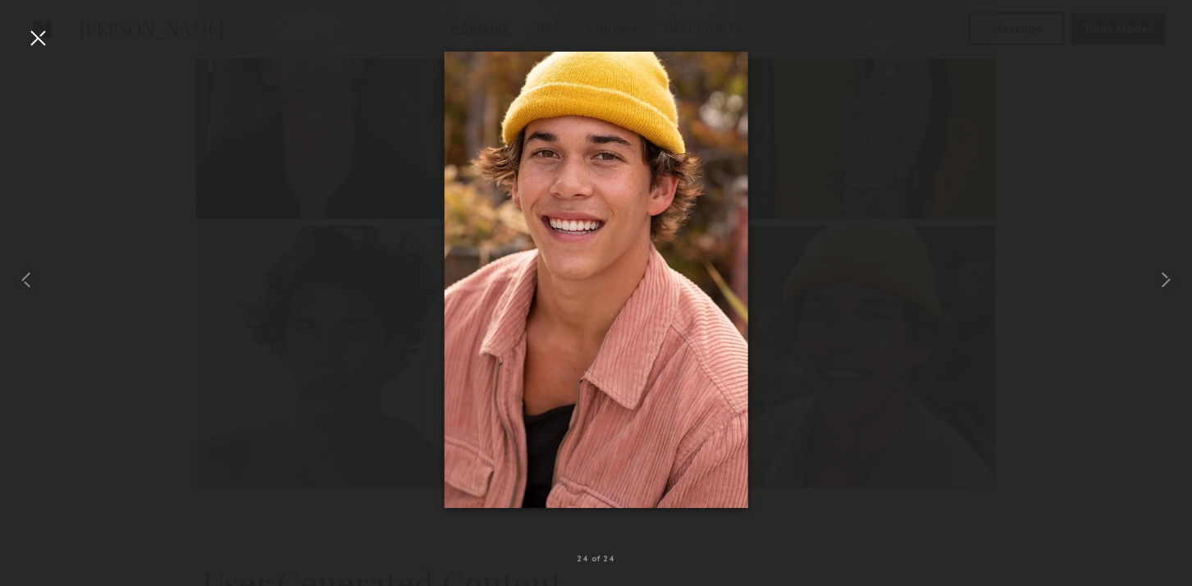
click at [30, 34] on div at bounding box center [38, 38] width 26 height 26
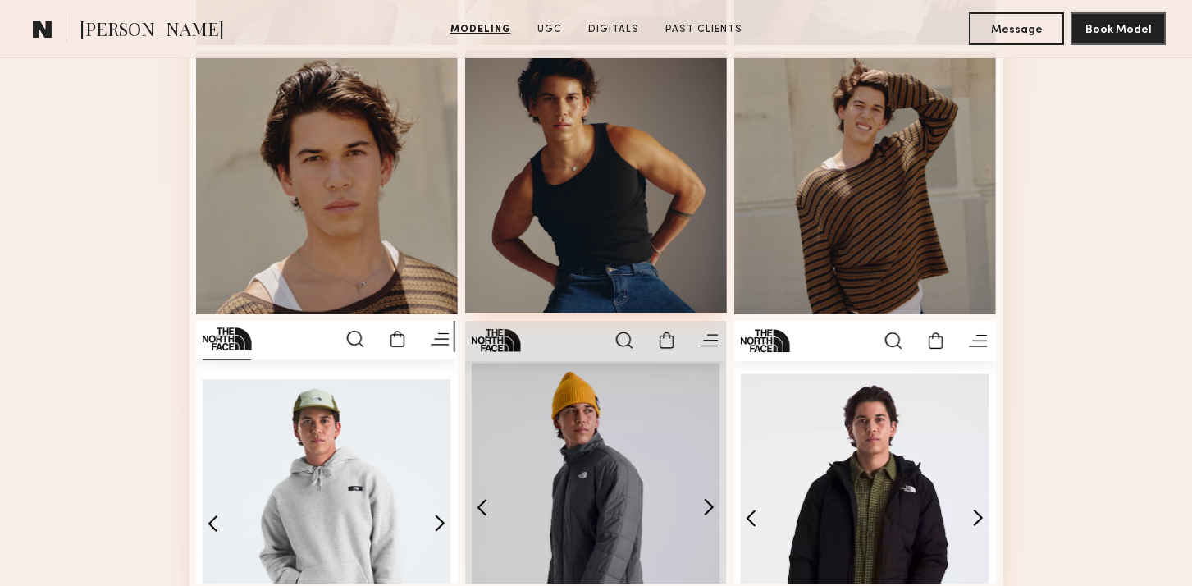
scroll to position [1379, 0]
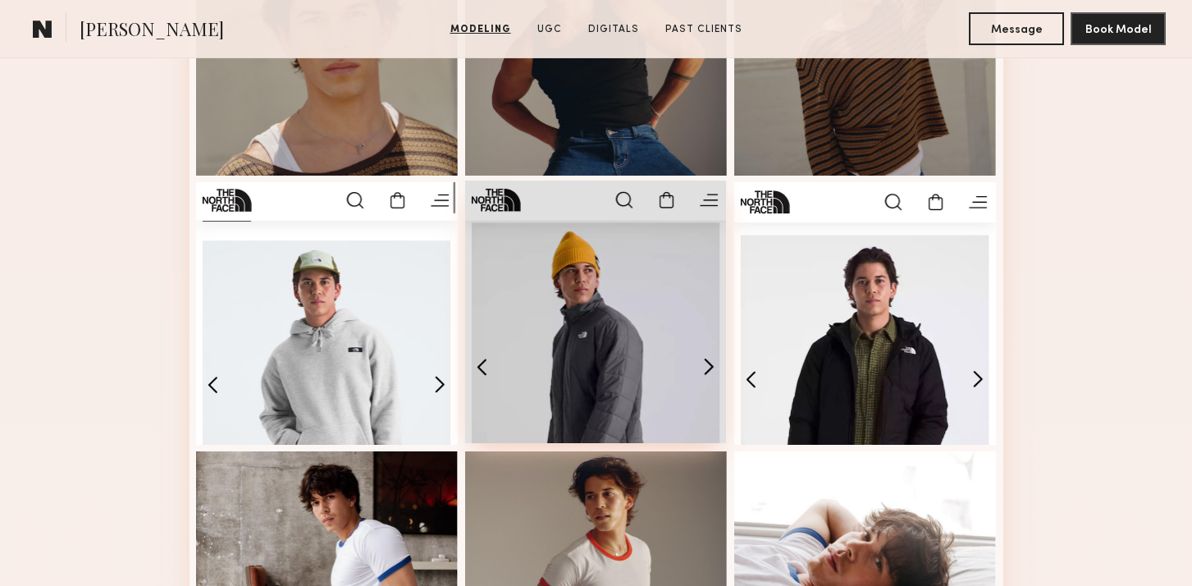
click at [639, 316] on div at bounding box center [596, 311] width 263 height 263
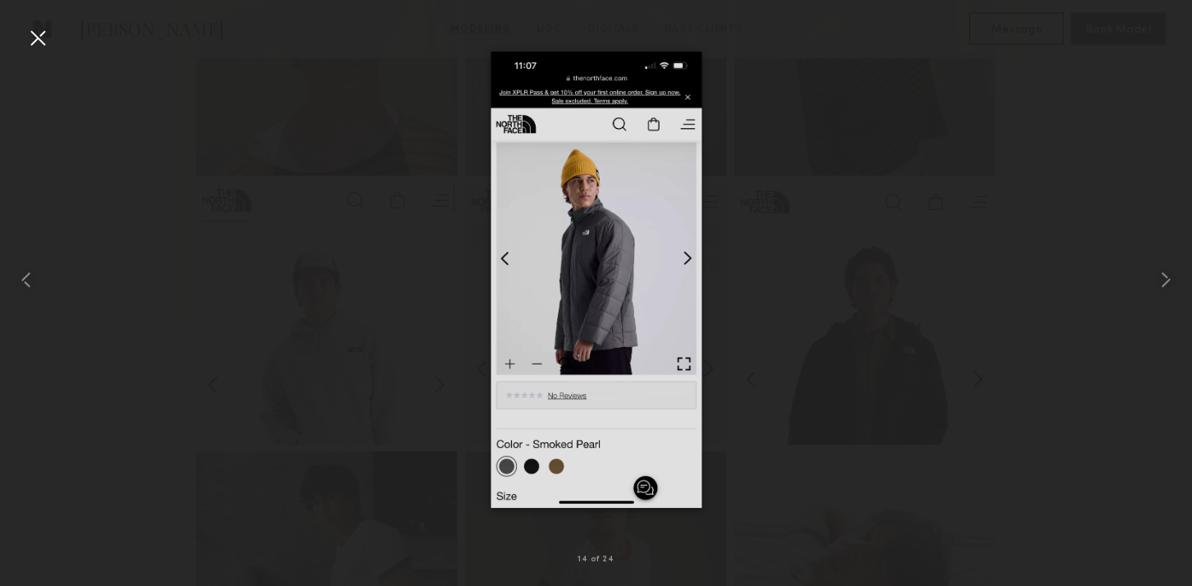
click at [34, 42] on div at bounding box center [38, 38] width 26 height 26
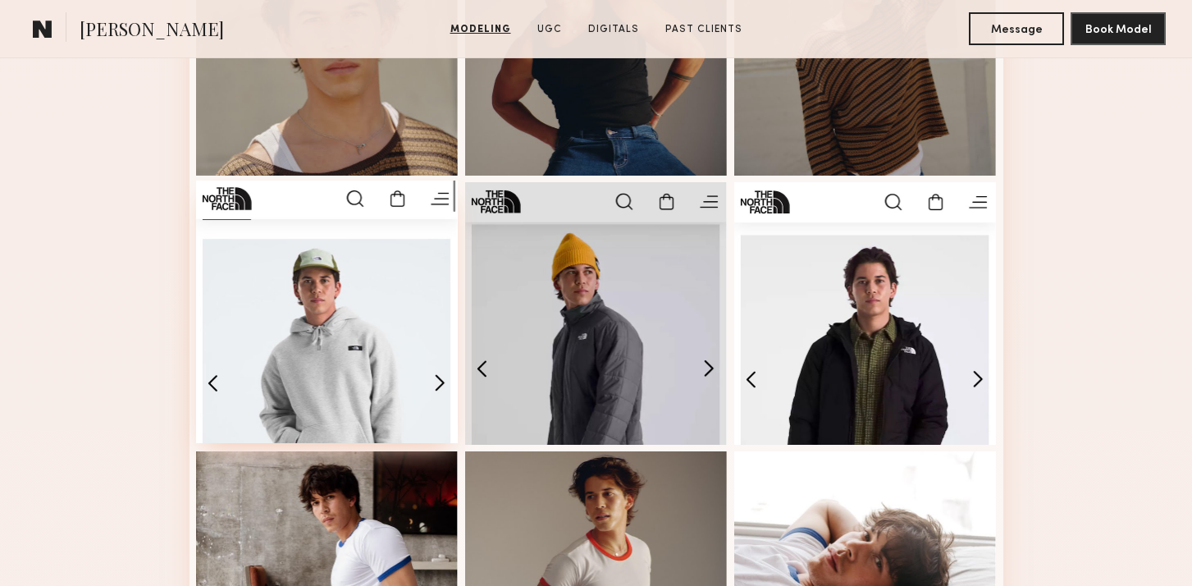
click at [361, 348] on div at bounding box center [327, 311] width 263 height 263
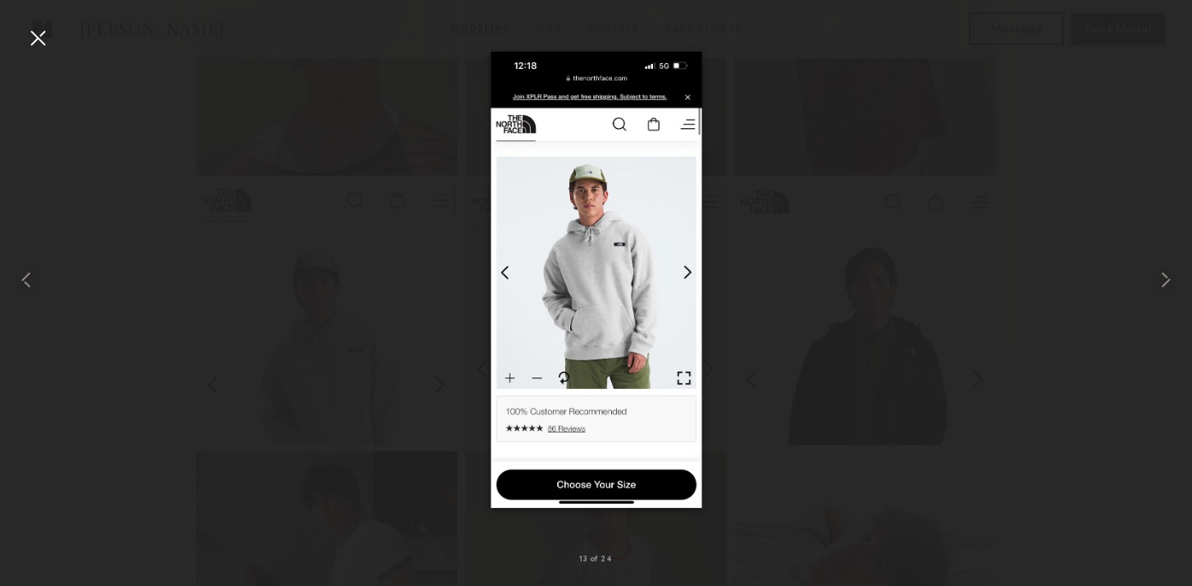
click at [33, 27] on div at bounding box center [38, 38] width 26 height 26
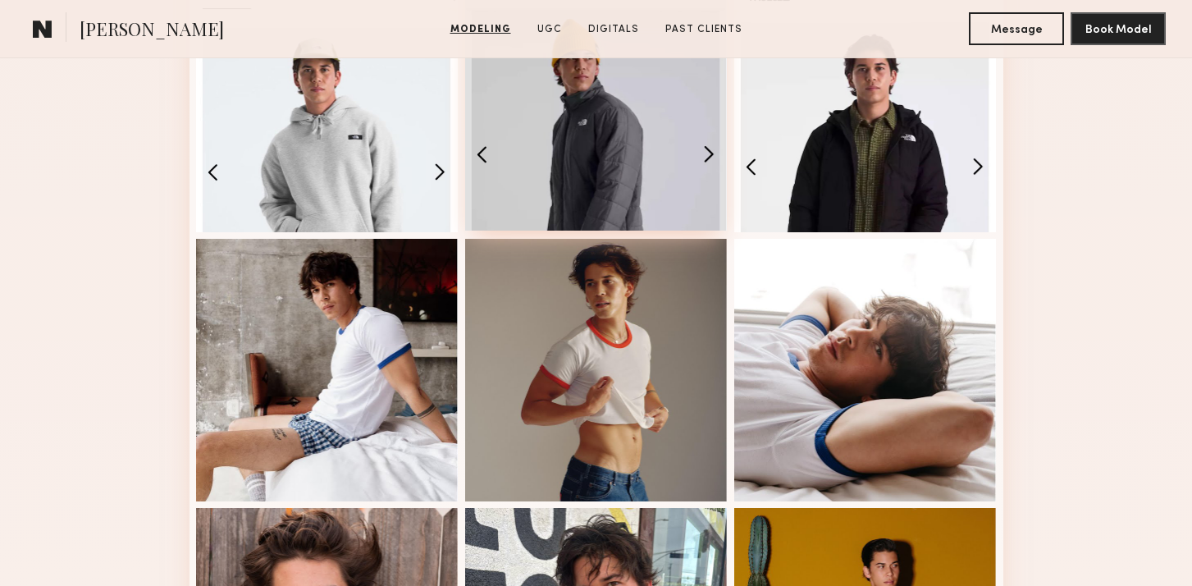
scroll to position [1770, 0]
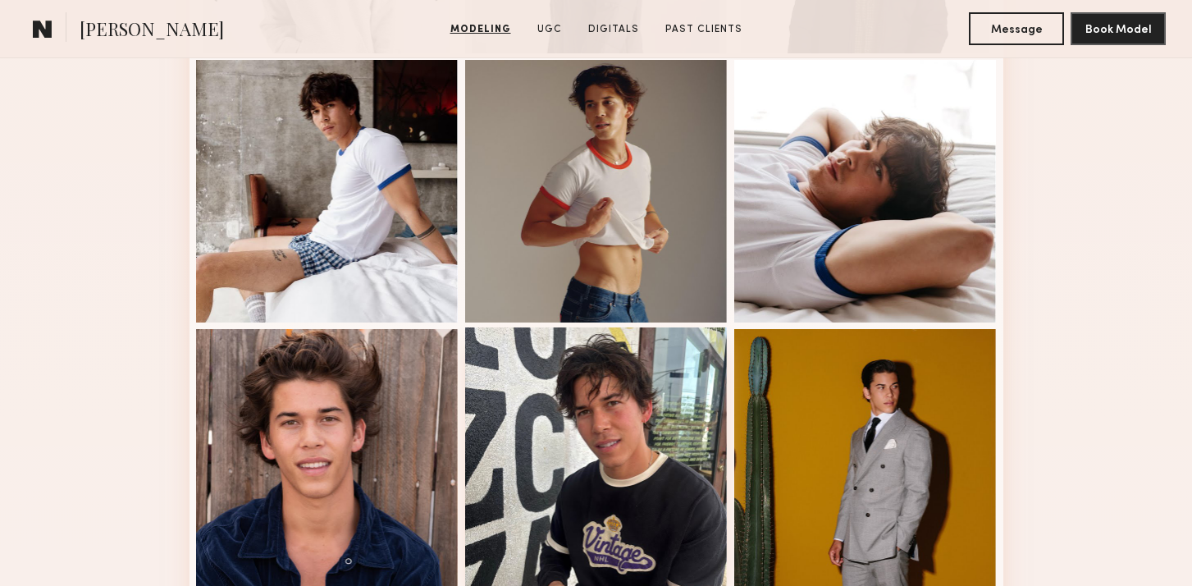
click at [625, 432] on div at bounding box center [596, 458] width 263 height 263
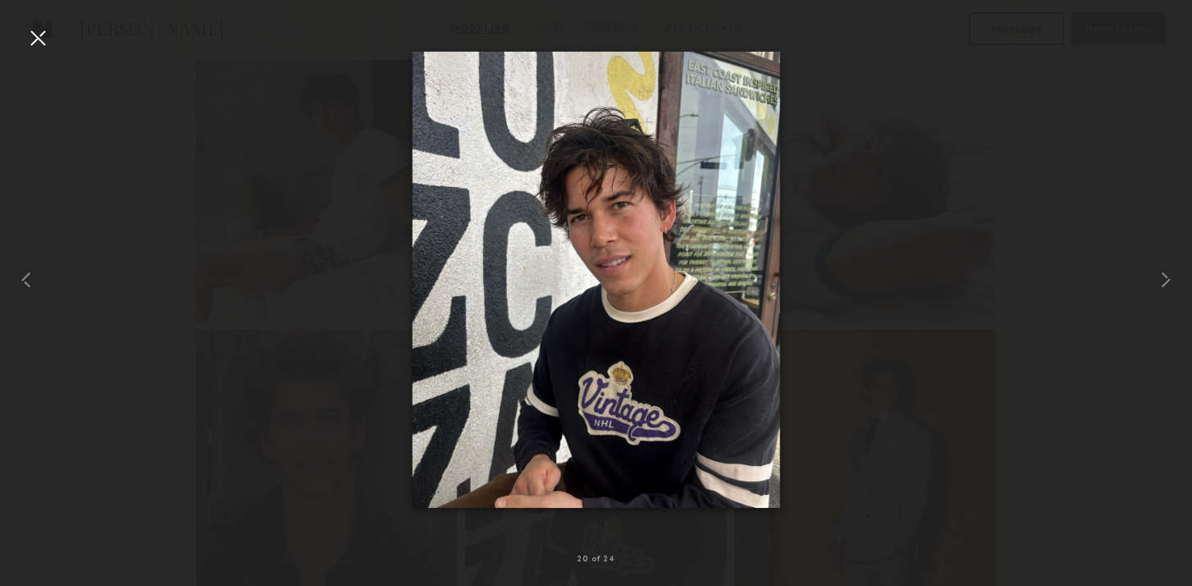
click at [34, 28] on div at bounding box center [38, 38] width 26 height 26
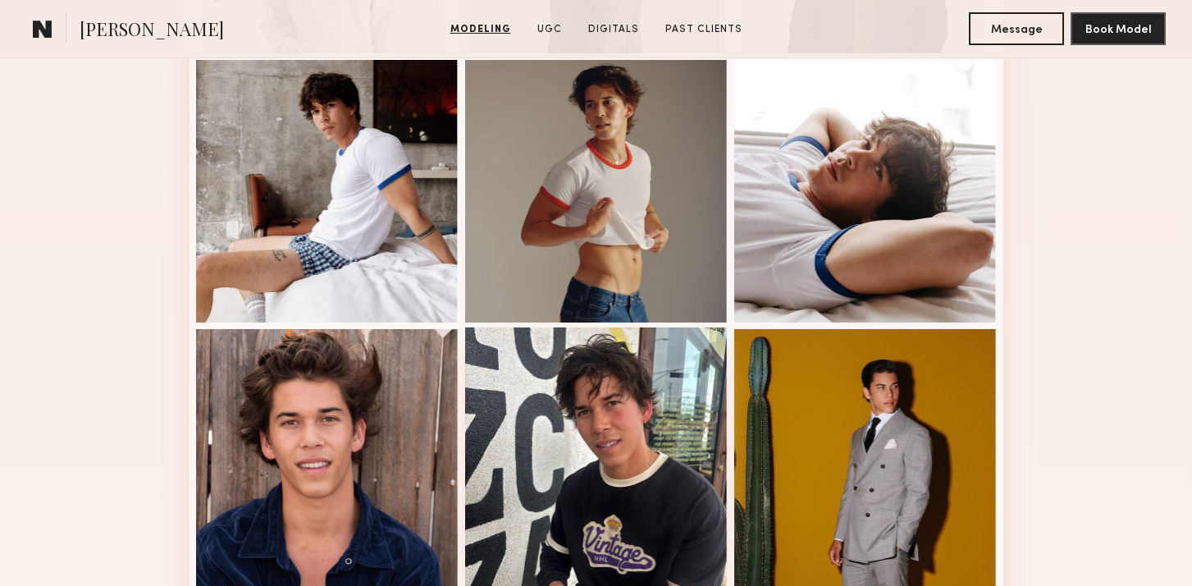
scroll to position [1927, 0]
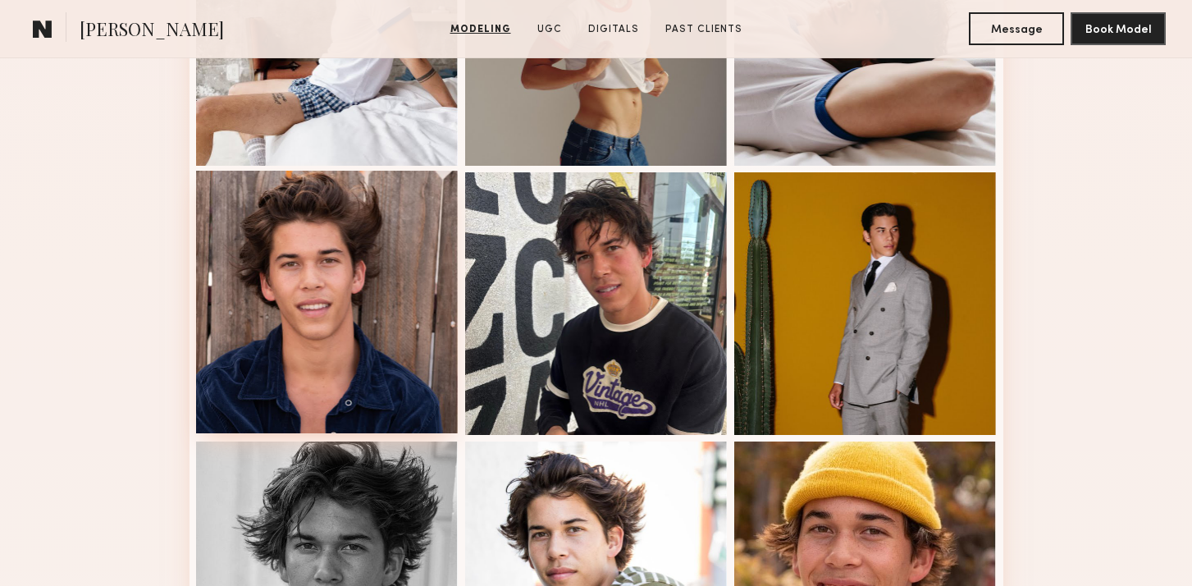
click at [302, 304] on div at bounding box center [327, 302] width 263 height 263
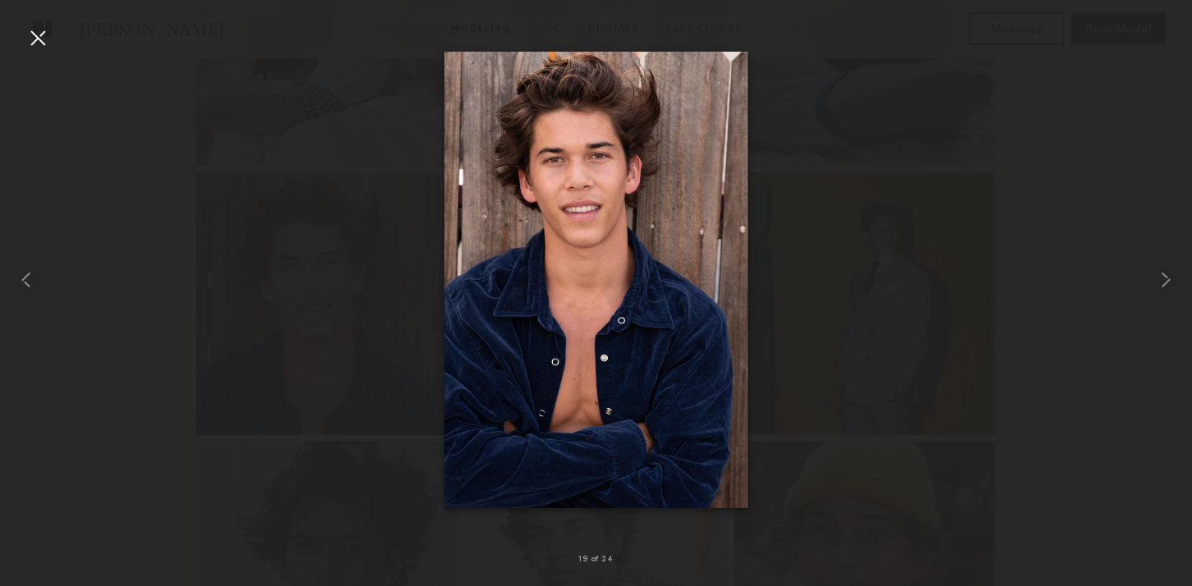
click at [39, 29] on div at bounding box center [38, 38] width 26 height 26
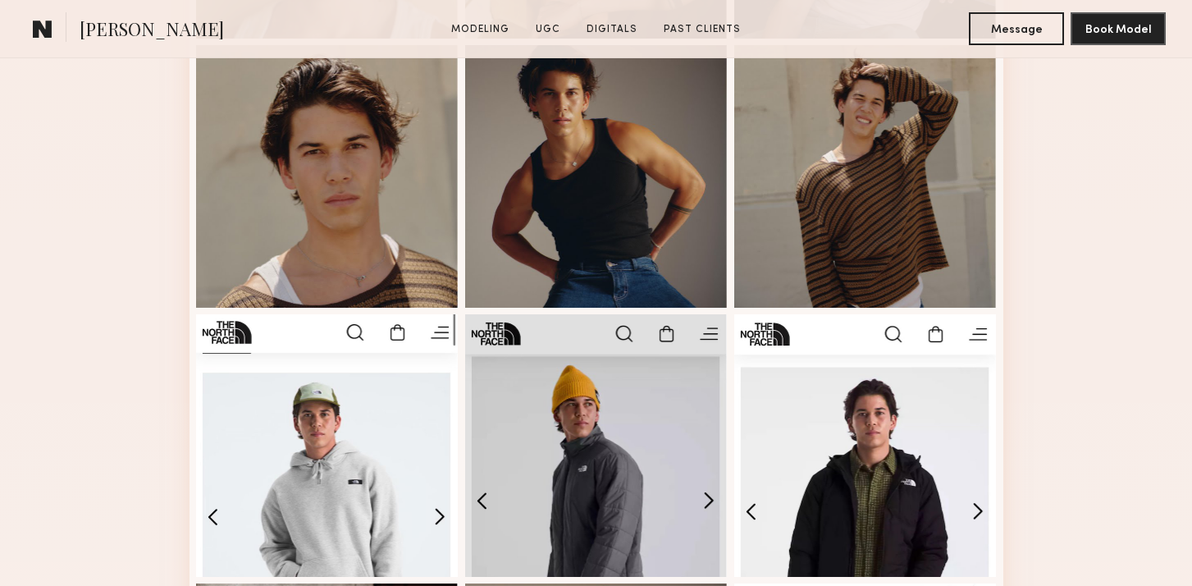
scroll to position [1339, 0]
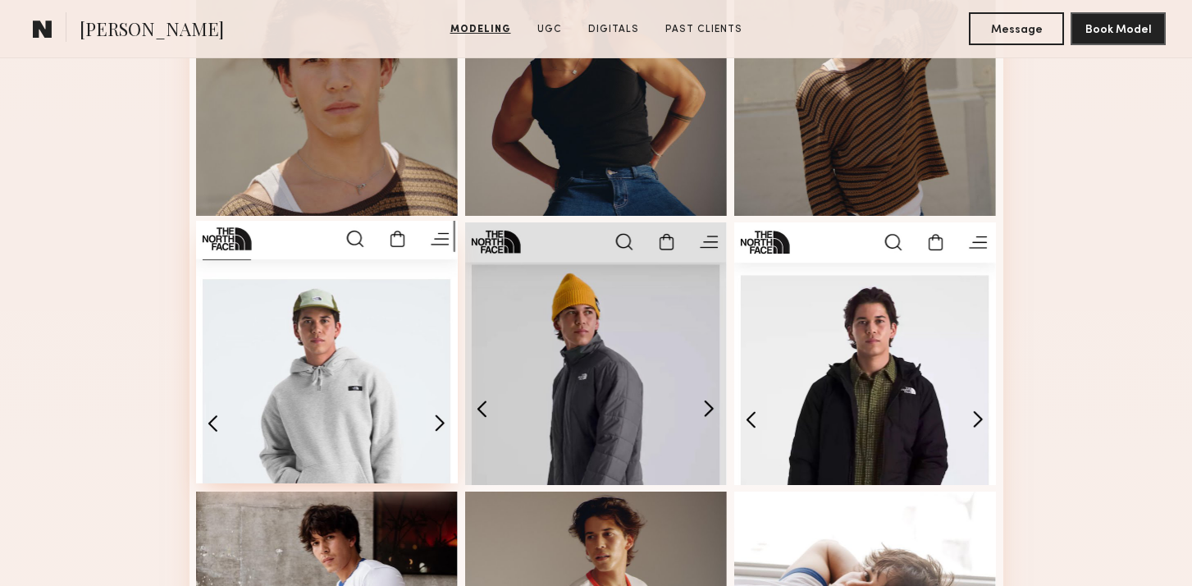
click at [381, 321] on div at bounding box center [327, 352] width 263 height 263
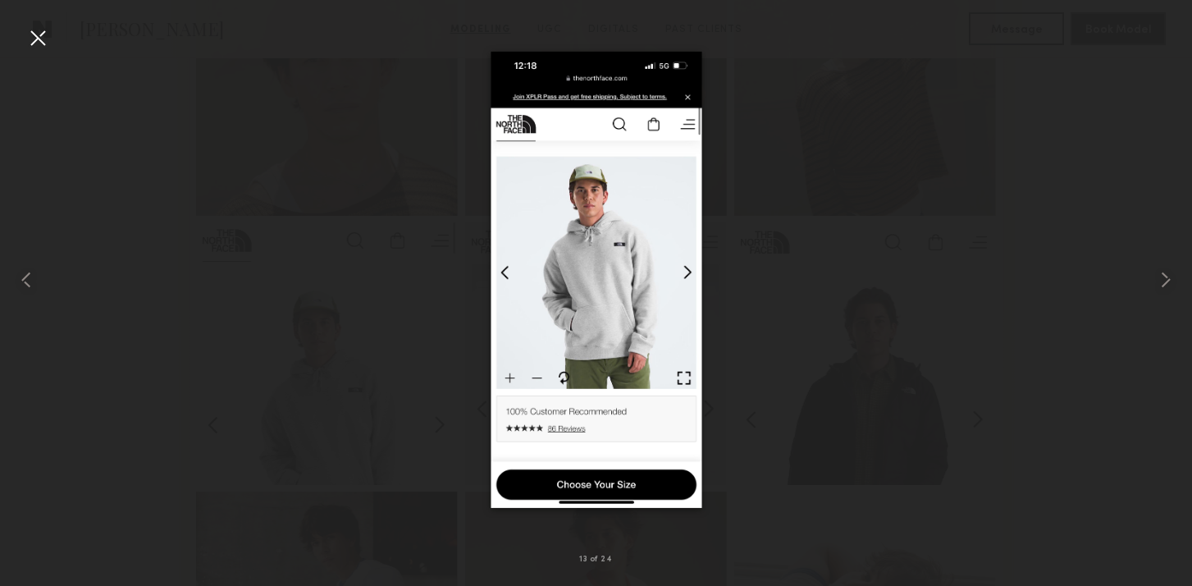
click at [35, 31] on div at bounding box center [38, 38] width 26 height 26
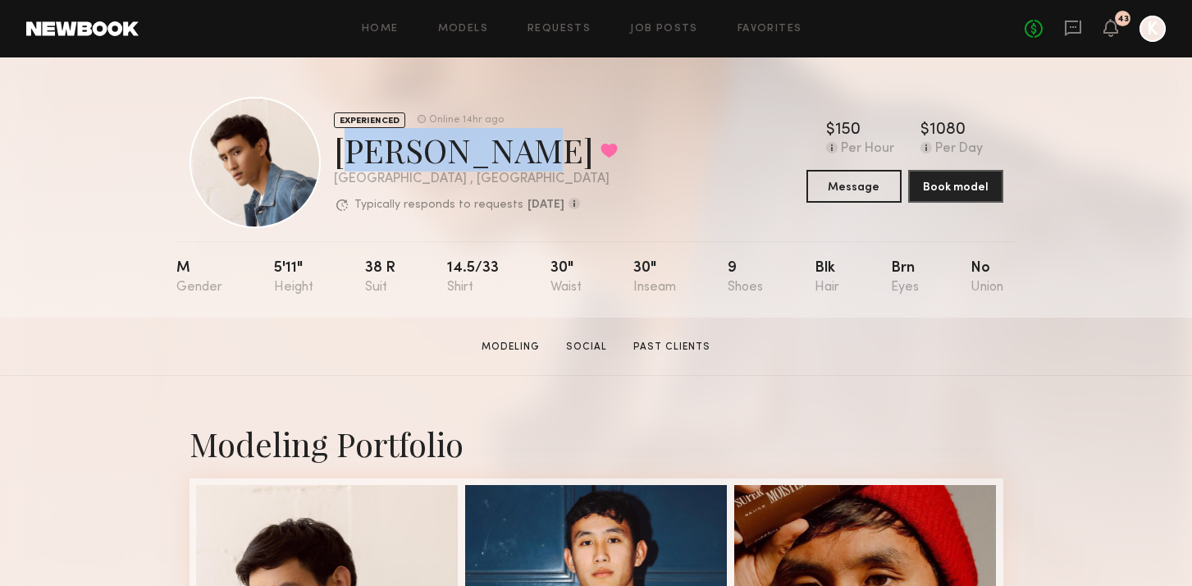
drag, startPoint x: 339, startPoint y: 145, endPoint x: 493, endPoint y: 148, distance: 154.3
click at [493, 148] on div "[PERSON_NAME] Favorited" at bounding box center [476, 149] width 284 height 43
copy div "[PERSON_NAME]"
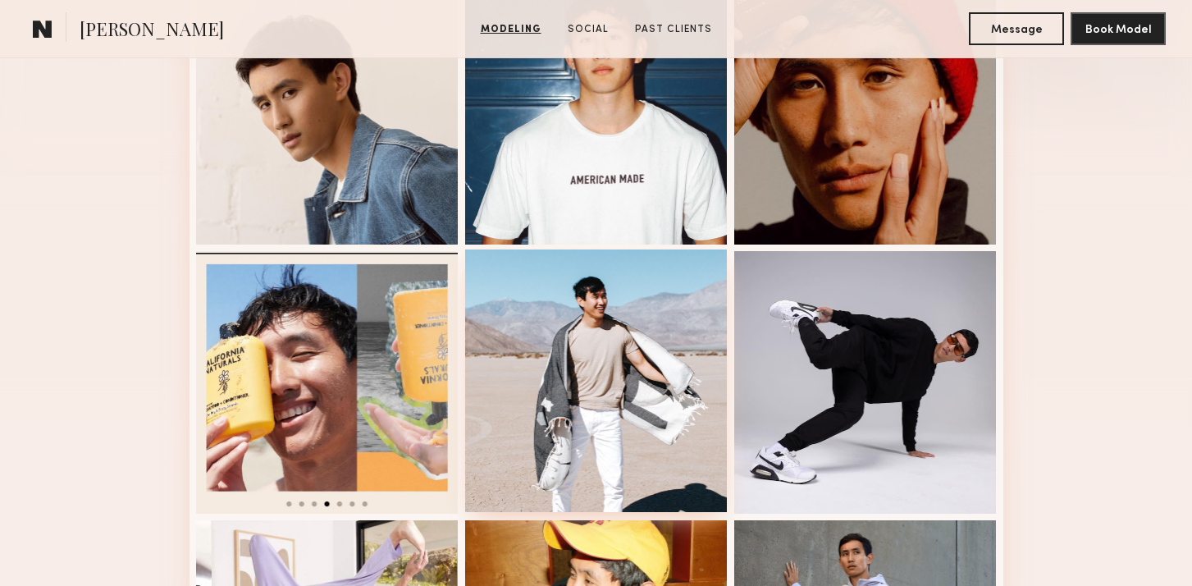
click at [540, 358] on div at bounding box center [596, 380] width 263 height 263
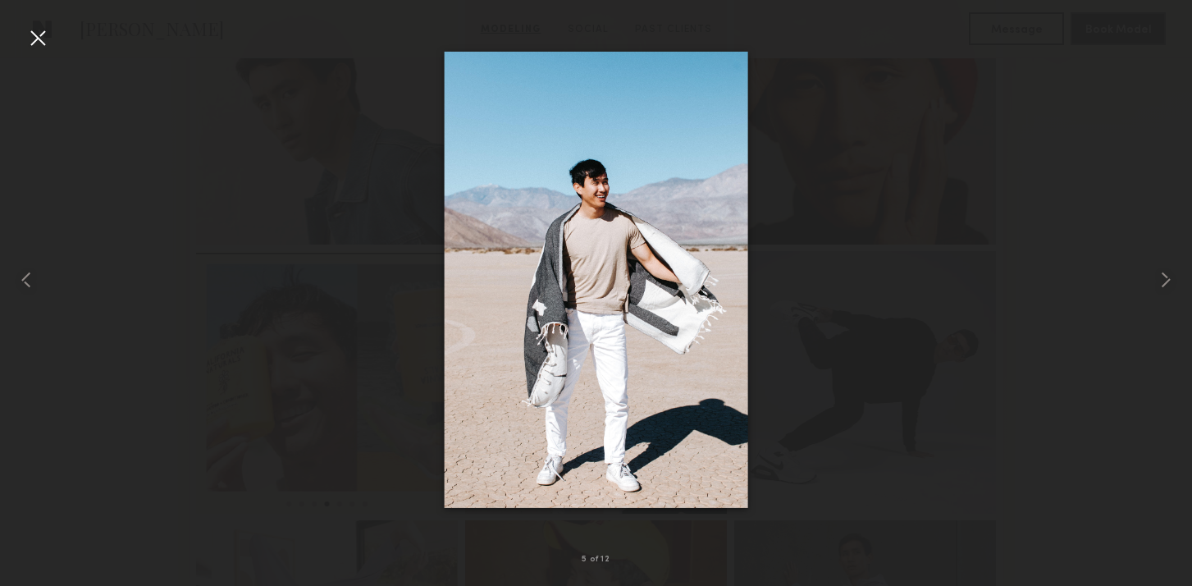
click at [43, 34] on div at bounding box center [38, 38] width 26 height 26
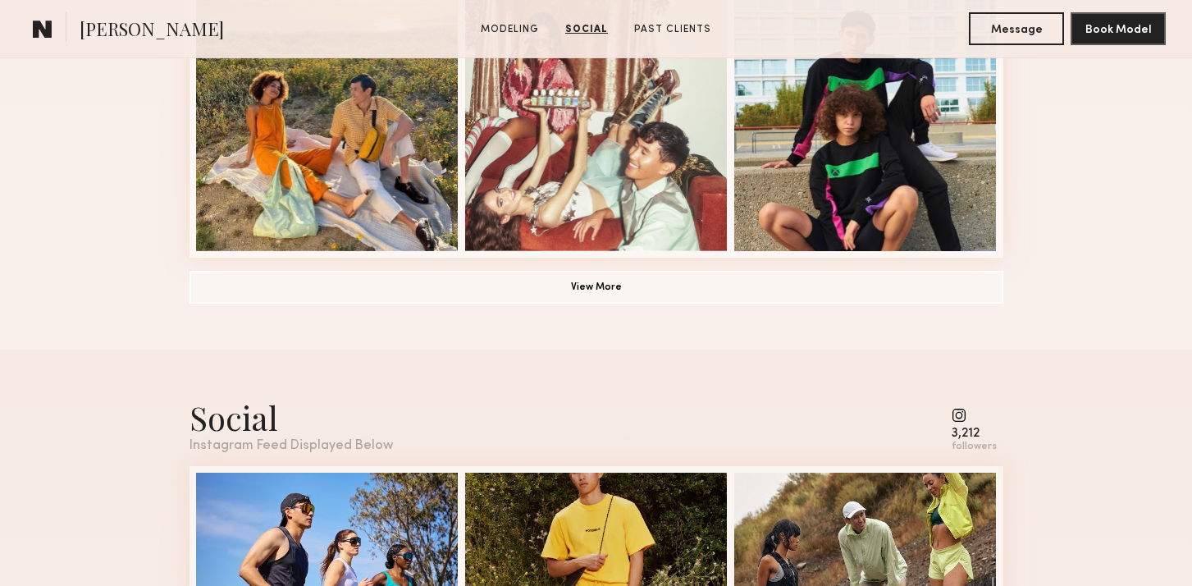
scroll to position [1055, 0]
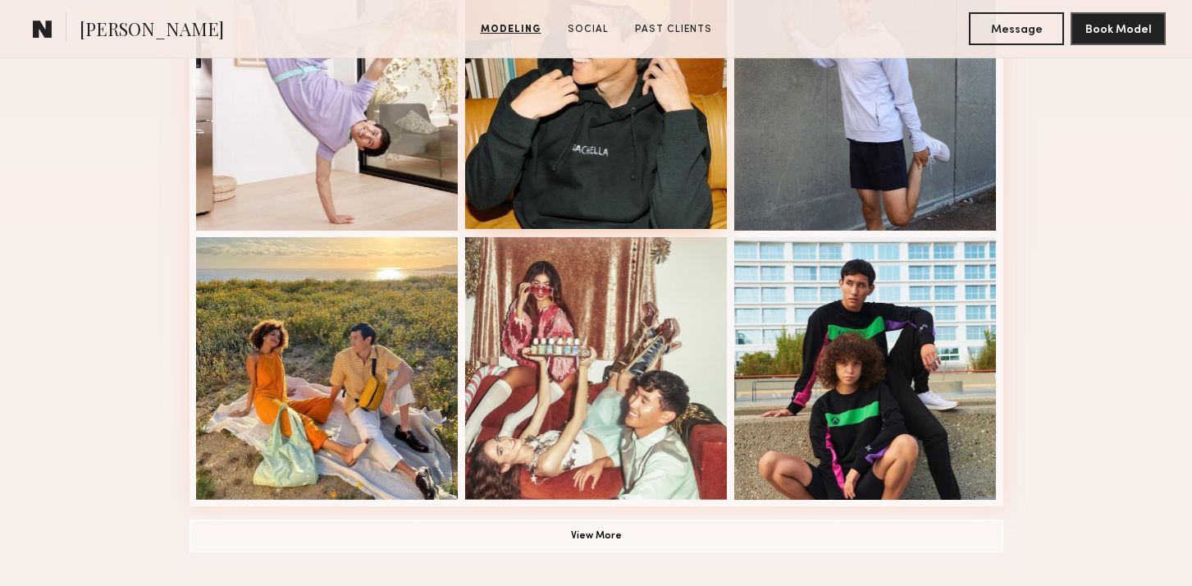
click at [613, 185] on div at bounding box center [596, 97] width 263 height 263
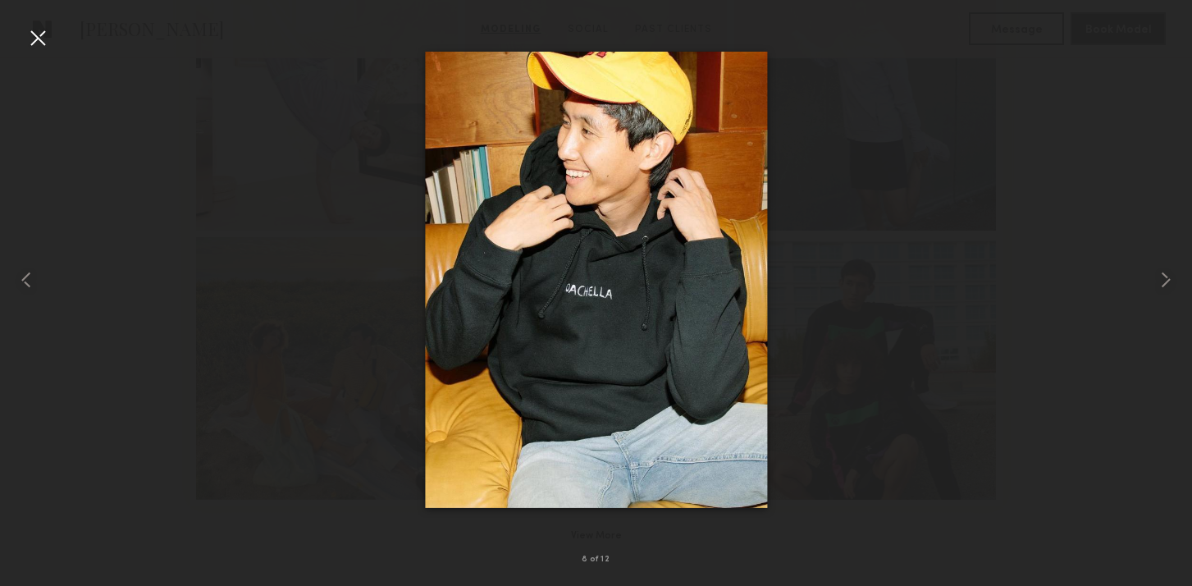
click at [32, 29] on div at bounding box center [38, 38] width 26 height 26
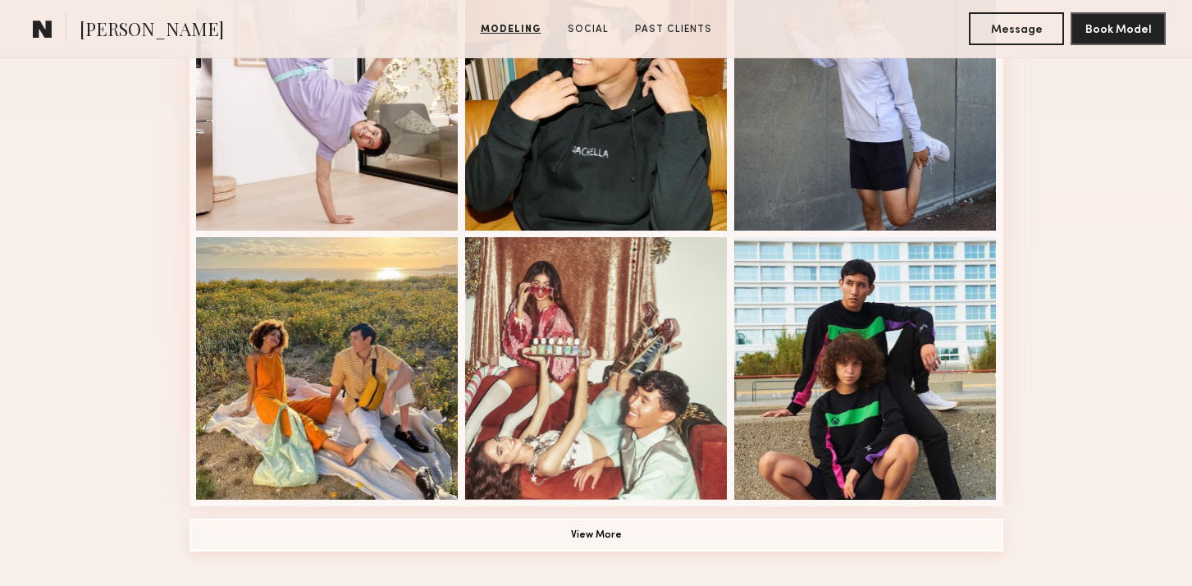
click at [638, 528] on button "View More" at bounding box center [597, 535] width 814 height 33
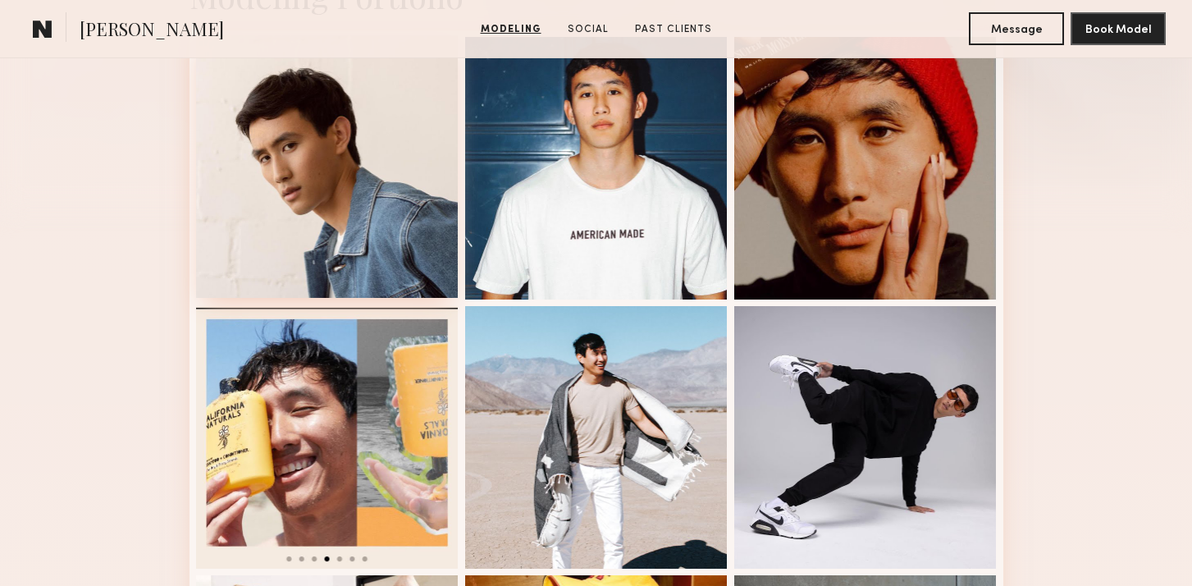
scroll to position [495, 0]
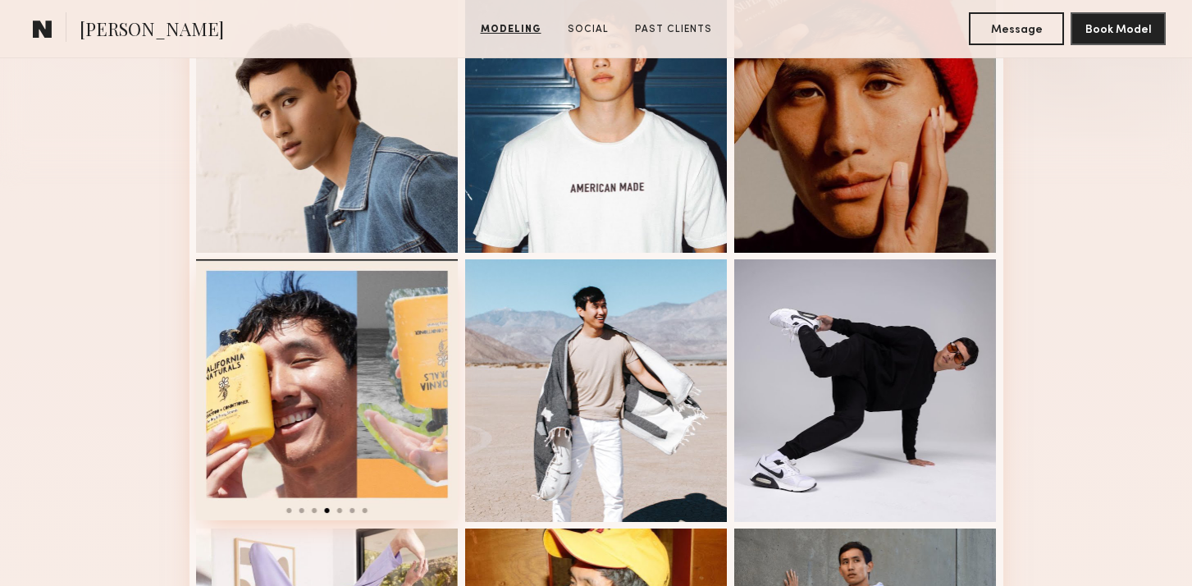
click at [302, 354] on div at bounding box center [327, 389] width 263 height 263
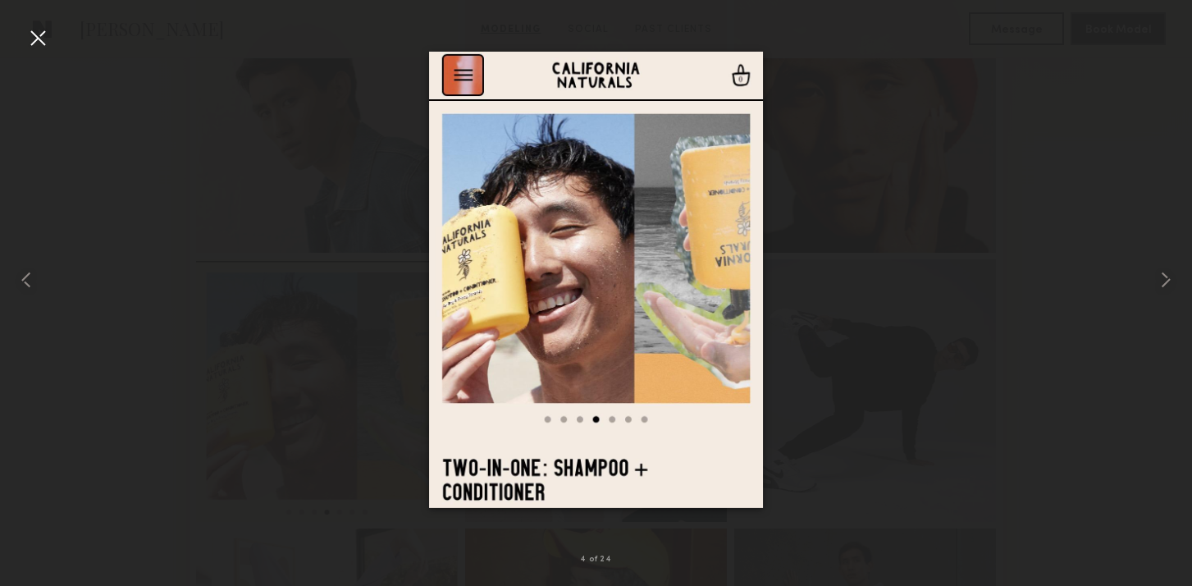
click at [32, 34] on div at bounding box center [38, 38] width 26 height 26
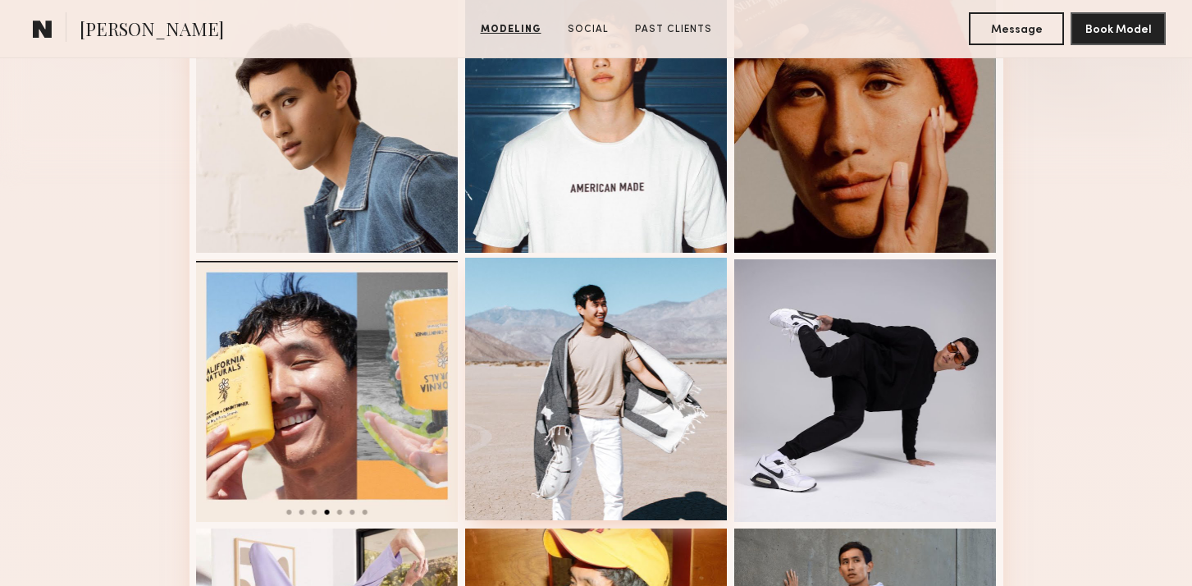
scroll to position [336, 0]
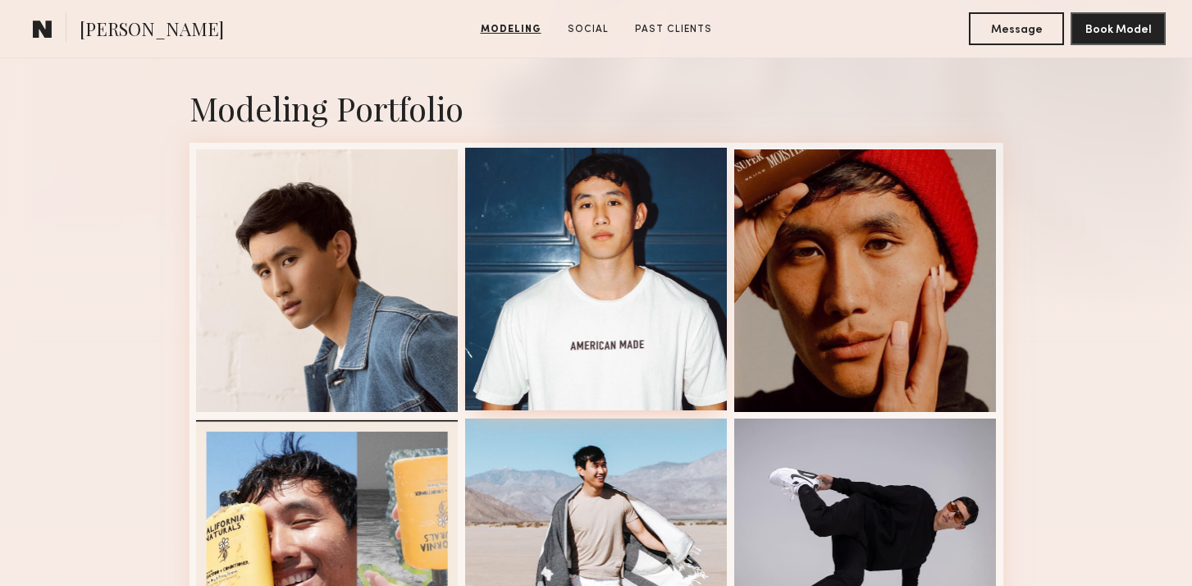
click at [644, 226] on div at bounding box center [596, 279] width 263 height 263
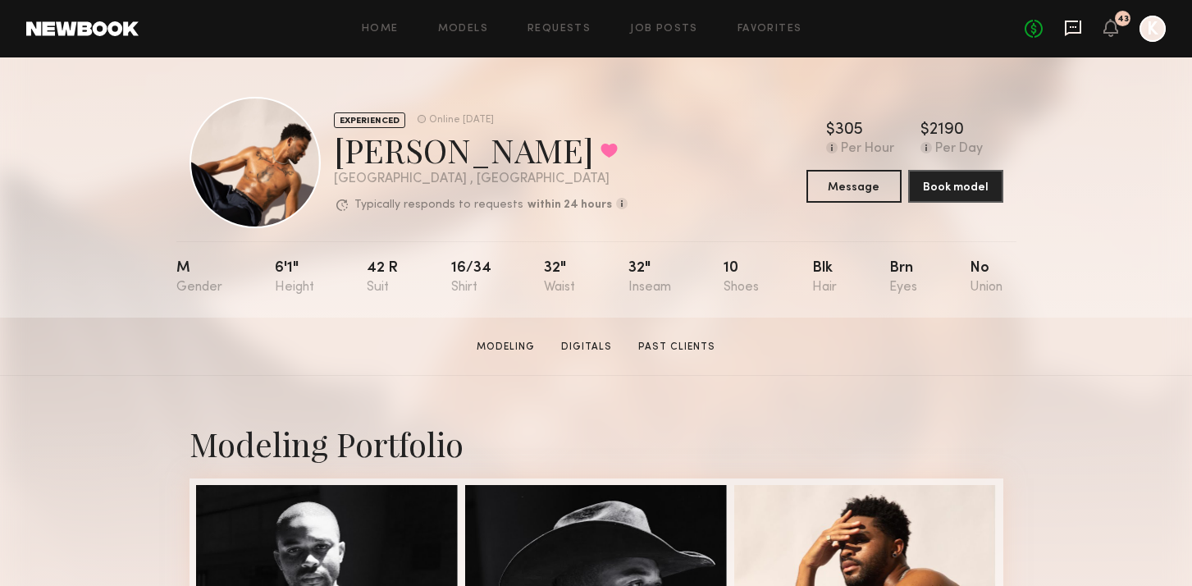
click at [1070, 30] on icon at bounding box center [1073, 28] width 18 height 18
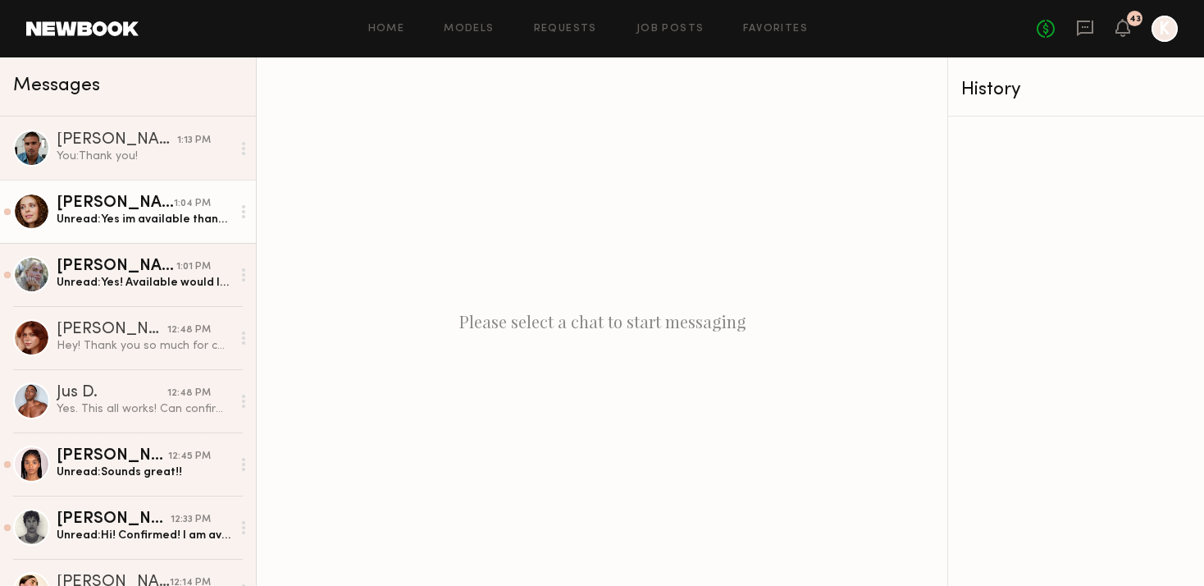
click at [144, 203] on div "[PERSON_NAME]" at bounding box center [115, 203] width 117 height 16
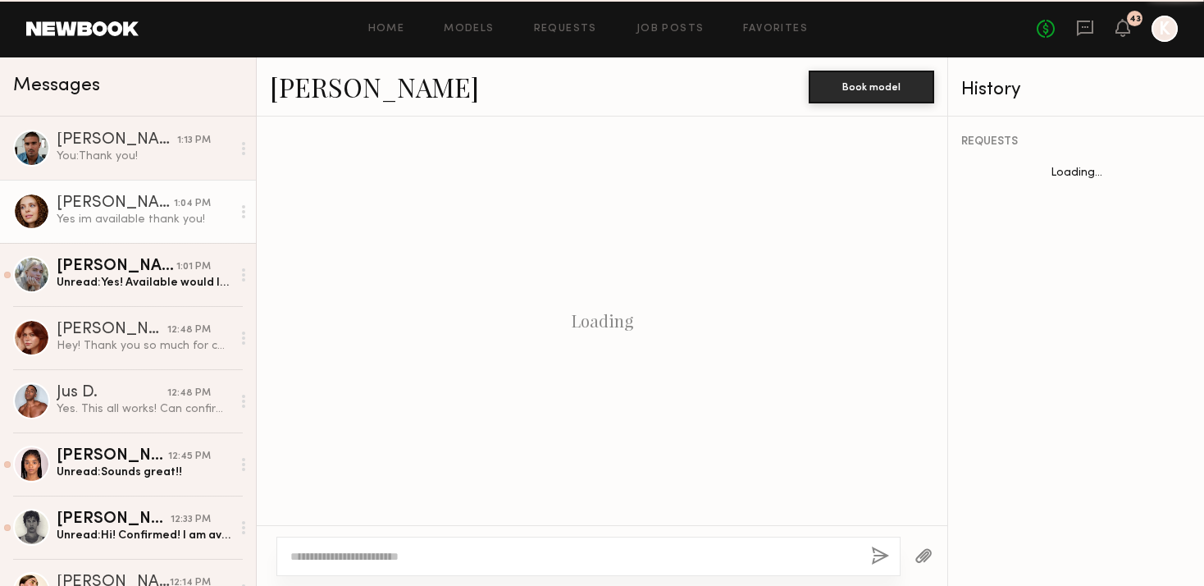
scroll to position [534, 0]
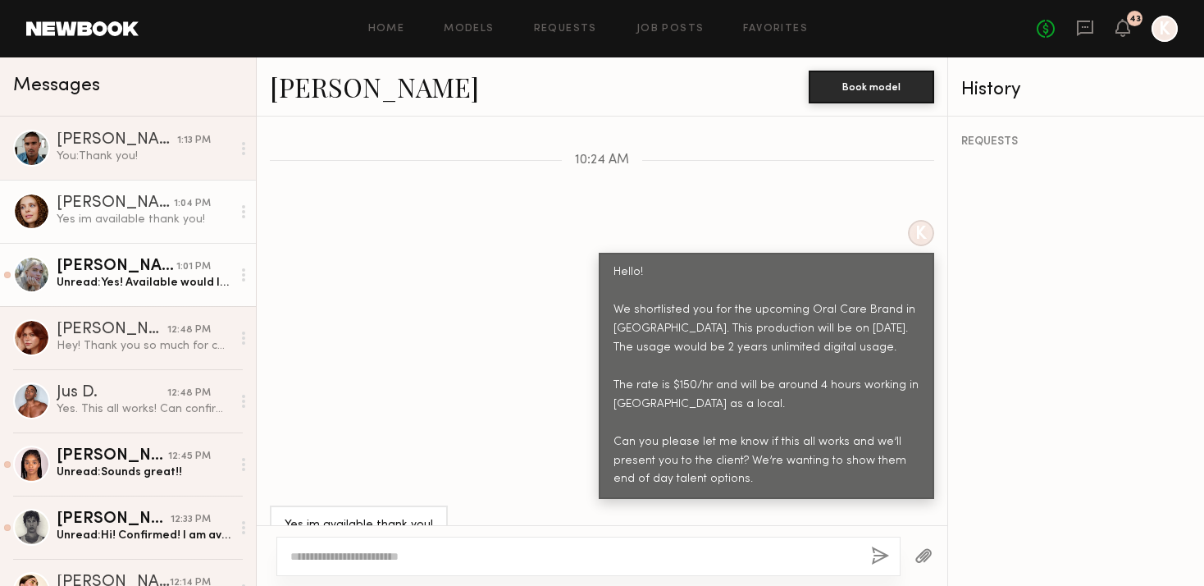
click at [127, 300] on link "[PERSON_NAME] 1:01 PM Unread: Yes! Available would love to" at bounding box center [128, 274] width 256 height 63
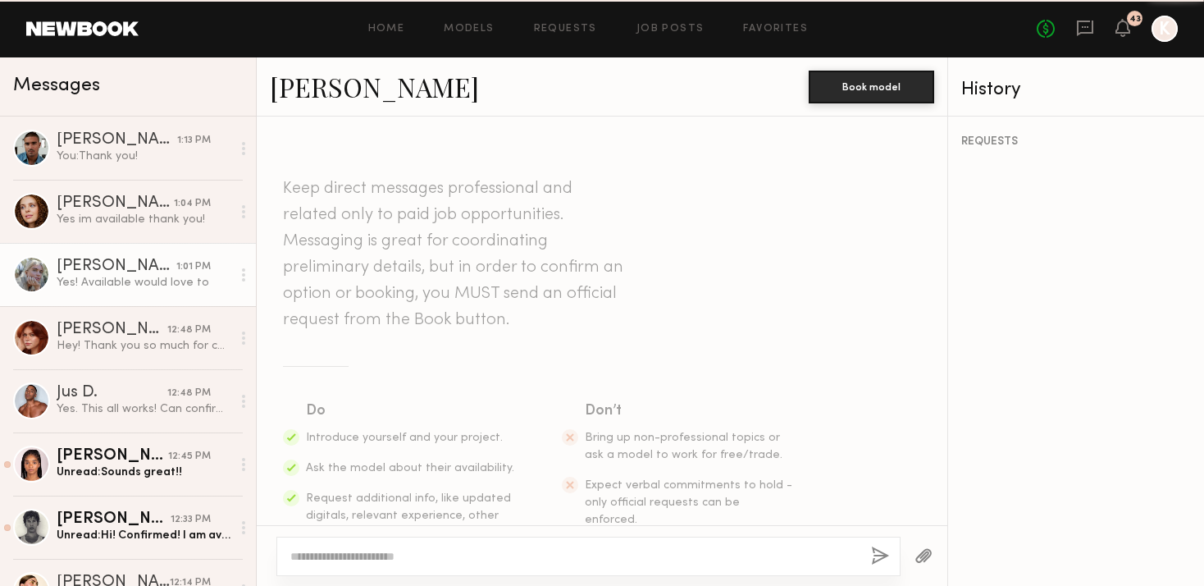
scroll to position [534, 0]
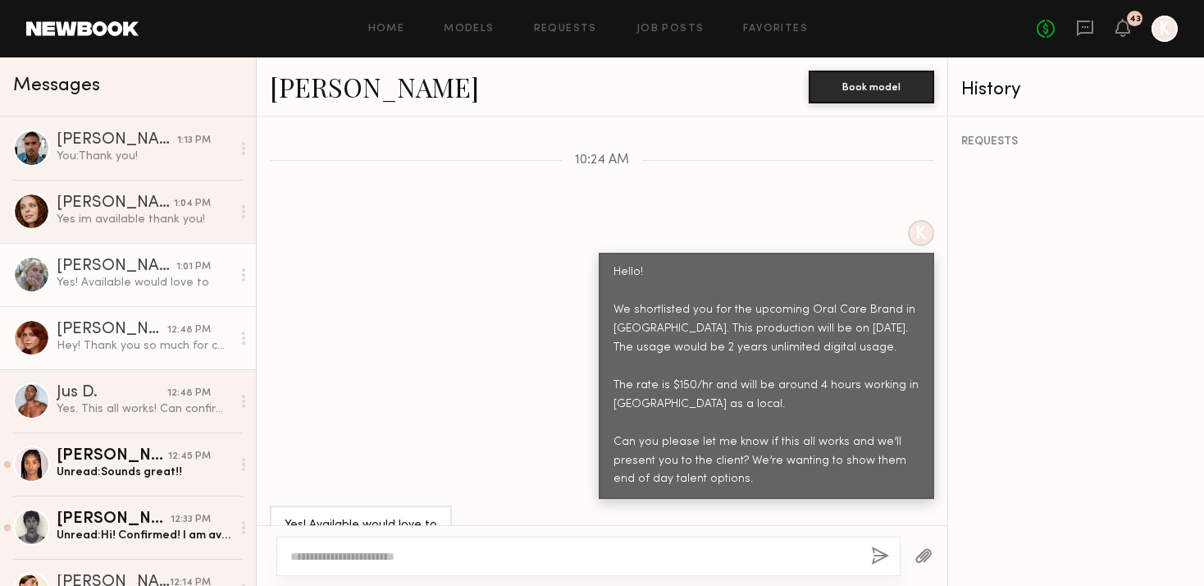
click at [127, 350] on div "Hey! Thank you so much for considering my application! That works perfectly for…" at bounding box center [144, 346] width 175 height 16
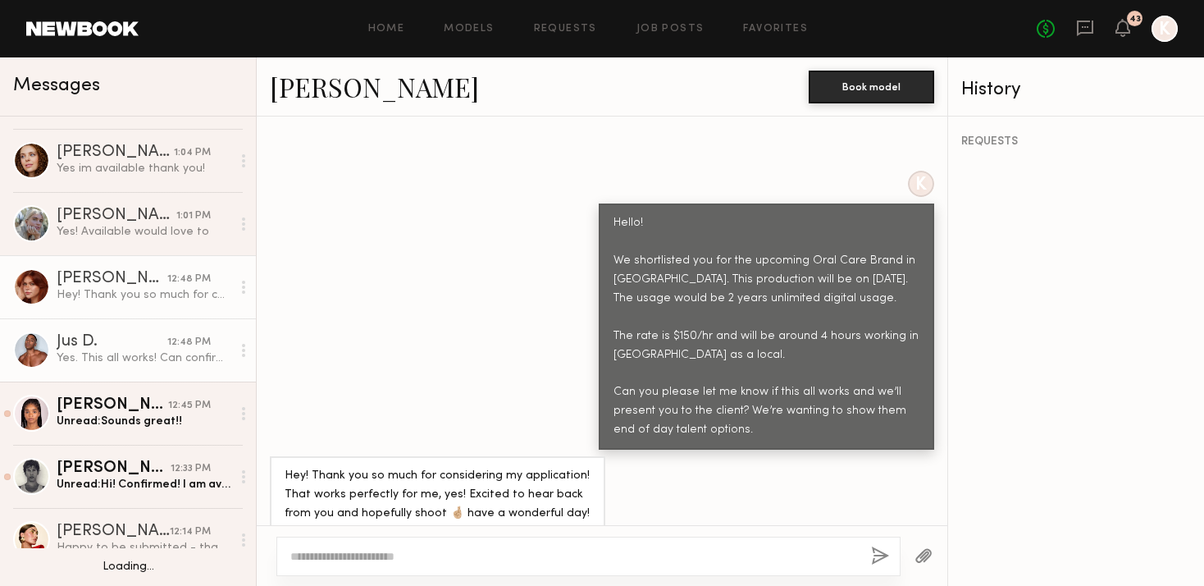
scroll to position [113, 0]
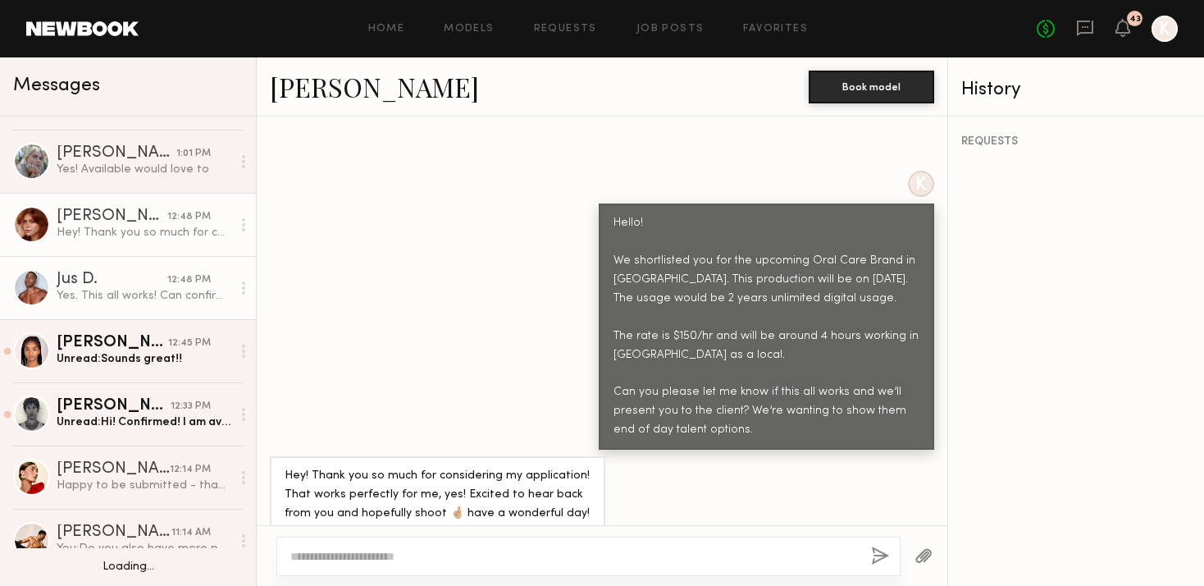
click at [92, 372] on link "[PERSON_NAME] 12:45 PM Unread: Sounds great!!" at bounding box center [128, 350] width 256 height 63
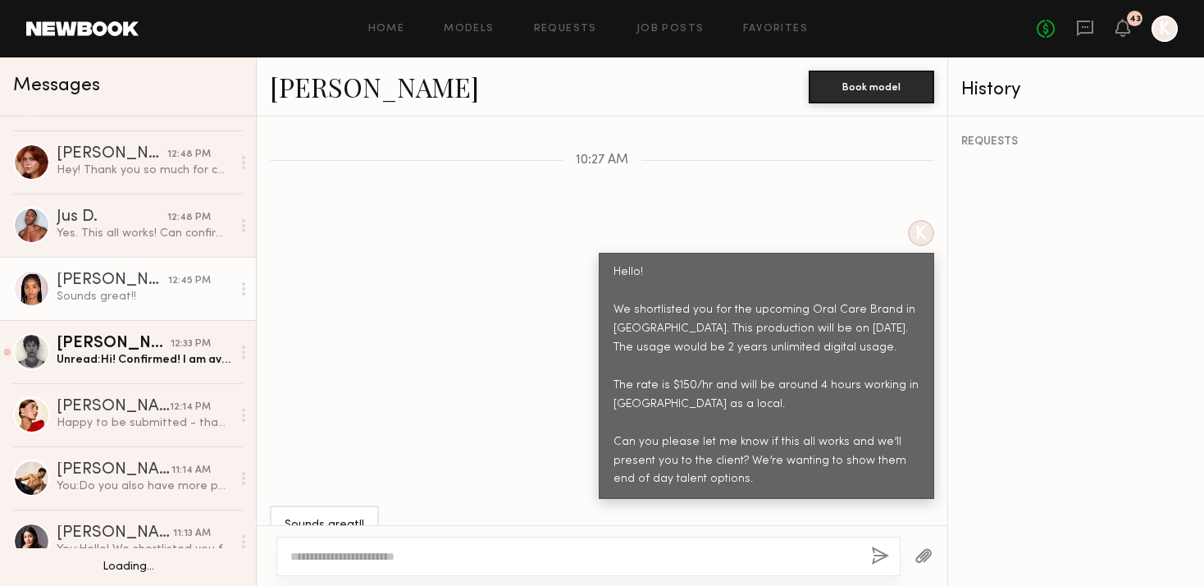
scroll to position [197, 0]
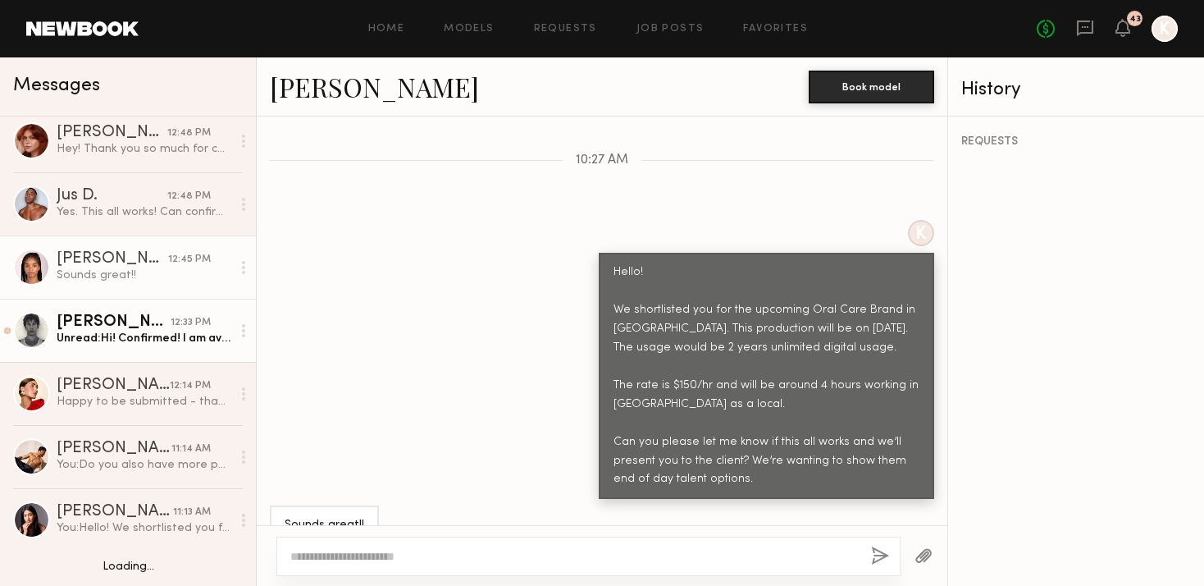
click at [94, 335] on div "Unread: Hi! Confirmed! I am available!" at bounding box center [144, 339] width 175 height 16
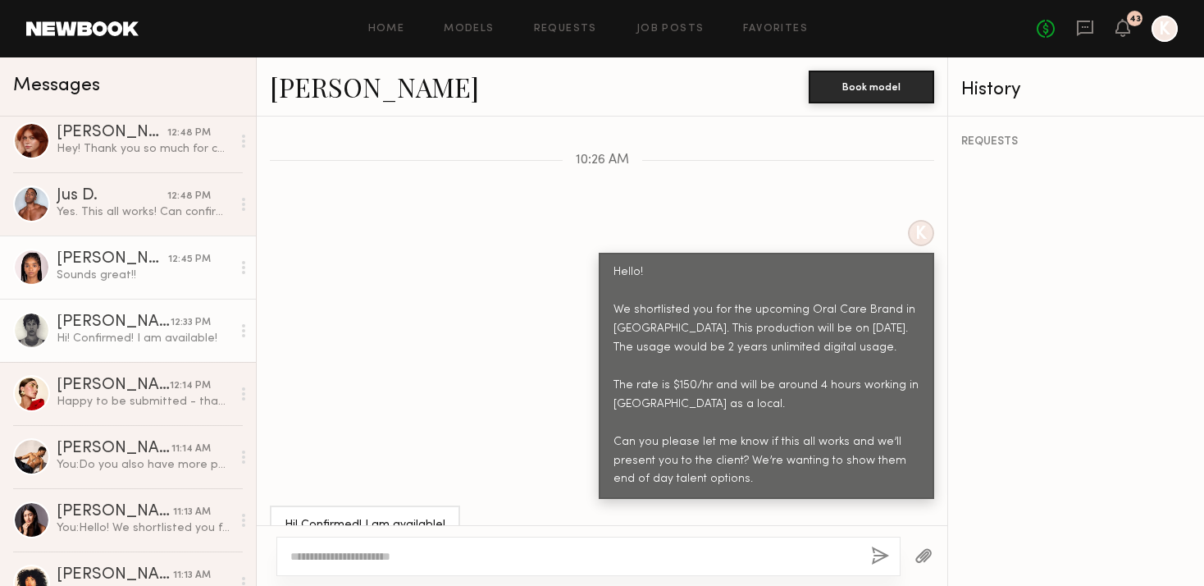
scroll to position [341, 0]
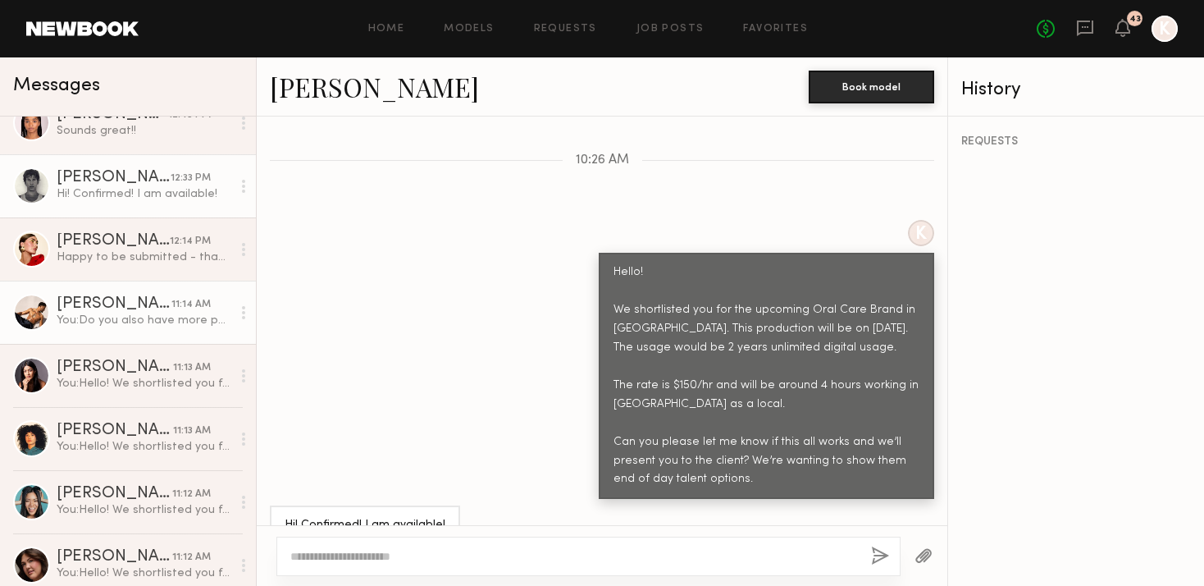
click at [110, 314] on div "You: Do you also have more photos of you smiling?" at bounding box center [144, 321] width 175 height 16
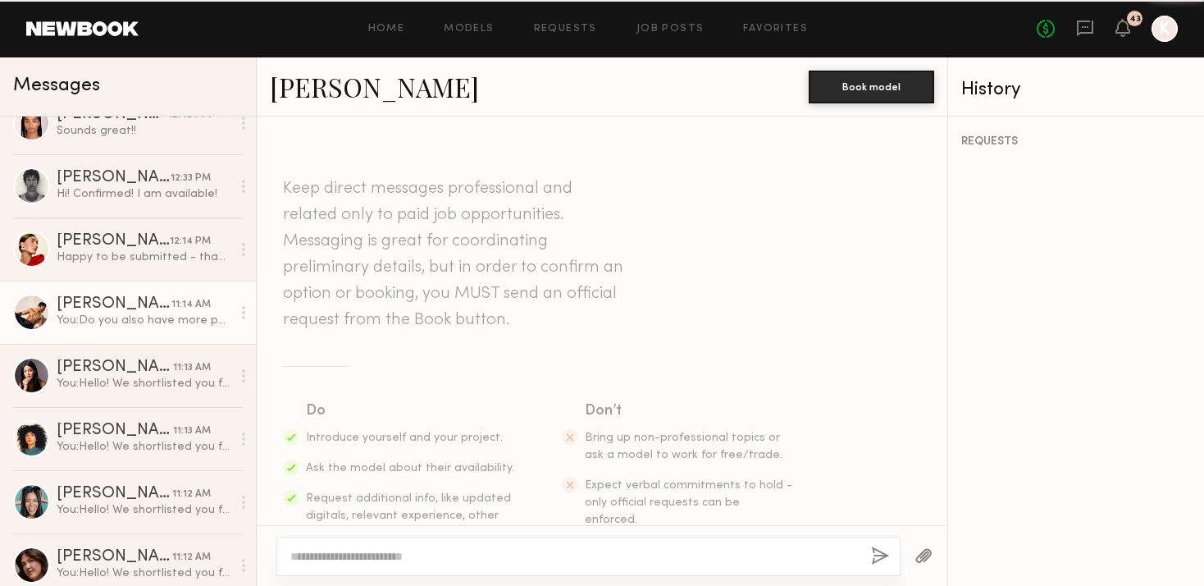
scroll to position [534, 0]
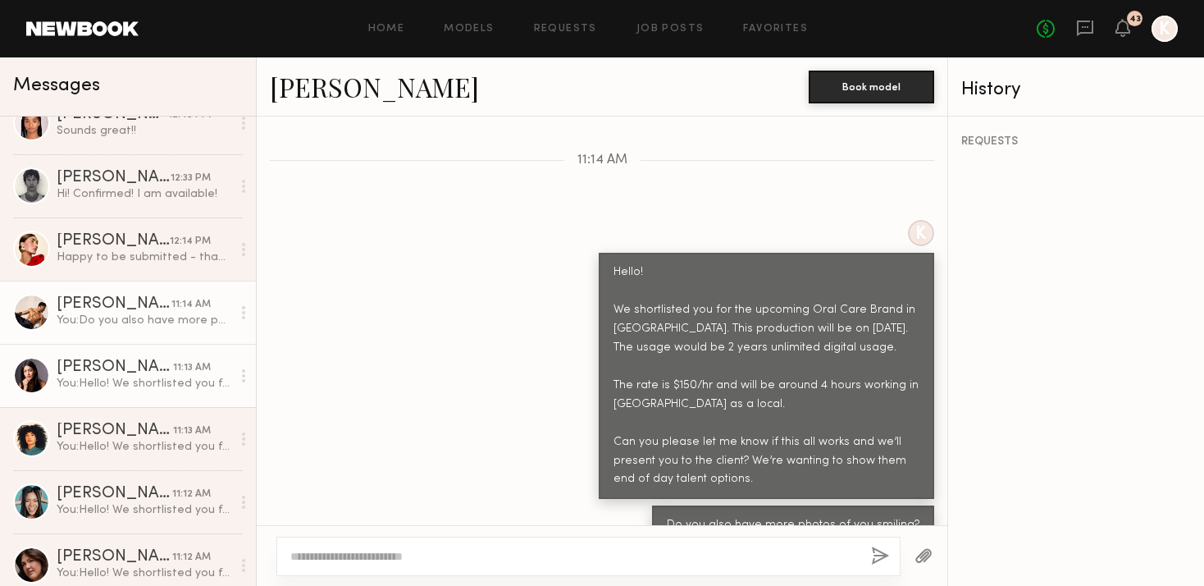
click at [125, 390] on div "You: Hello! We shortlisted you for the upcoming Oral Care Brand in [GEOGRAPHIC_…" at bounding box center [144, 384] width 175 height 16
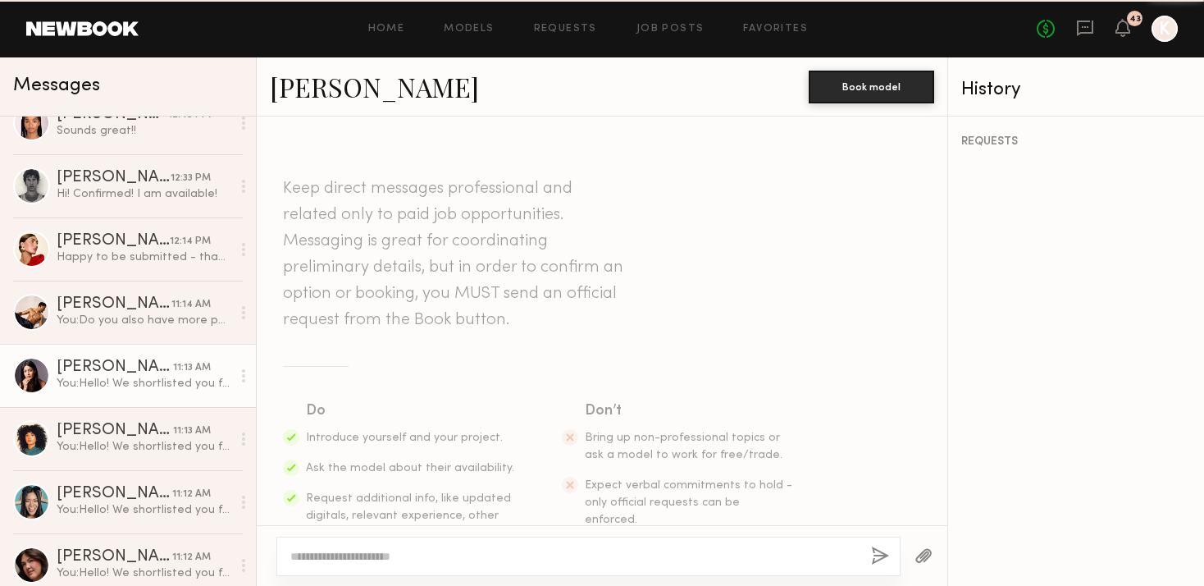
scroll to position [1295, 0]
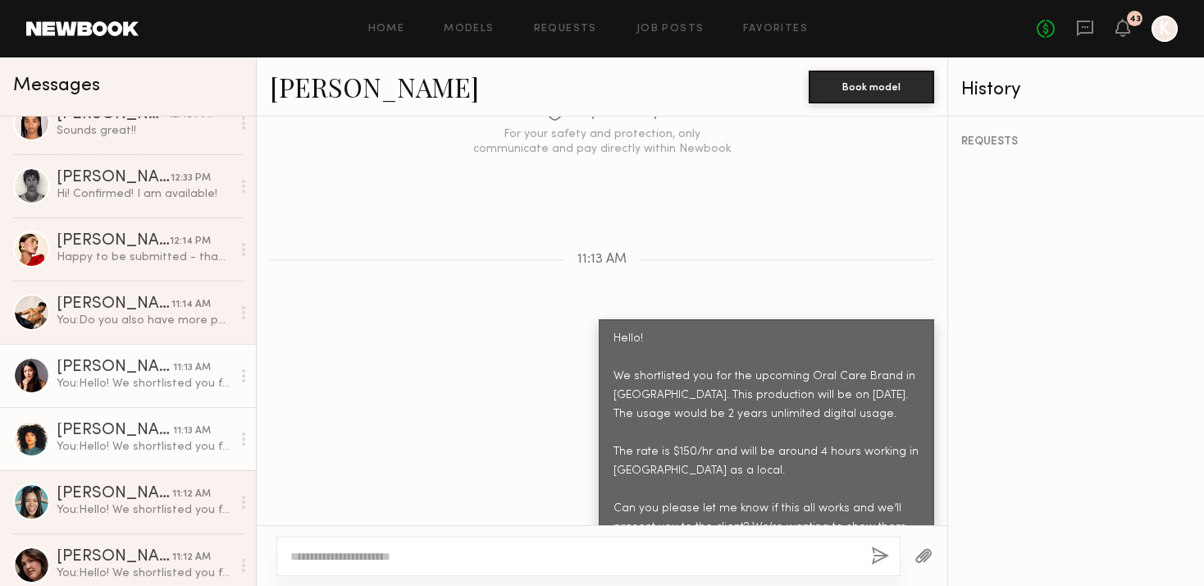
click at [124, 440] on div "You: Hello! We shortlisted you for the upcoming Oral Care Brand in [GEOGRAPHIC_…" at bounding box center [144, 447] width 175 height 16
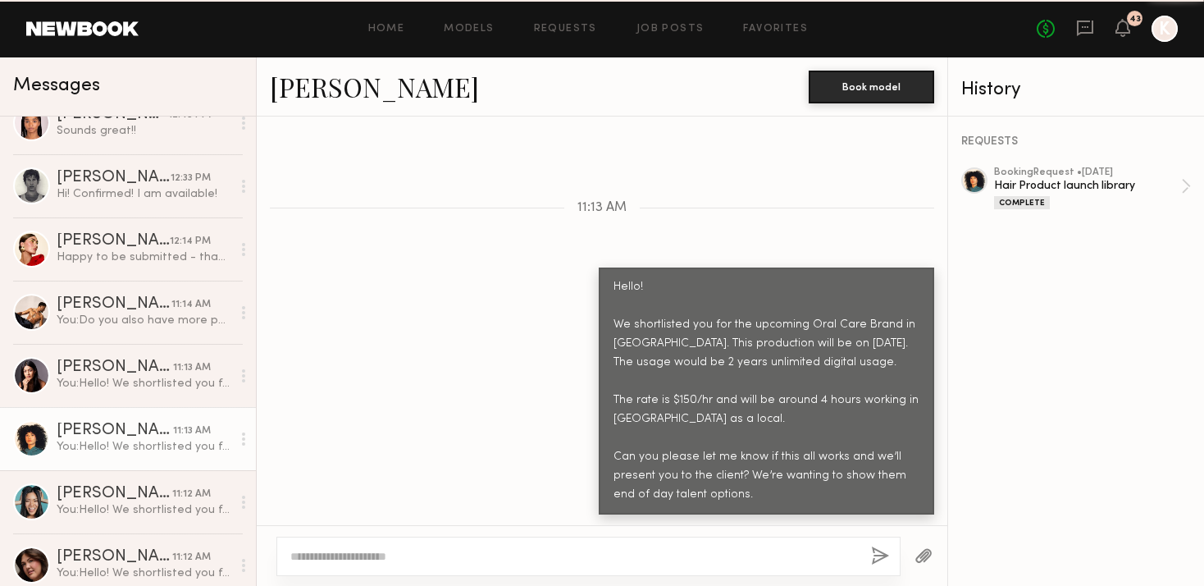
scroll to position [436, 0]
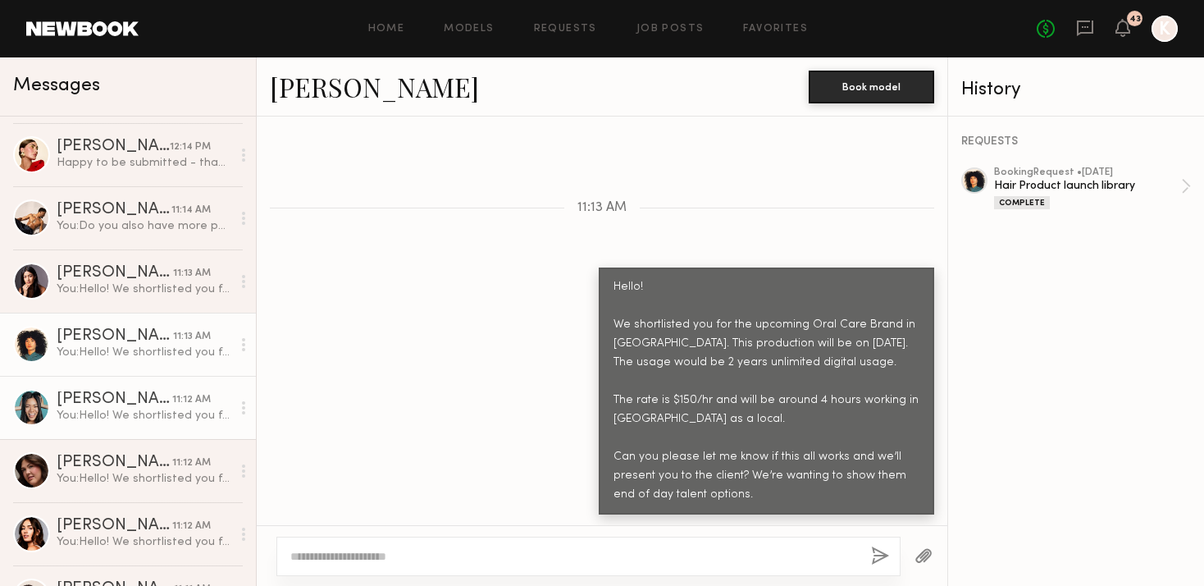
click at [106, 427] on link "[PERSON_NAME] 11:12 AM You: Hello! We shortlisted you for the upcoming Oral Car…" at bounding box center [128, 407] width 256 height 63
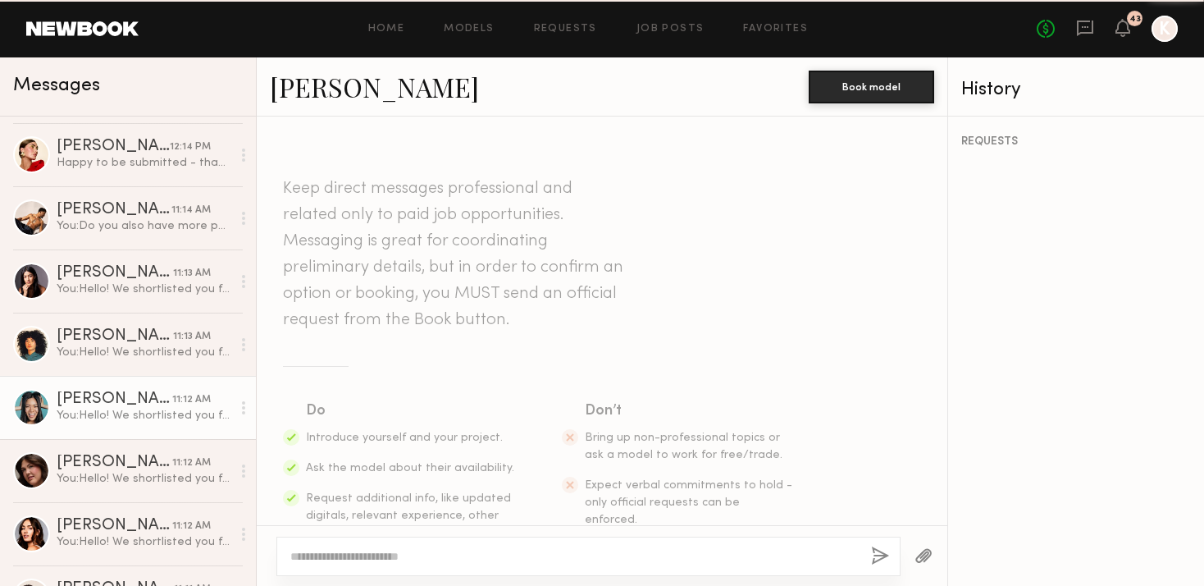
scroll to position [1437, 0]
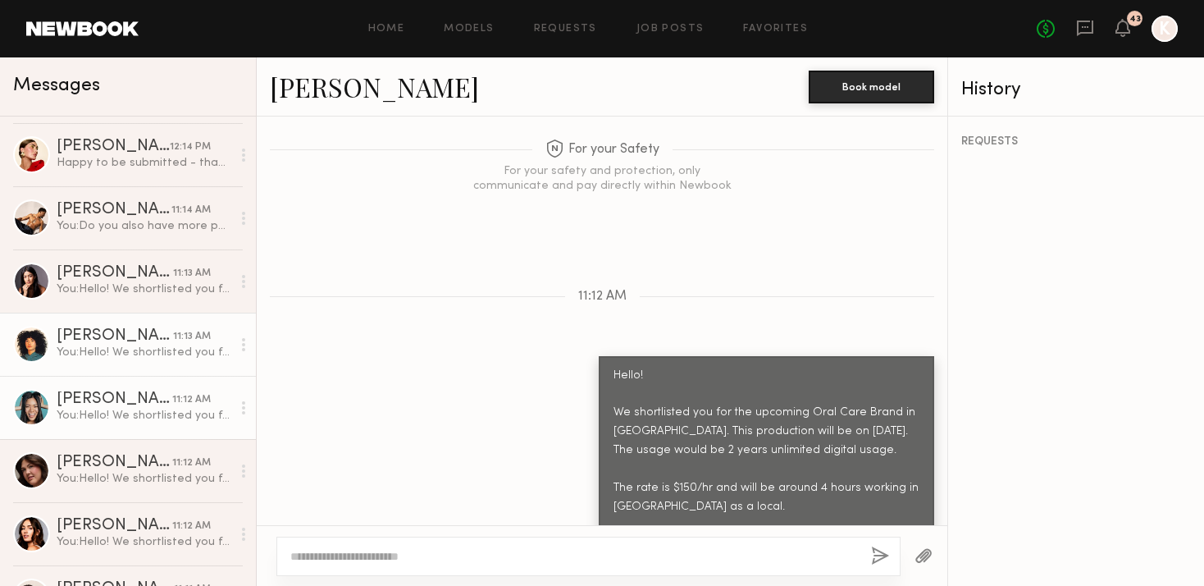
click at [123, 364] on link "[PERSON_NAME] 11:13 AM You: Hello! We shortlisted you for the upcoming Oral Car…" at bounding box center [128, 344] width 256 height 63
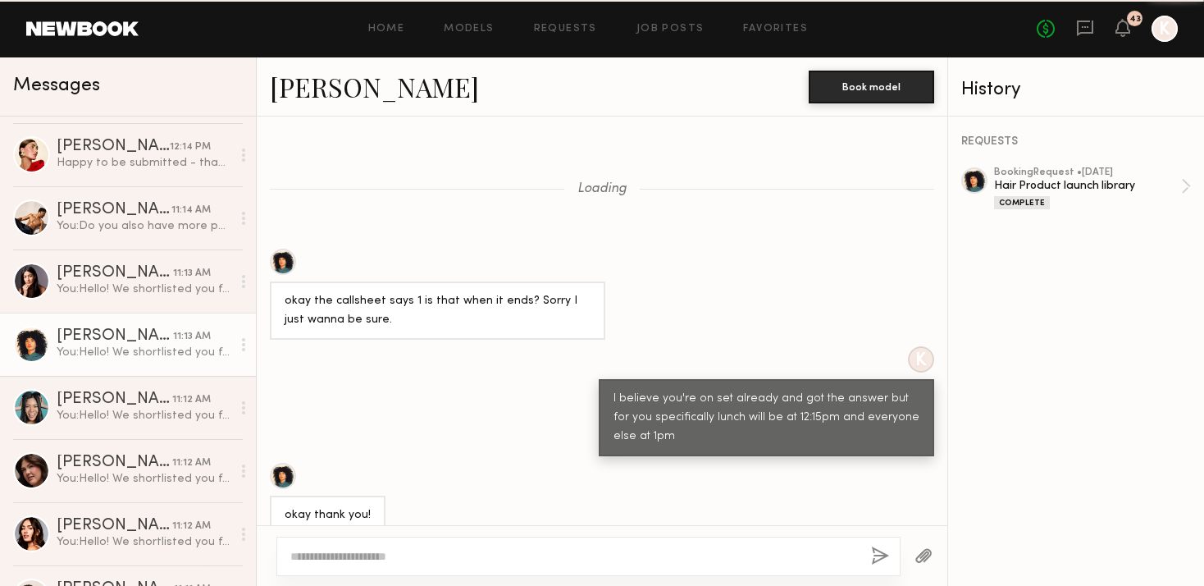
scroll to position [1079, 0]
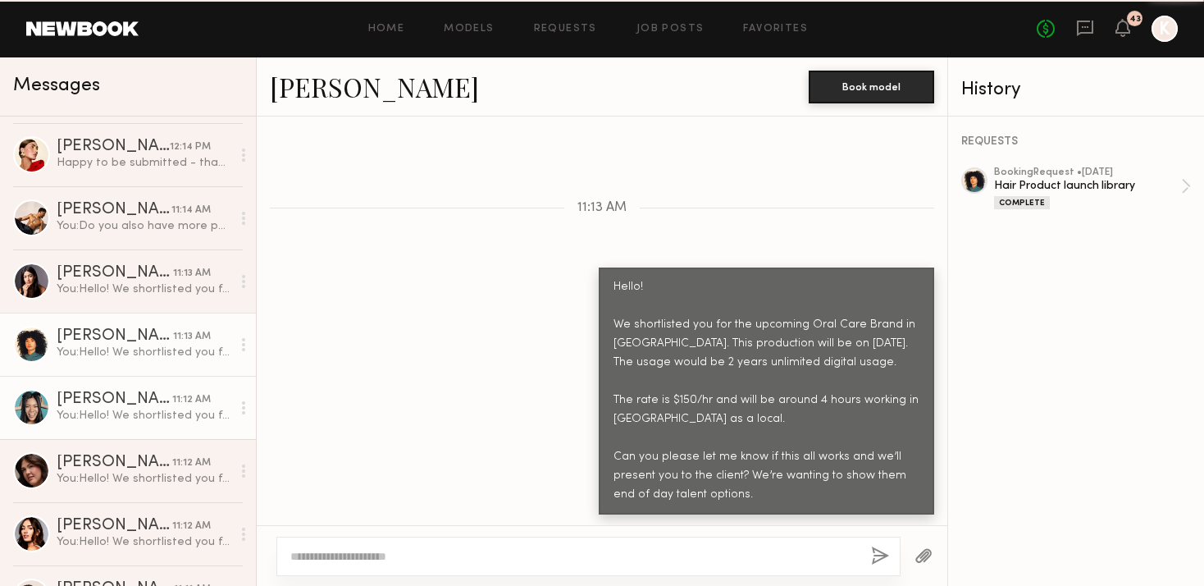
click at [126, 419] on div "You: Hello! We shortlisted you for the upcoming Oral Care Brand in [GEOGRAPHIC_…" at bounding box center [144, 416] width 175 height 16
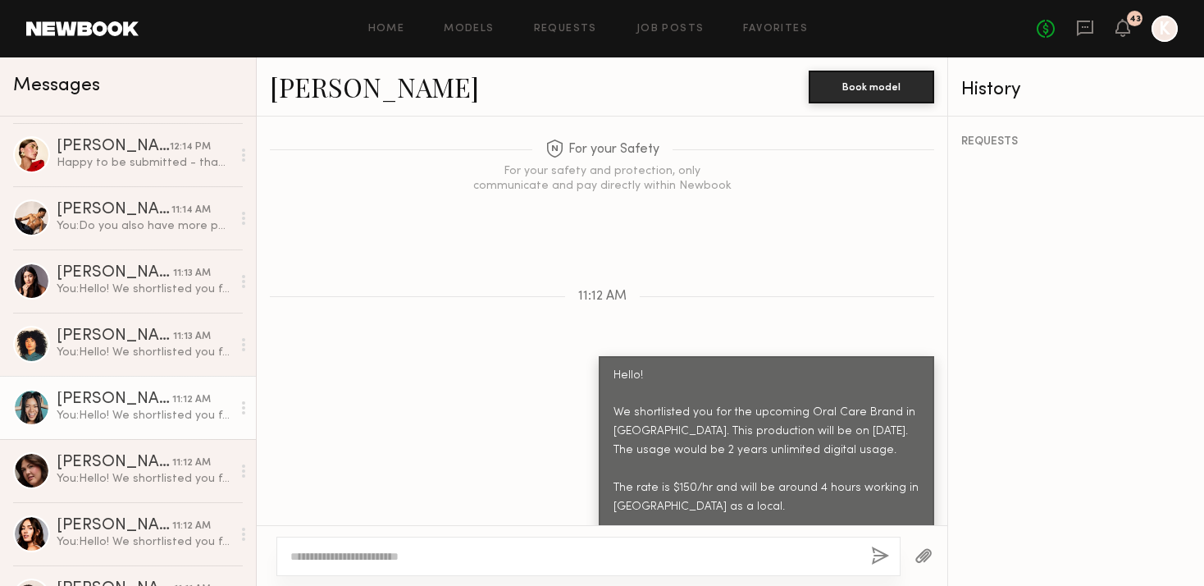
scroll to position [535, 0]
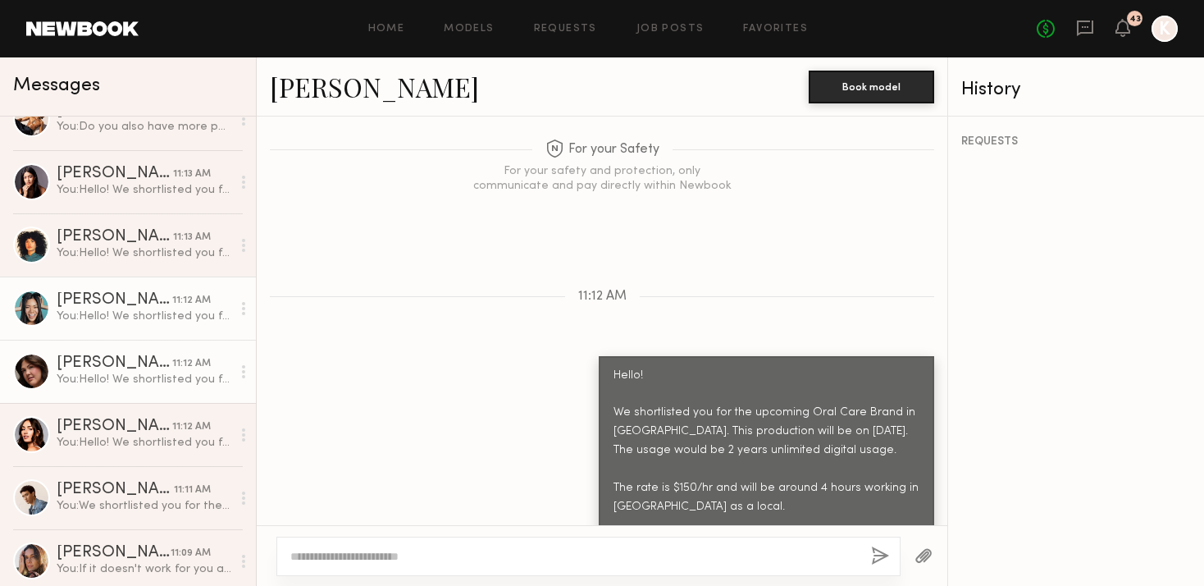
click at [108, 391] on link "[PERSON_NAME] 11:12 AM You: Hello! We shortlisted you for the upcoming Oral Car…" at bounding box center [128, 371] width 256 height 63
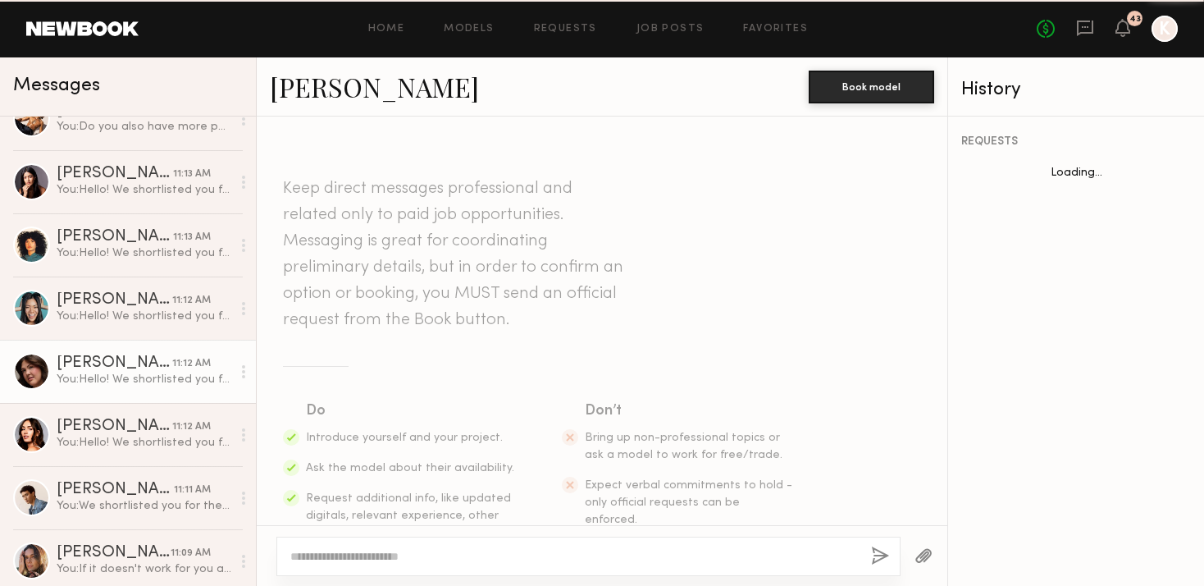
scroll to position [488, 0]
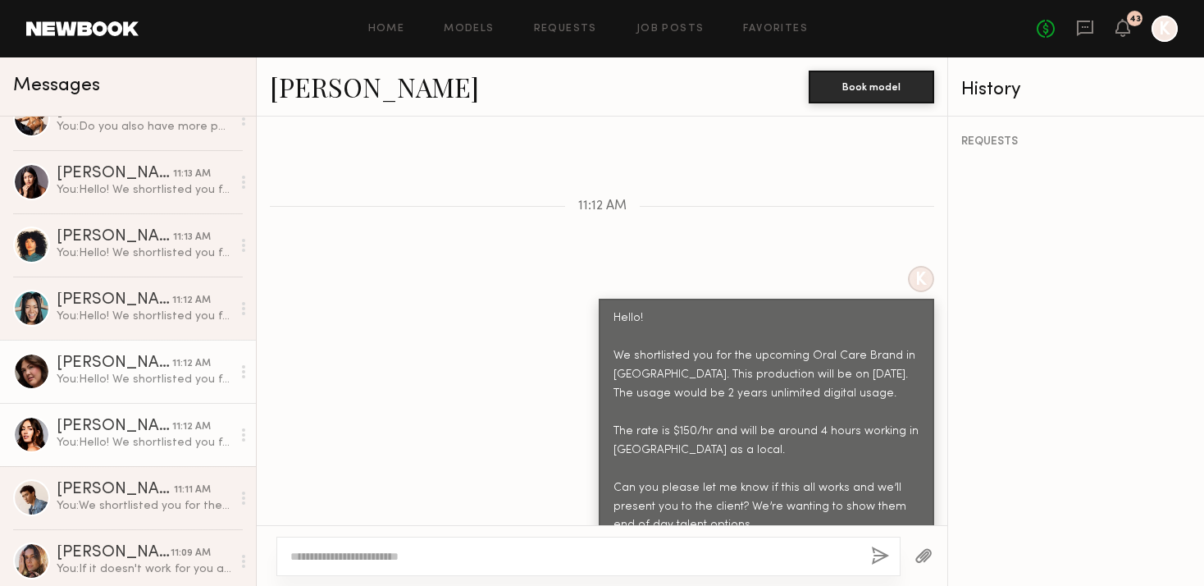
click at [108, 428] on div "[PERSON_NAME]" at bounding box center [115, 426] width 116 height 16
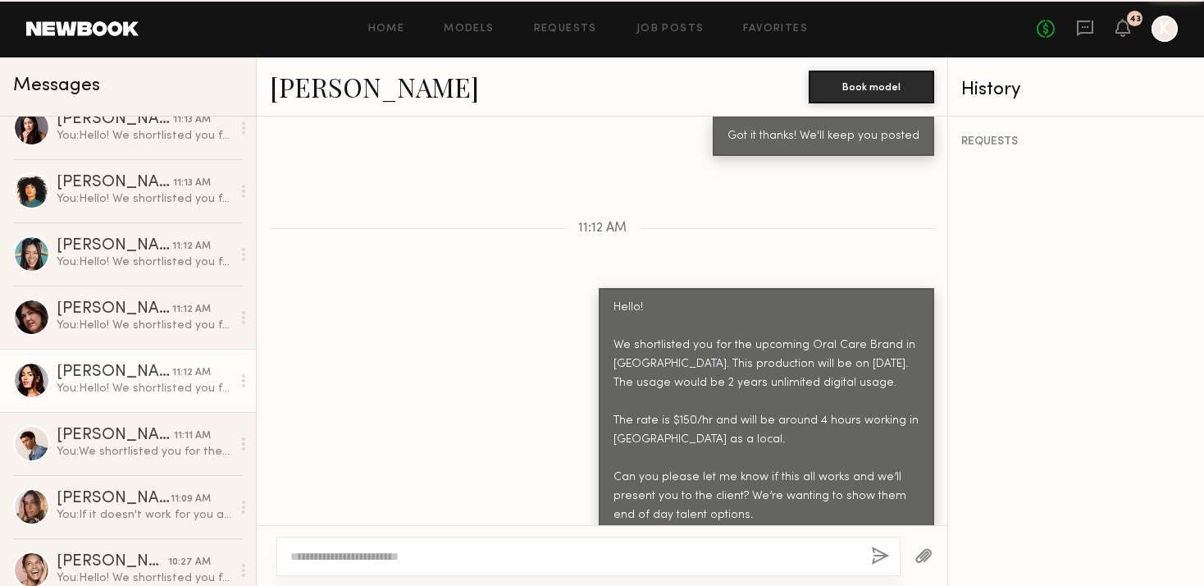
scroll to position [613, 0]
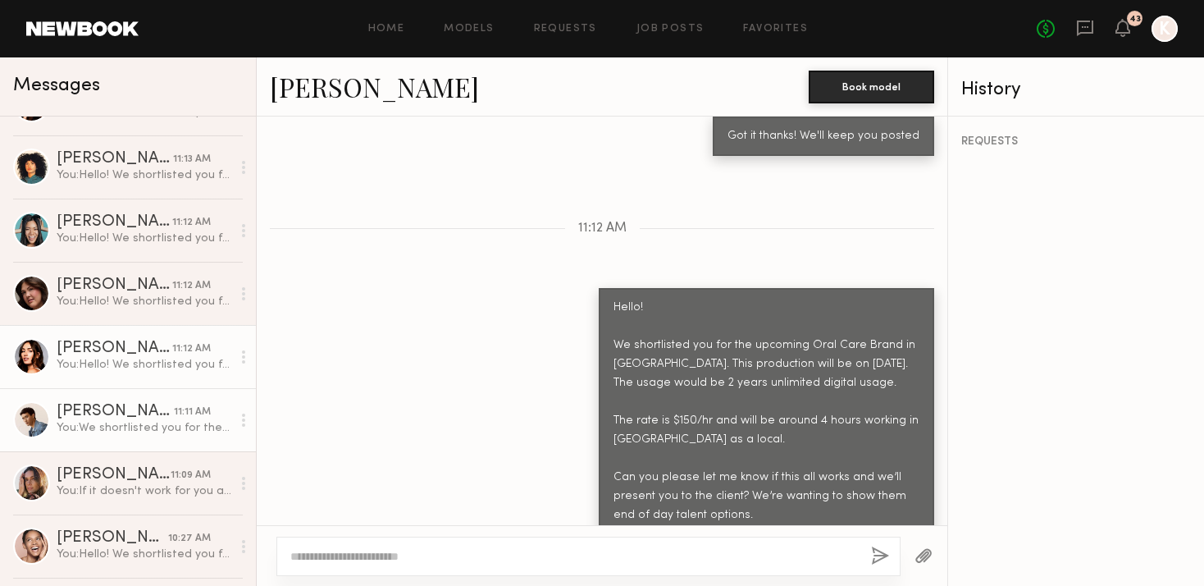
click at [101, 391] on link "[PERSON_NAME] 11:11 AM You: We shortlisted you for the upcoming Oral Care Brand…" at bounding box center [128, 419] width 256 height 63
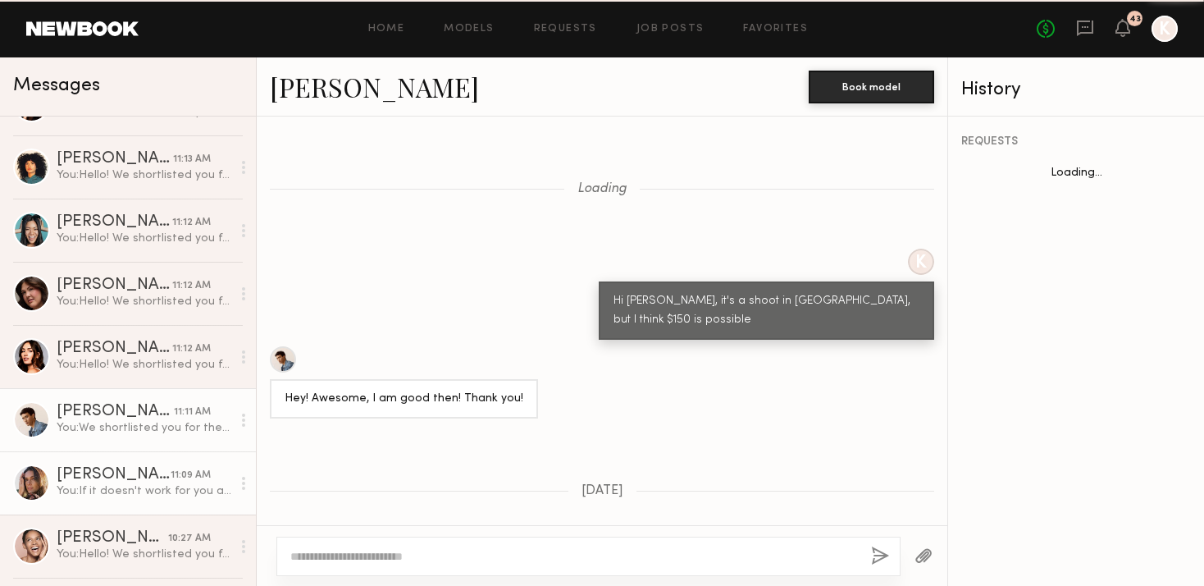
scroll to position [1590, 0]
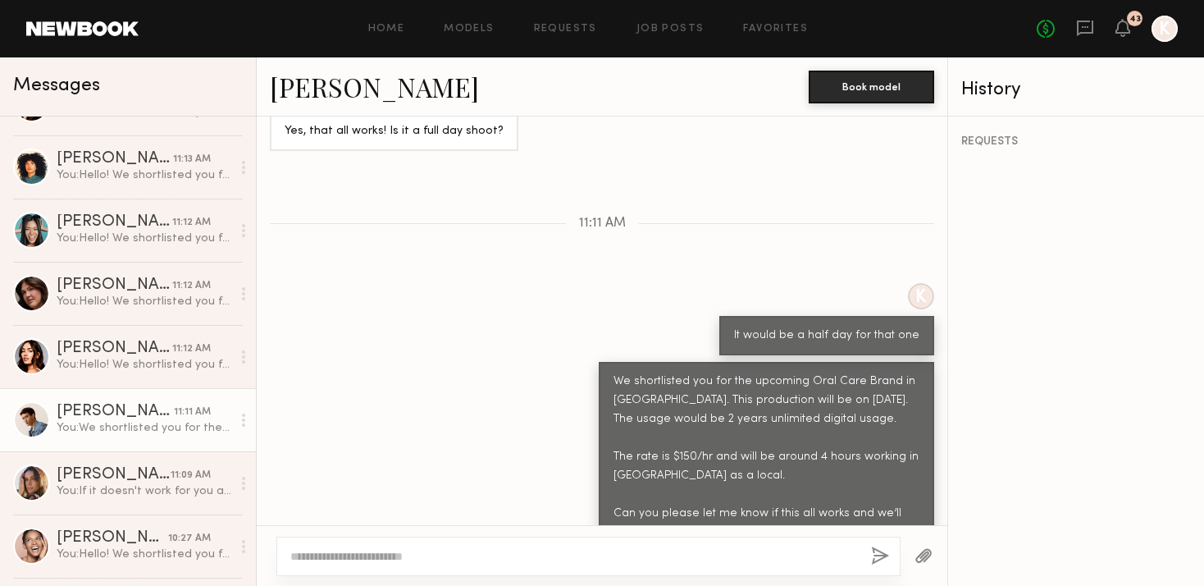
click at [114, 428] on div "You: We shortlisted you for the upcoming Oral Care Brand in [GEOGRAPHIC_DATA]. …" at bounding box center [144, 428] width 175 height 16
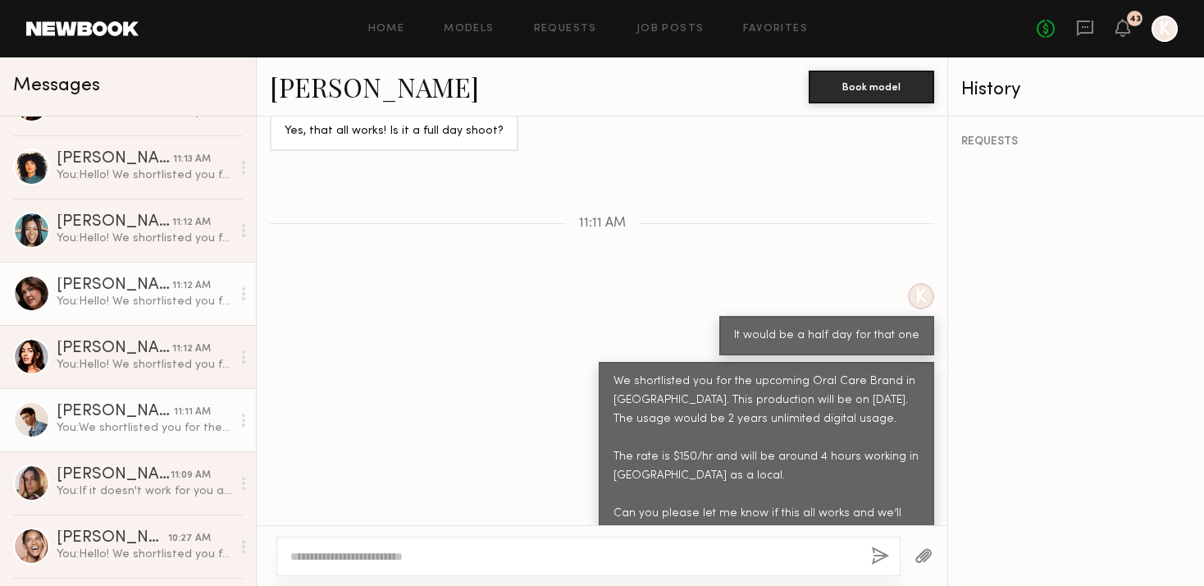
scroll to position [0, 0]
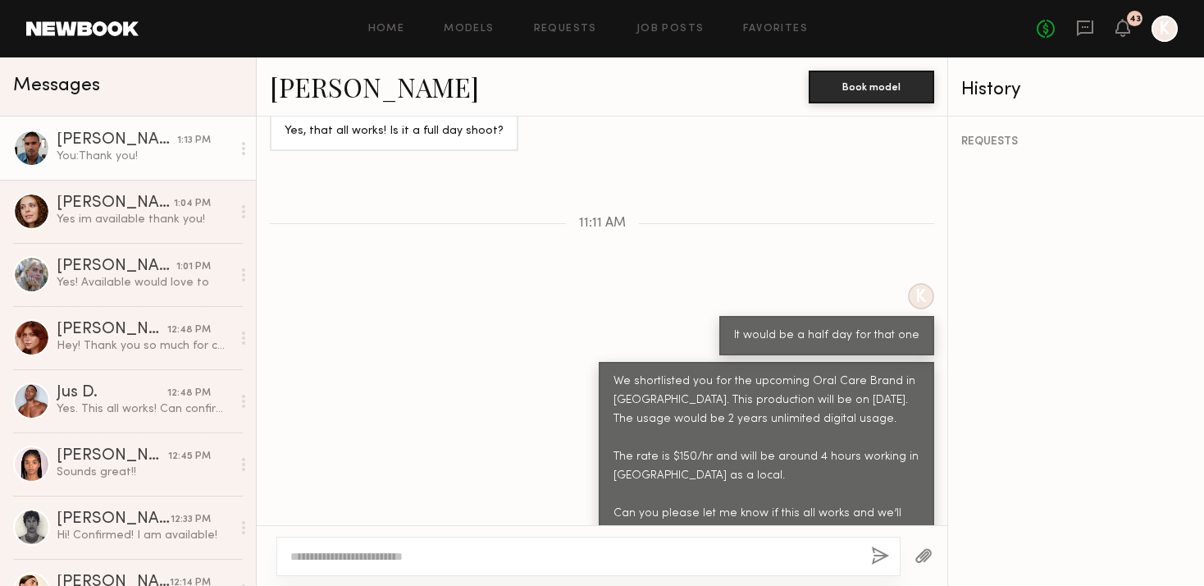
click at [97, 178] on link "[PERSON_NAME] 1:13 PM You: Thank you!" at bounding box center [128, 147] width 256 height 63
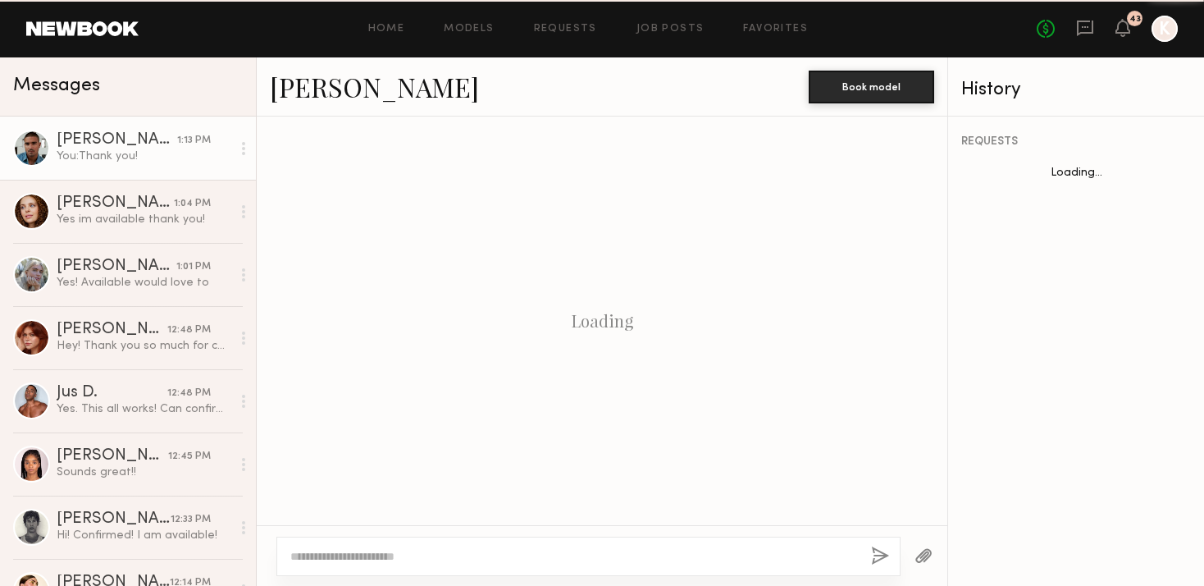
scroll to position [1565, 0]
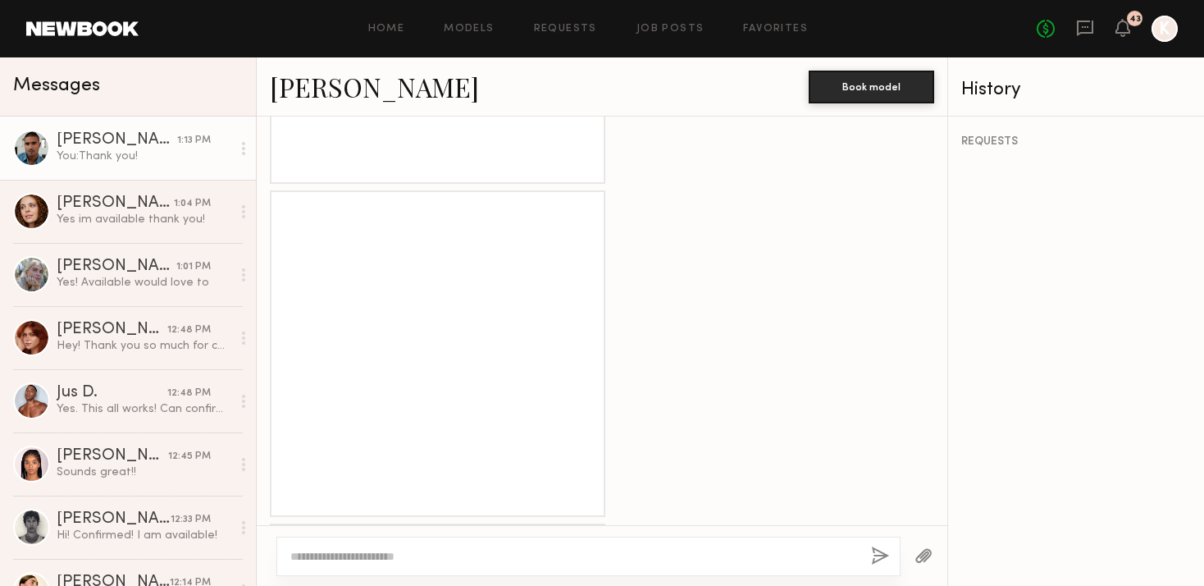
scroll to position [3370, 0]
